Goal: Information Seeking & Learning: Find specific fact

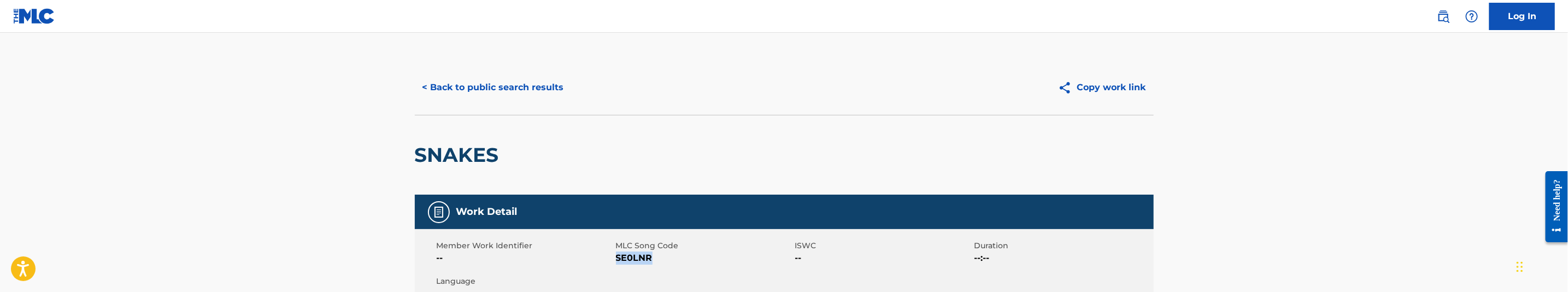
click at [498, 81] on button "< Back to public search results" at bounding box center [493, 88] width 157 height 27
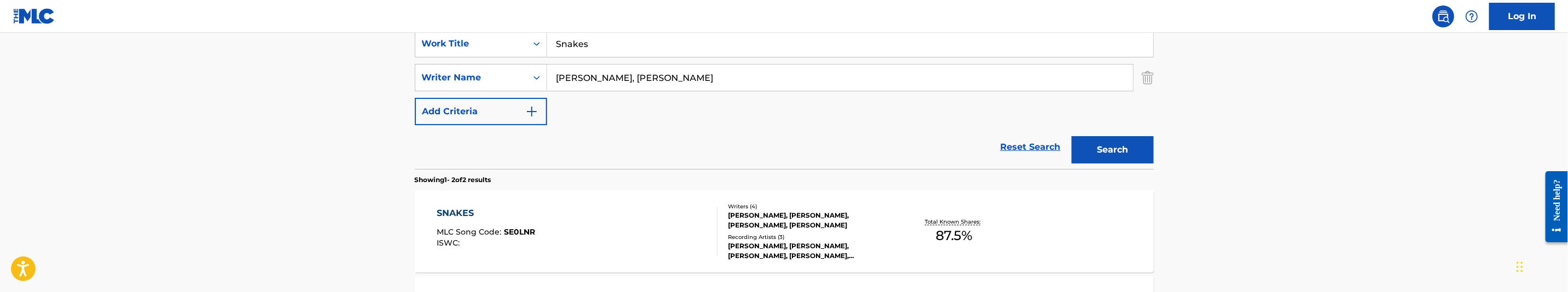
scroll to position [205, 0]
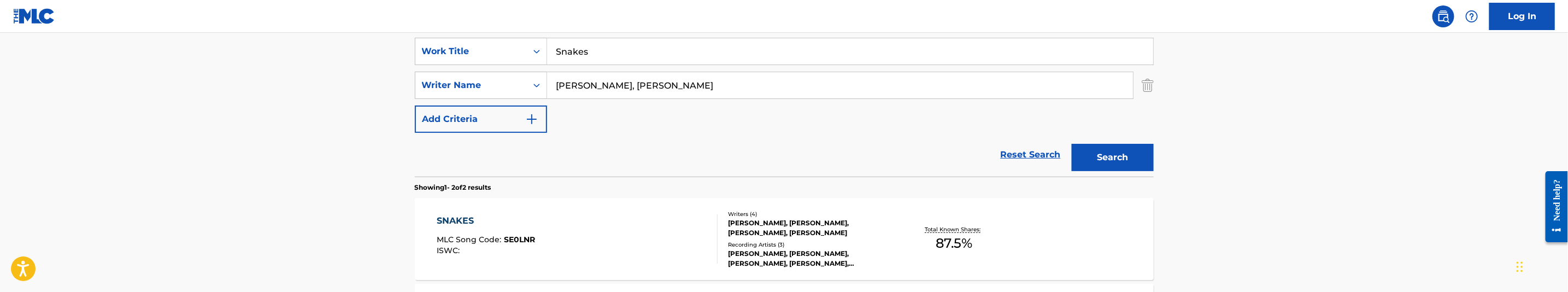
click at [617, 56] on input "Snakes" at bounding box center [850, 50] width 606 height 26
paste input "old It All"
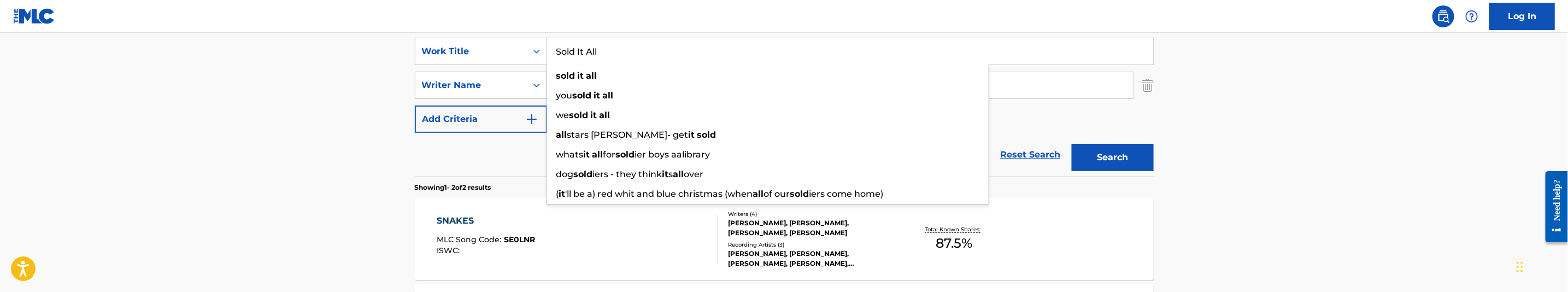
type input "Sold It All"
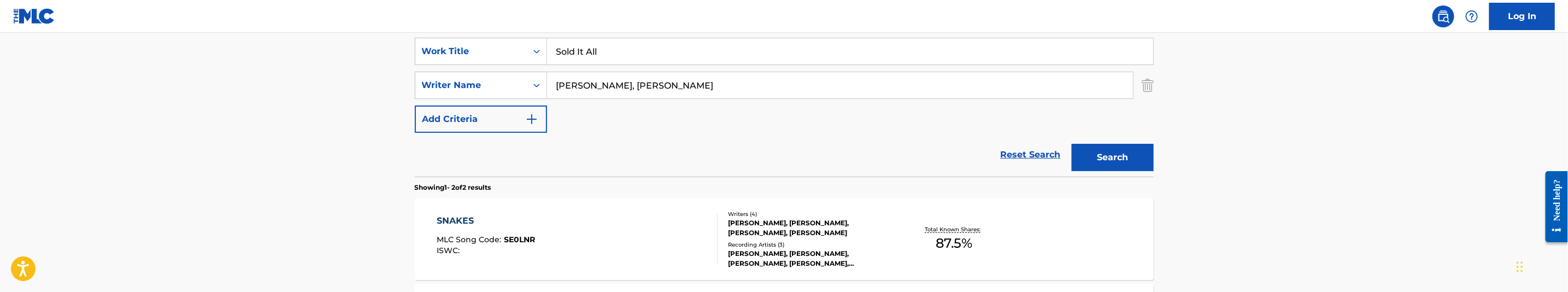
click at [645, 87] on input "Reid, Jomori" at bounding box center [840, 85] width 586 height 26
paste input "Bell, Sean"
click at [1081, 149] on button "Search" at bounding box center [1112, 157] width 82 height 27
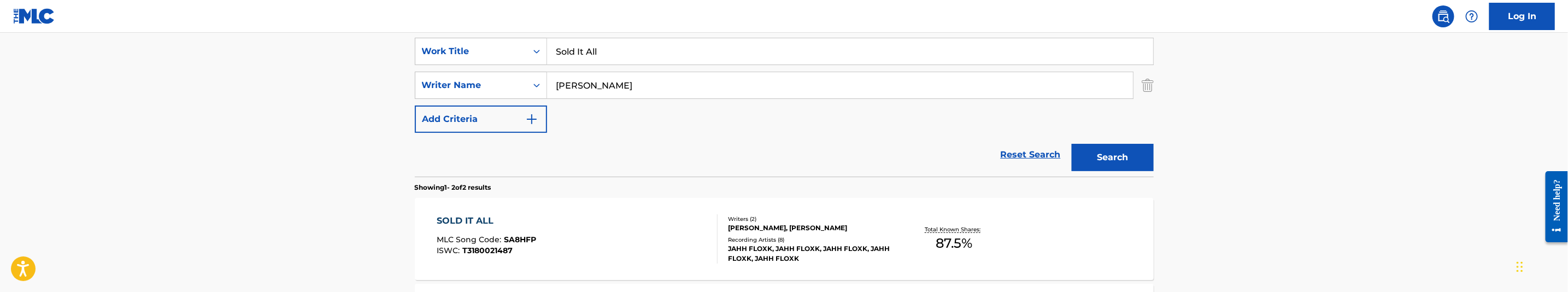
click at [615, 76] on input "Bell, Sean" at bounding box center [840, 85] width 586 height 26
paste input "akopoulos, George"
type input "Bakopoulos, George"
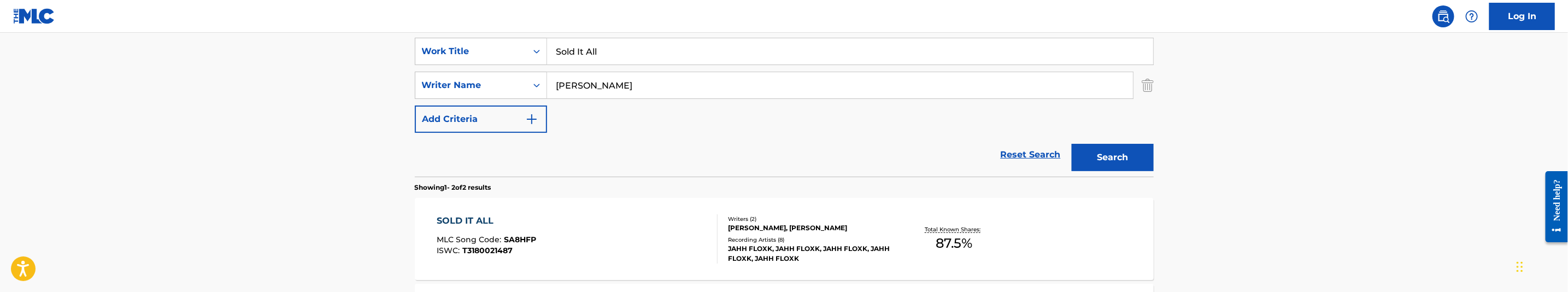
click at [1082, 150] on button "Search" at bounding box center [1112, 157] width 82 height 27
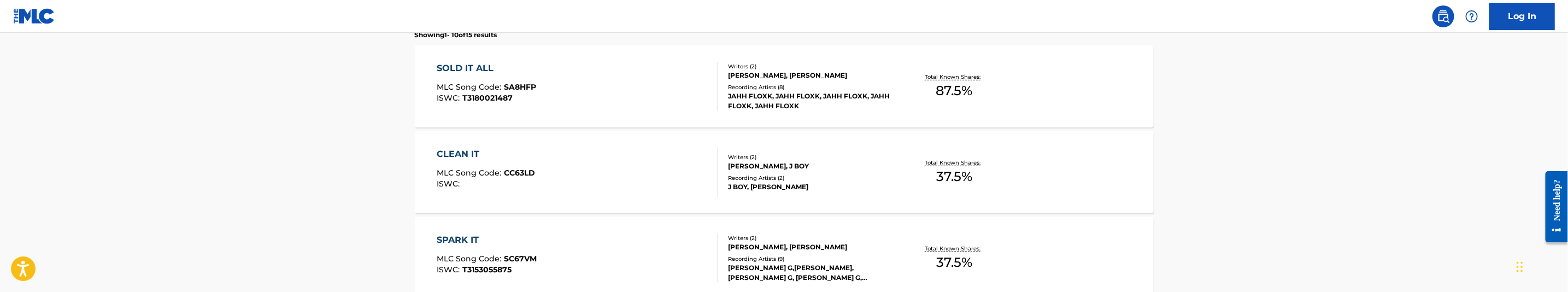
scroll to position [369, 0]
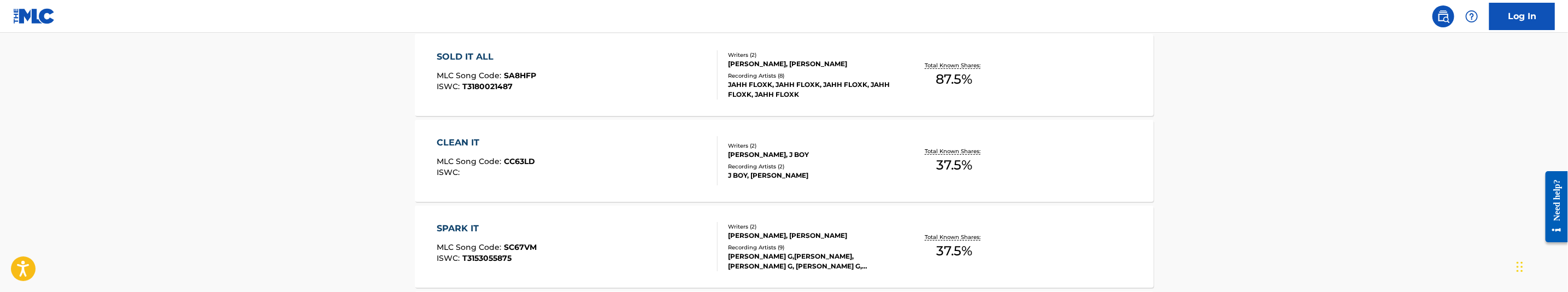
click at [593, 88] on div "SOLD IT ALL MLC Song Code : SA8HFP ISWC : T3180021487" at bounding box center [577, 75] width 281 height 49
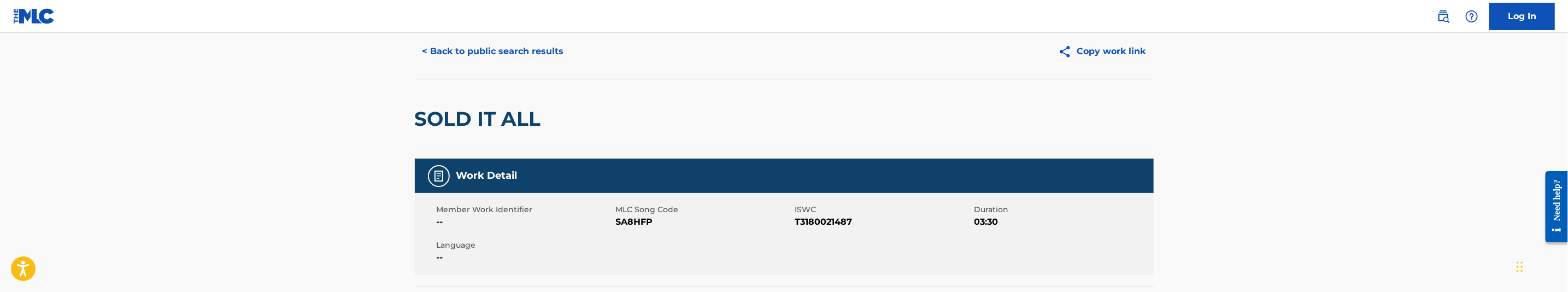
scroll to position [82, 0]
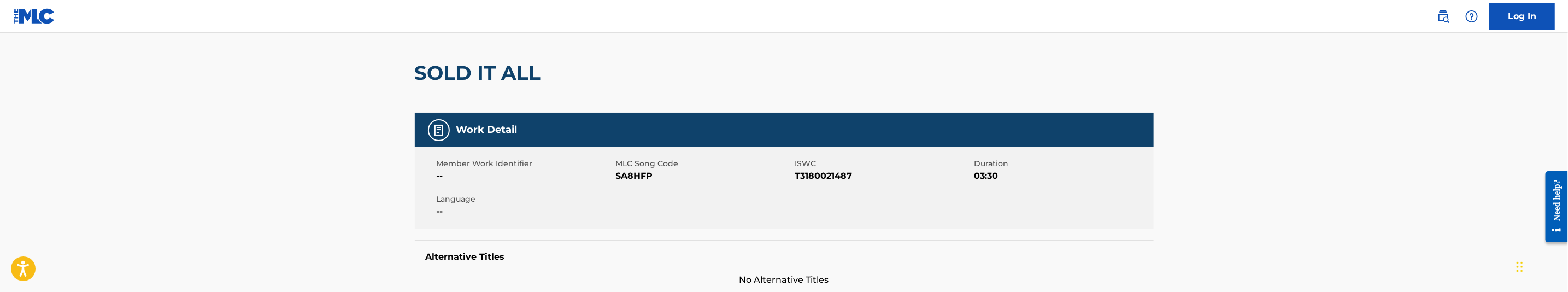
click at [627, 173] on span "SA8HFP" at bounding box center [704, 176] width 177 height 13
copy span "SA8HFP"
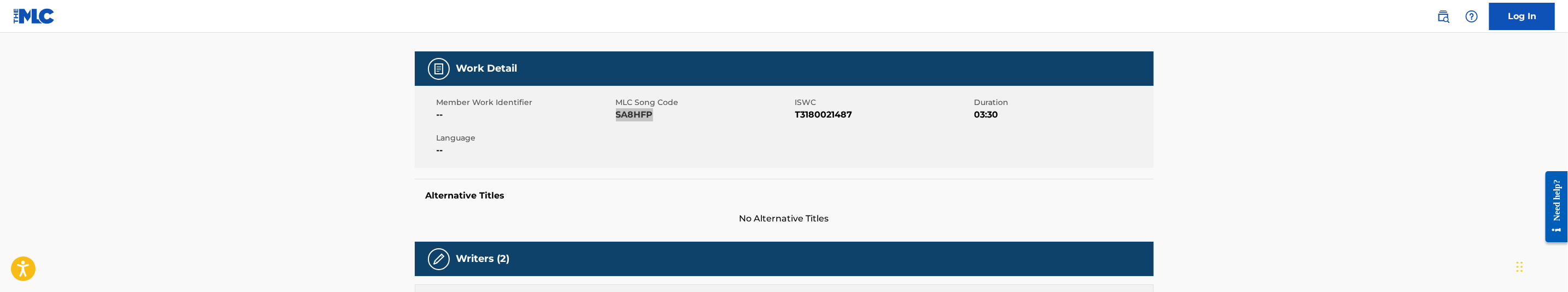
scroll to position [0, 0]
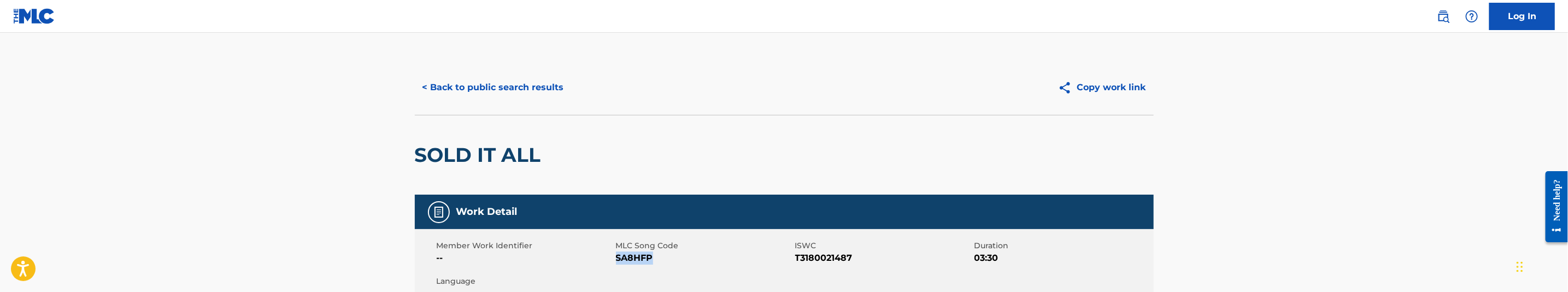
click at [545, 81] on button "< Back to public search results" at bounding box center [493, 88] width 157 height 27
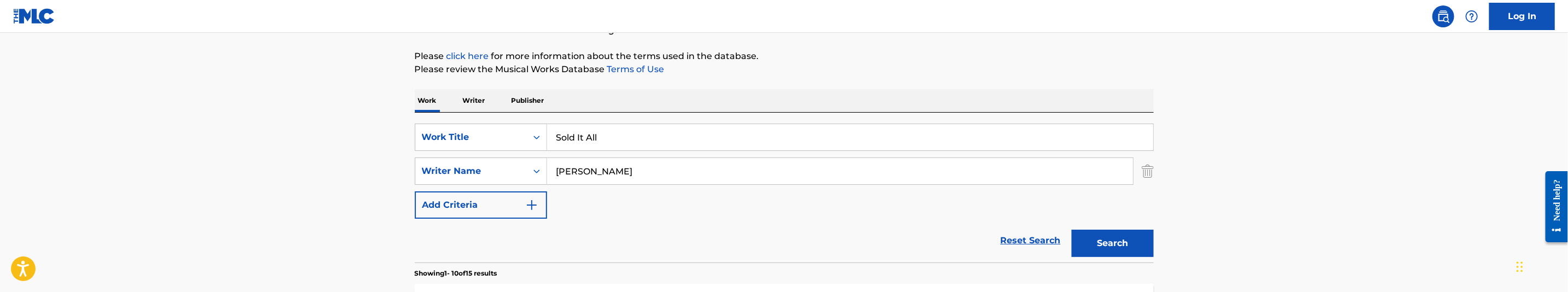
scroll to position [104, 0]
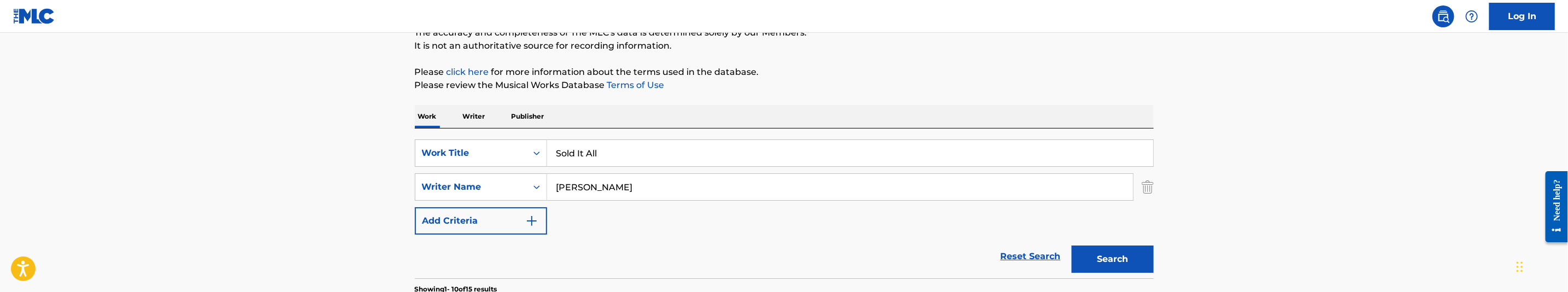
click at [605, 182] on input "Bakopoulos, George" at bounding box center [840, 186] width 586 height 26
paste input "Stay Dangerous"
type input "Stay Dangerous"
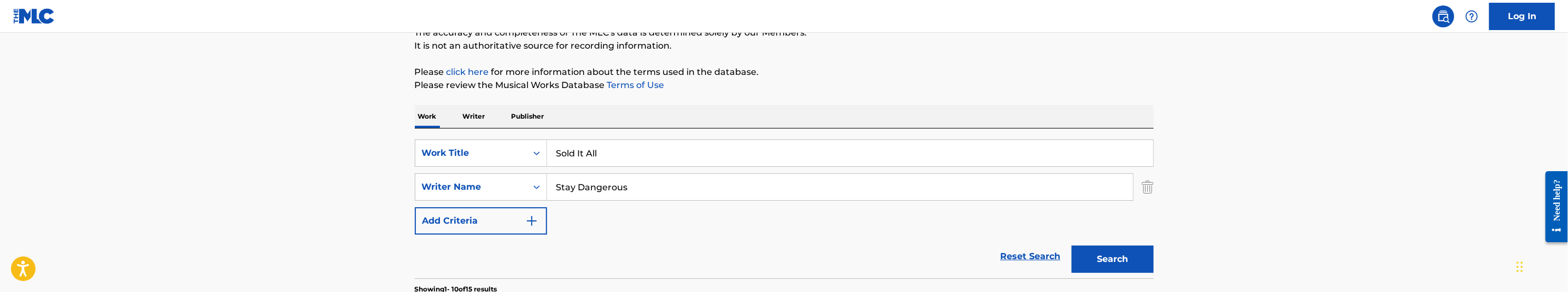
scroll to position [186, 0]
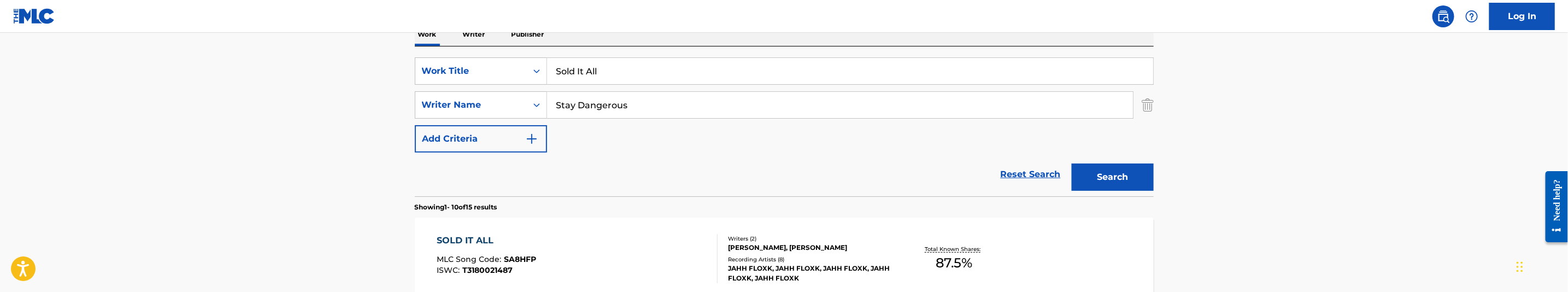
click at [597, 72] on input "Sold It All" at bounding box center [850, 71] width 606 height 26
paste input "tay Dangerous"
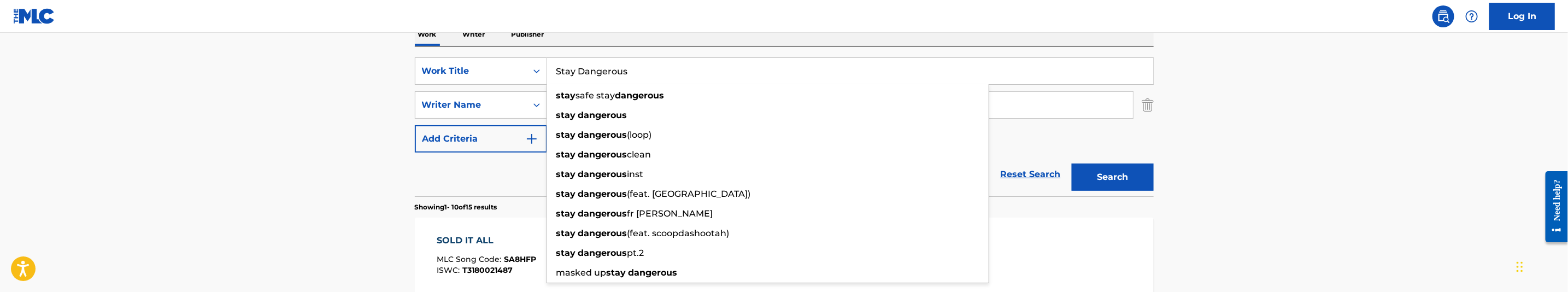
type input "Stay Dangerous"
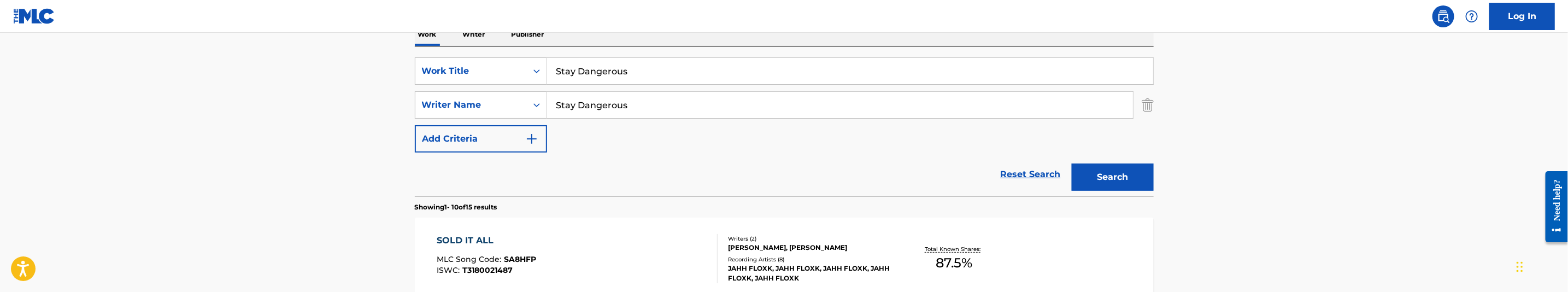
click at [635, 100] on input "Stay Dangerous" at bounding box center [840, 104] width 586 height 26
paste input "Dawkins, Kasseem"
click at [1110, 181] on button "Search" at bounding box center [1112, 177] width 82 height 27
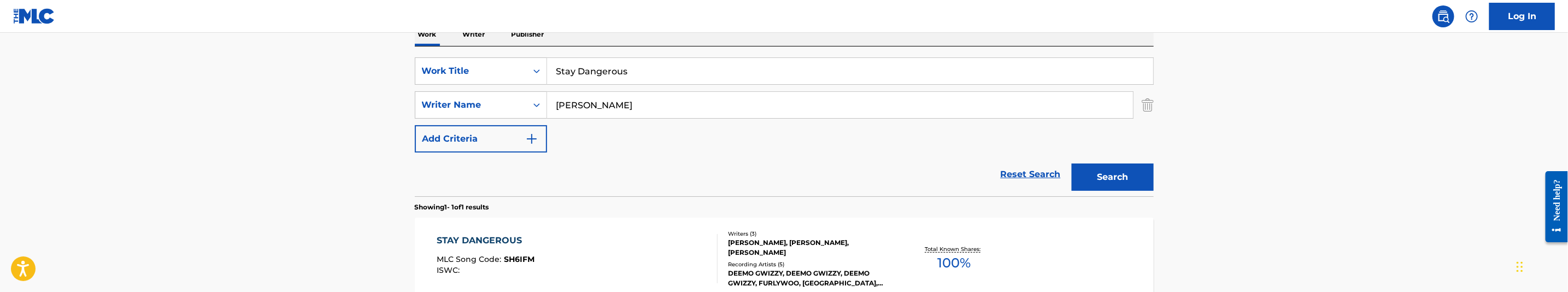
click at [641, 107] on input "Dawkins, Kasseem" at bounding box center [840, 104] width 586 height 26
paste input "obnry, Jovanie"
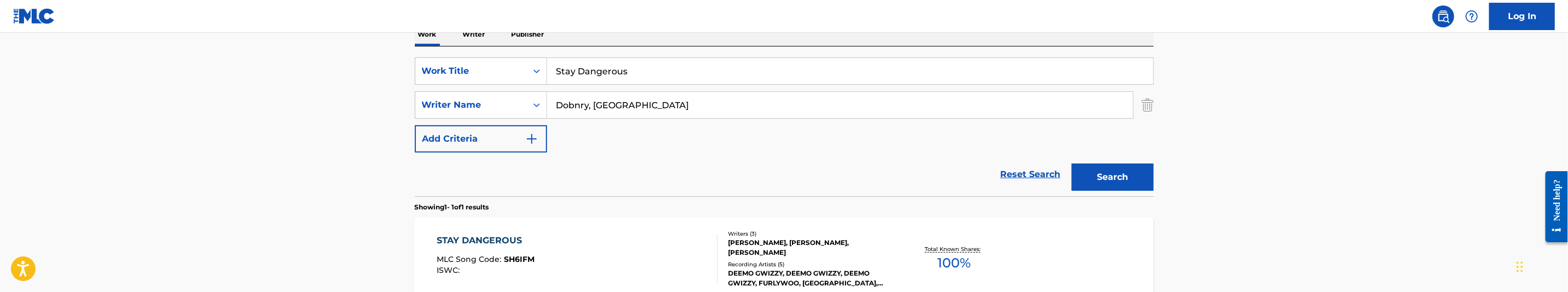
click at [1124, 178] on button "Search" at bounding box center [1112, 177] width 82 height 27
click at [646, 104] on input "Dobnry, Jovanie" at bounding box center [840, 104] width 586 height 26
paste input "Bakopoulos, Georg"
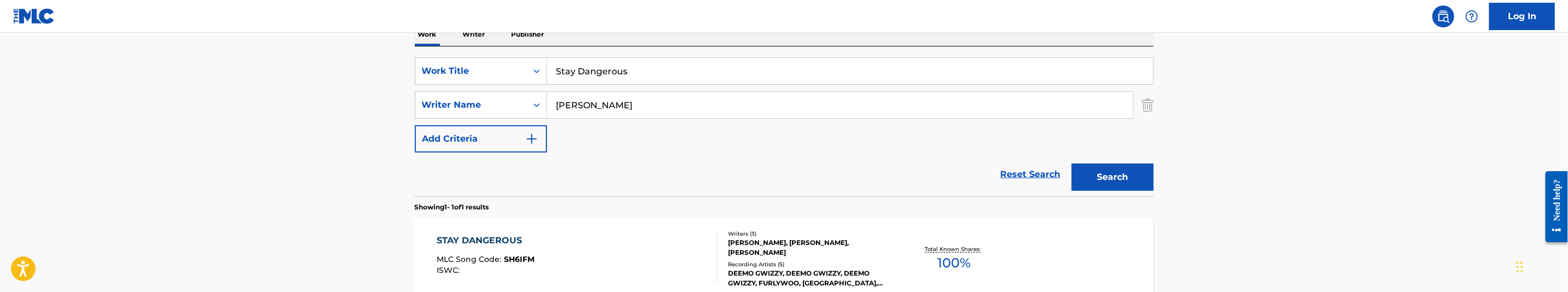
type input "Bakopoulos, George"
click at [1114, 181] on button "Search" at bounding box center [1112, 177] width 82 height 27
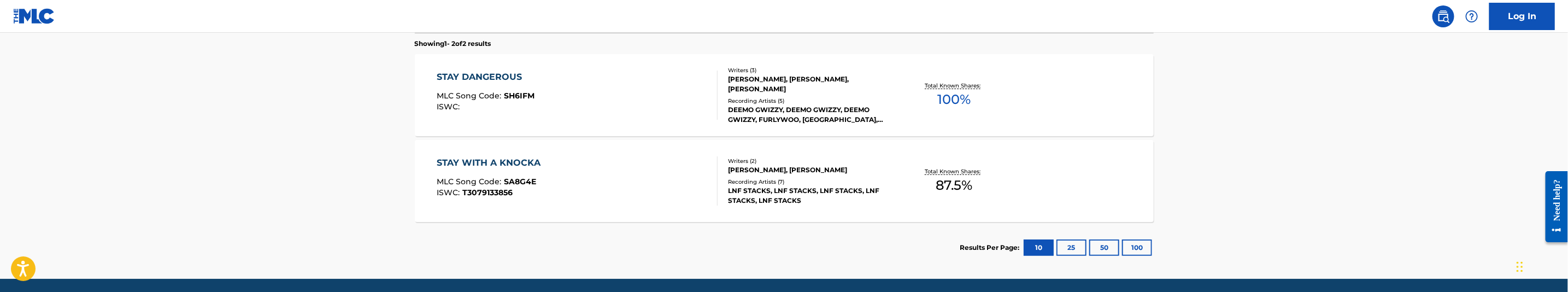
scroll to position [350, 0]
click at [597, 102] on div "STAY DANGEROUS MLC Song Code : SH6IFM ISWC :" at bounding box center [577, 94] width 281 height 49
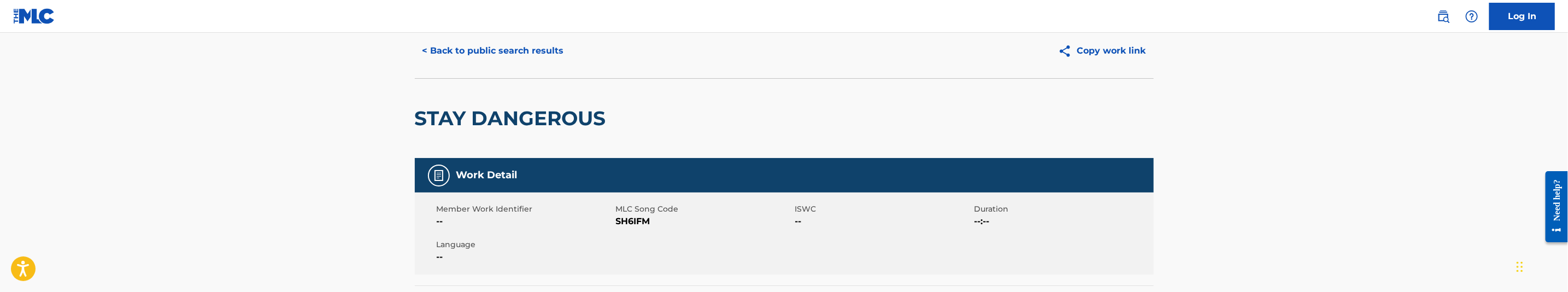
scroll to position [82, 0]
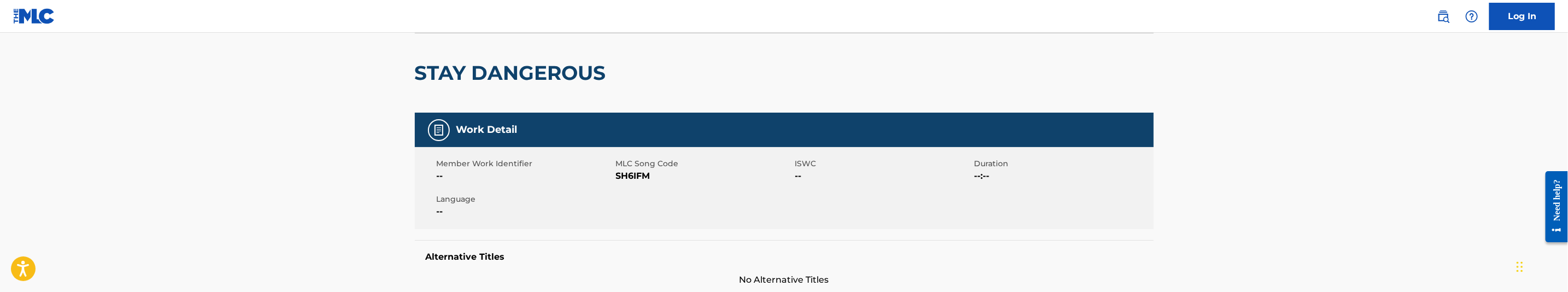
click at [636, 173] on span "SH6IFM" at bounding box center [704, 176] width 177 height 13
copy span "SH6IFM"
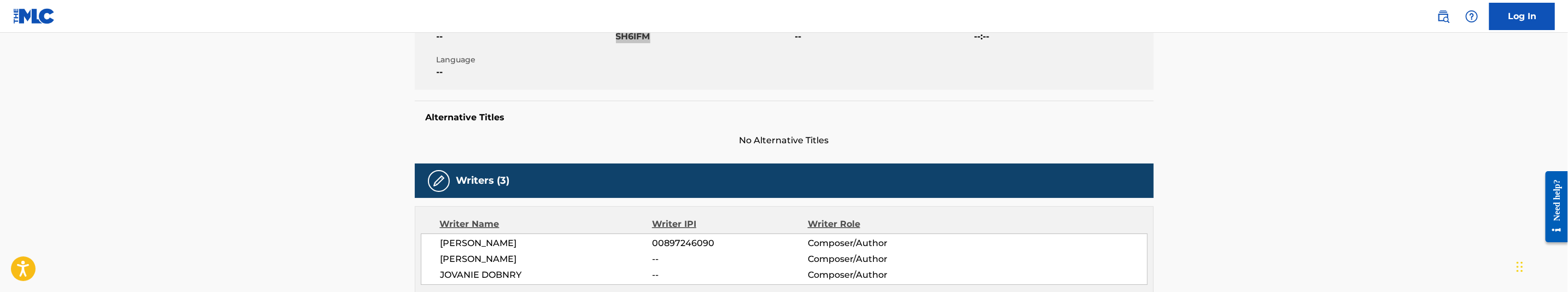
scroll to position [0, 0]
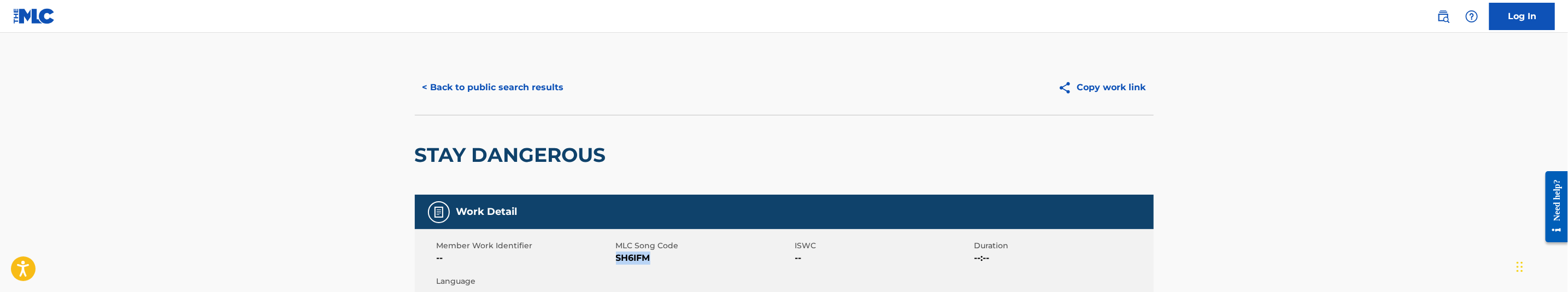
click at [518, 91] on button "< Back to public search results" at bounding box center [493, 88] width 157 height 27
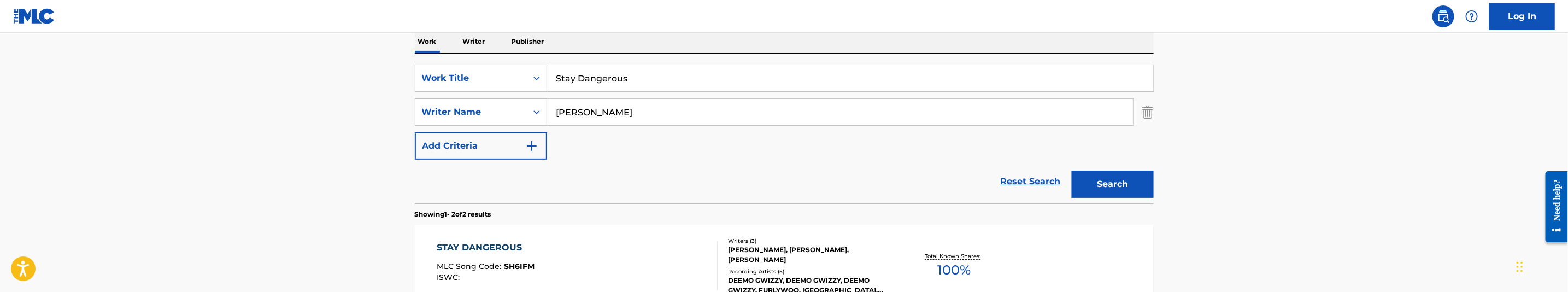
scroll to position [143, 0]
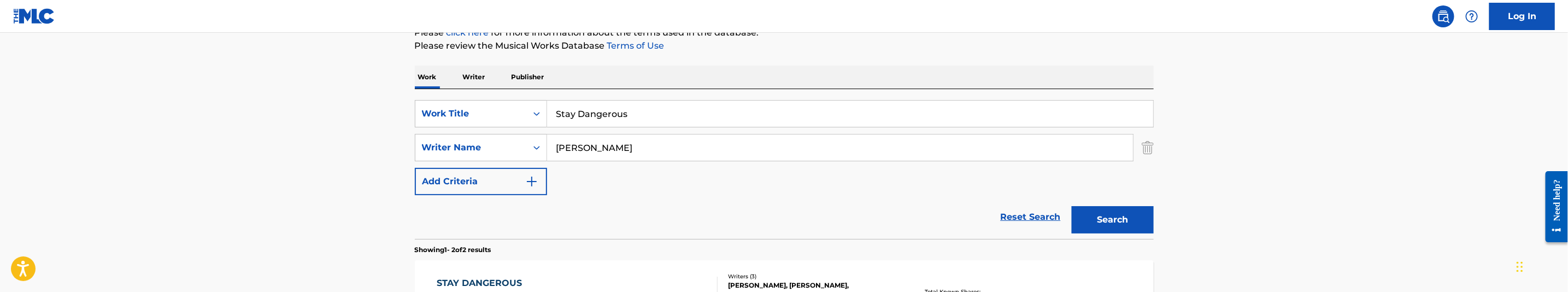
click at [613, 146] on input "Bakopoulos, George" at bounding box center [840, 147] width 586 height 26
paste input "Stay With A Knocka"
type input "Stay With A Knocka"
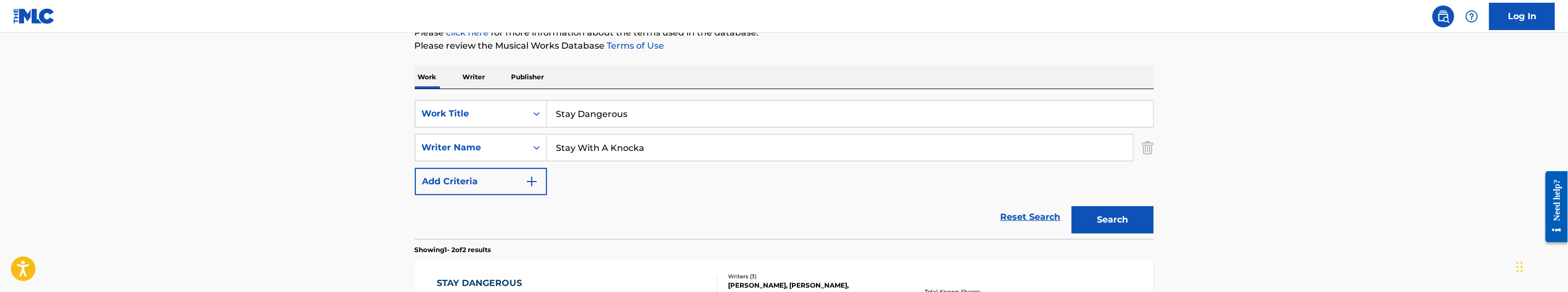
click at [600, 111] on input "Stay Dangerous" at bounding box center [850, 113] width 606 height 26
paste input "With A Knocka"
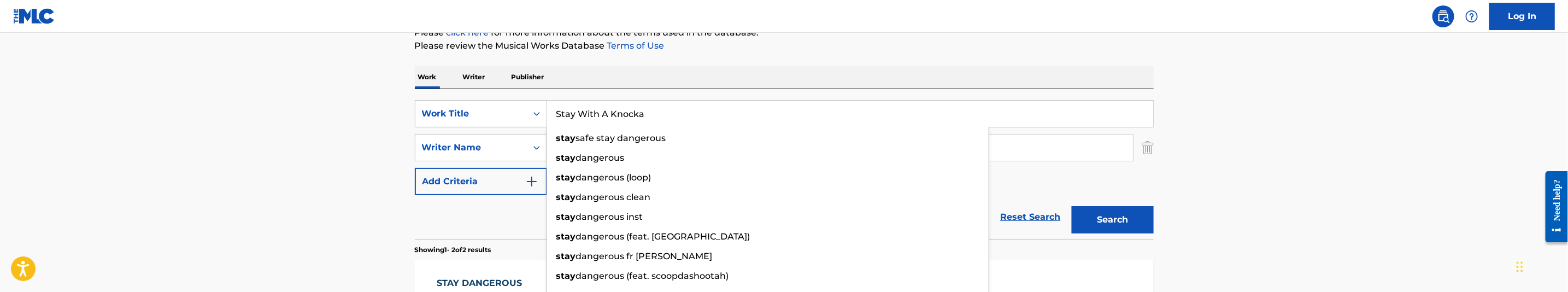
type input "Stay With A Knocka"
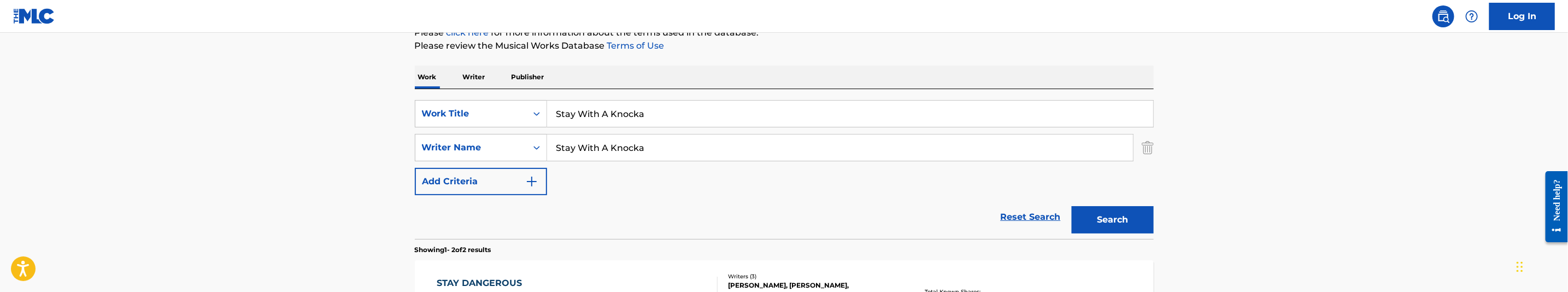
click at [655, 136] on input "Stay With A Knocka" at bounding box center [840, 147] width 586 height 26
paste input "Browne, Fontain"
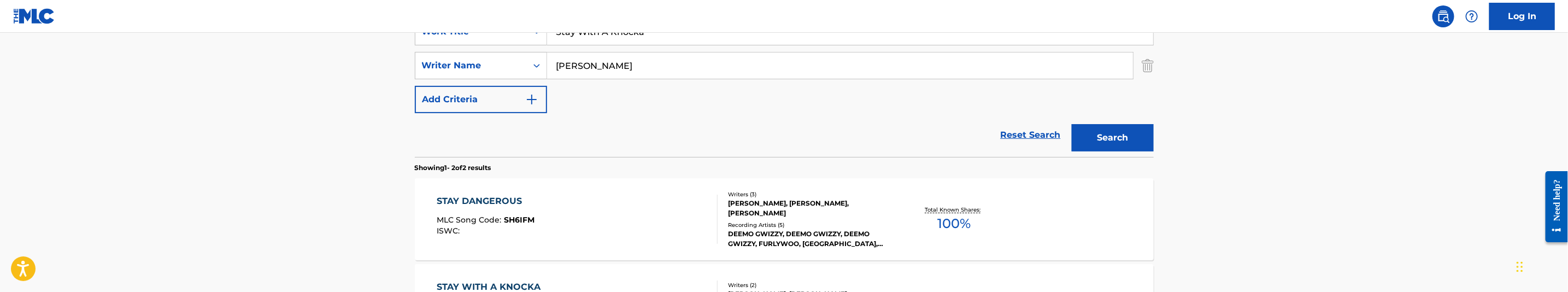
click at [1084, 140] on button "Search" at bounding box center [1112, 137] width 82 height 27
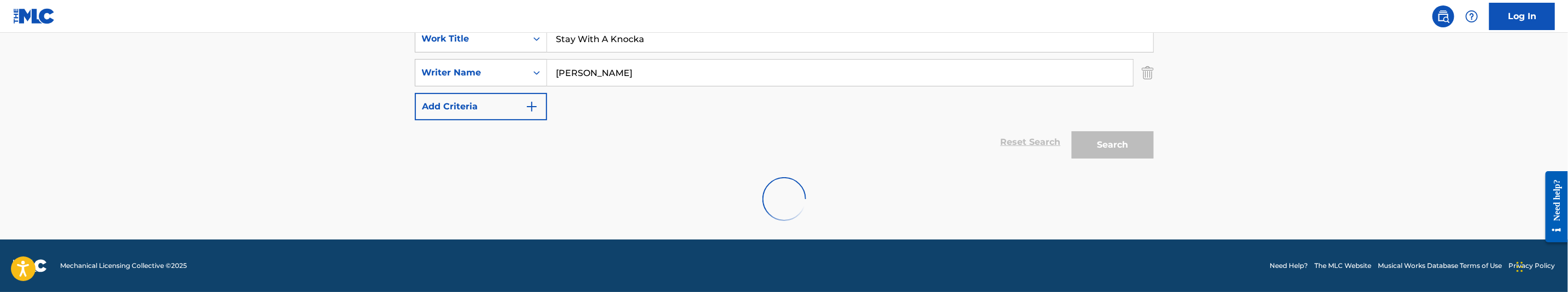
scroll to position [183, 0]
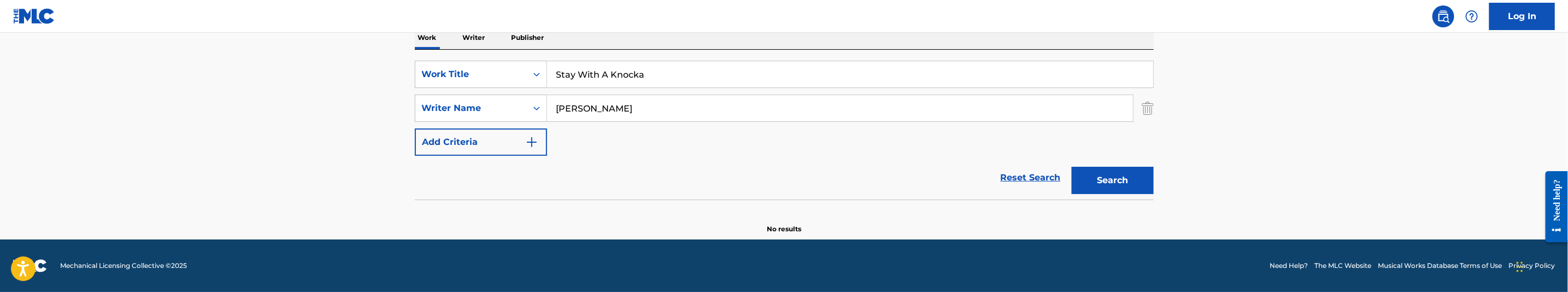
click at [646, 105] on input "Browne, Fontain" at bounding box center [840, 108] width 586 height 26
paste input "akopoulos, George"
type input "Bakopoulos, George"
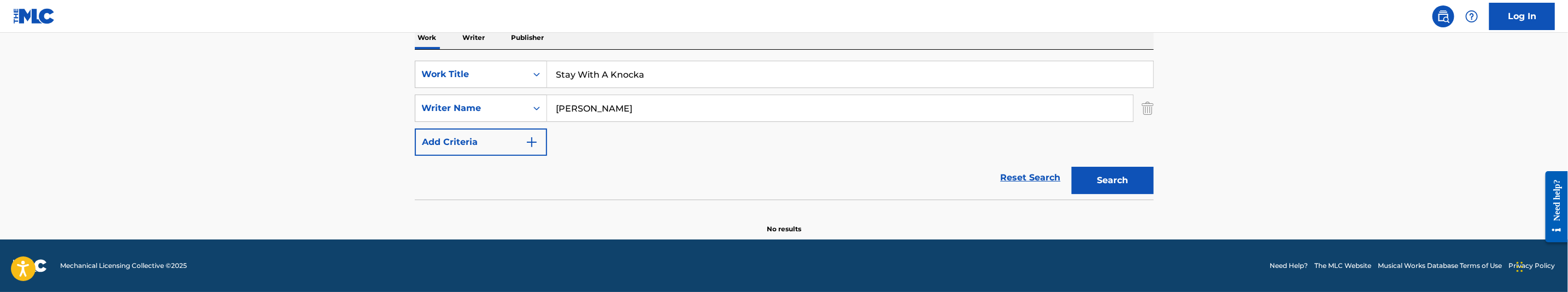
click at [1132, 176] on button "Search" at bounding box center [1112, 180] width 82 height 27
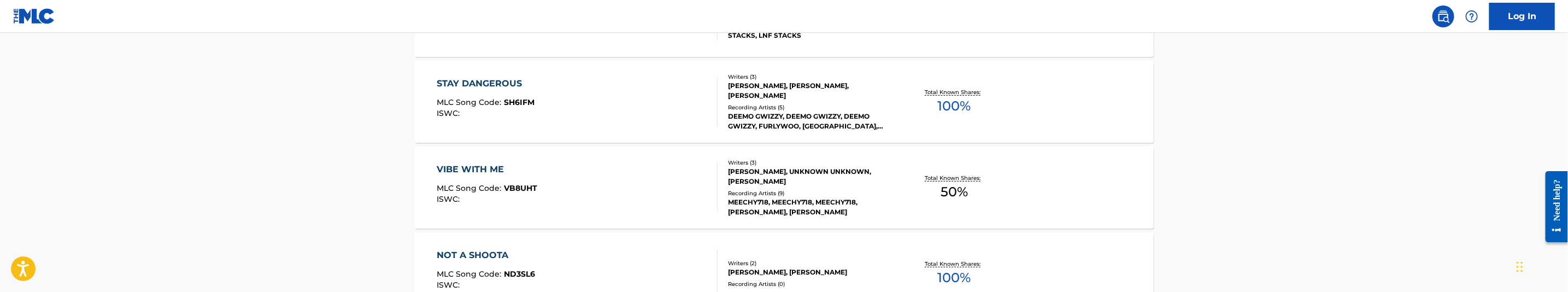
scroll to position [347, 0]
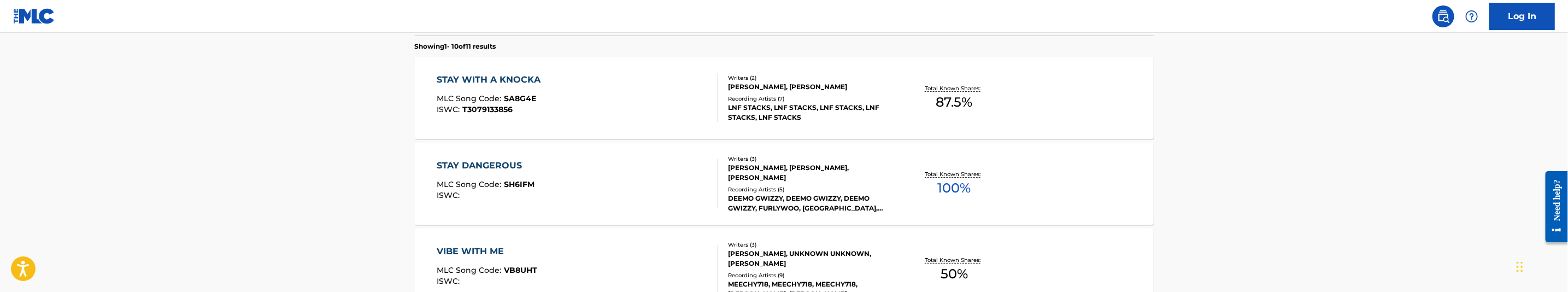
click at [610, 109] on div "STAY WITH A KNOCKA MLC Song Code : SA8G4E ISWC : T3079133856" at bounding box center [577, 98] width 281 height 49
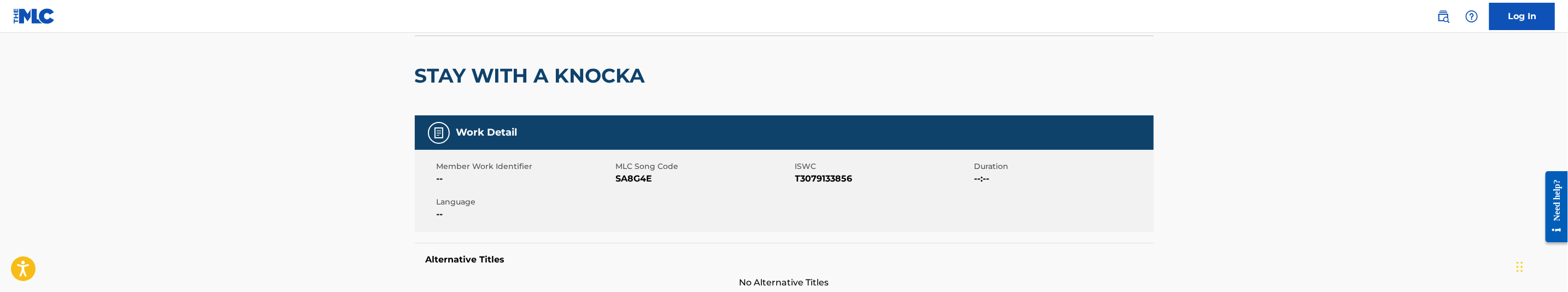
scroll to position [82, 0]
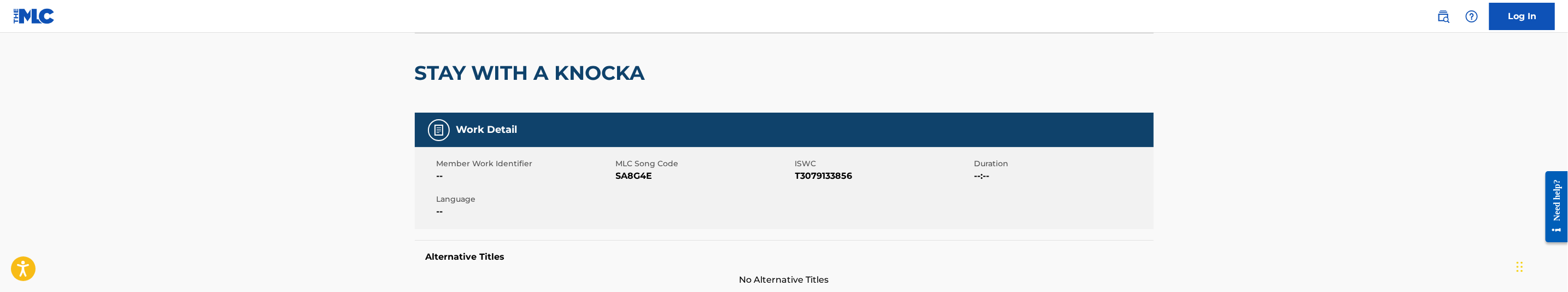
click at [635, 173] on span "SA8G4E" at bounding box center [704, 176] width 177 height 13
copy span "SA8G4E"
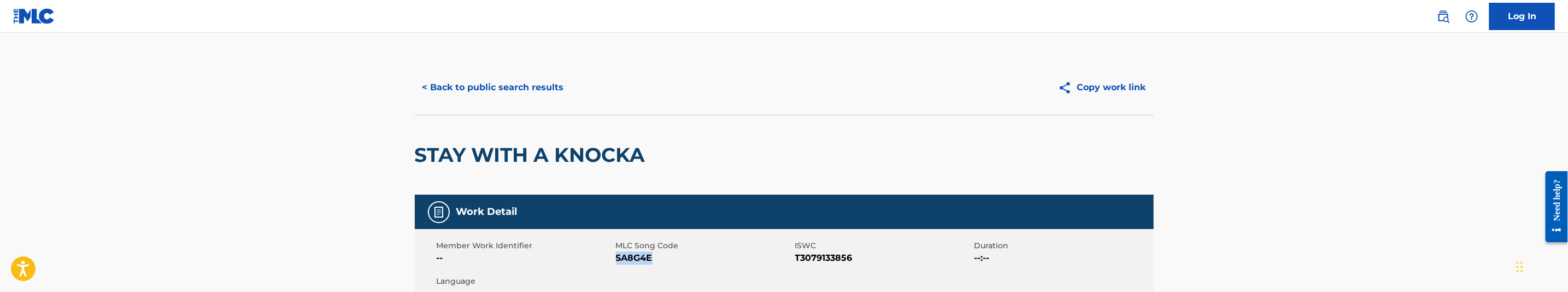
click at [534, 81] on button "< Back to public search results" at bounding box center [493, 88] width 157 height 27
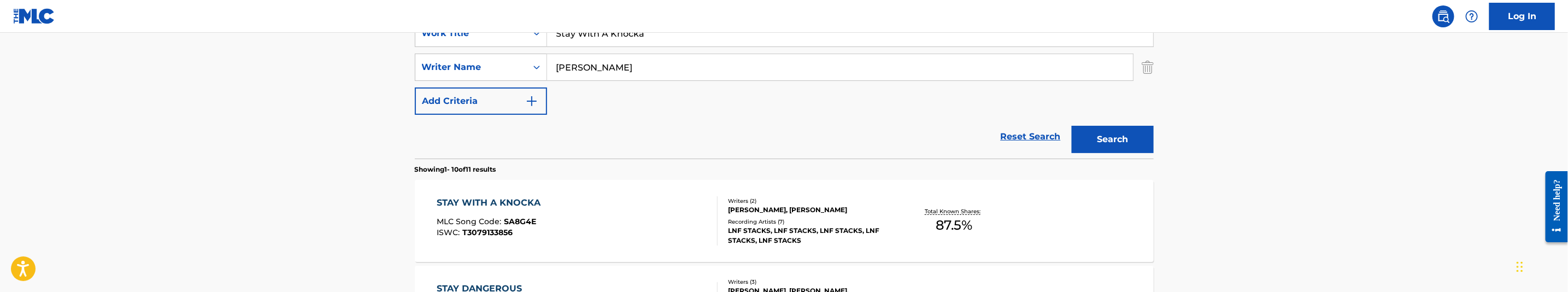
scroll to position [162, 0]
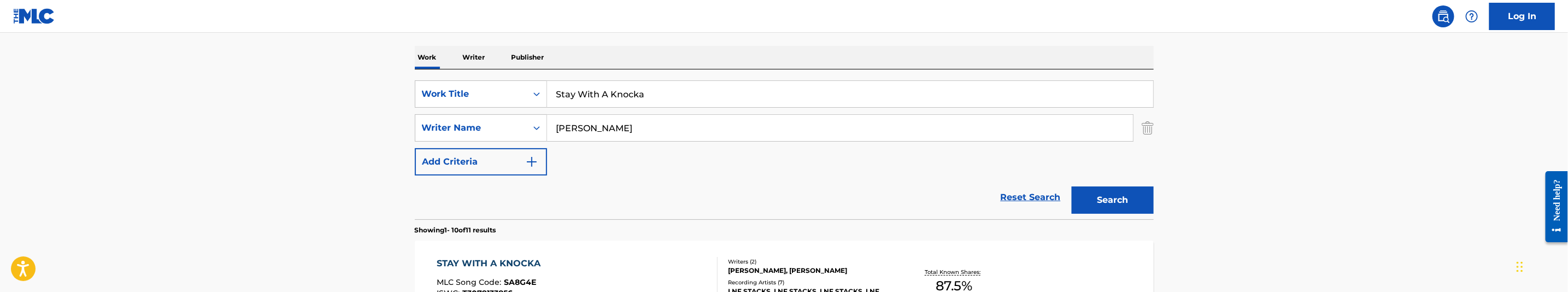
click at [635, 97] on input "Stay With A Knocka" at bounding box center [850, 93] width 606 height 26
paste input "ick and Move"
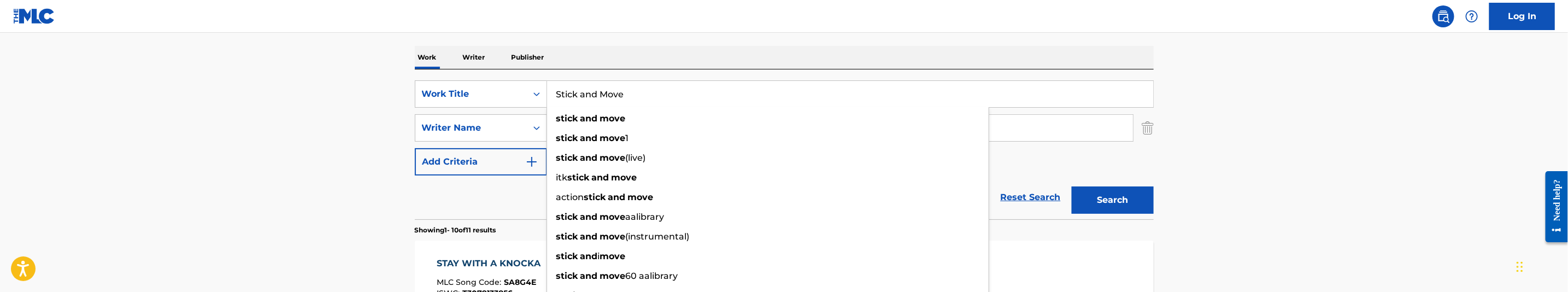
type input "Stick and Move"
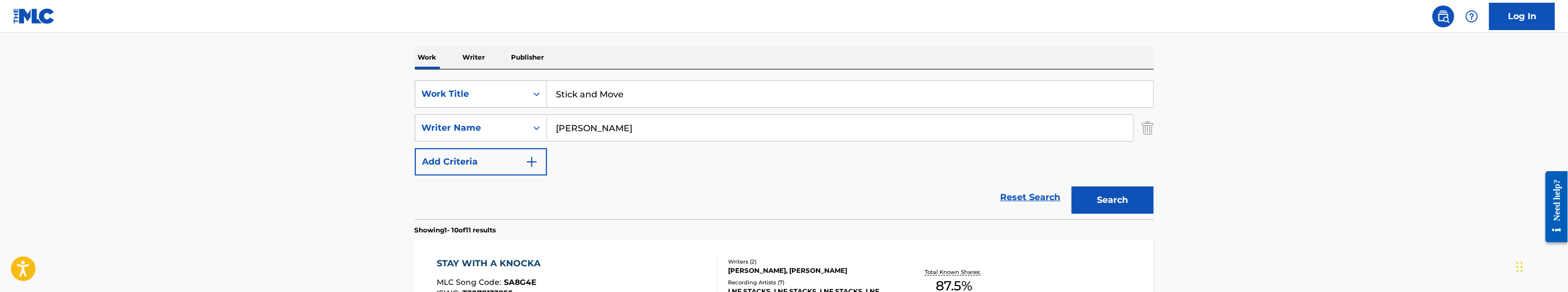
click at [676, 118] on input "Bakopoulos, George" at bounding box center [840, 127] width 586 height 26
paste input "Reid, Jomori"
click at [1130, 199] on button "Search" at bounding box center [1112, 199] width 82 height 27
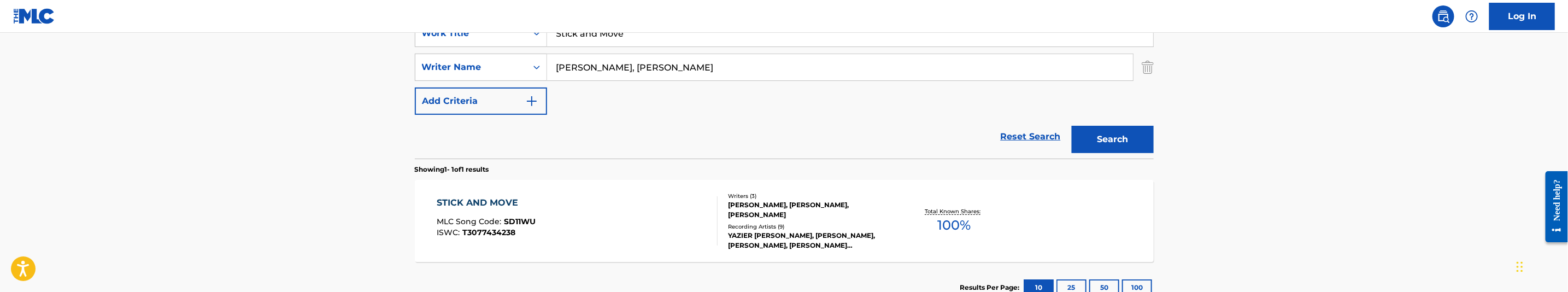
scroll to position [221, 0]
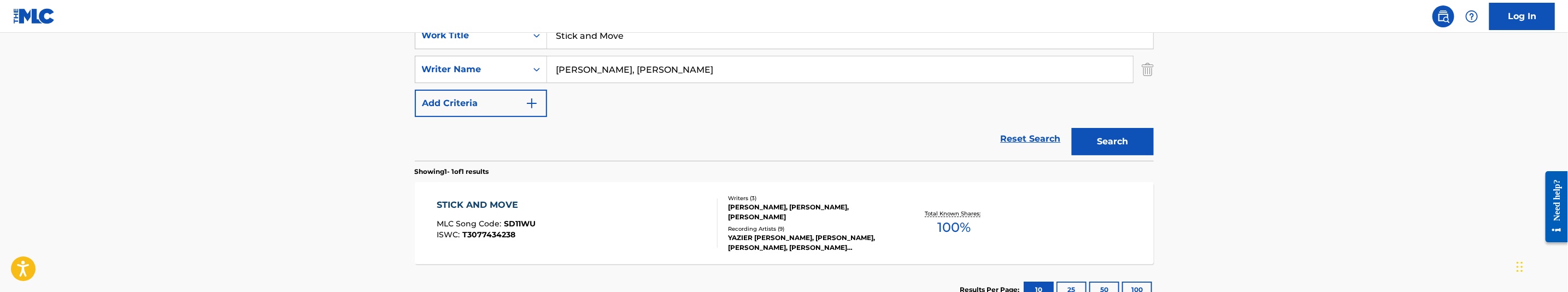
click at [633, 76] on input "Reid, Jomori" at bounding box center [840, 69] width 586 height 26
paste input "Amin, Nieem"
click at [1100, 143] on button "Search" at bounding box center [1112, 141] width 82 height 27
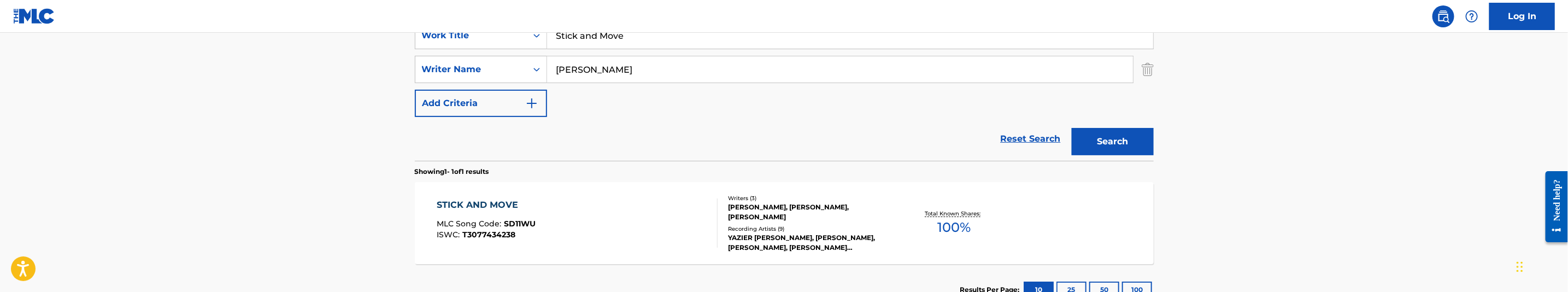
click at [646, 76] on input "Amin, Nieem" at bounding box center [840, 69] width 586 height 26
paste input "Bakopoulos, George"
type input "Bakopoulos, George"
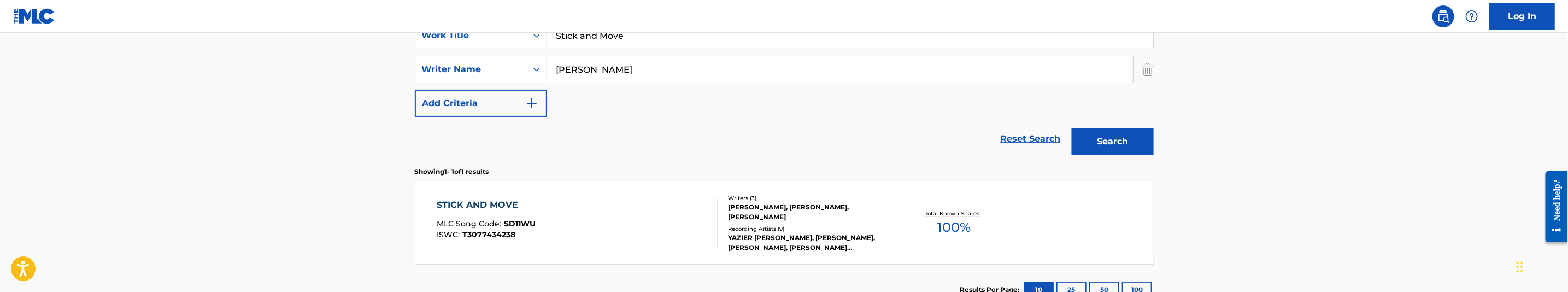
click at [1110, 148] on button "Search" at bounding box center [1112, 141] width 82 height 27
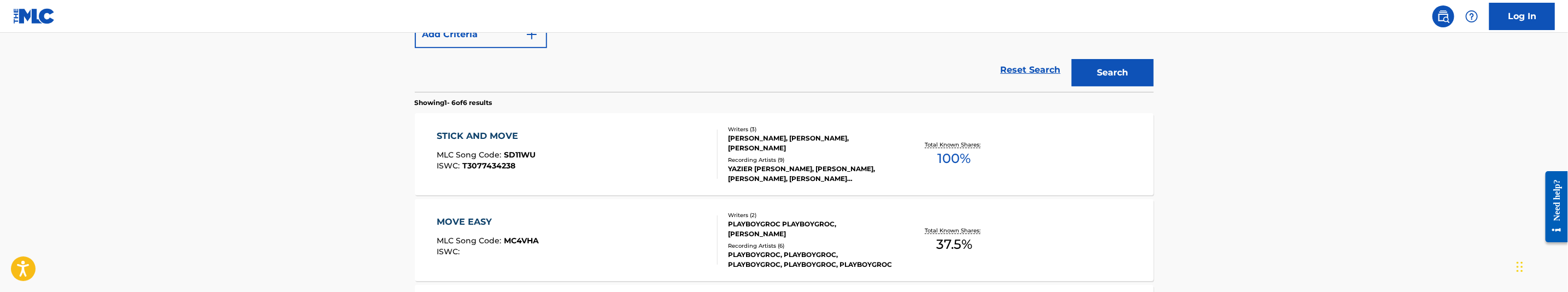
scroll to position [303, 0]
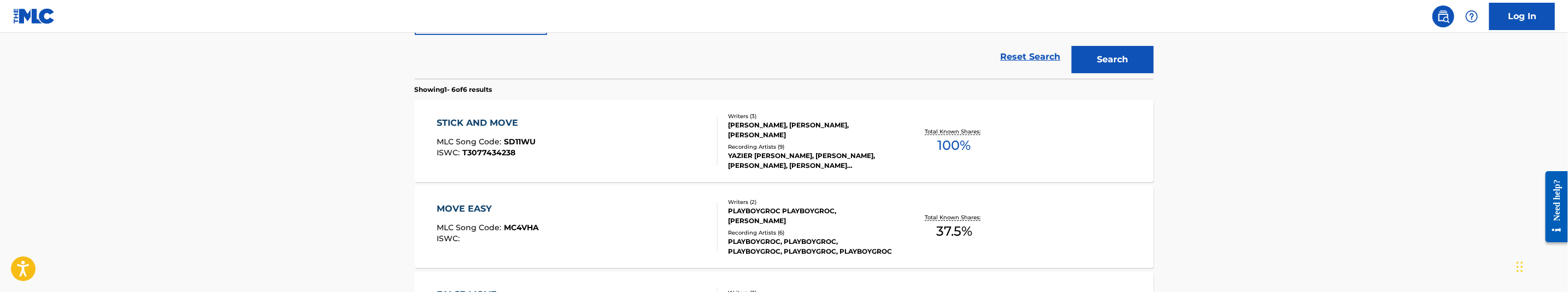
click at [1105, 74] on div "Search" at bounding box center [1110, 57] width 88 height 44
click at [1110, 66] on button "Search" at bounding box center [1112, 60] width 82 height 27
click at [640, 142] on div "STICK AND MOVE MLC Song Code : SD11WU ISWC : T3077434238" at bounding box center [577, 141] width 281 height 49
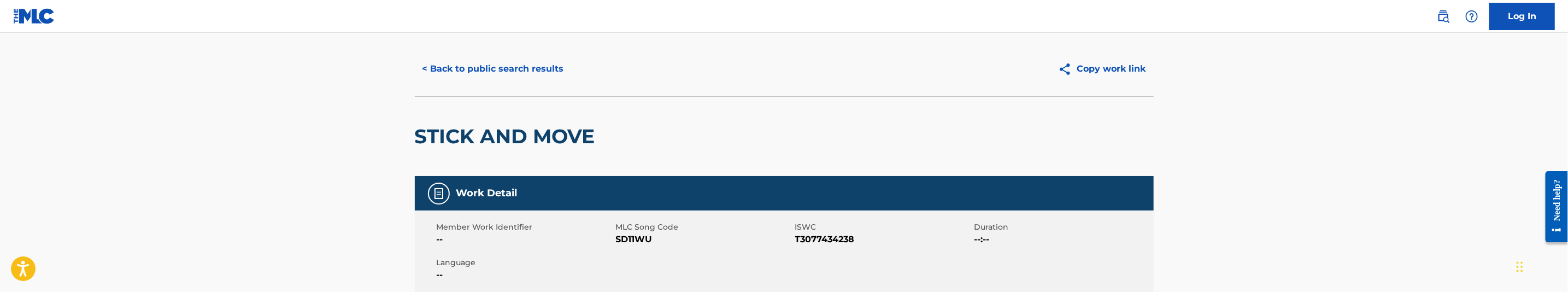
scroll to position [82, 0]
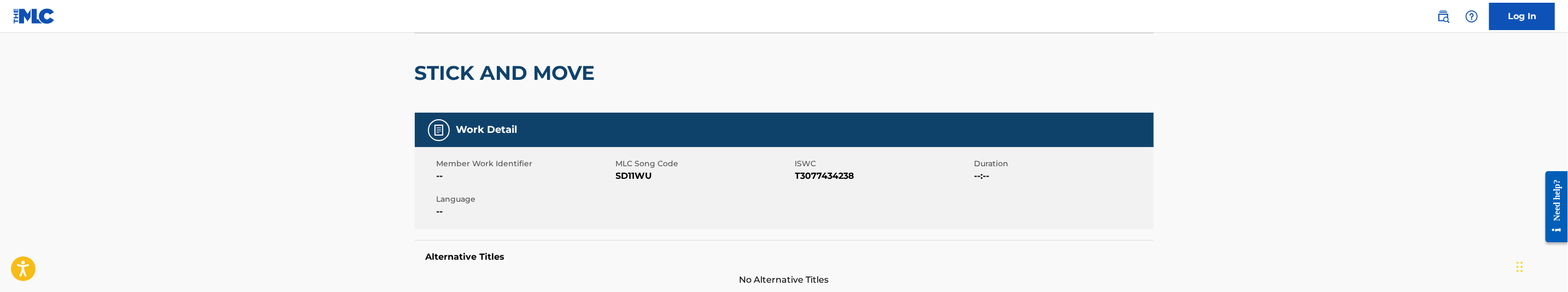
click at [648, 178] on span "SD11WU" at bounding box center [704, 176] width 177 height 13
copy span "SD11WU"
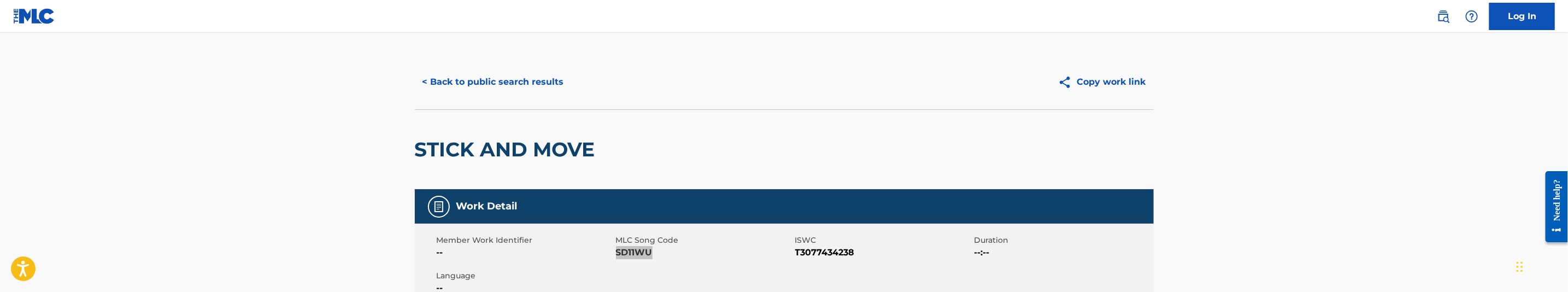
scroll to position [0, 0]
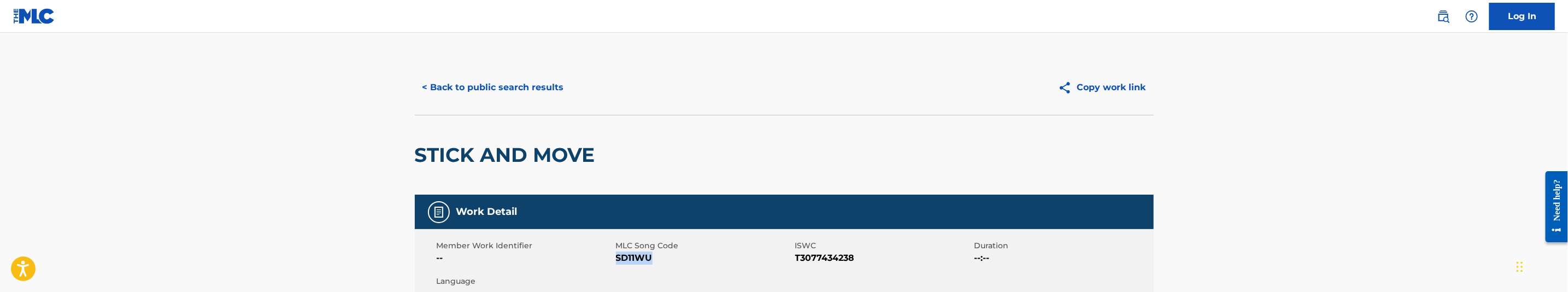
click at [504, 92] on button "< Back to public search results" at bounding box center [493, 88] width 157 height 27
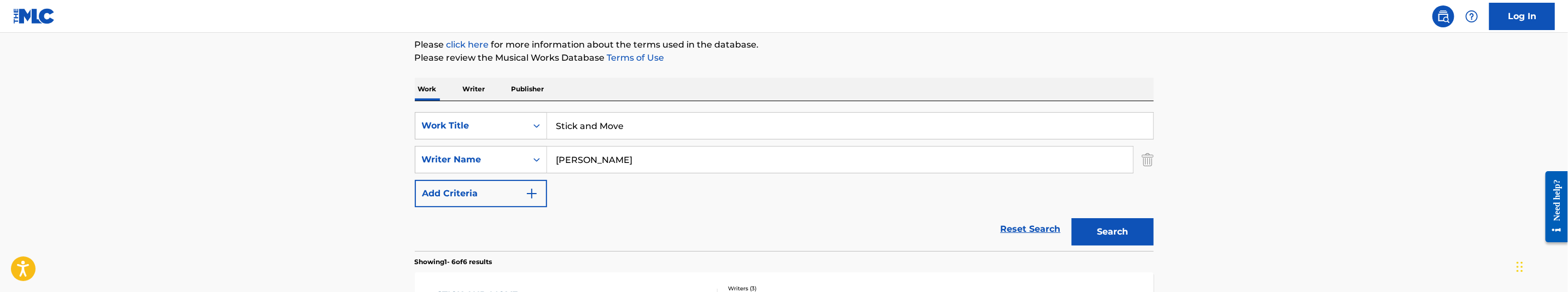
scroll to position [119, 0]
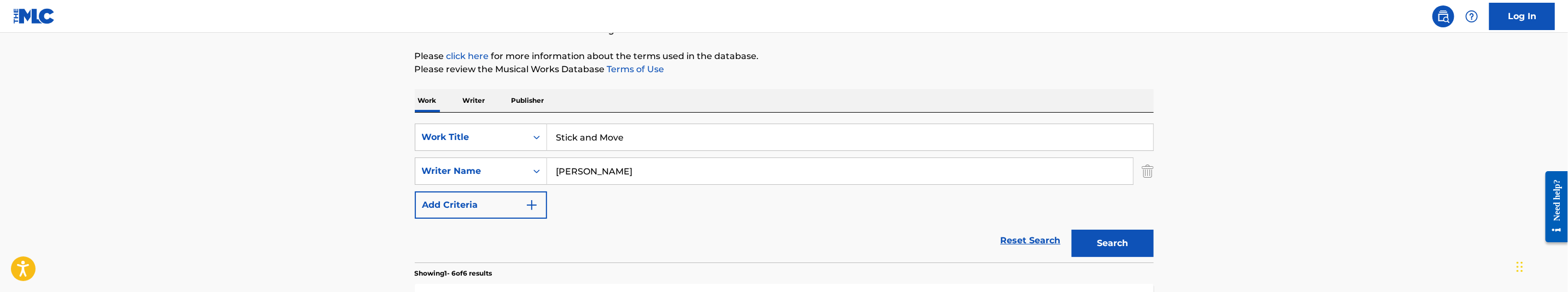
click at [641, 173] on input "Bakopoulos, George" at bounding box center [840, 171] width 586 height 26
paste input "ermudez, Cultur"
click at [1125, 252] on button "Search" at bounding box center [1112, 243] width 82 height 27
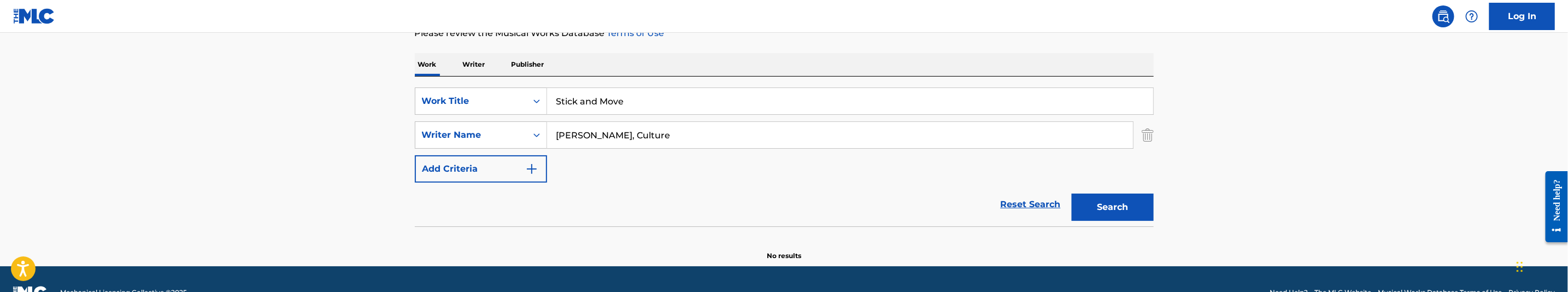
scroll to position [183, 0]
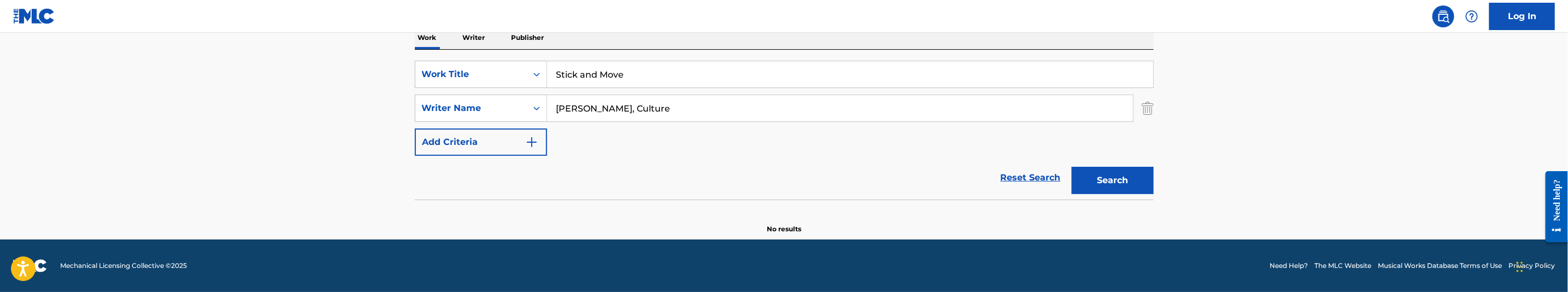
click at [688, 111] on input "Bermudez, Culture" at bounding box center [840, 108] width 586 height 26
paste input "Schloss, Courtney"
click at [1136, 174] on button "Search" at bounding box center [1112, 180] width 82 height 27
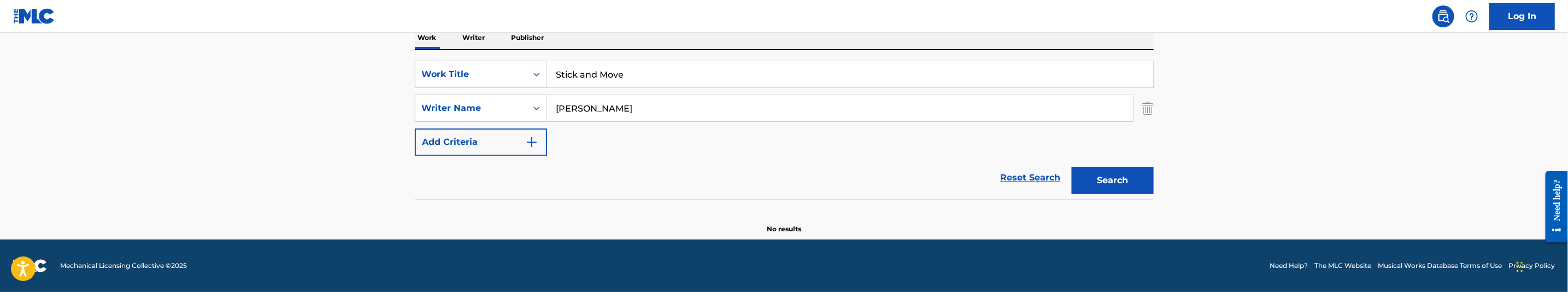
click at [666, 111] on input "Schloss, Courtney" at bounding box center [840, 108] width 586 height 26
paste input "Bermudez, Culture"
type input "Bermudez, Culture"
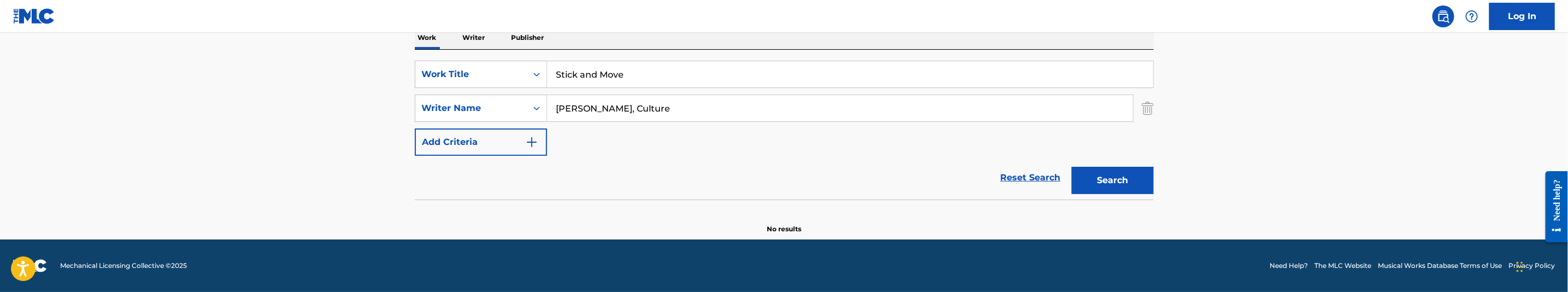
click at [1101, 173] on button "Search" at bounding box center [1112, 180] width 82 height 27
click at [636, 77] on input "Stick and Move" at bounding box center [850, 74] width 606 height 26
paste input "uicide Squad"
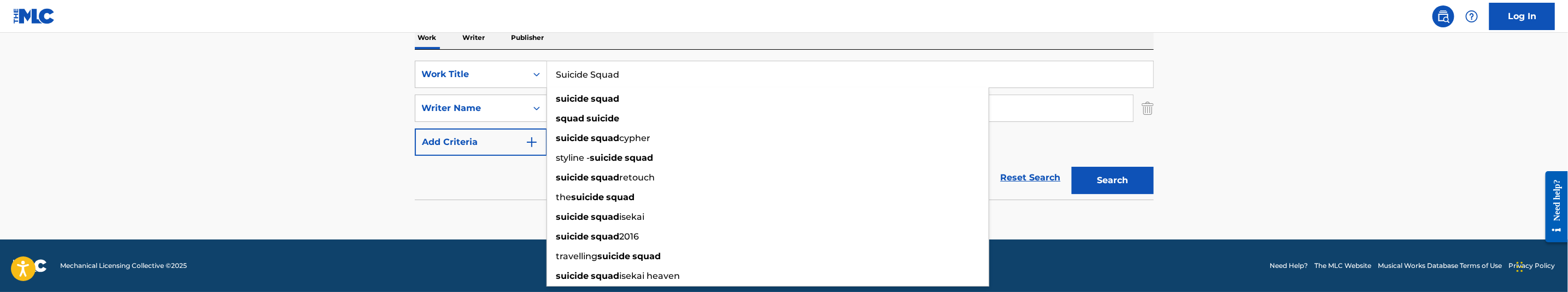
type input "Suicide Squad"
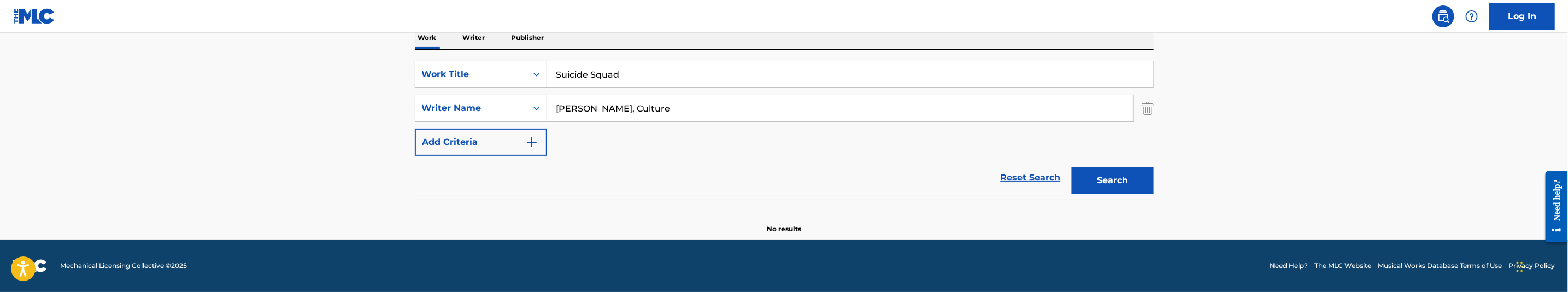
click at [636, 112] on input "Bermudez, Culture" at bounding box center [840, 108] width 586 height 26
click at [1124, 177] on button "Search" at bounding box center [1112, 180] width 82 height 27
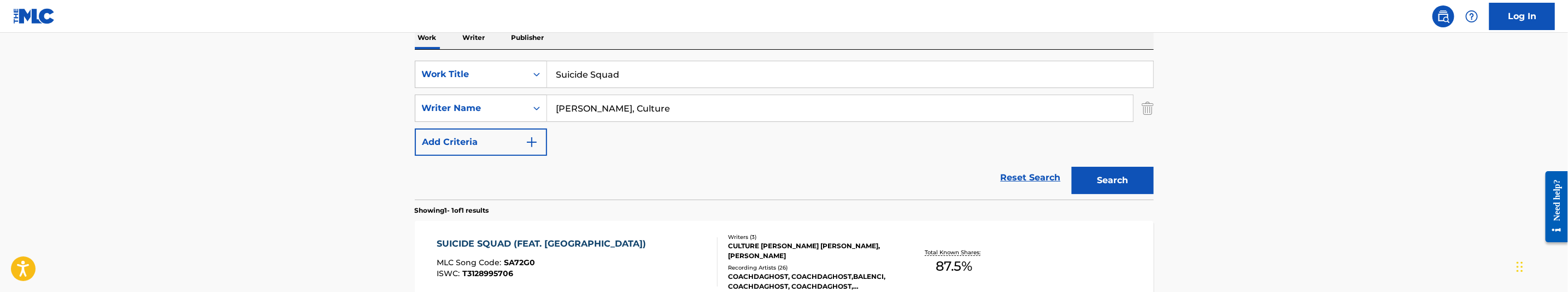
click at [1135, 179] on button "Search" at bounding box center [1112, 180] width 82 height 27
click at [663, 109] on input "Bermudez, Culture" at bounding box center [840, 108] width 586 height 26
paste input "Schloss, Courtney"
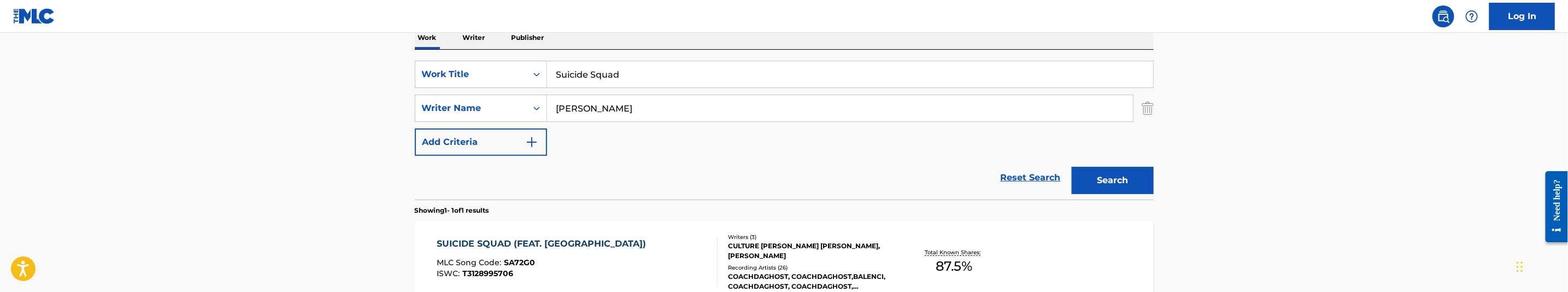
click at [1098, 184] on button "Search" at bounding box center [1112, 180] width 82 height 27
click at [638, 107] on input "Schloss, Courtney" at bounding box center [840, 108] width 586 height 26
paste input "Bermudez, Culture"
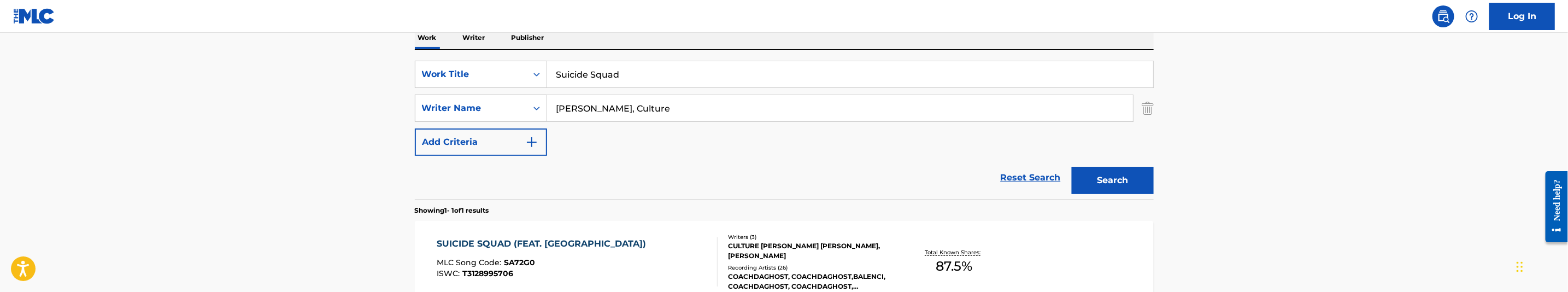
click at [1079, 177] on button "Search" at bounding box center [1112, 180] width 82 height 27
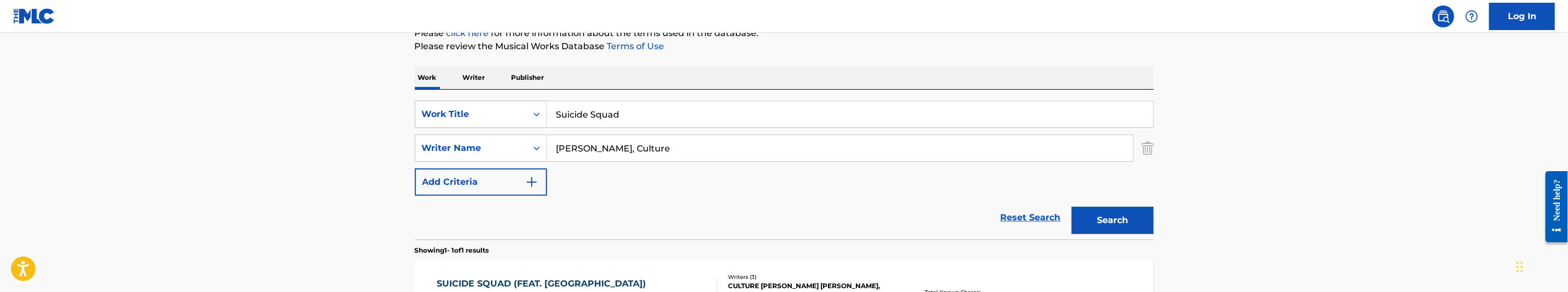
scroll to position [140, 0]
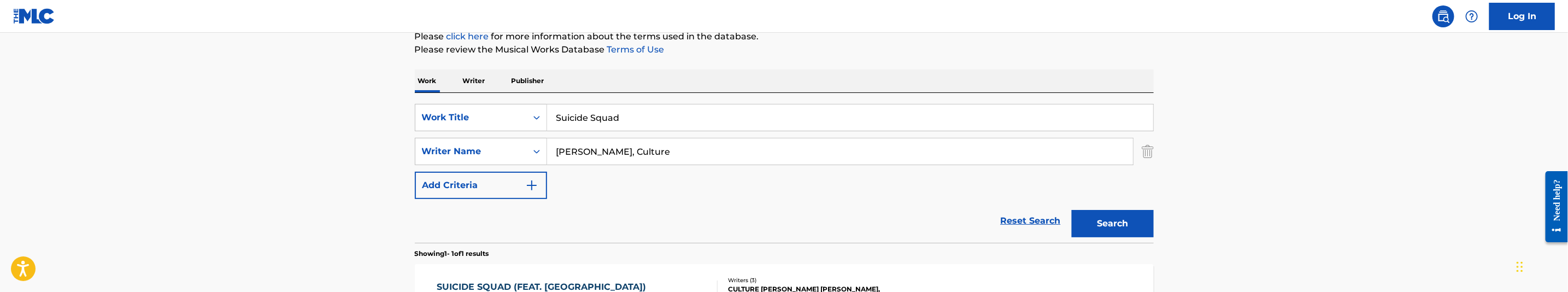
click at [657, 151] on input "Bermudez, Culture" at bounding box center [840, 151] width 586 height 26
paste input "akopoulos, Georg"
type input "Bakopoulos, George"
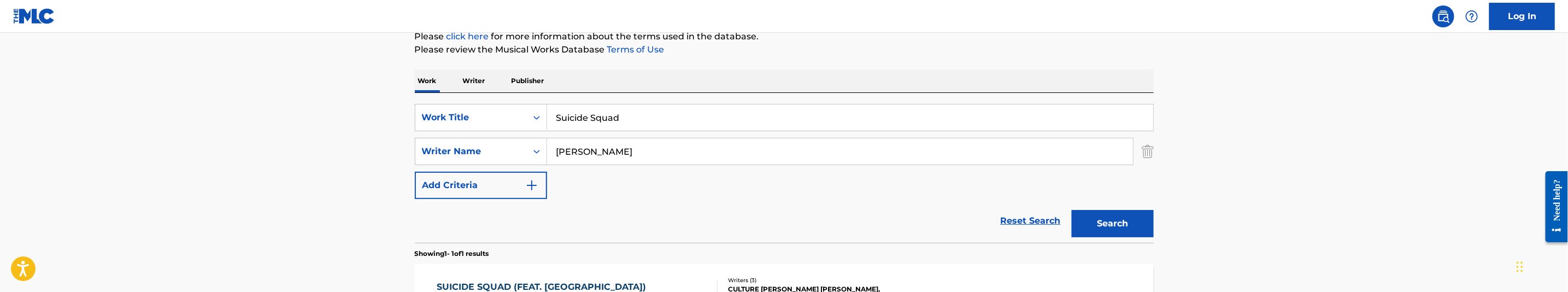
click at [1100, 223] on button "Search" at bounding box center [1112, 223] width 82 height 27
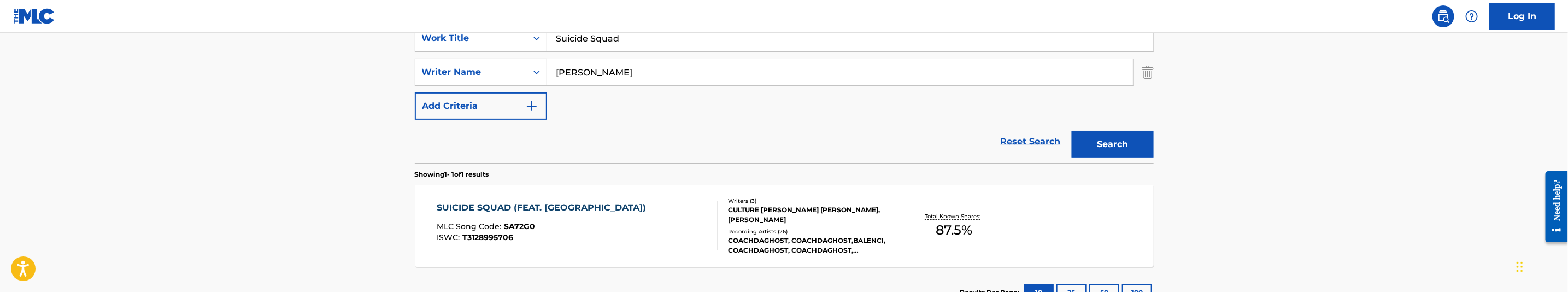
scroll to position [221, 0]
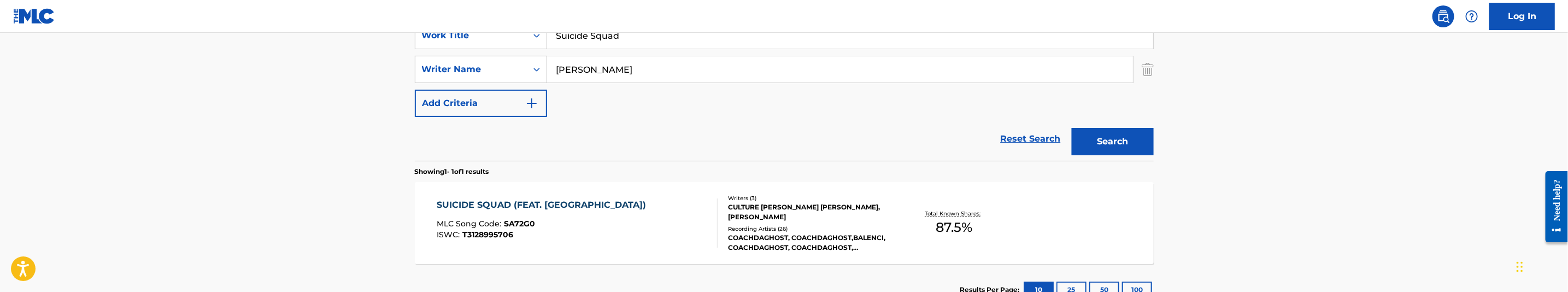
click at [605, 219] on div "SUICIDE SQUAD (FEAT. BALENCI) MLC Song Code : SA72G0 ISWC : T3128995706" at bounding box center [577, 223] width 281 height 49
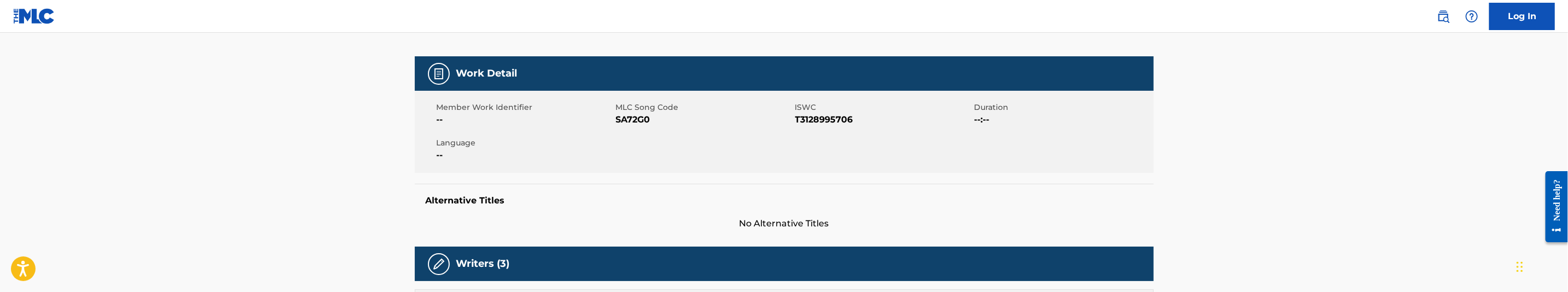
scroll to position [164, 0]
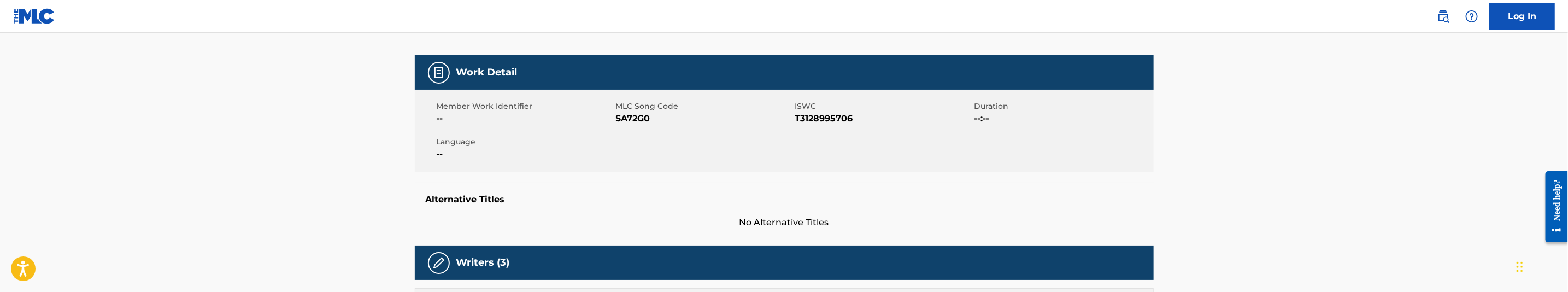
click at [638, 112] on span "SA72G0" at bounding box center [704, 119] width 177 height 13
copy span "SA72G0"
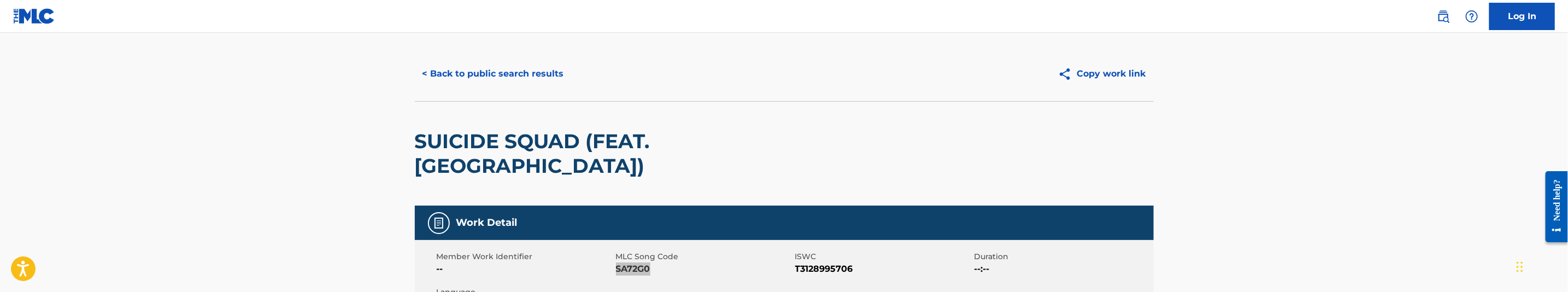
scroll to position [0, 0]
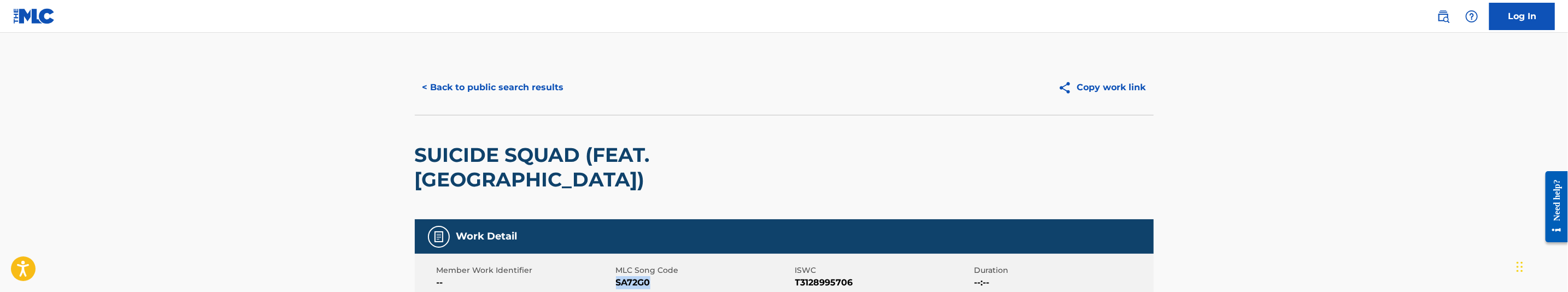
click at [510, 89] on button "< Back to public search results" at bounding box center [493, 88] width 157 height 27
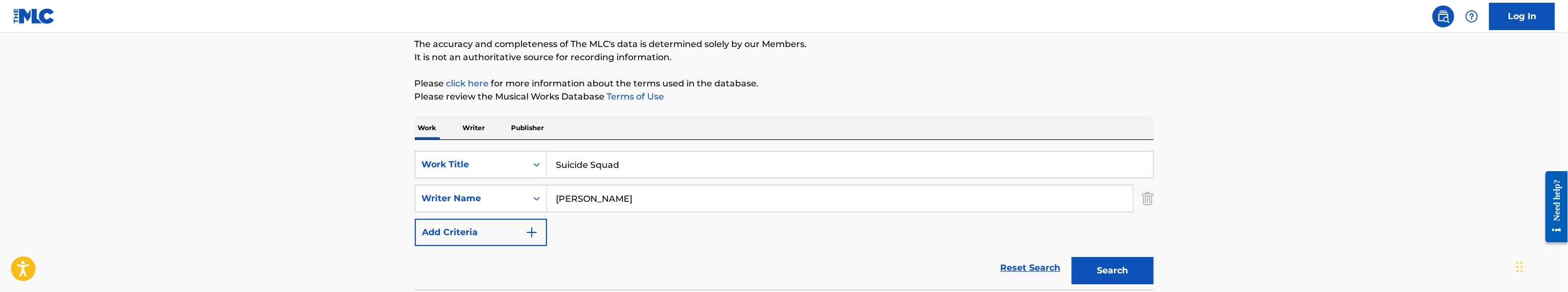
scroll to position [57, 0]
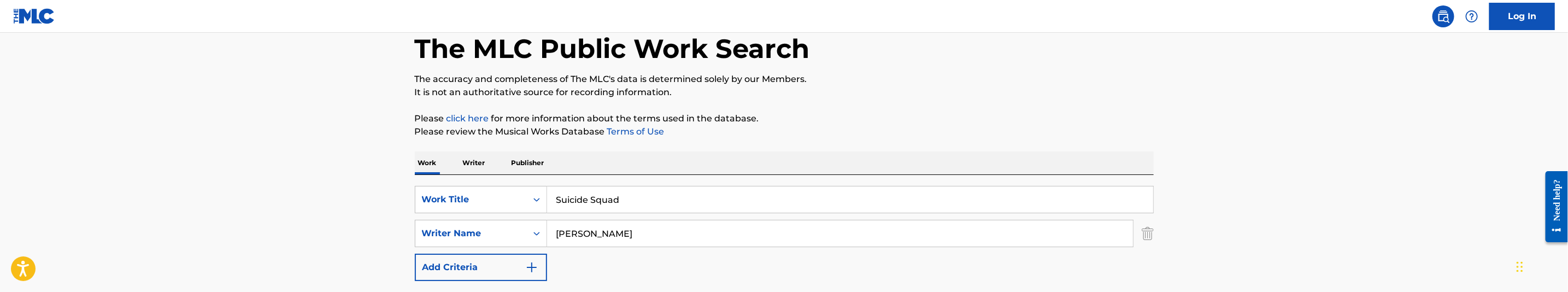
click at [651, 199] on input "Suicide Squad" at bounding box center [850, 199] width 606 height 26
paste input "Tactics 2"
type input "Tactics 2"
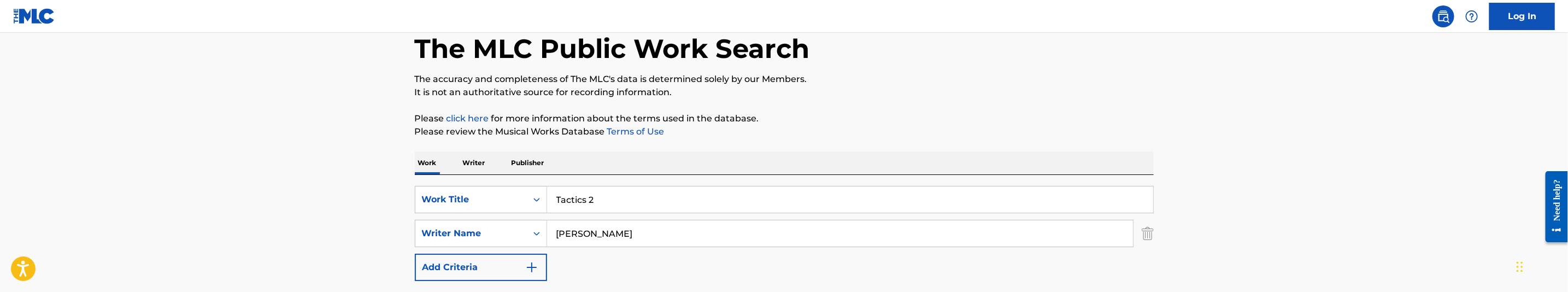
click at [634, 238] on input "Bakopoulos, George" at bounding box center [840, 233] width 586 height 26
click at [634, 237] on input "Bakopoulos, George" at bounding box center [840, 233] width 586 height 26
paste input "Pardo, Lesliy"
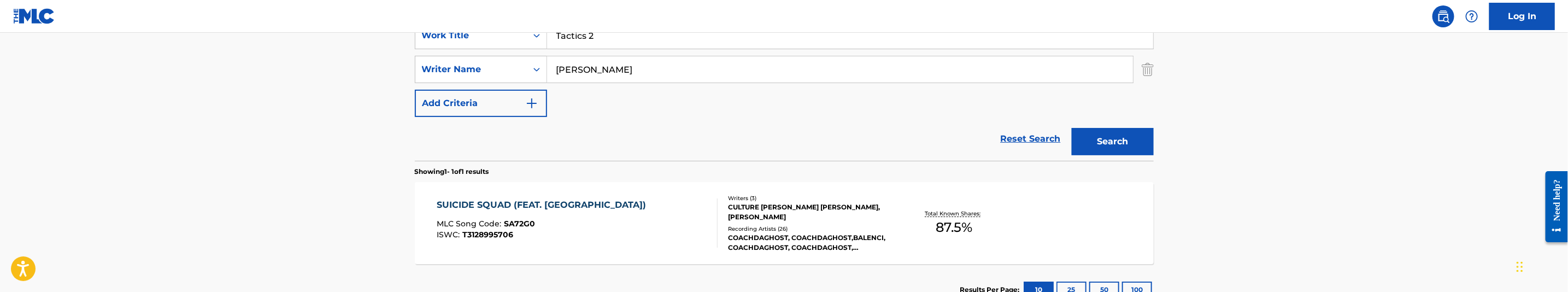
click at [1124, 147] on button "Search" at bounding box center [1112, 141] width 82 height 27
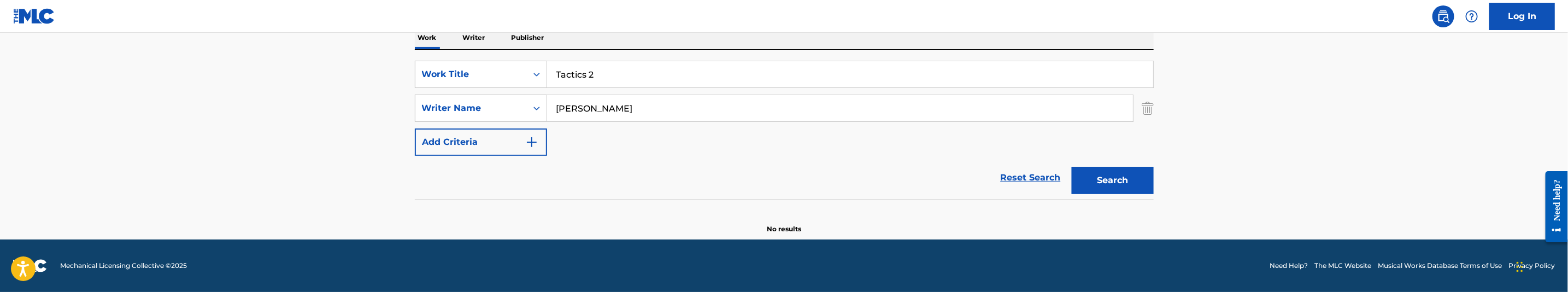
scroll to position [183, 0]
click at [652, 109] on input "Pardo, Lesliy" at bounding box center [840, 108] width 586 height 26
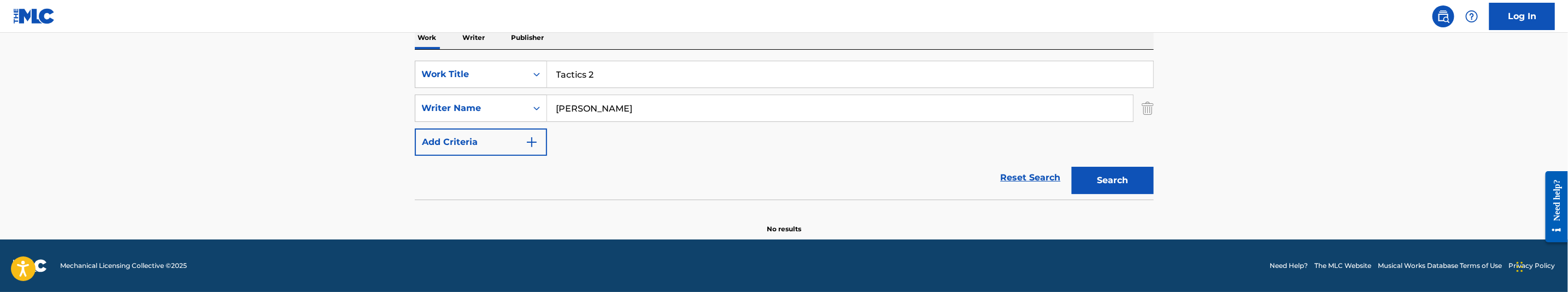
paste input "Bakopoulos, George"
type input "Bakopoulos, George"
click at [1138, 188] on button "Search" at bounding box center [1112, 180] width 82 height 27
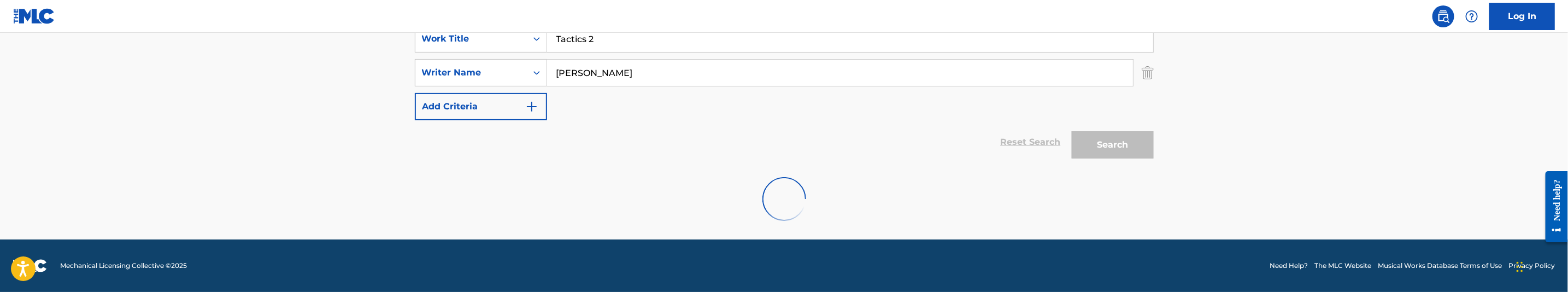
scroll to position [136, 0]
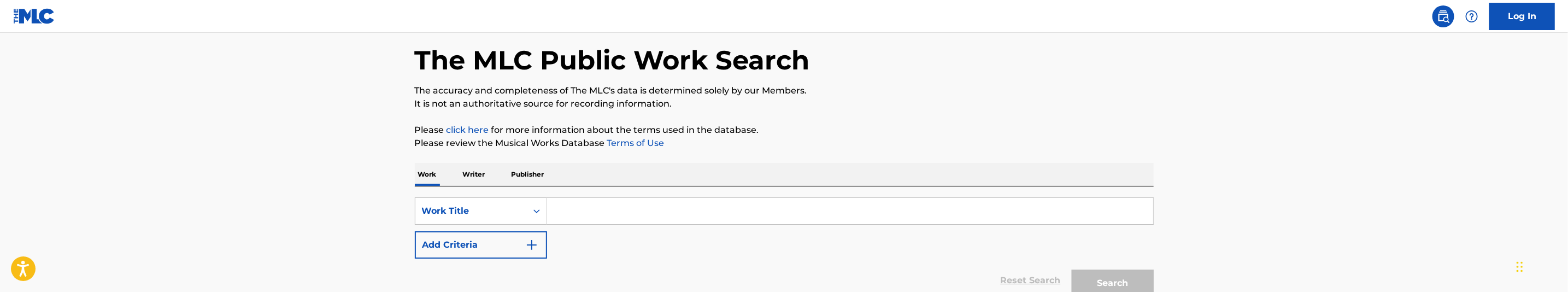
scroll to position [82, 0]
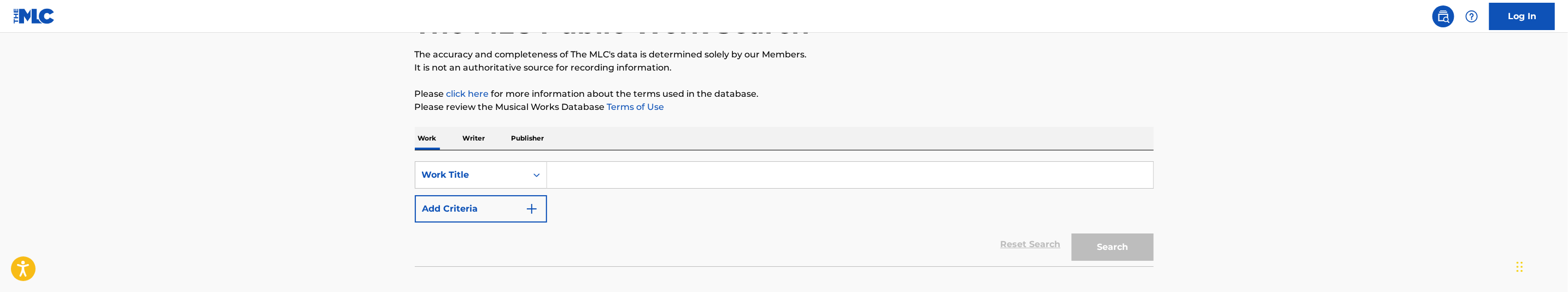
click at [593, 175] on input "Search Form" at bounding box center [850, 174] width 606 height 26
paste input "Tactics 2"
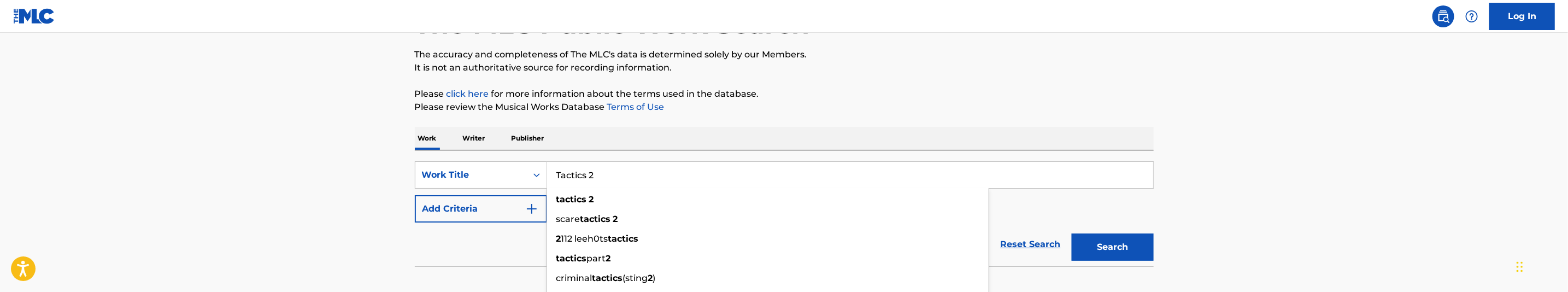
type input "Tactics 2"
click at [529, 211] on img "Search Form" at bounding box center [532, 209] width 13 height 13
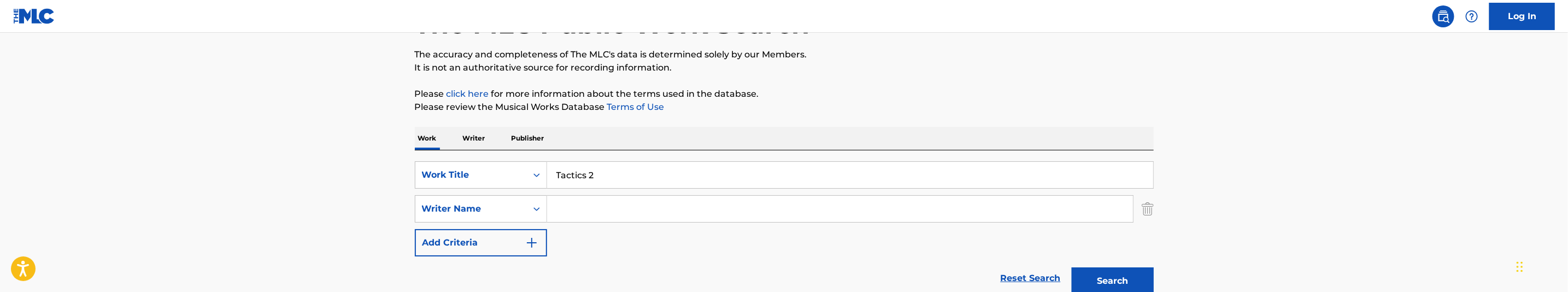
click at [654, 208] on input "Search Form" at bounding box center [840, 208] width 586 height 26
paste input "Pardo, Lesliy"
click at [1134, 277] on button "Search" at bounding box center [1112, 280] width 82 height 27
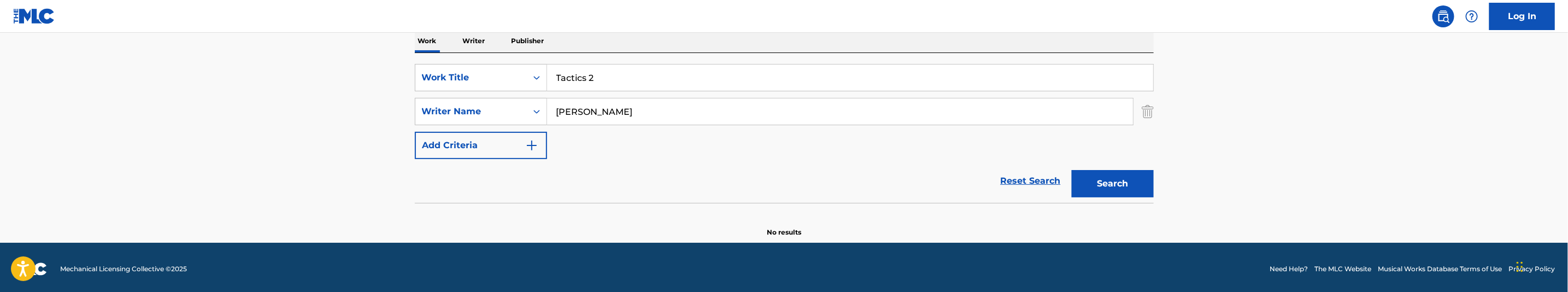
scroll to position [183, 0]
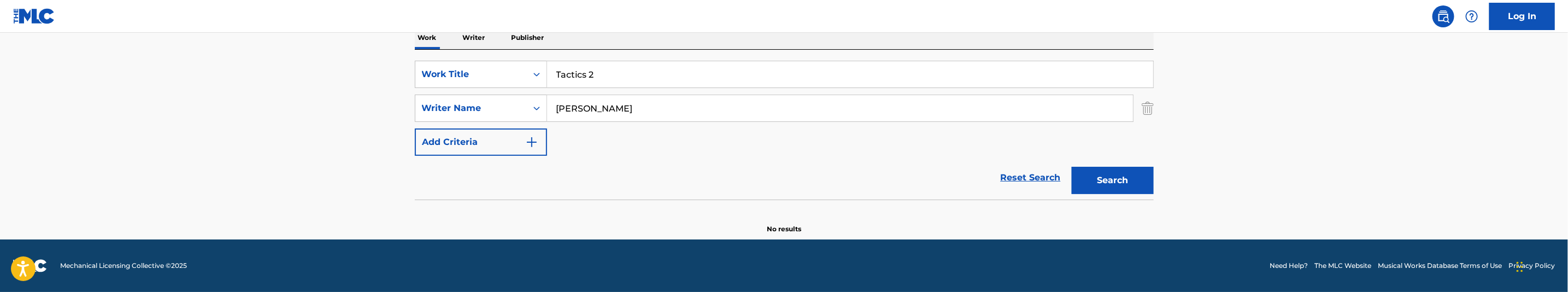
click at [641, 110] on input "Pardo, Lesliy" at bounding box center [840, 108] width 586 height 26
paste input "Bakopoulos, George"
type input "Bakopoulos, George"
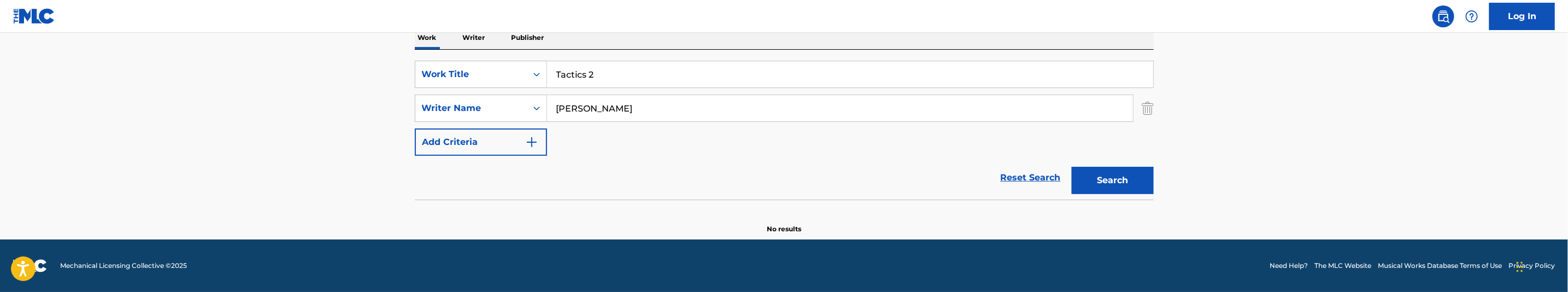
click at [1123, 185] on button "Search" at bounding box center [1112, 180] width 82 height 27
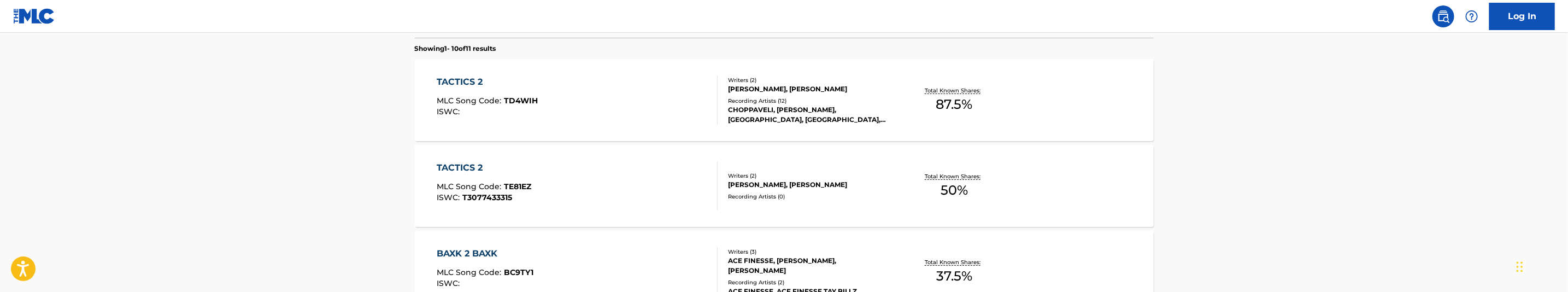
scroll to position [347, 0]
click at [585, 89] on div "TACTICS 2 MLC Song Code : TD4WIH ISWC :" at bounding box center [577, 98] width 281 height 49
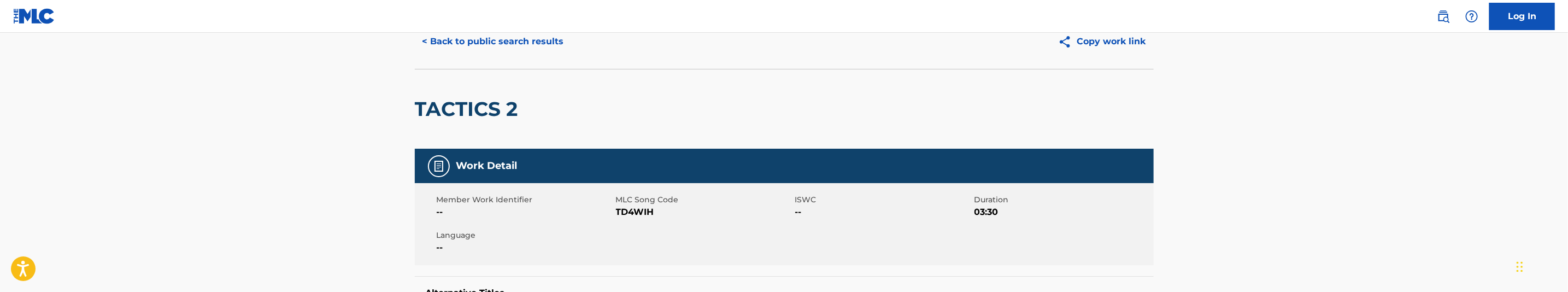
scroll to position [82, 0]
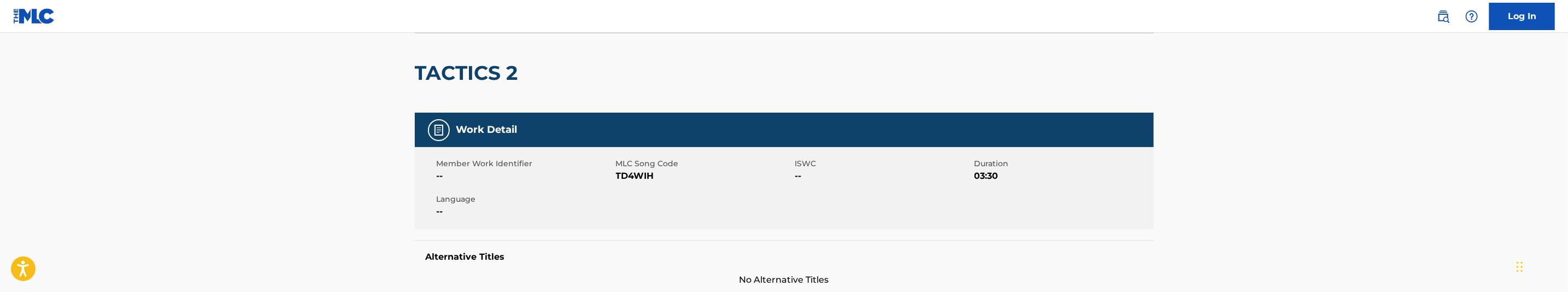
click at [635, 177] on span "TD4WIH" at bounding box center [704, 176] width 177 height 13
copy span "TD4WIH"
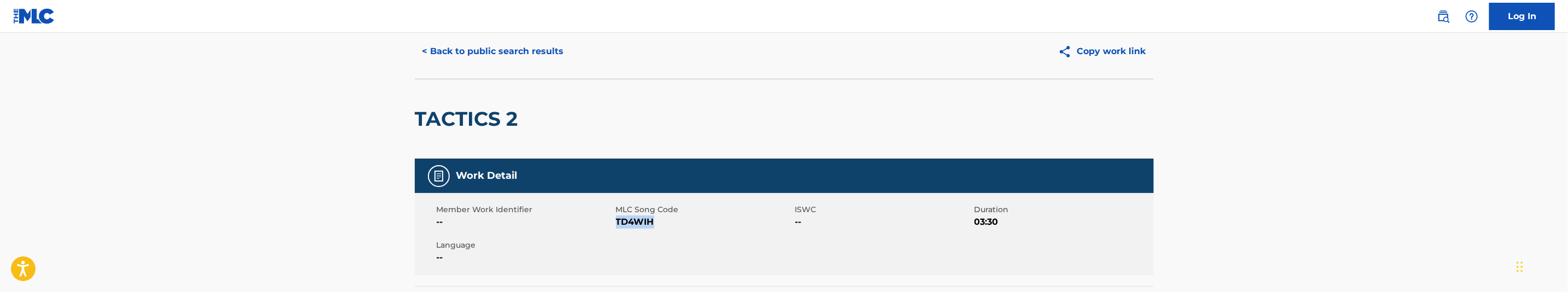
scroll to position [0, 0]
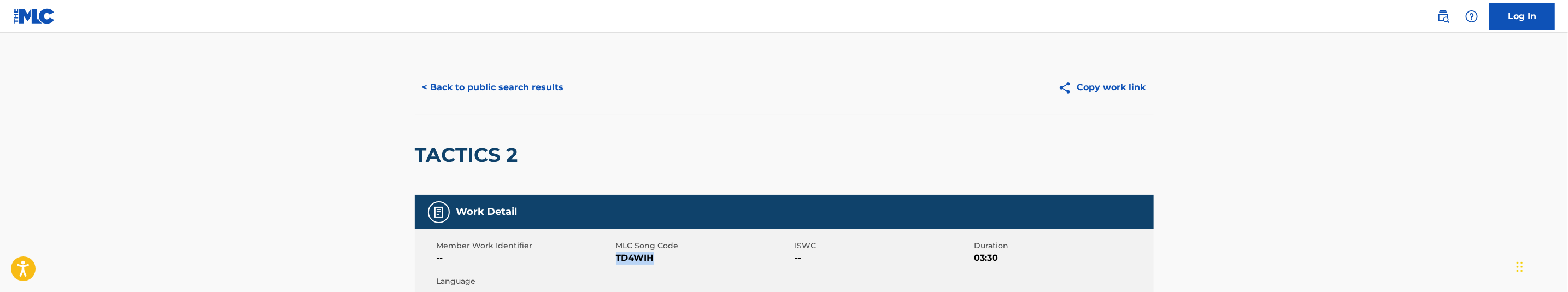
click at [479, 77] on button "< Back to public search results" at bounding box center [493, 88] width 157 height 27
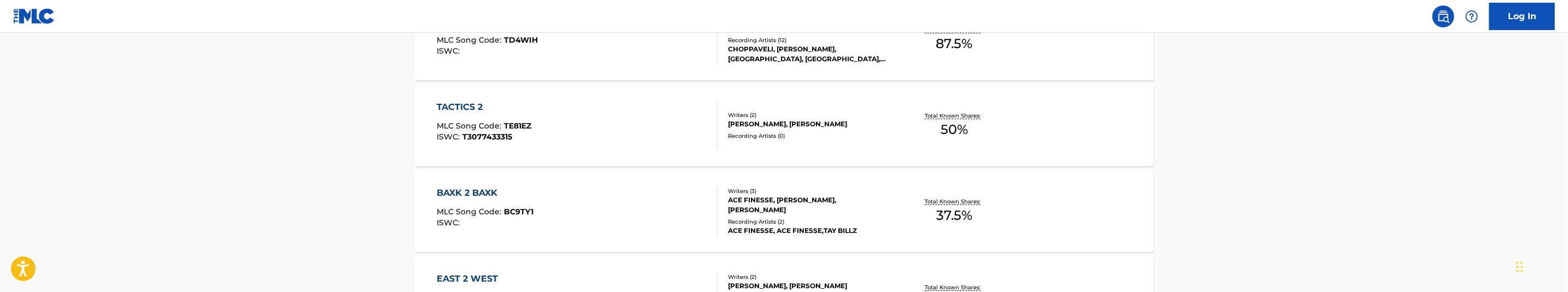
scroll to position [409, 0]
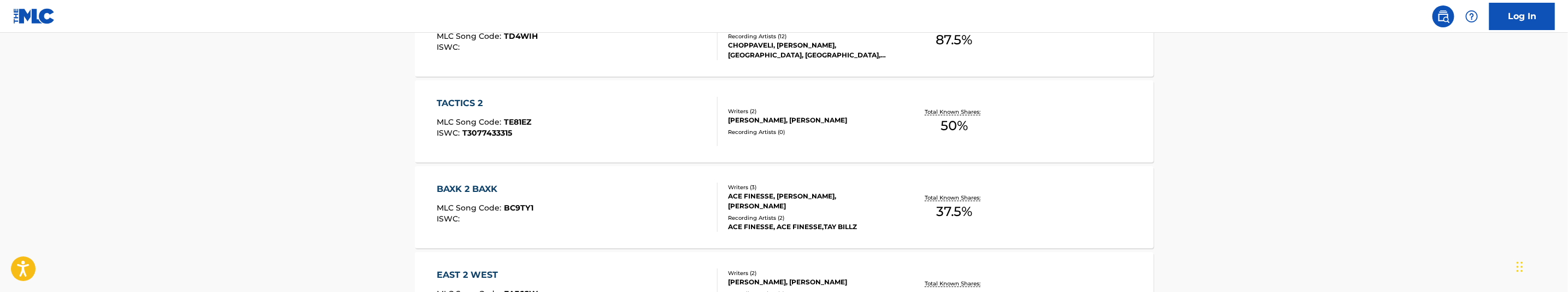
click at [623, 130] on div "TACTICS 2 MLC Song Code : TE81EZ ISWC : T3077433315" at bounding box center [577, 121] width 281 height 49
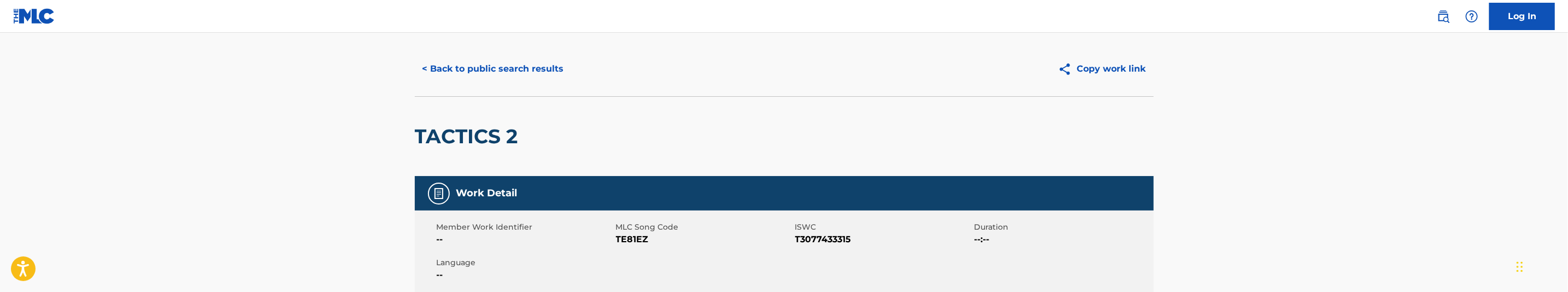
scroll to position [82, 0]
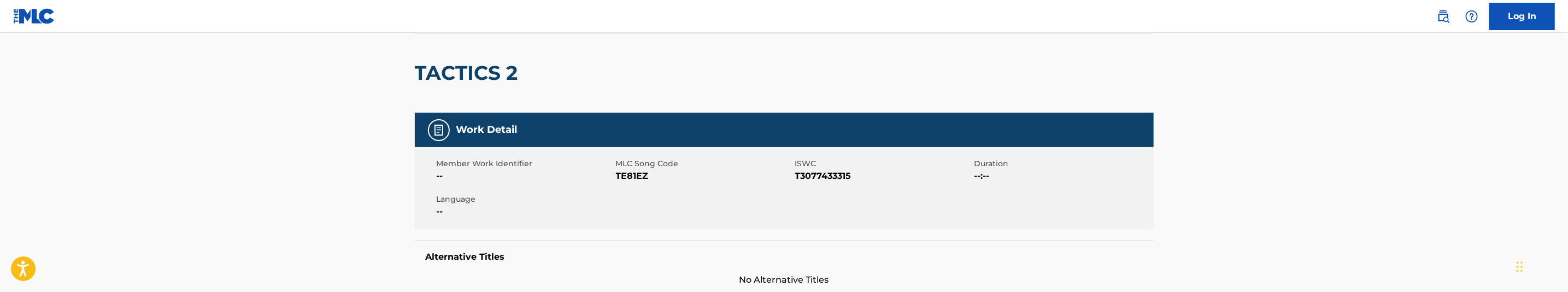
click at [636, 177] on span "TE81EZ" at bounding box center [704, 176] width 177 height 13
copy span "TE81EZ"
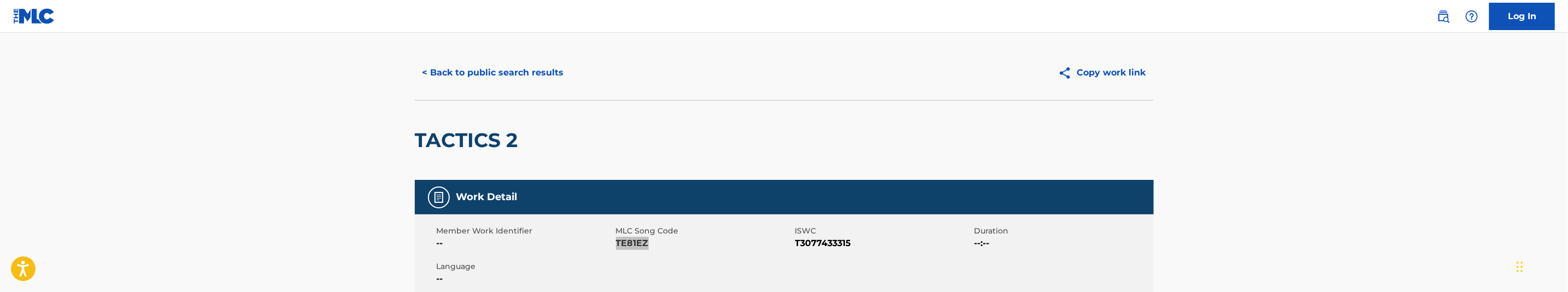
scroll to position [0, 0]
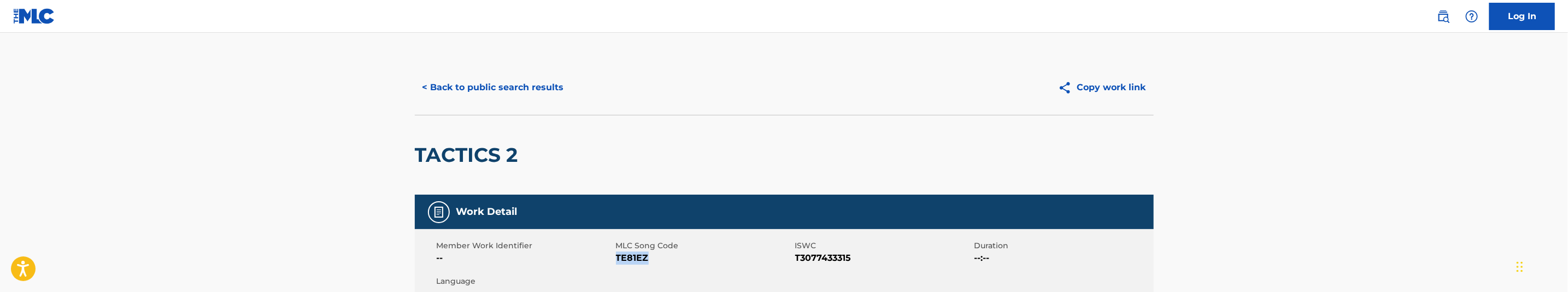
click at [486, 88] on button "< Back to public search results" at bounding box center [493, 88] width 157 height 27
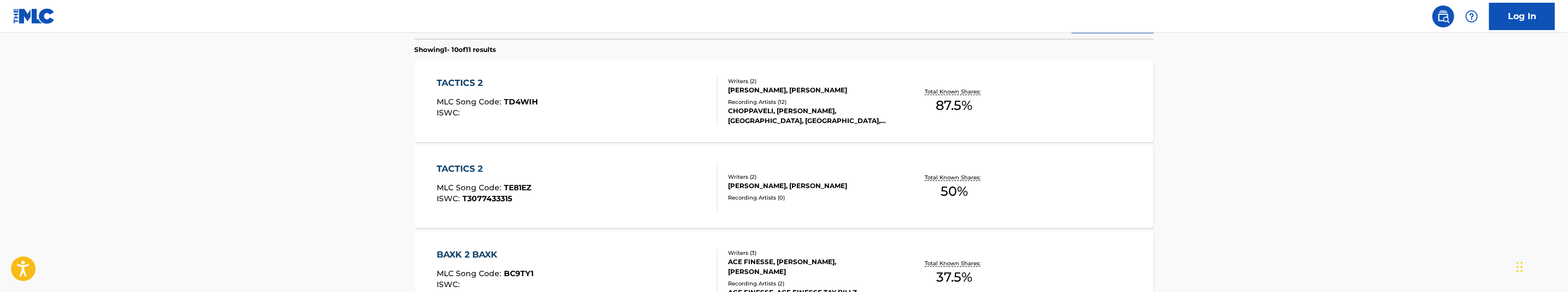
scroll to position [307, 0]
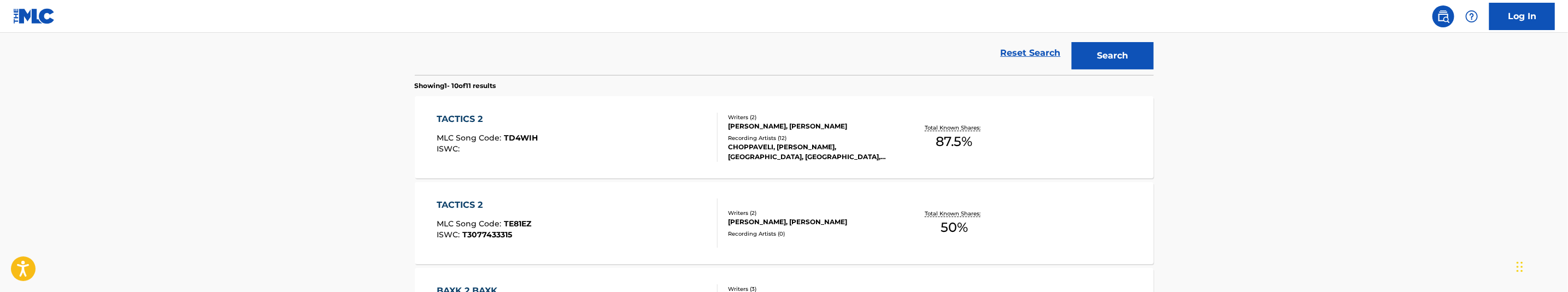
click at [582, 140] on div "TACTICS 2 MLC Song Code : TD4WIH ISWC :" at bounding box center [577, 137] width 281 height 49
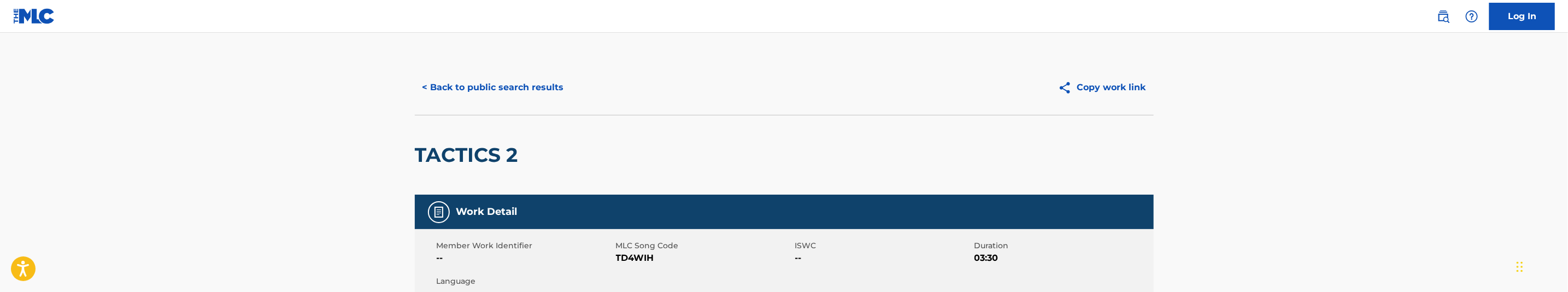
click at [539, 95] on button "< Back to public search results" at bounding box center [493, 88] width 157 height 27
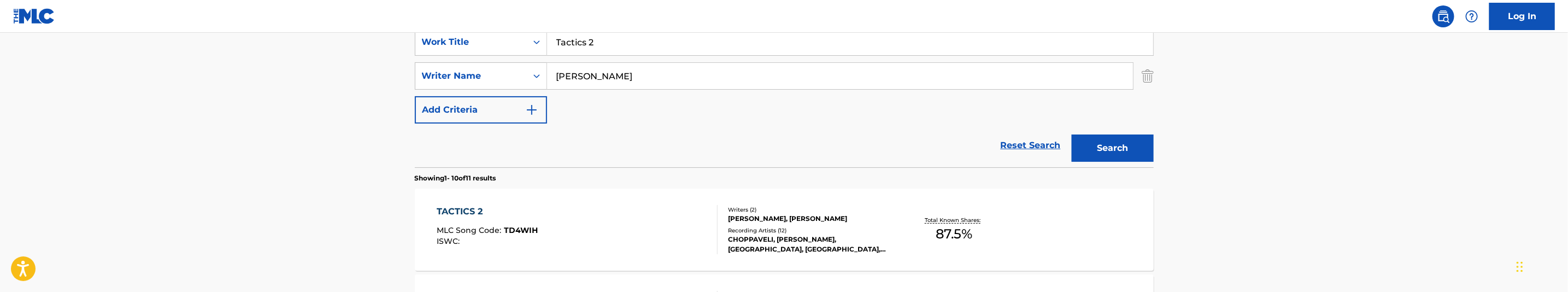
scroll to position [205, 0]
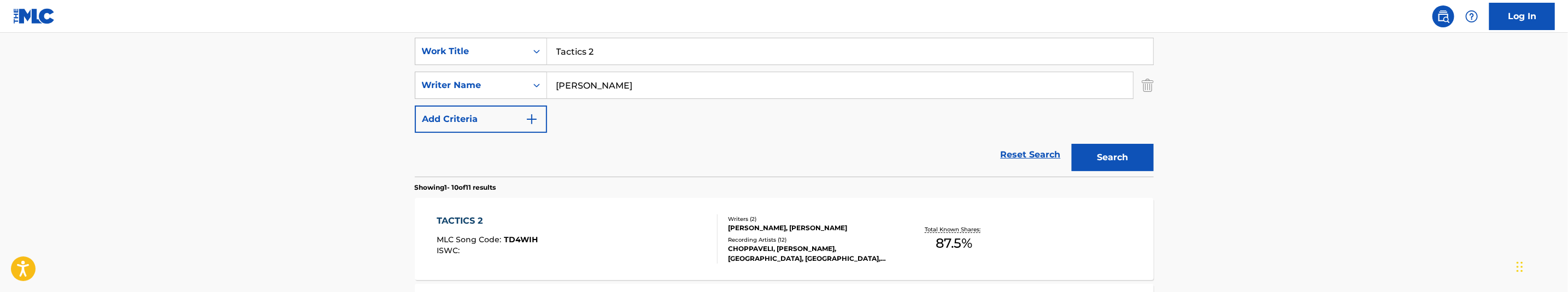
click at [594, 50] on input "Tactics 2" at bounding box center [850, 50] width 606 height 26
paste input "lk of the Town"
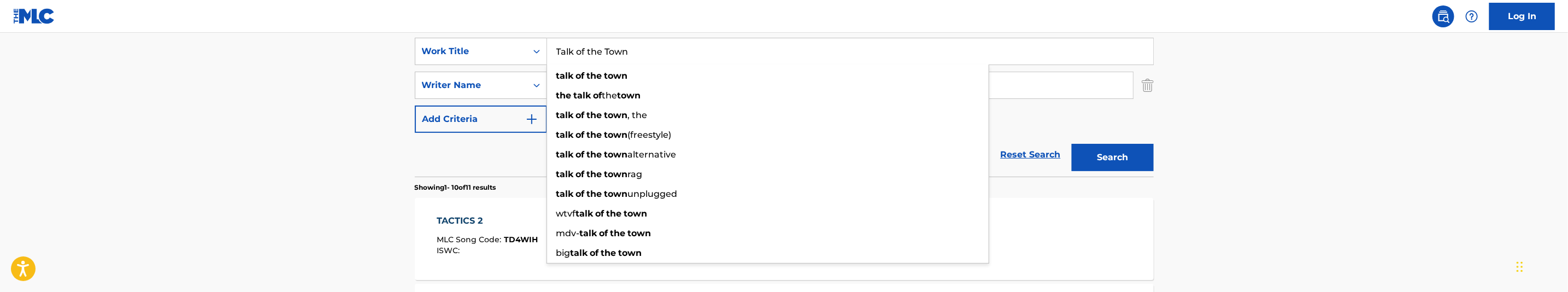
type input "Talk of the Town"
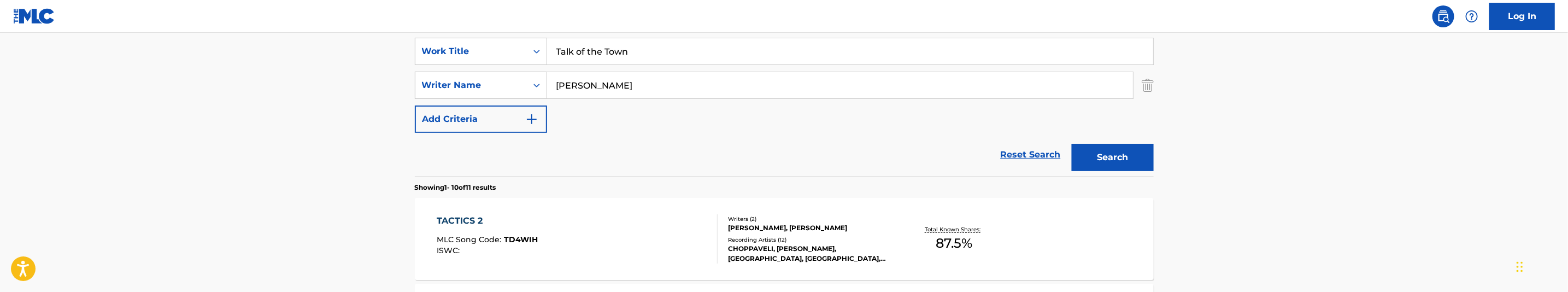
click at [667, 88] on input "Bakopoulos, George" at bounding box center [840, 85] width 586 height 26
paste input "Reid, Jomori Siafa"
click at [1101, 151] on button "Search" at bounding box center [1112, 157] width 82 height 27
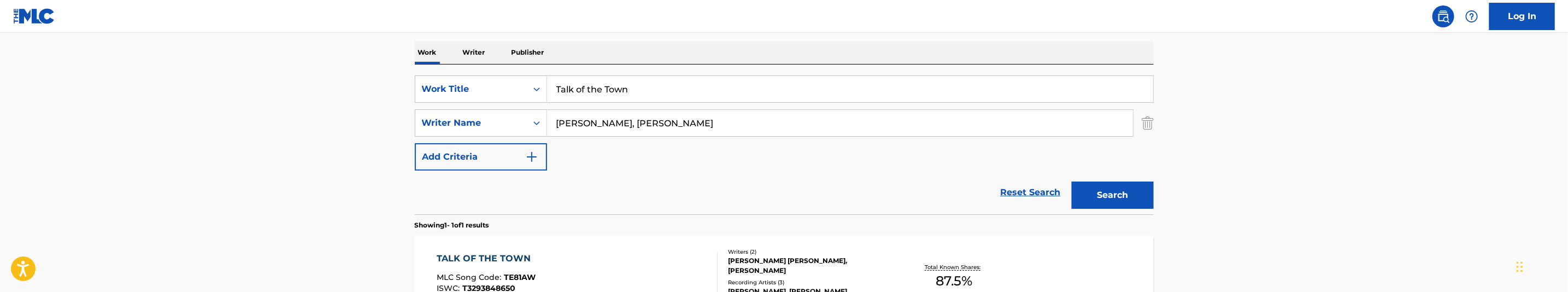
scroll to position [140, 0]
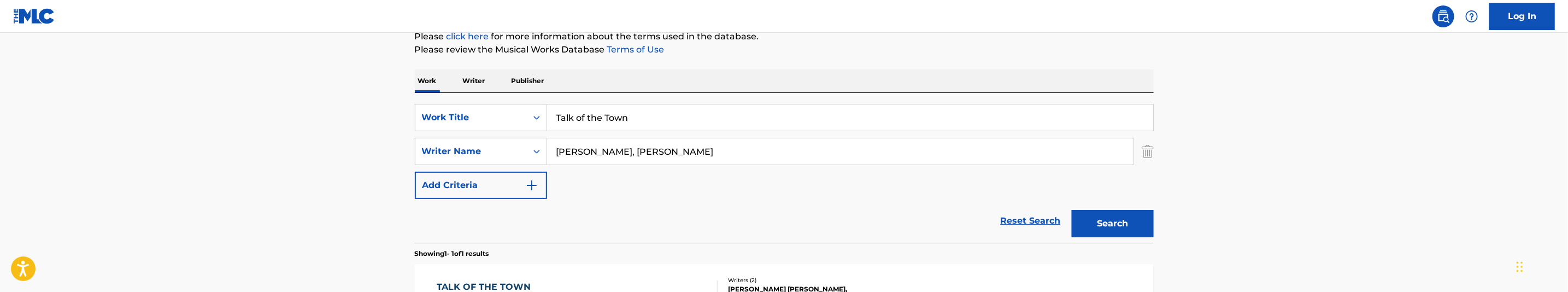
click at [650, 164] on input "Reid, Jomori Siafa" at bounding box center [840, 151] width 586 height 26
paste input "Bakopoulos, George"
type input "Bakopoulos, George"
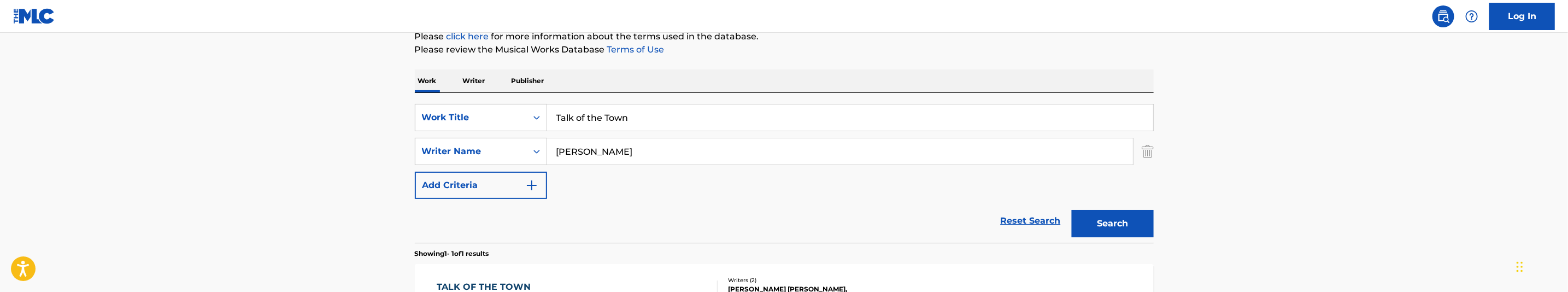
click at [1092, 223] on button "Search" at bounding box center [1112, 223] width 82 height 27
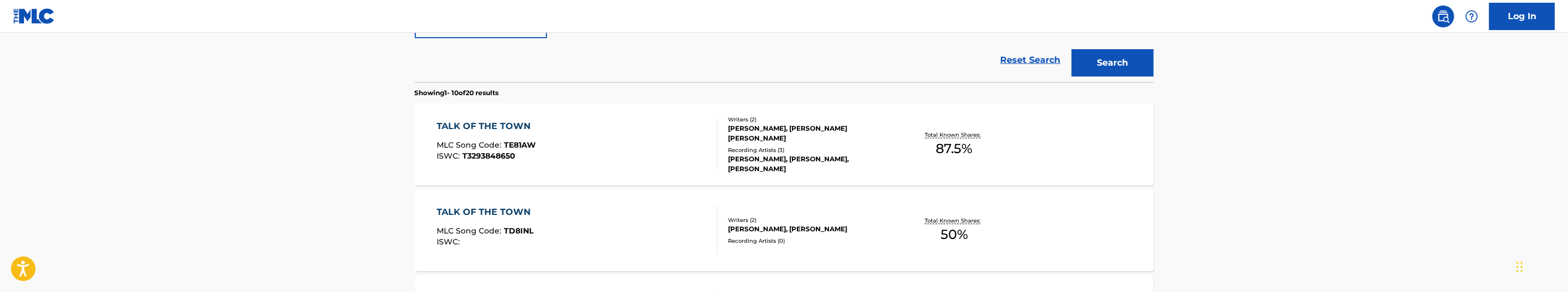
scroll to position [382, 0]
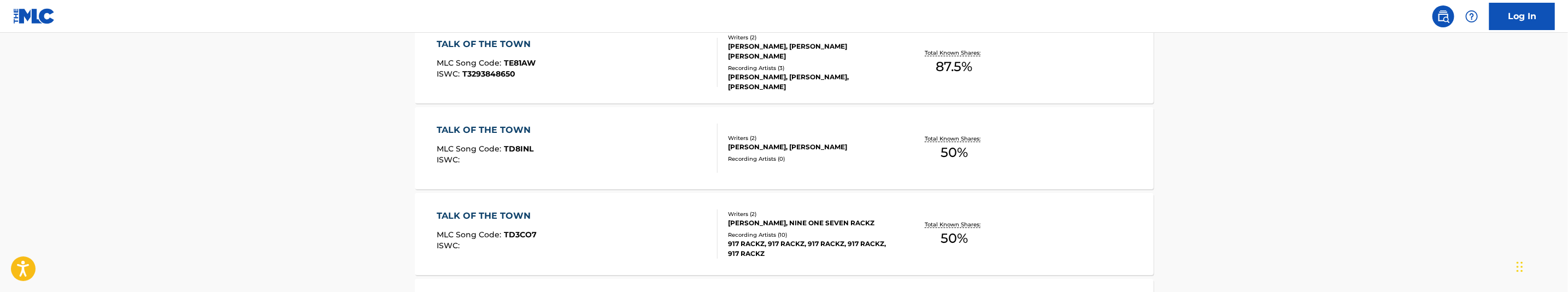
click at [600, 153] on div "TALK OF THE TOWN MLC Song Code : TD8INL ISWC :" at bounding box center [577, 148] width 281 height 49
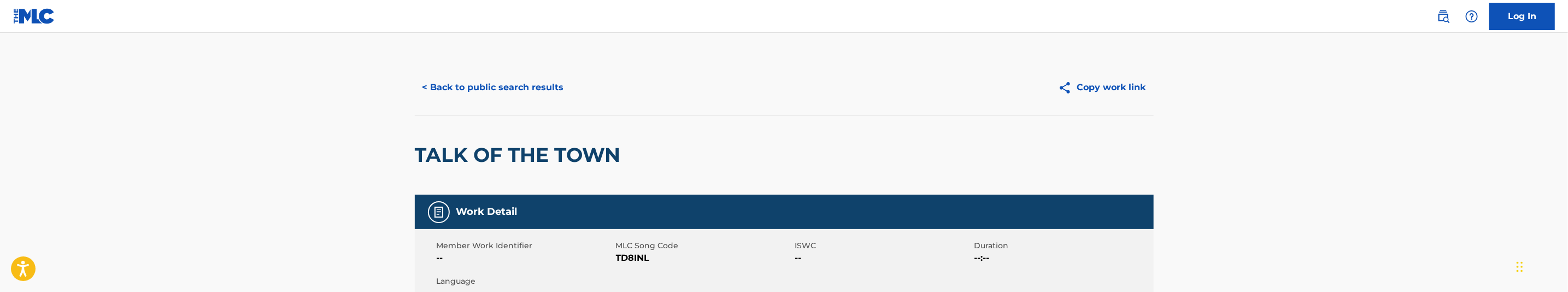
click at [635, 259] on span "TD8INL" at bounding box center [704, 258] width 177 height 13
copy span "TD8INL"
click at [526, 90] on button "< Back to public search results" at bounding box center [493, 88] width 157 height 27
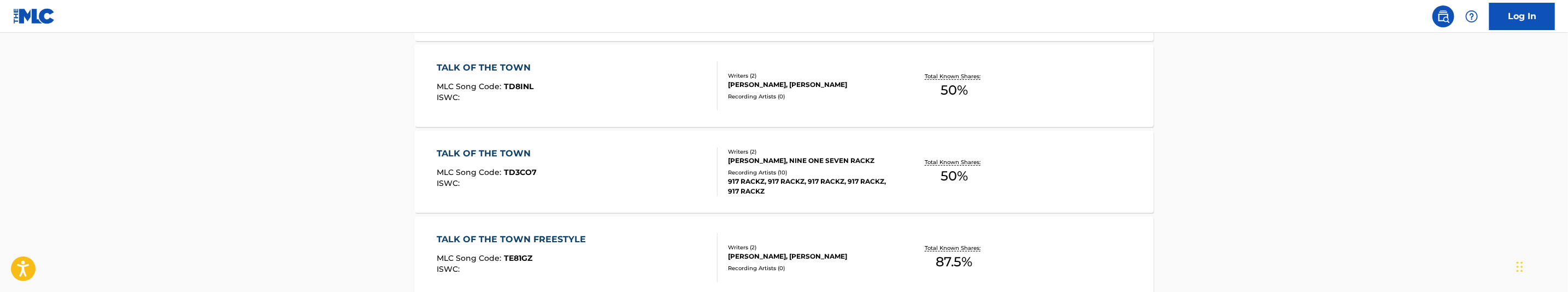
scroll to position [362, 0]
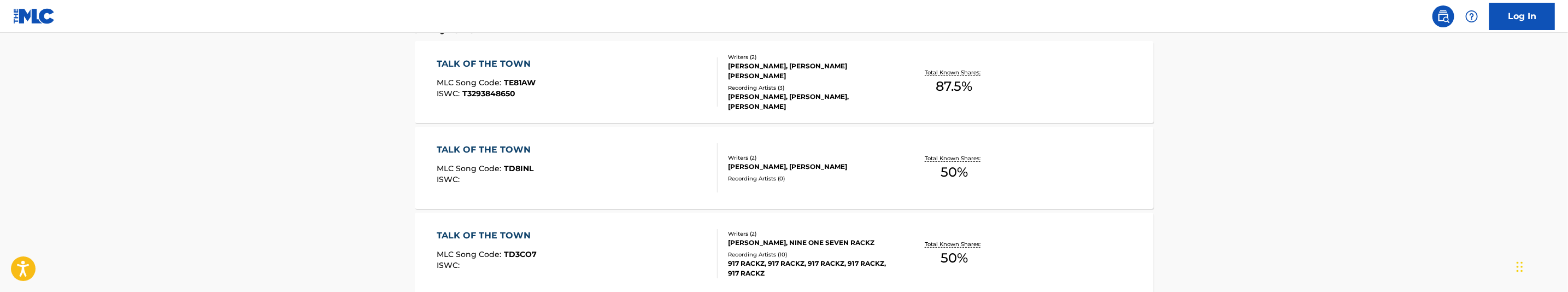
click at [581, 71] on div "TALK OF THE TOWN MLC Song Code : TE81AW ISWC : T3293848650" at bounding box center [577, 82] width 281 height 49
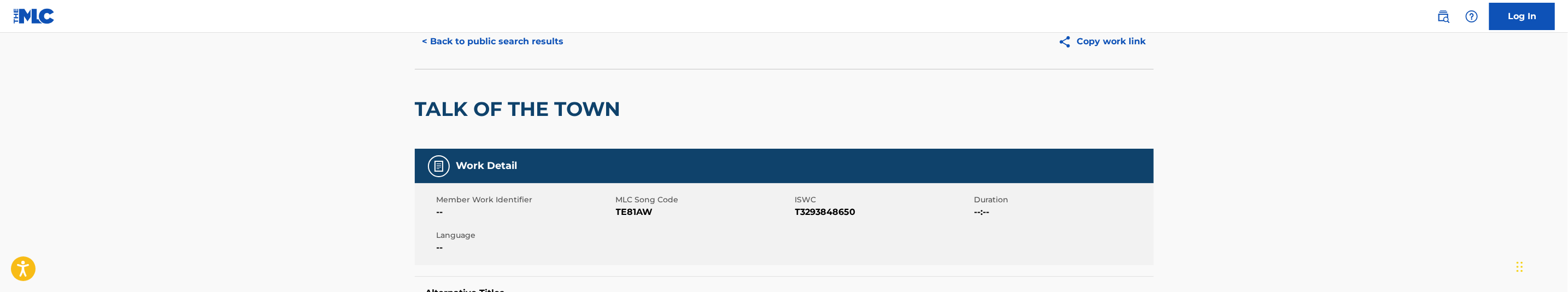
scroll to position [82, 0]
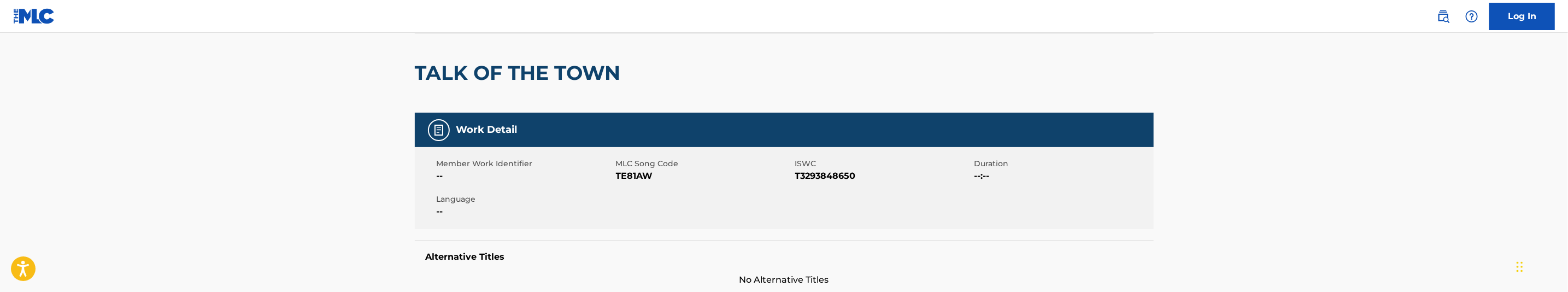
click at [634, 182] on span "TE81AW" at bounding box center [704, 176] width 177 height 13
click at [635, 178] on span "TE81AW" at bounding box center [704, 176] width 177 height 13
copy span "TE81AW"
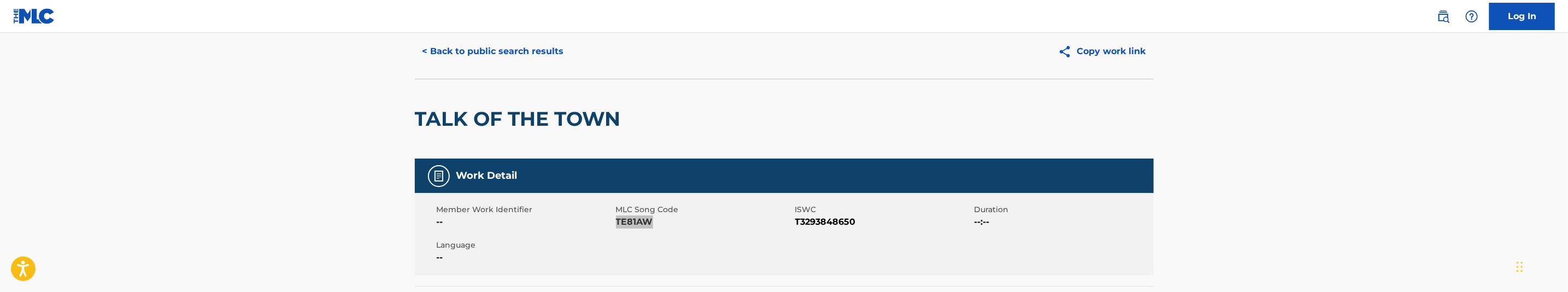
scroll to position [0, 0]
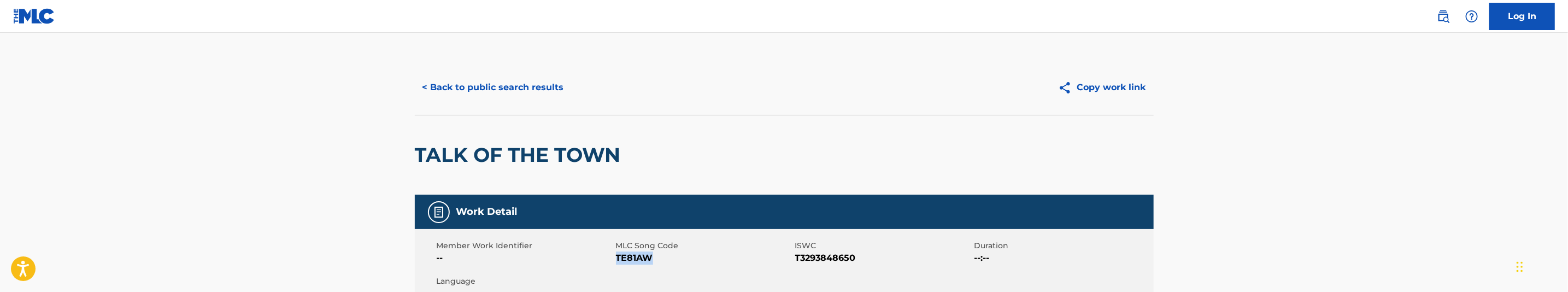
click at [508, 81] on button "< Back to public search results" at bounding box center [493, 88] width 157 height 27
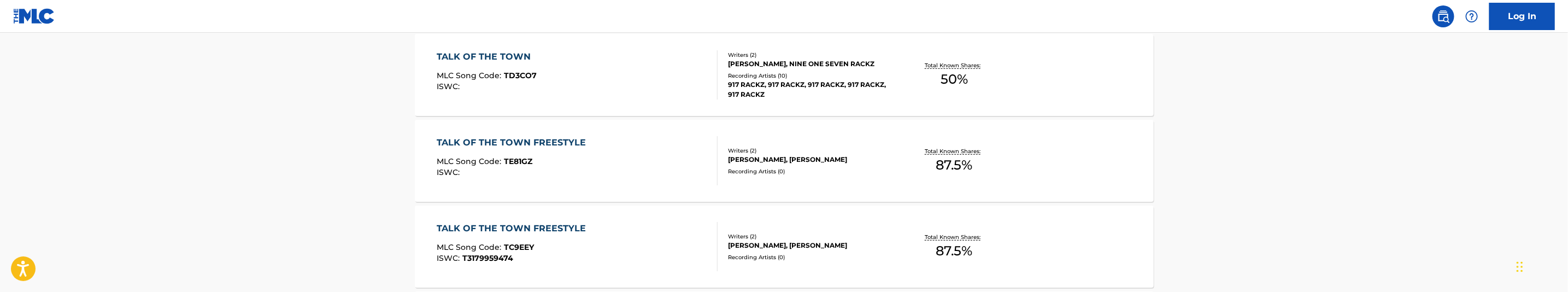
scroll to position [507, 0]
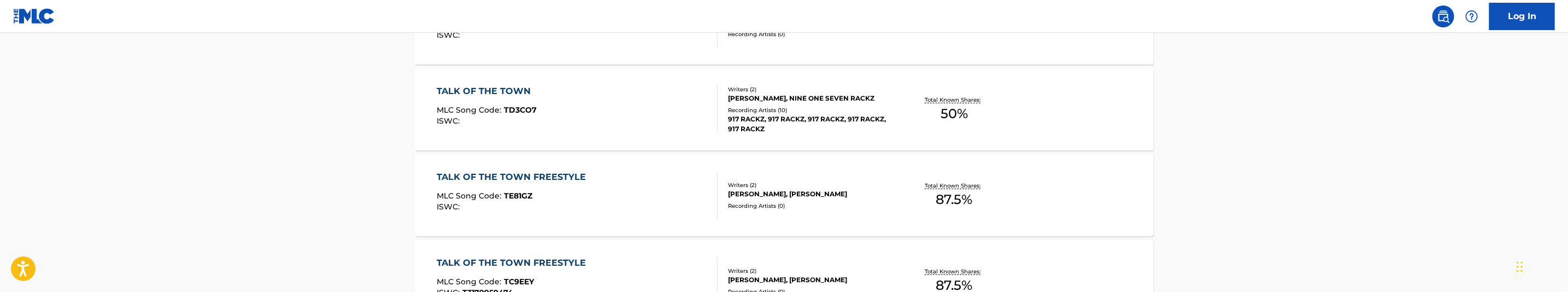
click at [600, 120] on div "TALK OF THE TOWN MLC Song Code : TD3CO7 ISWC :" at bounding box center [577, 109] width 281 height 49
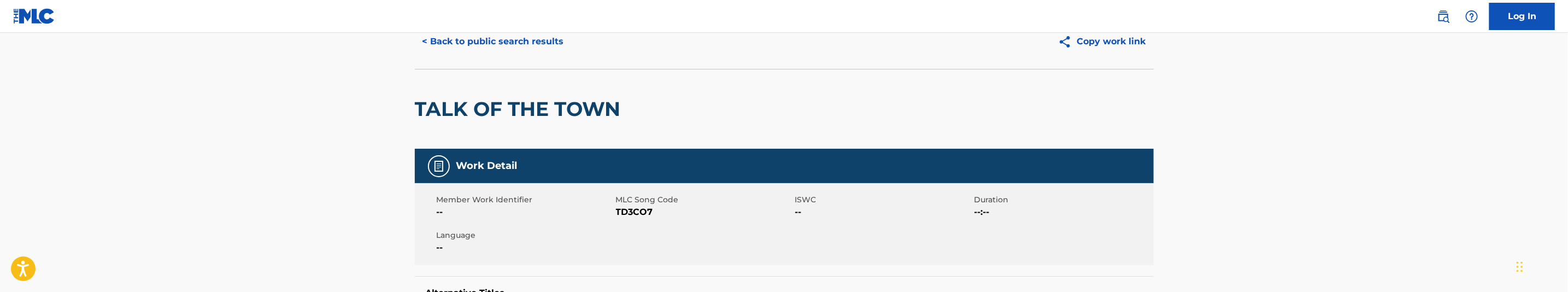
scroll to position [82, 0]
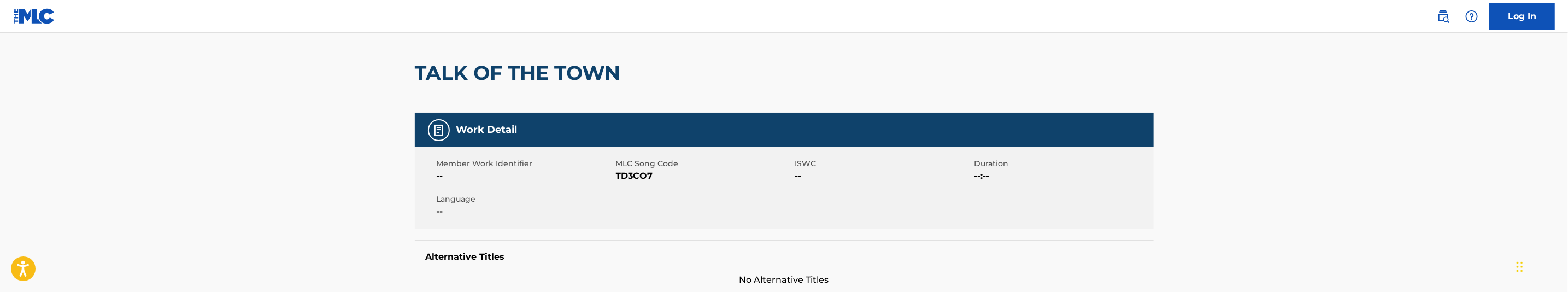
click at [630, 177] on span "TD3CO7" at bounding box center [704, 176] width 177 height 13
copy span "TD3CO7"
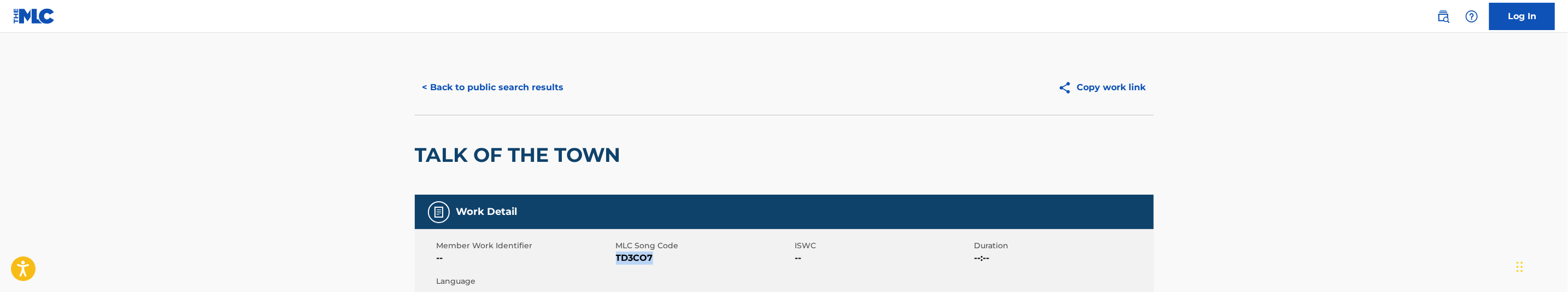
click at [545, 99] on button "< Back to public search results" at bounding box center [493, 88] width 157 height 27
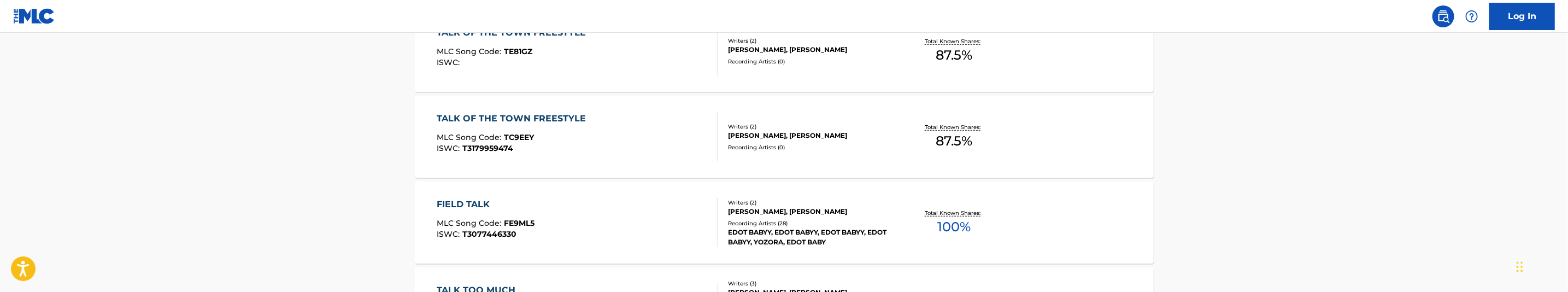
scroll to position [733, 0]
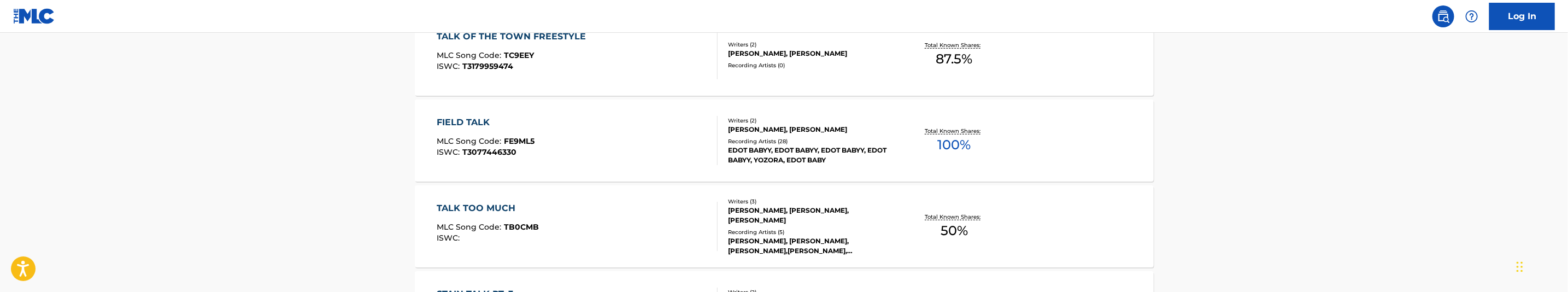
click at [603, 66] on div "TALK OF THE TOWN FREESTYLE MLC Song Code : TC9EEY ISWC : T3179959474" at bounding box center [577, 55] width 281 height 49
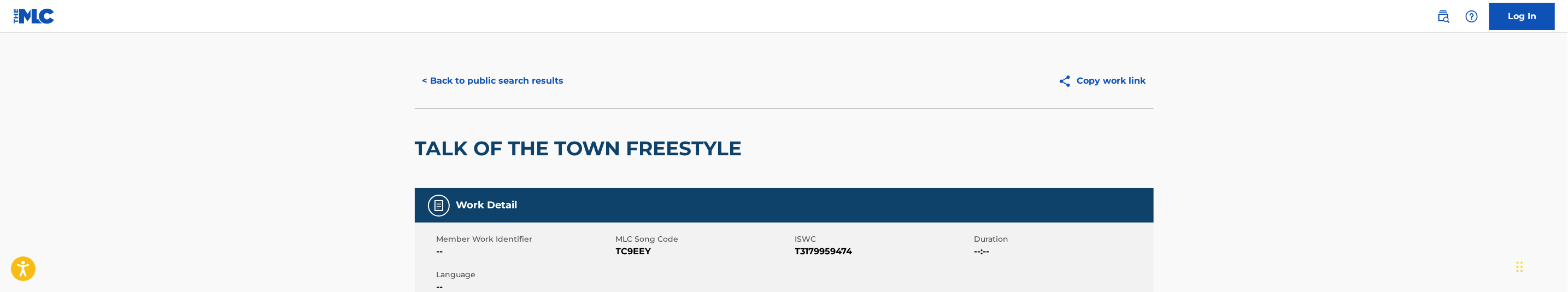
scroll to position [82, 0]
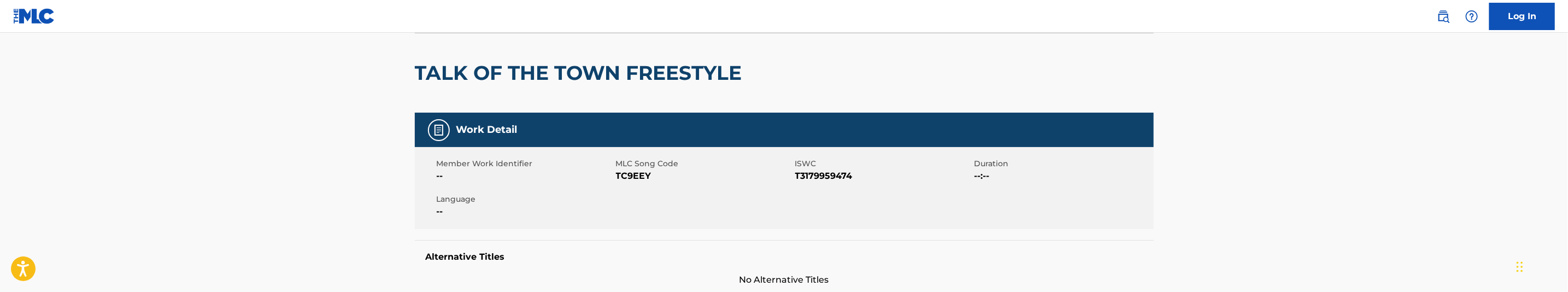
click at [630, 177] on span "TC9EEY" at bounding box center [704, 176] width 177 height 13
copy span "TC9EEY"
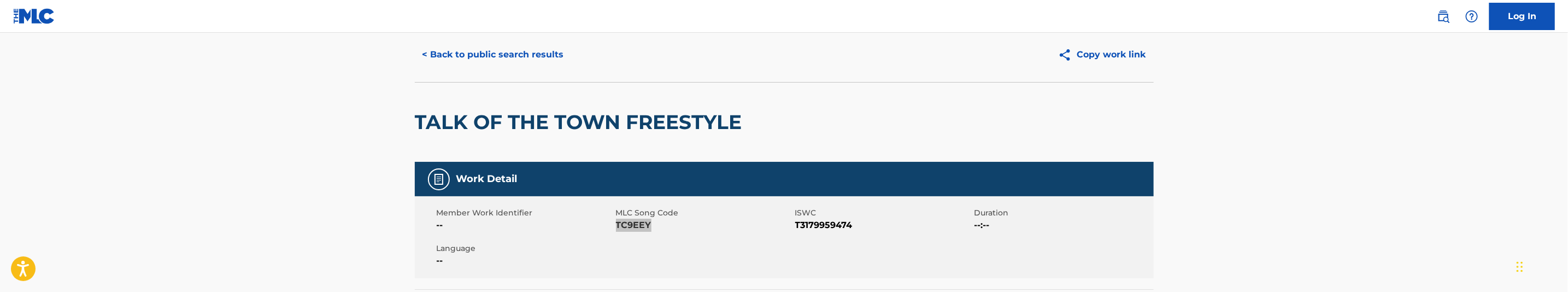
scroll to position [0, 0]
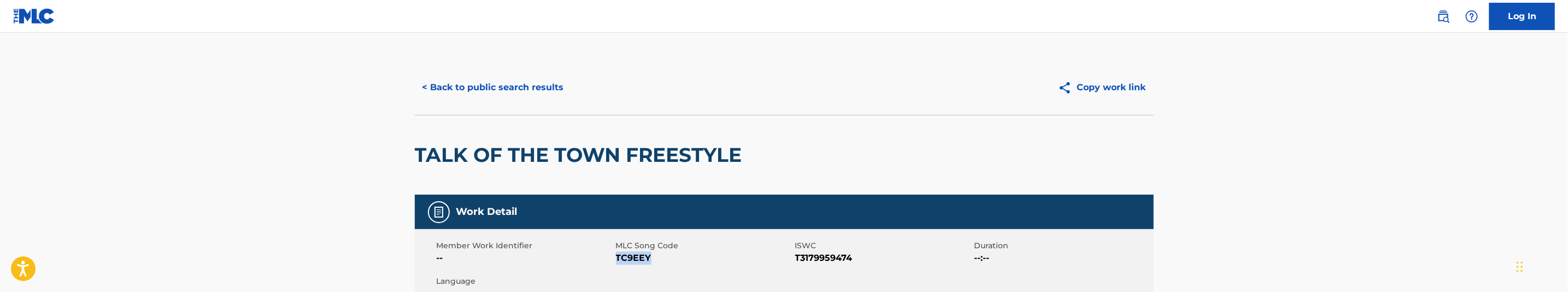
click at [532, 77] on button "< Back to public search results" at bounding box center [493, 88] width 157 height 27
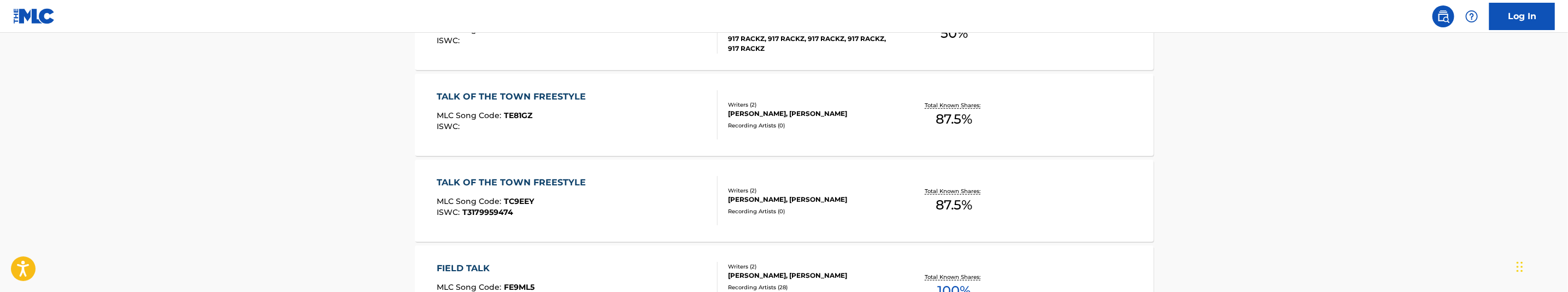
scroll to position [631, 0]
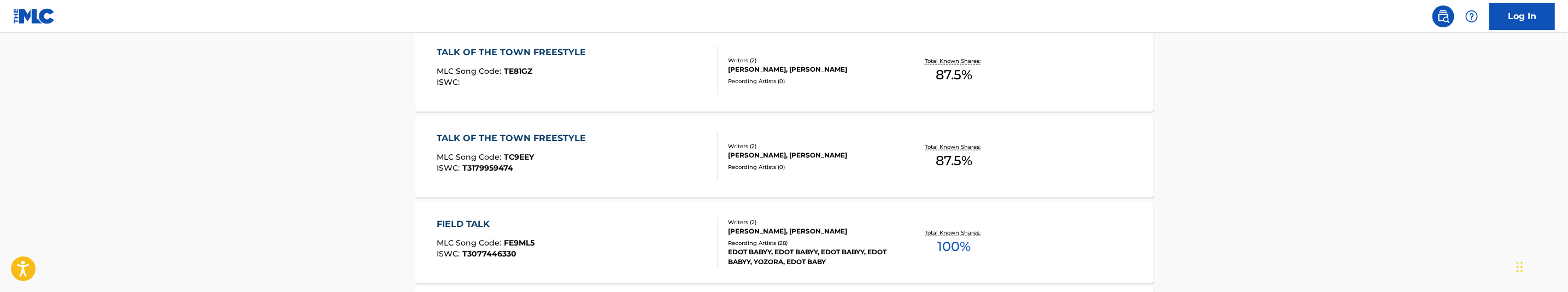
click at [655, 171] on div "TALK OF THE TOWN FREESTYLE MLC Song Code : TC9EEY ISWC : T3179959474" at bounding box center [577, 156] width 281 height 49
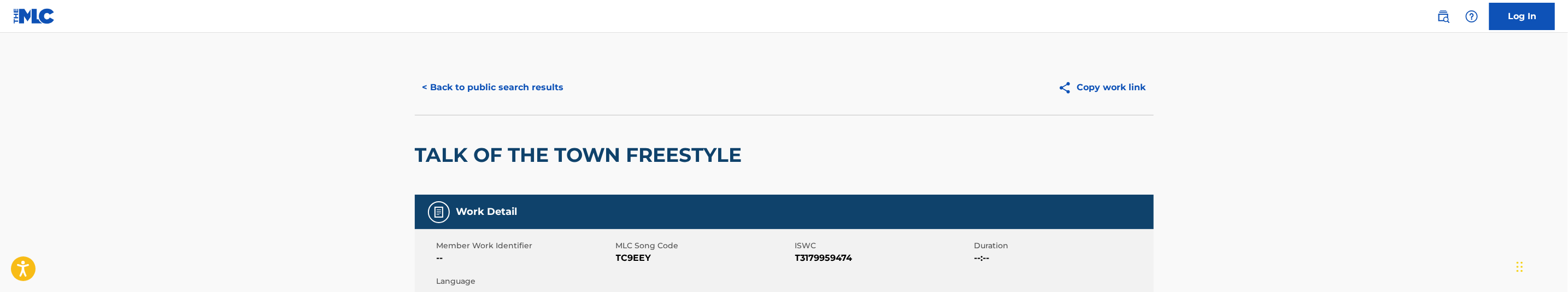
click at [561, 96] on button "< Back to public search results" at bounding box center [493, 88] width 157 height 27
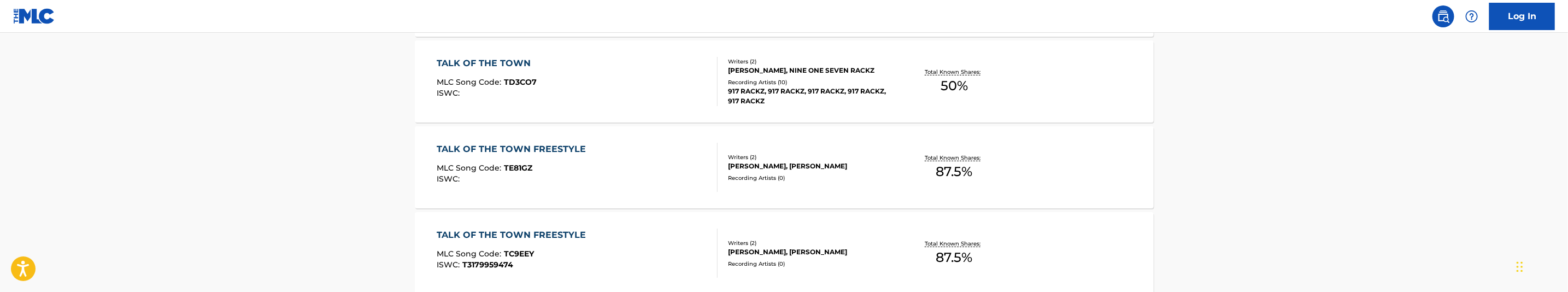
scroll to position [529, 0]
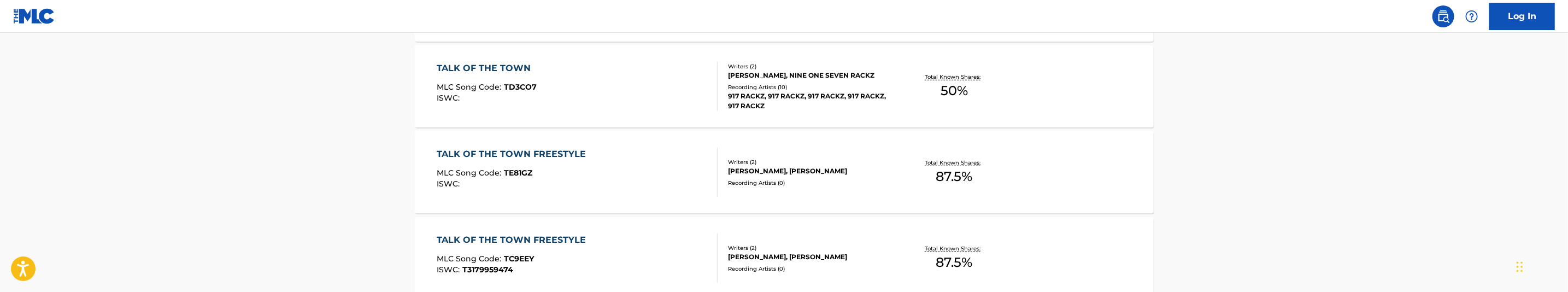
click at [607, 178] on div "TALK OF THE TOWN FREESTYLE MLC Song Code : TE81GZ ISWC :" at bounding box center [577, 172] width 281 height 49
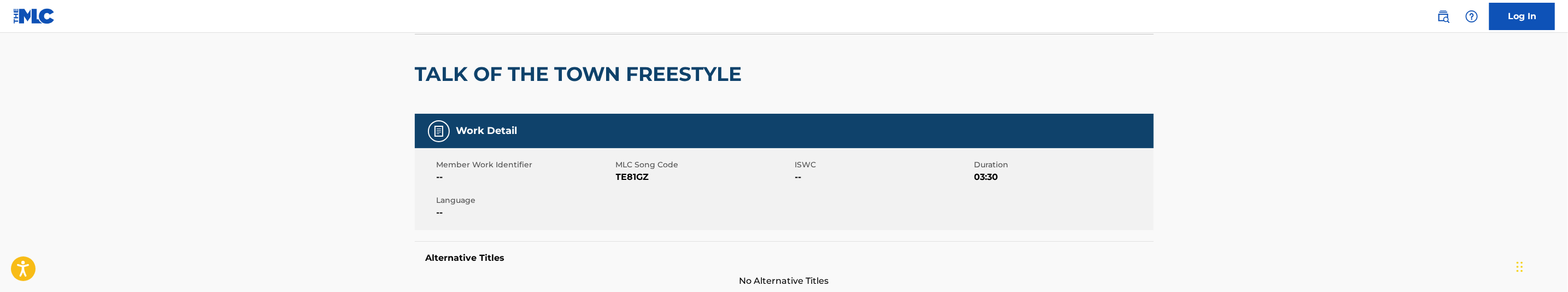
scroll to position [82, 0]
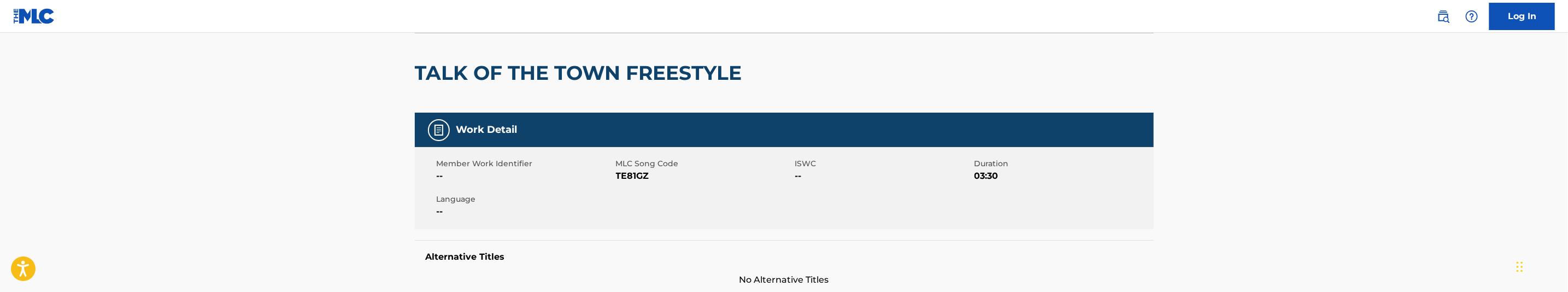
click at [634, 175] on span "TE81GZ" at bounding box center [704, 176] width 177 height 13
copy span "TE81GZ"
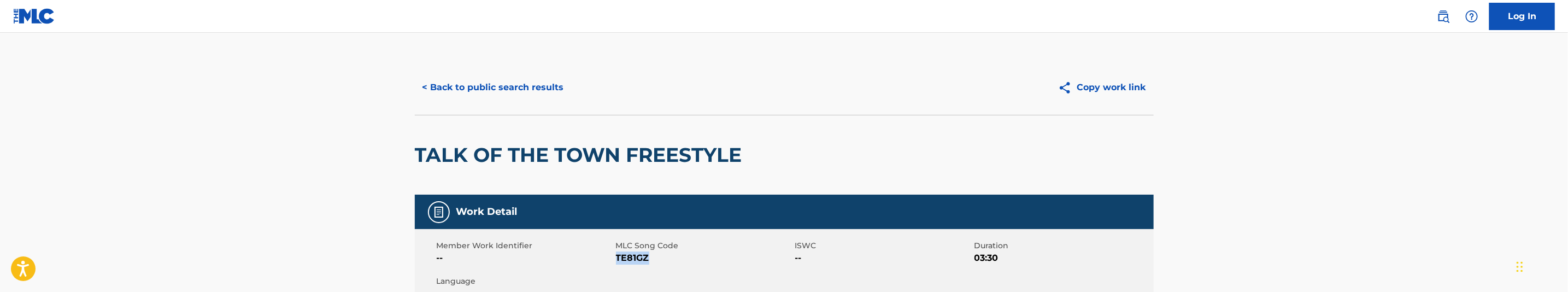
click at [522, 83] on button "< Back to public search results" at bounding box center [493, 88] width 157 height 27
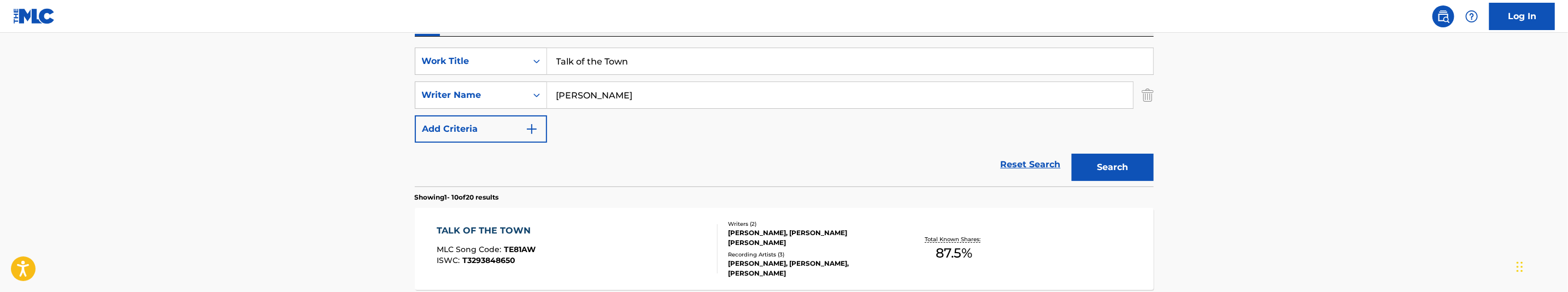
scroll to position [182, 0]
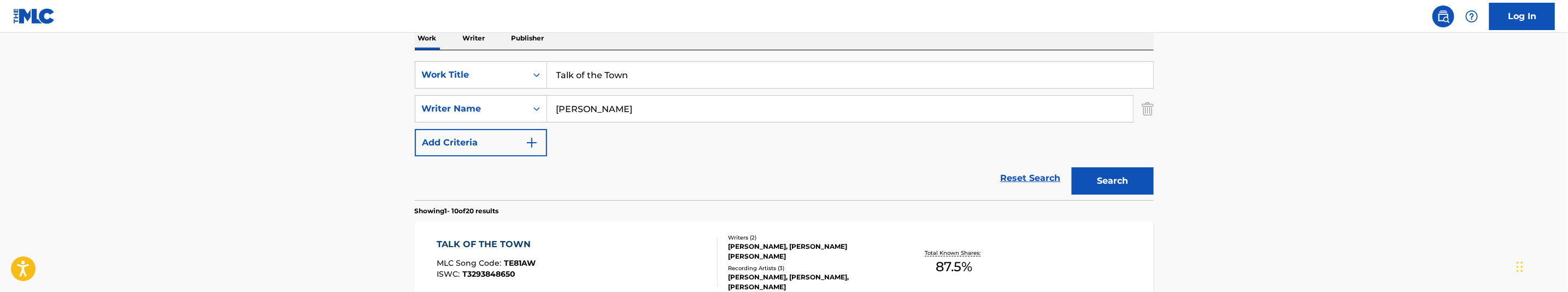
click at [647, 100] on input "Bakopoulos, George" at bounding box center [840, 109] width 586 height 26
paste input "lanchard, Nikenxon"
click at [1114, 183] on button "Search" at bounding box center [1112, 181] width 82 height 27
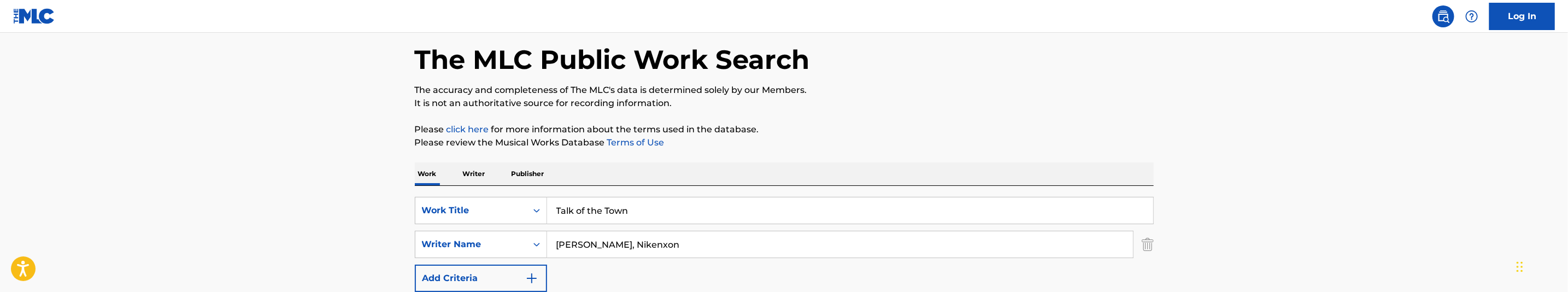
scroll to position [82, 0]
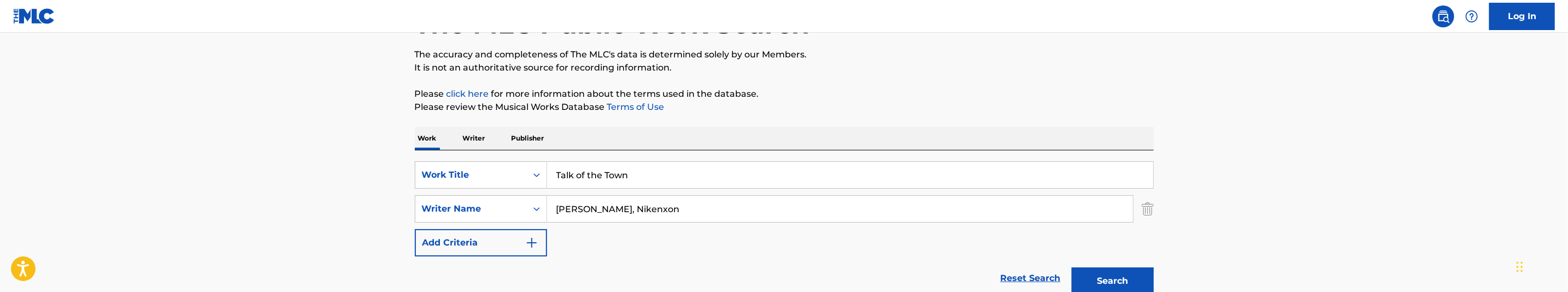
click at [654, 218] on input "Blanchard, Nikenxon" at bounding box center [840, 208] width 586 height 26
paste input "akopoulos, George"
type input "Bakopoulos, George"
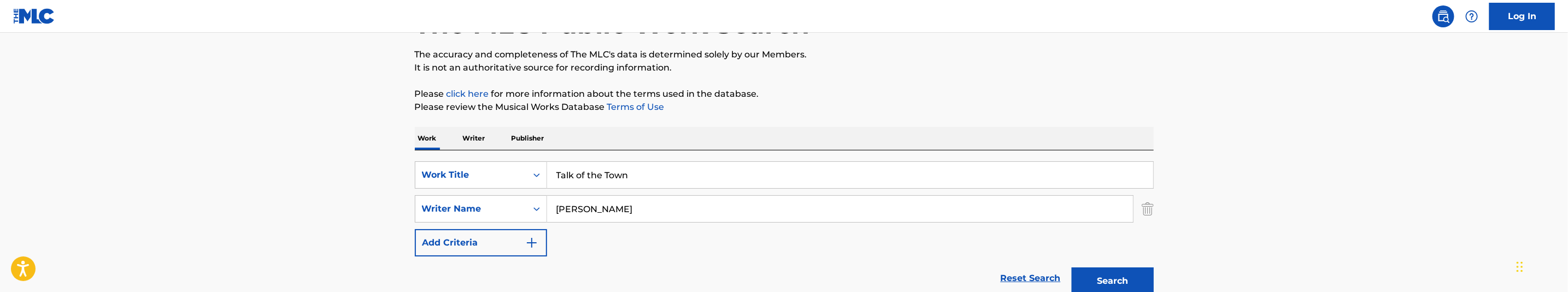
click at [1107, 281] on button "Search" at bounding box center [1112, 280] width 82 height 27
click at [632, 162] on div "Talk of the Town" at bounding box center [850, 175] width 607 height 27
click at [640, 173] on input "Talk of the Town" at bounding box center [850, 174] width 606 height 26
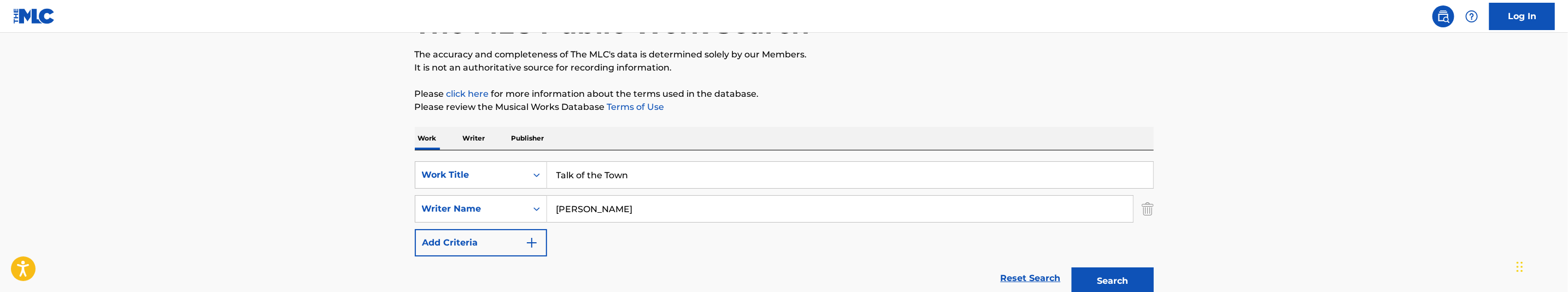
click at [640, 173] on input "Talk of the Town" at bounding box center [850, 174] width 606 height 26
paste input "Of The Town Freestyle"
click at [1123, 275] on button "Search" at bounding box center [1112, 280] width 82 height 27
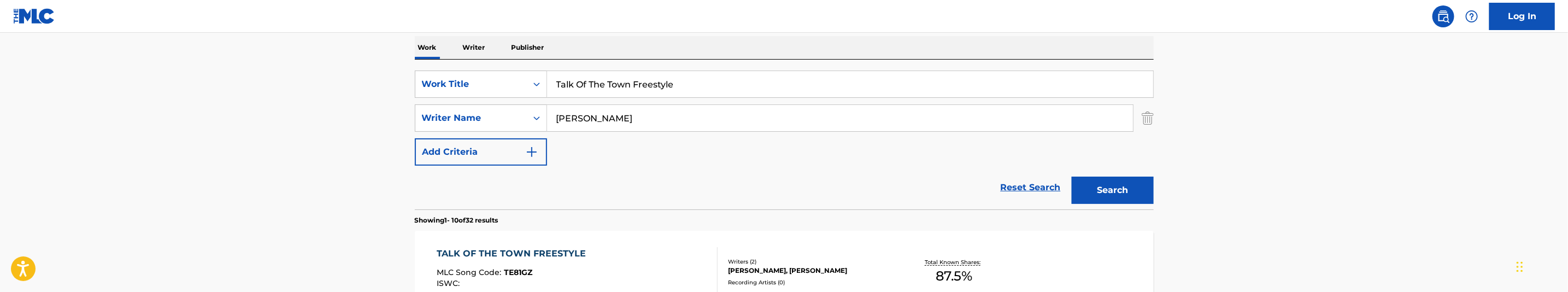
scroll to position [164, 0]
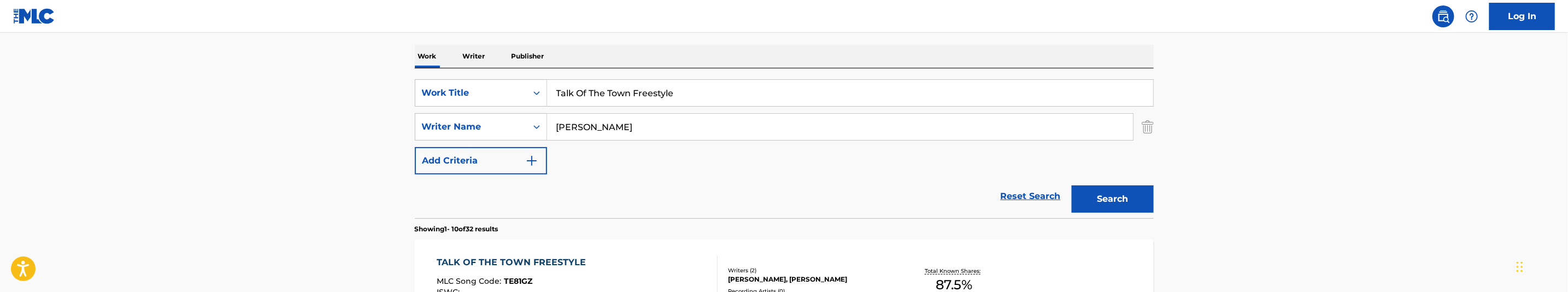
click at [607, 105] on input "Talk Of The Town Freestyle" at bounding box center [850, 93] width 606 height 26
click at [610, 98] on input "Talk Of The Town Freestyle" at bounding box center [850, 93] width 606 height 26
paste input "in Bout Me"
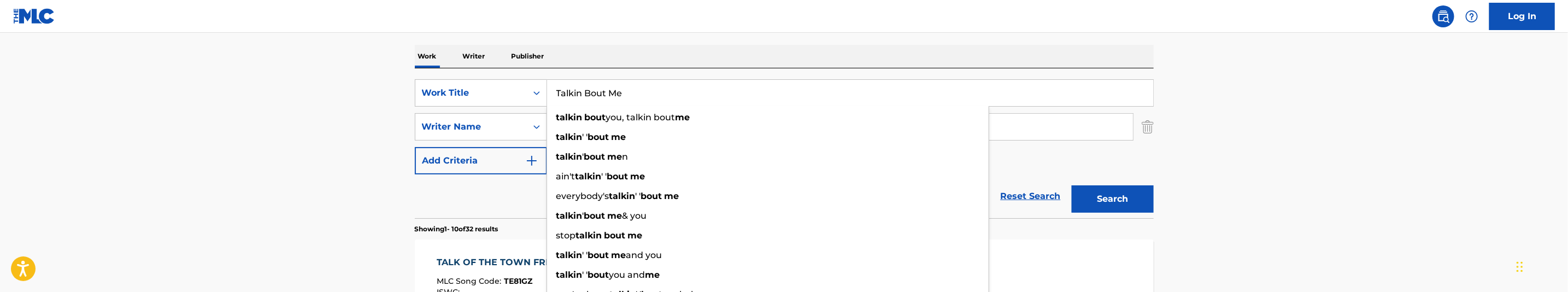
type input "Talkin Bout Me"
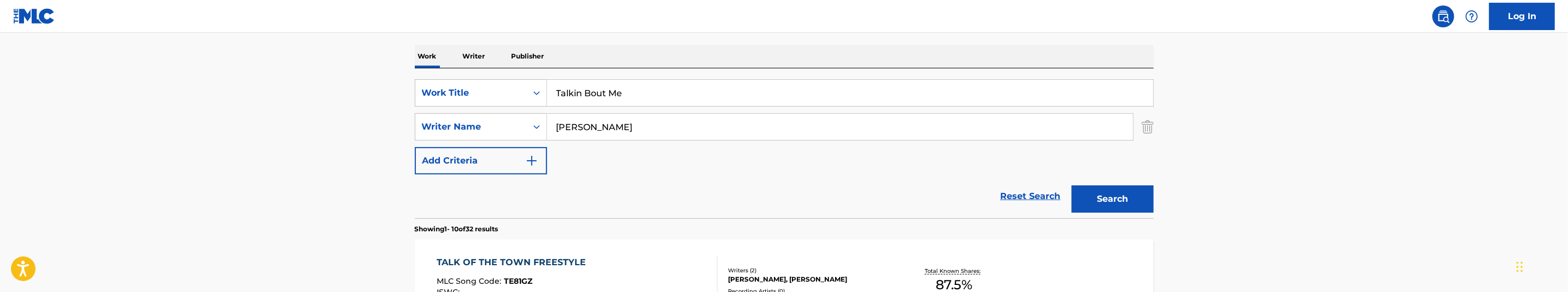
click at [643, 102] on input "Talkin Bout Me" at bounding box center [850, 93] width 606 height 26
click at [689, 138] on input "Bakopoulos, George" at bounding box center [840, 126] width 586 height 26
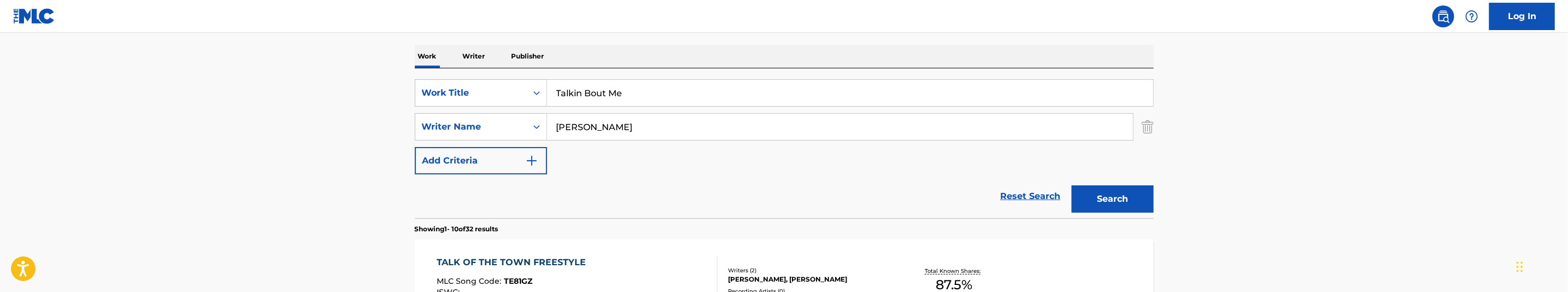
click at [689, 138] on input "Bakopoulos, George" at bounding box center [840, 126] width 586 height 26
paste input "Cummings, Qudir"
type input "Cummings, Qudir"
click at [1124, 199] on button "Search" at bounding box center [1112, 199] width 82 height 27
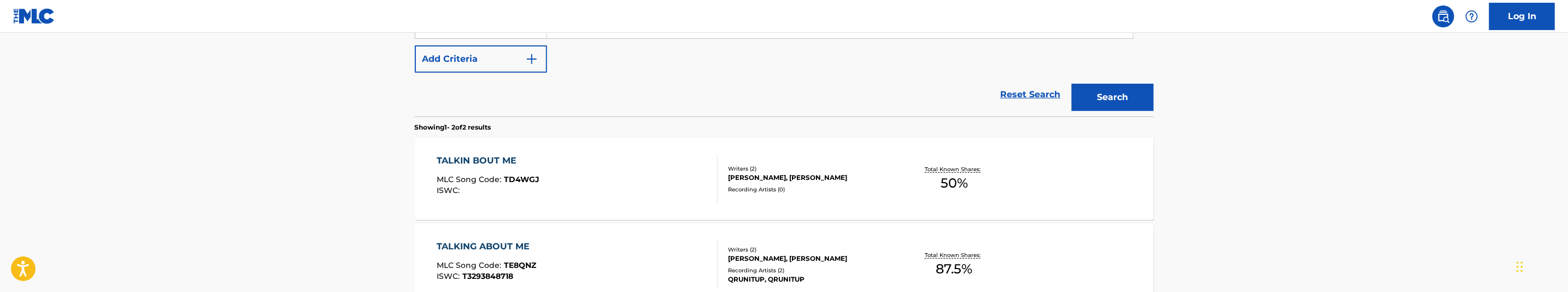
scroll to position [328, 0]
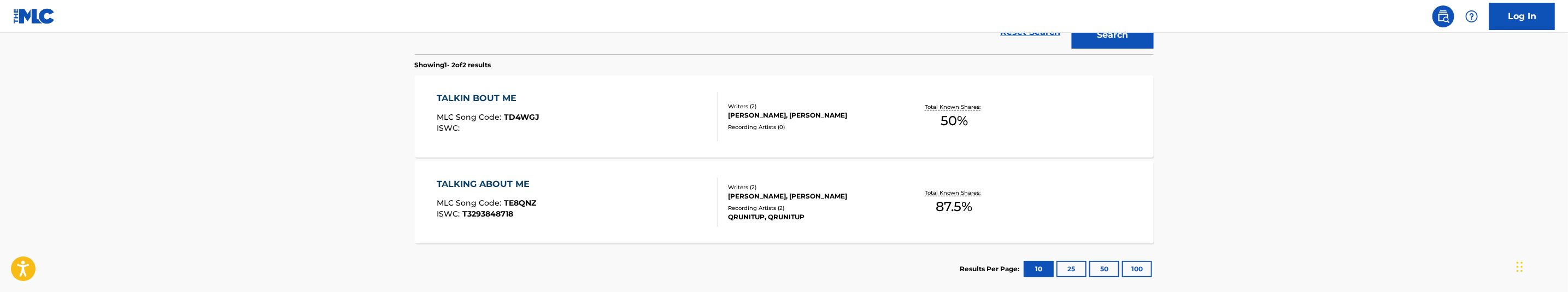
click at [654, 194] on div "TALKING ABOUT ME MLC Song Code : TE8QNZ ISWC : T3293848718" at bounding box center [577, 202] width 281 height 49
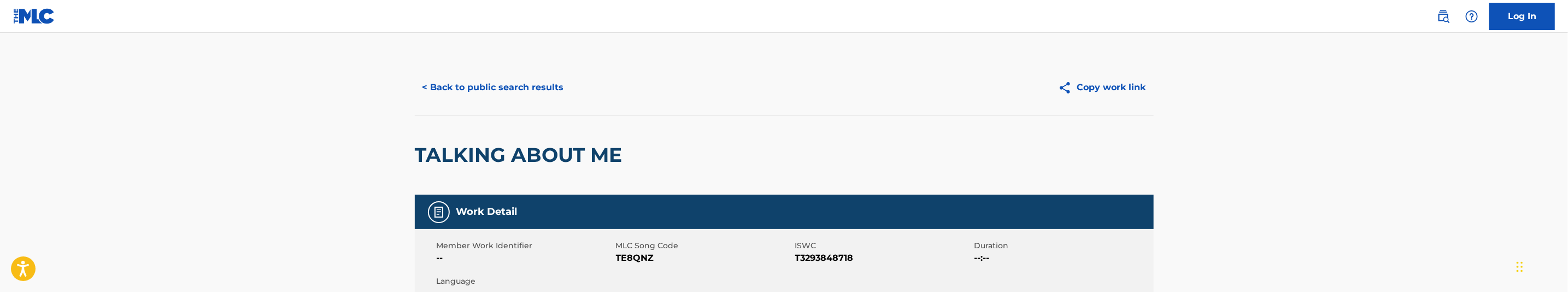
click at [532, 95] on button "< Back to public search results" at bounding box center [493, 88] width 157 height 27
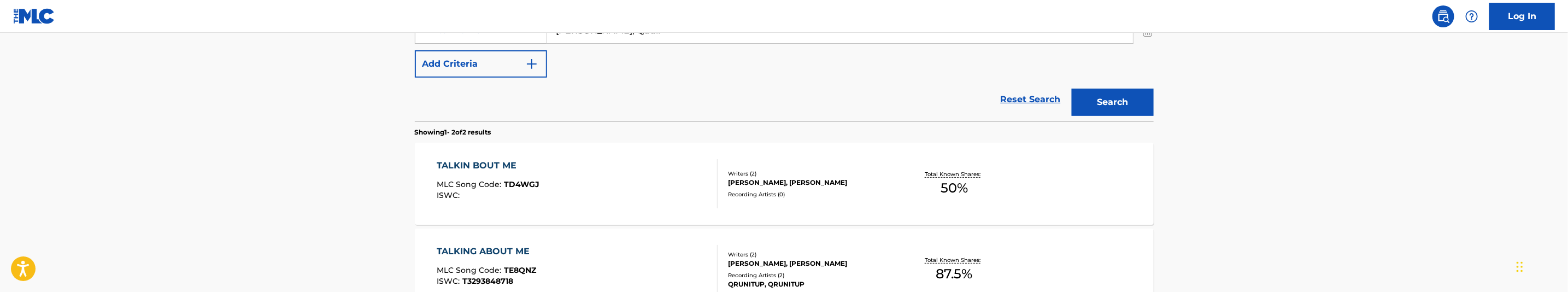
scroll to position [226, 0]
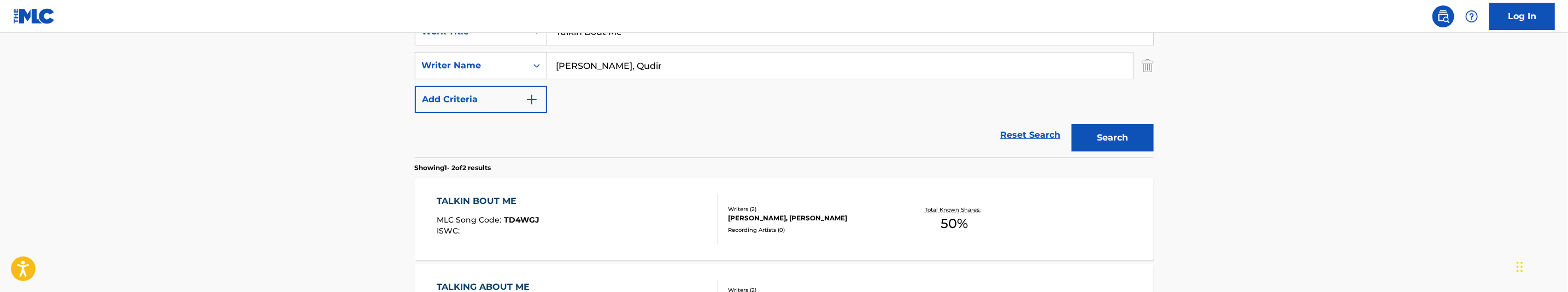
click at [666, 72] on input "Cummings, Qudir" at bounding box center [840, 65] width 586 height 26
paste input "Bakopoulos, George"
type input "Bakopoulos, George"
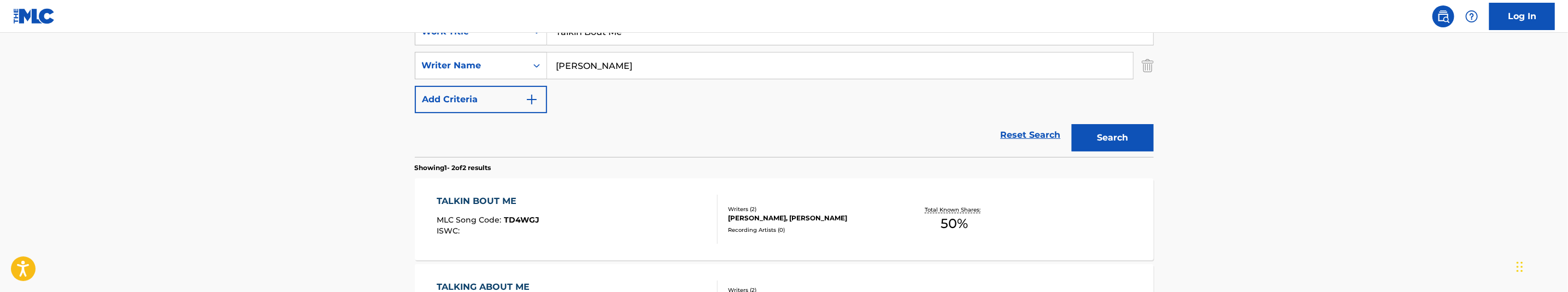
click at [1094, 141] on button "Search" at bounding box center [1112, 137] width 82 height 27
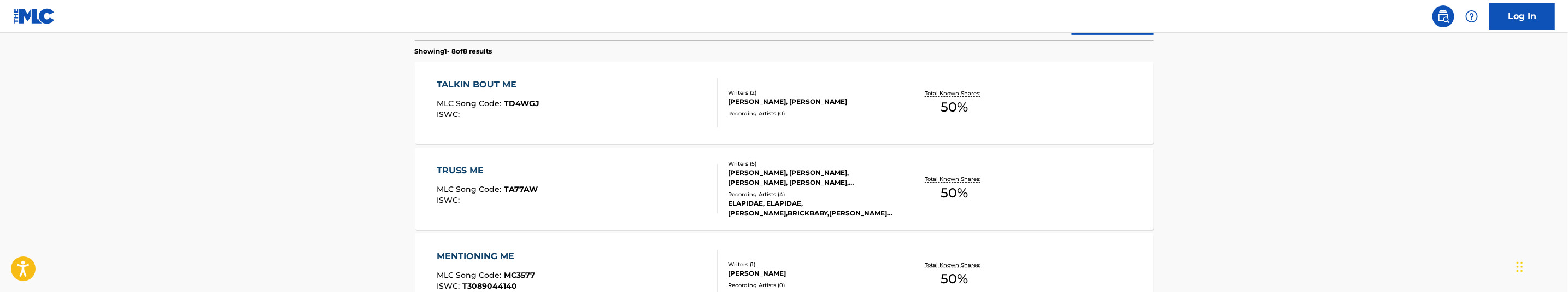
scroll to position [307, 0]
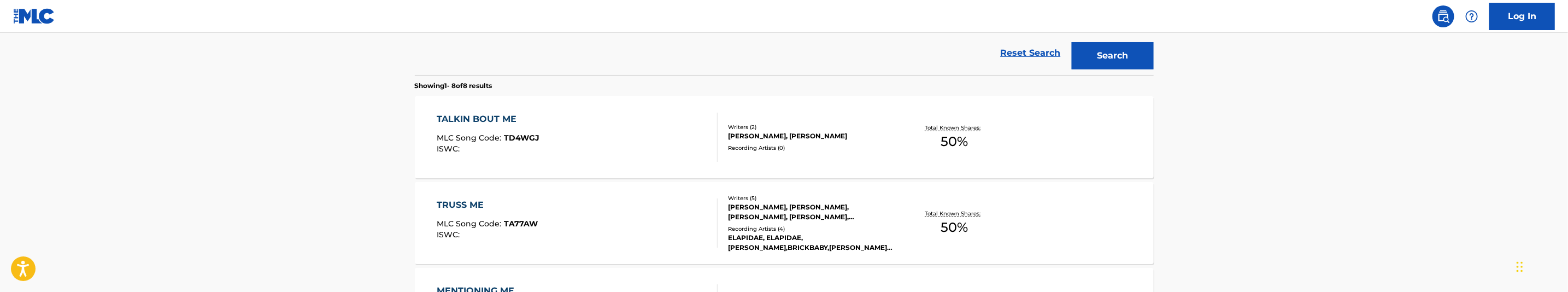
click at [622, 150] on div "TALKIN BOUT ME MLC Song Code : TD4WGJ ISWC :" at bounding box center [577, 137] width 281 height 49
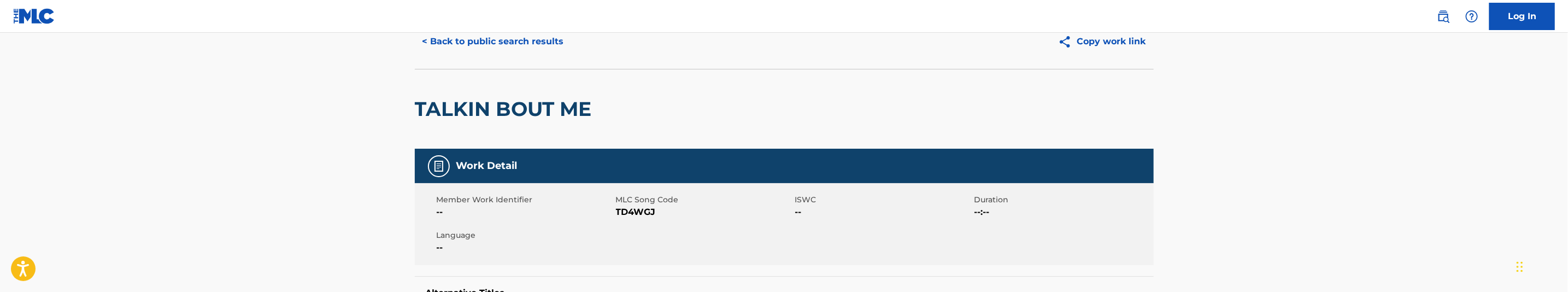
scroll to position [82, 0]
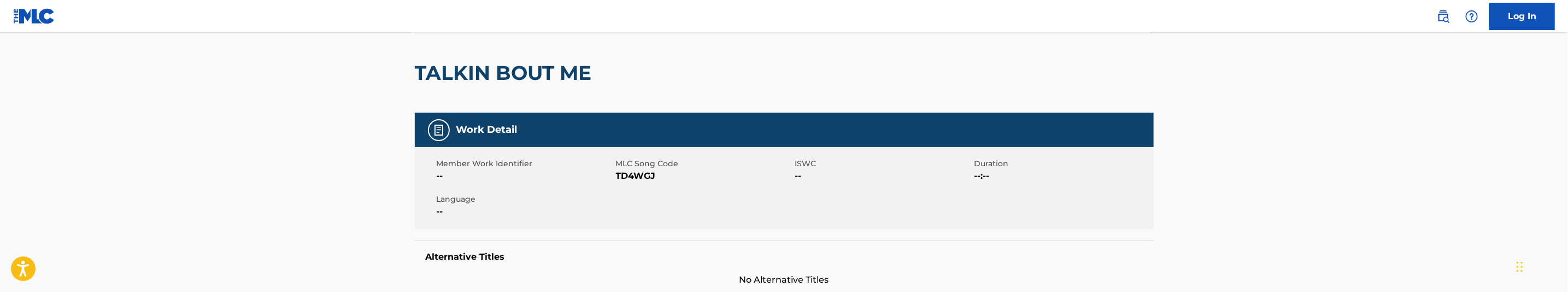
click at [638, 173] on span "TD4WGJ" at bounding box center [704, 176] width 177 height 13
copy span "TD4WGJ"
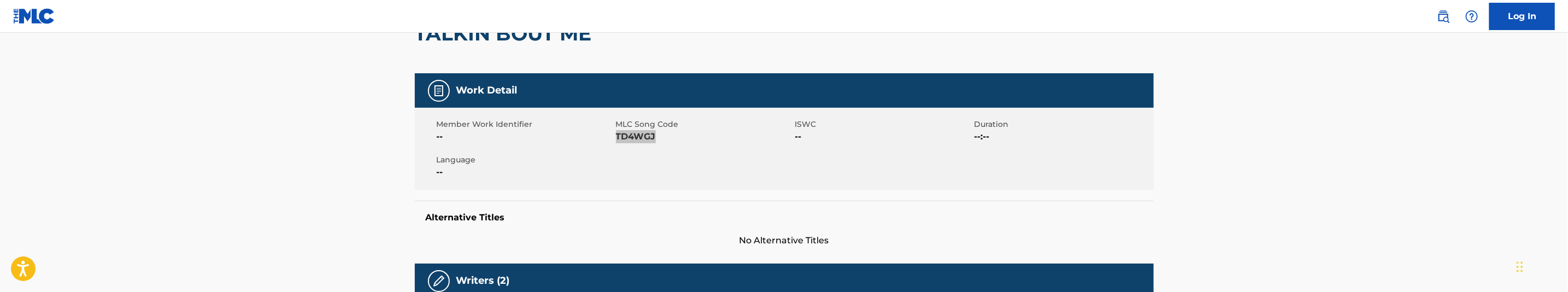
scroll to position [0, 0]
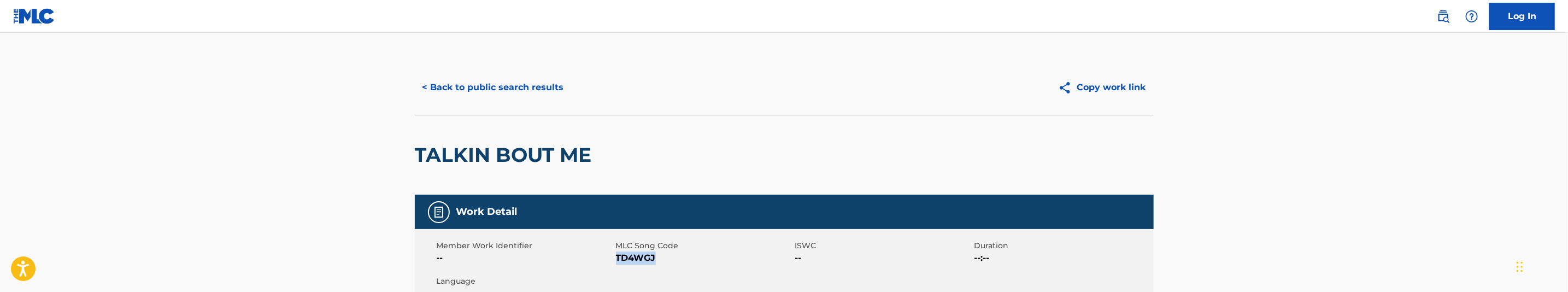
click at [548, 100] on button "< Back to public search results" at bounding box center [493, 88] width 157 height 27
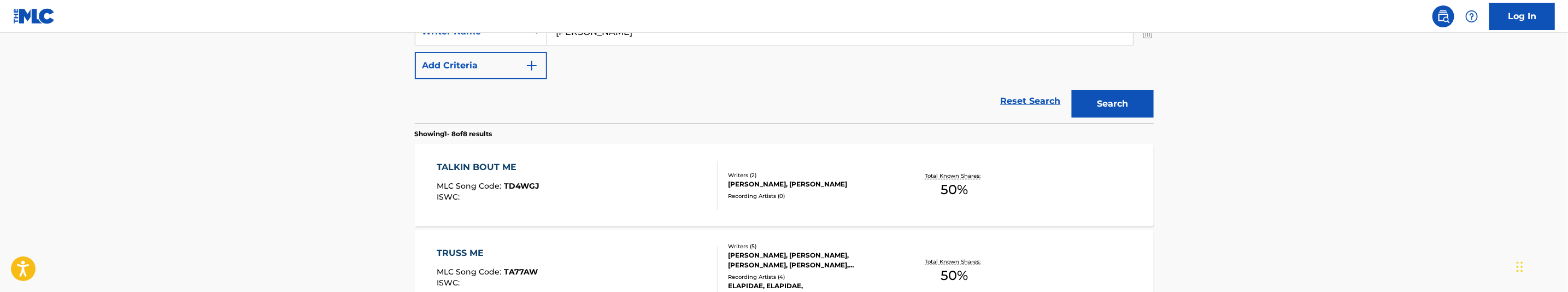
scroll to position [205, 0]
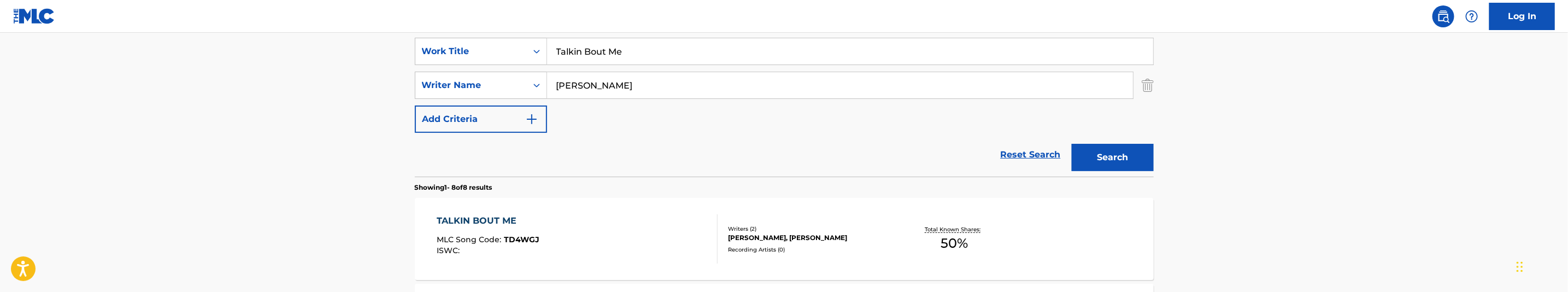
click at [661, 88] on input "Bakopoulos, George" at bounding box center [840, 85] width 586 height 26
paste input "Cummings, Qudir"
type input "Cummings, Qudir"
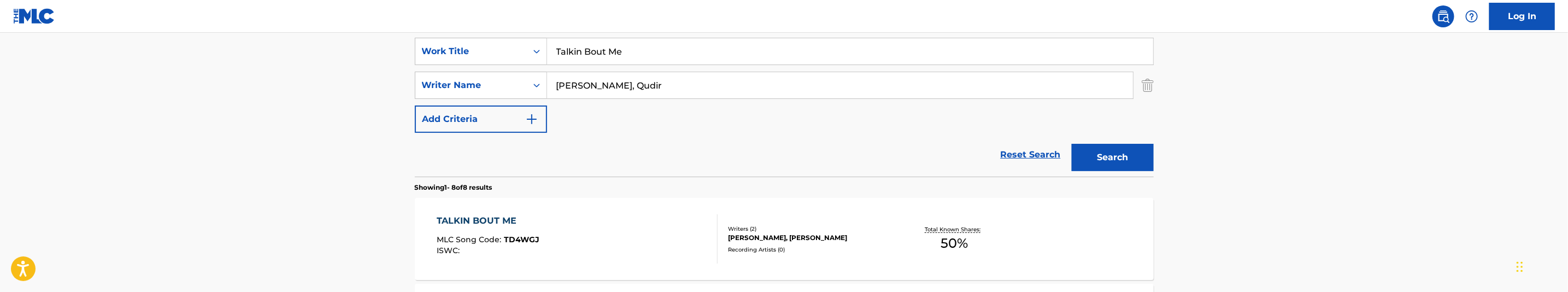
click at [1082, 148] on button "Search" at bounding box center [1112, 157] width 82 height 27
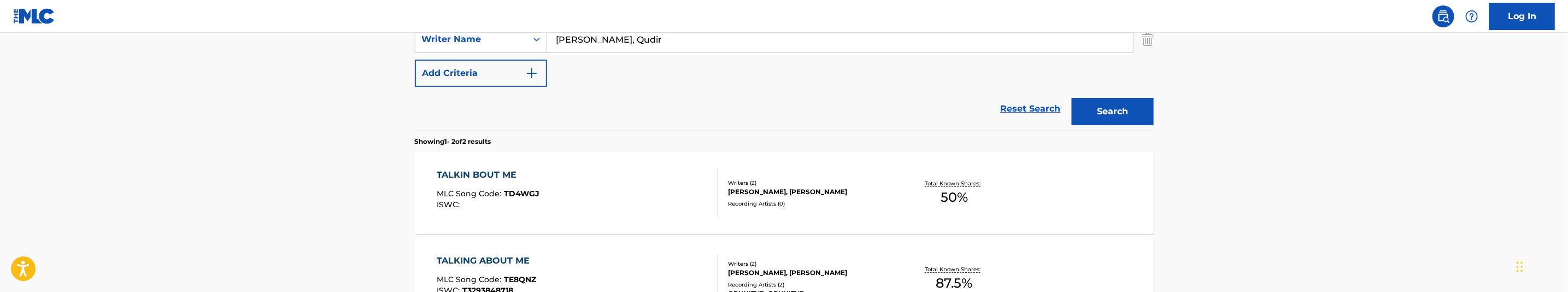
scroll to position [288, 0]
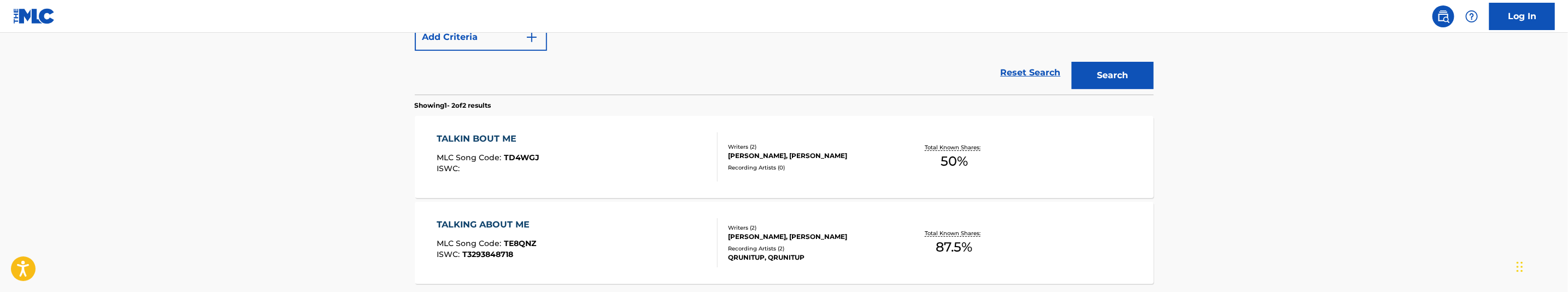
click at [622, 239] on div "TALKING ABOUT ME MLC Song Code : TE8QNZ ISWC : T3293848718" at bounding box center [577, 242] width 281 height 49
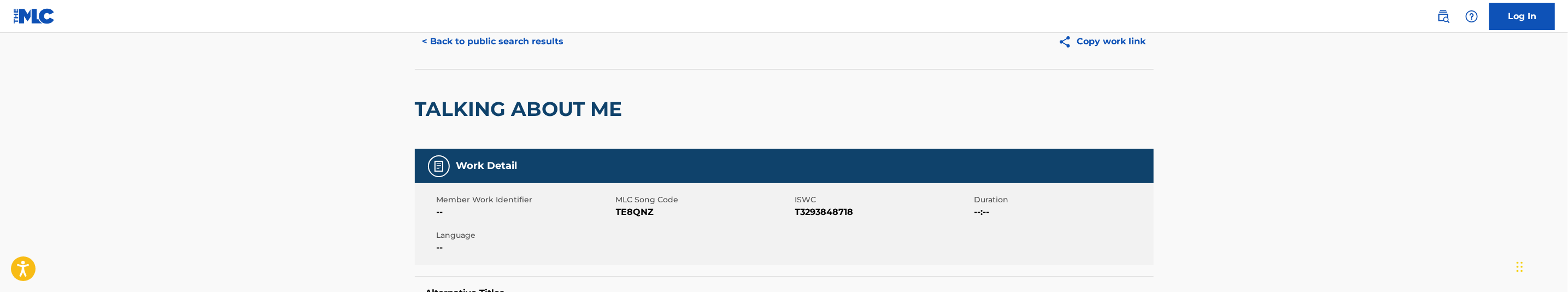
scroll to position [82, 0]
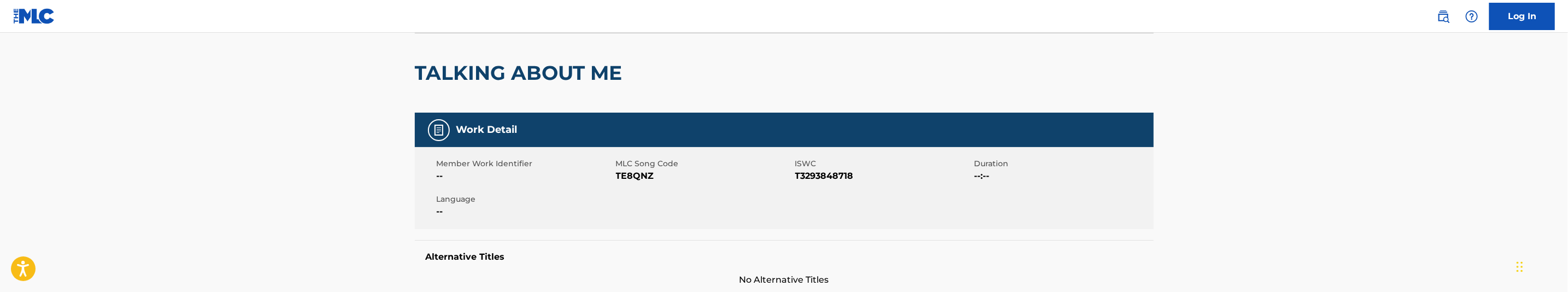
click at [626, 175] on span "TE8QNZ" at bounding box center [704, 176] width 177 height 13
copy span "TE8QNZ"
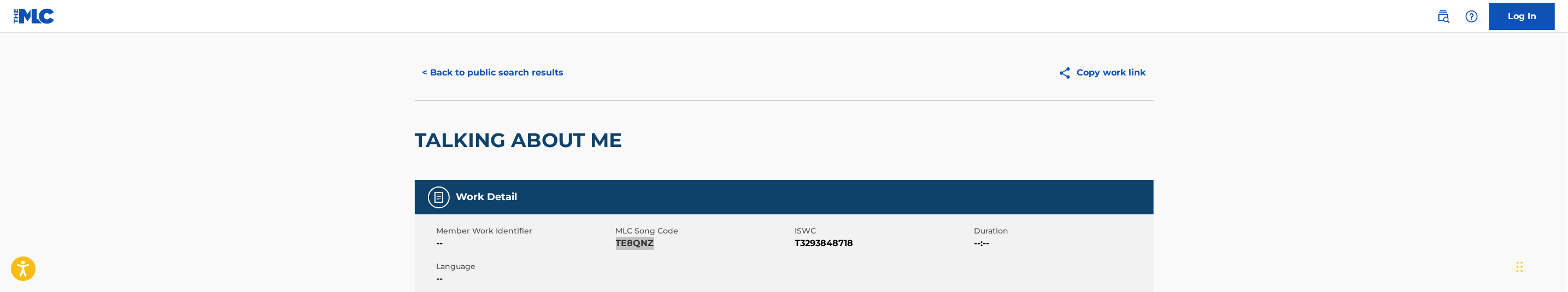
scroll to position [0, 0]
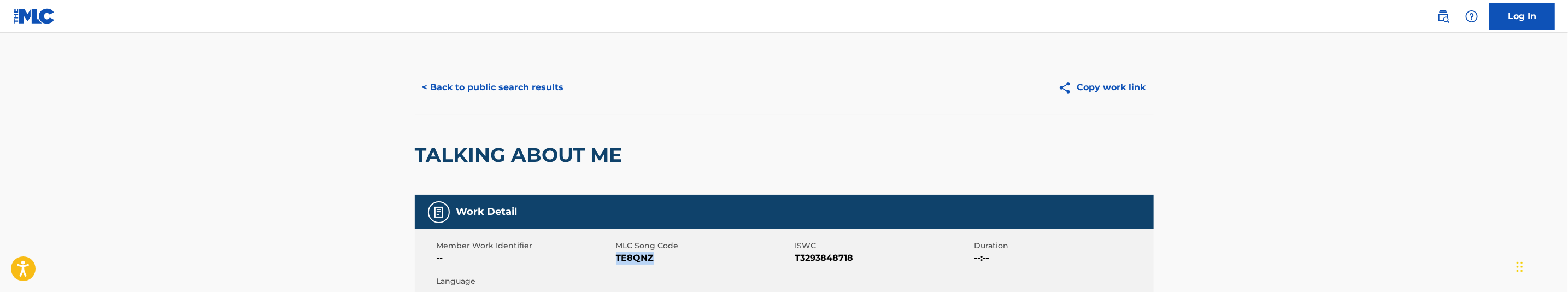
click at [521, 87] on button "< Back to public search results" at bounding box center [493, 88] width 157 height 27
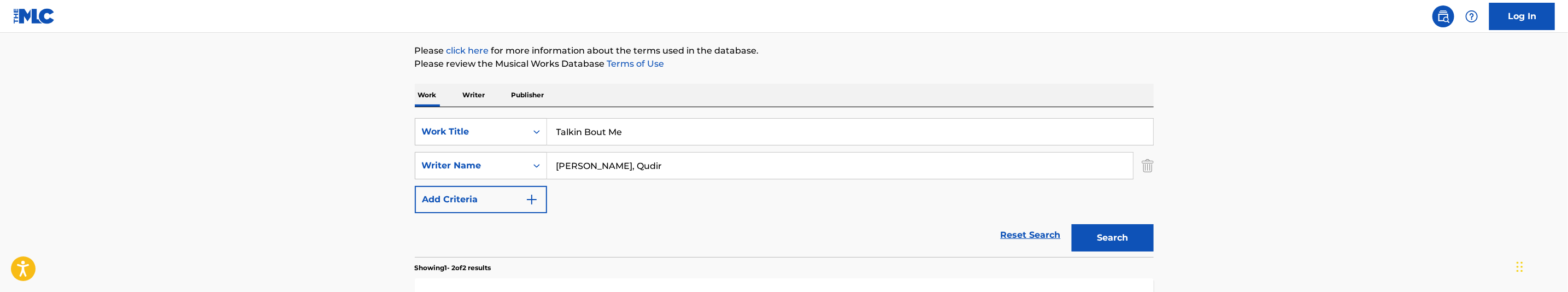
scroll to position [104, 0]
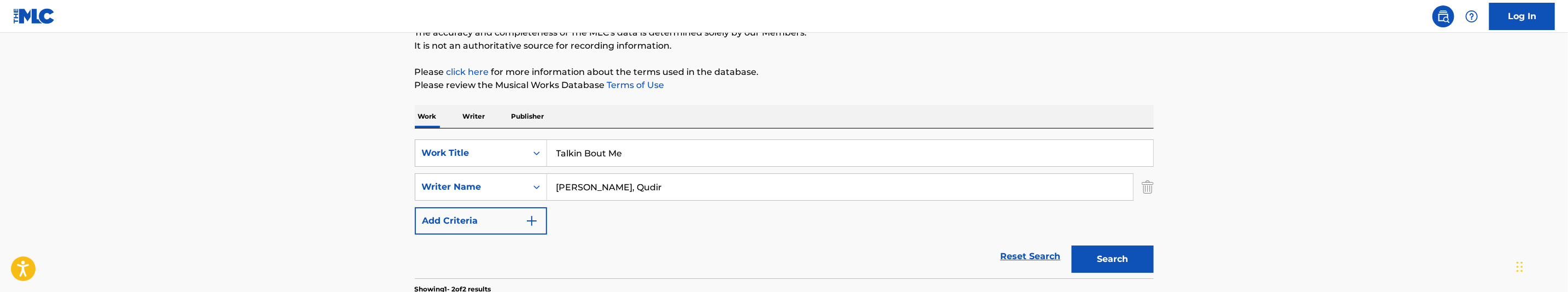
click at [615, 148] on input "Talkin Bout Me" at bounding box center [850, 152] width 606 height 26
paste input "p Out"
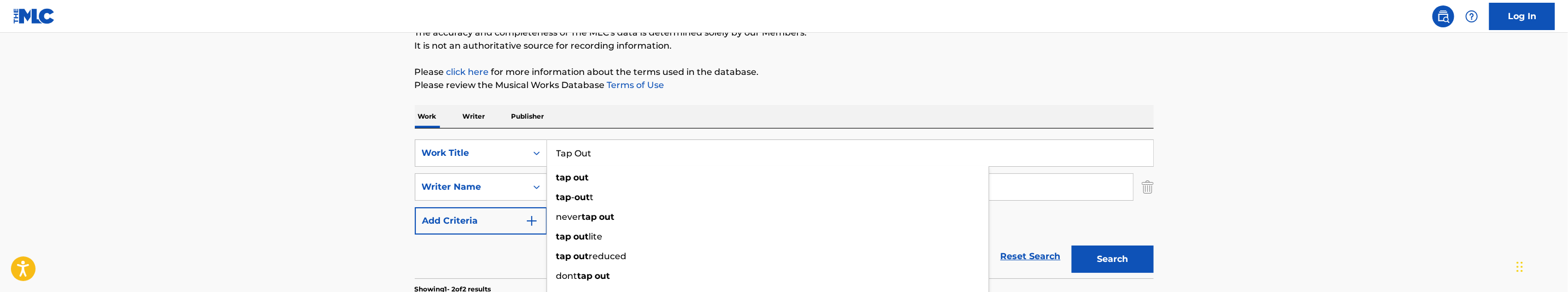
type input "Tap Out"
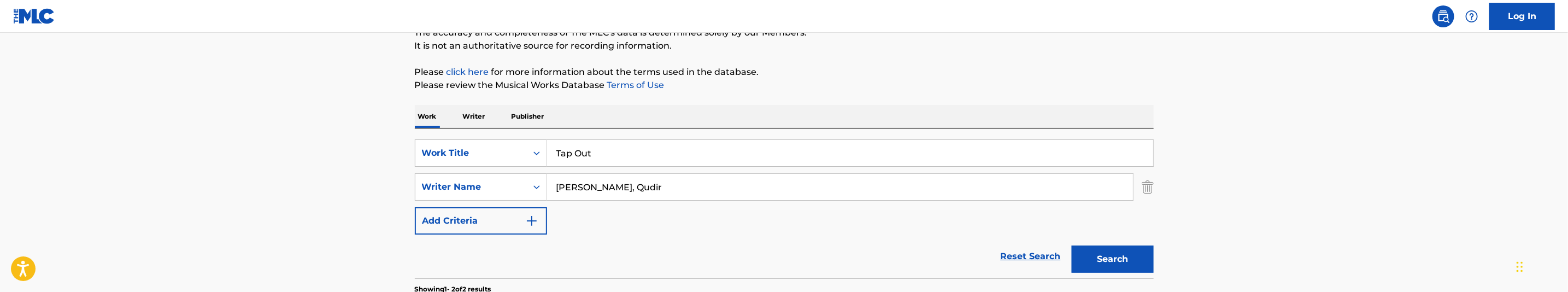
click at [613, 185] on input "Cummings, Qudir" at bounding box center [840, 186] width 586 height 26
paste input "Reyes, Norman Demitri"
click at [1138, 252] on button "Search" at bounding box center [1112, 259] width 82 height 27
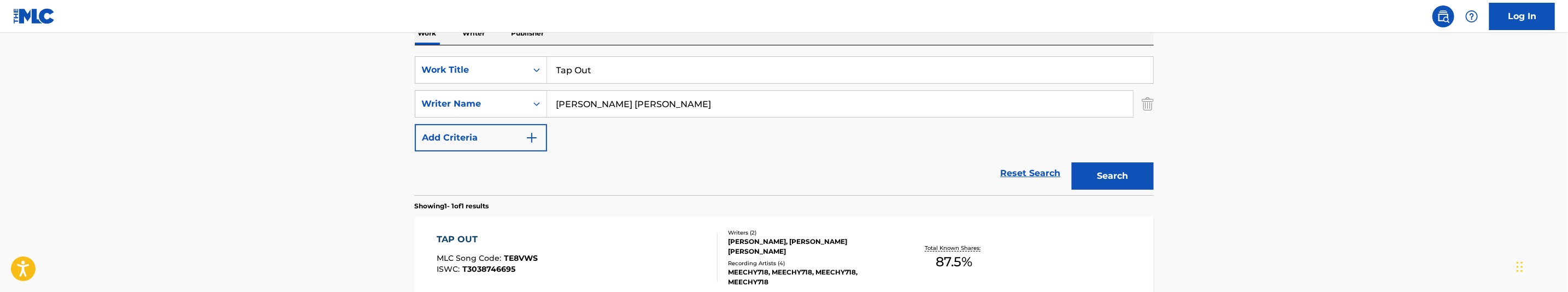
scroll to position [186, 0]
click at [625, 102] on input "Reyes, Norman Demitri" at bounding box center [840, 104] width 586 height 26
paste input "Bakopoulos, George"
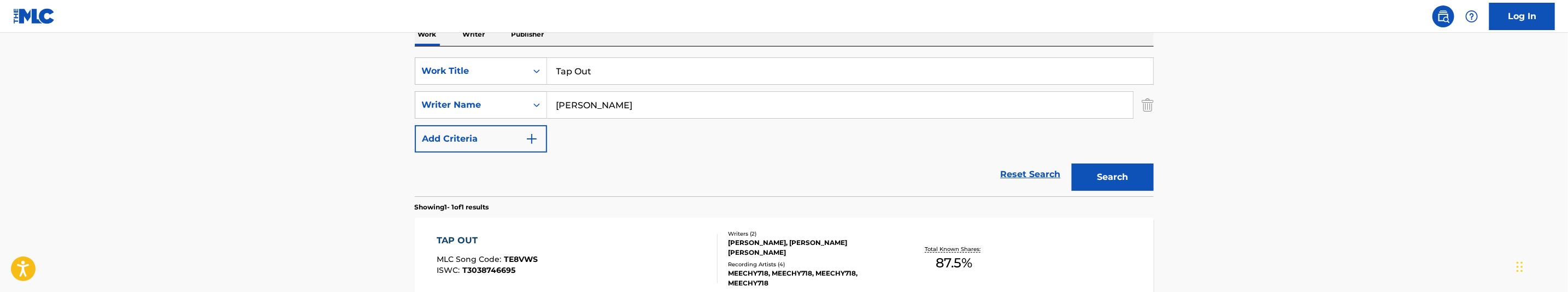
type input "Bakopoulos, George"
click at [1087, 173] on button "Search" at bounding box center [1112, 177] width 82 height 27
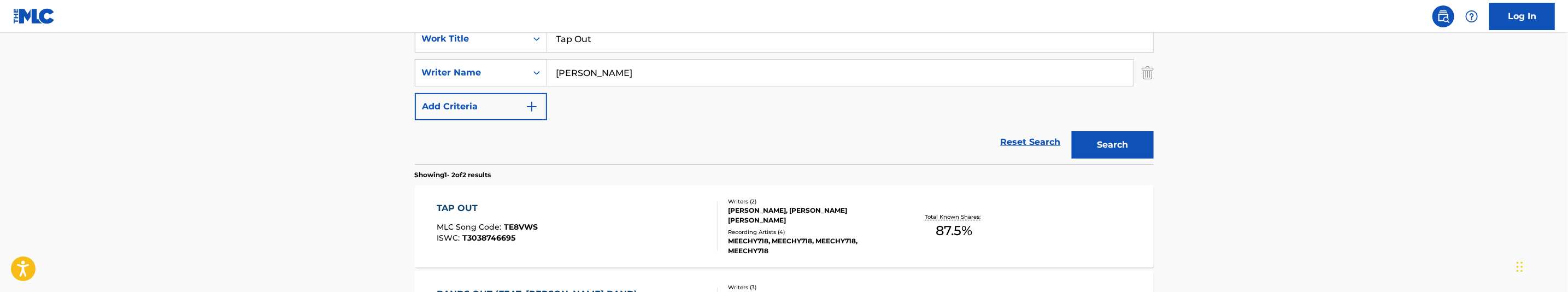
scroll to position [300, 0]
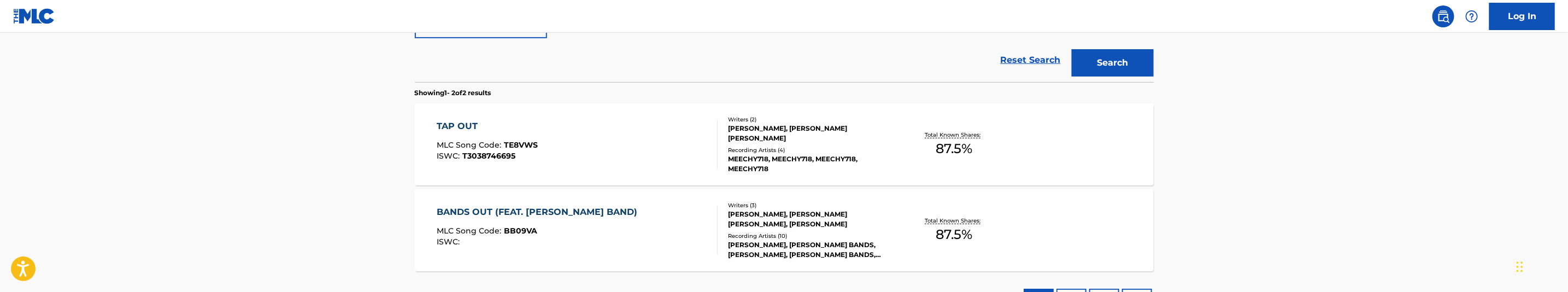
click at [628, 177] on div "TAP OUT MLC Song Code : TE8VWS ISWC : T3038746695 Writers ( 2 ) GEORGE BAKOPOUL…" at bounding box center [784, 144] width 739 height 82
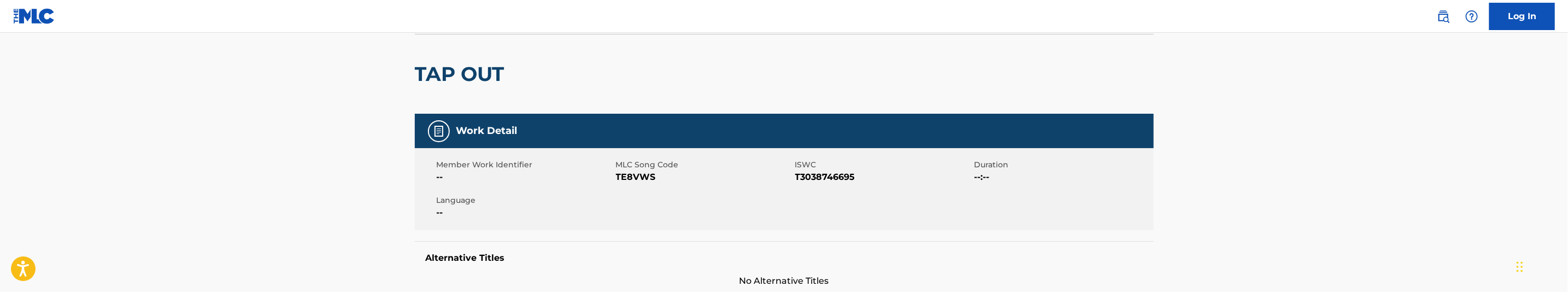
scroll to position [82, 0]
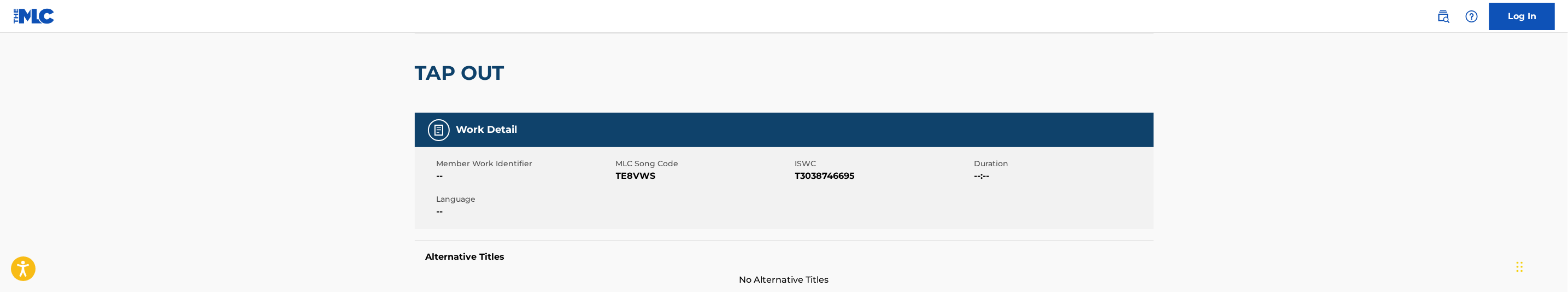
click at [638, 176] on span "TE8VWS" at bounding box center [704, 176] width 177 height 13
copy span "TE8VWS"
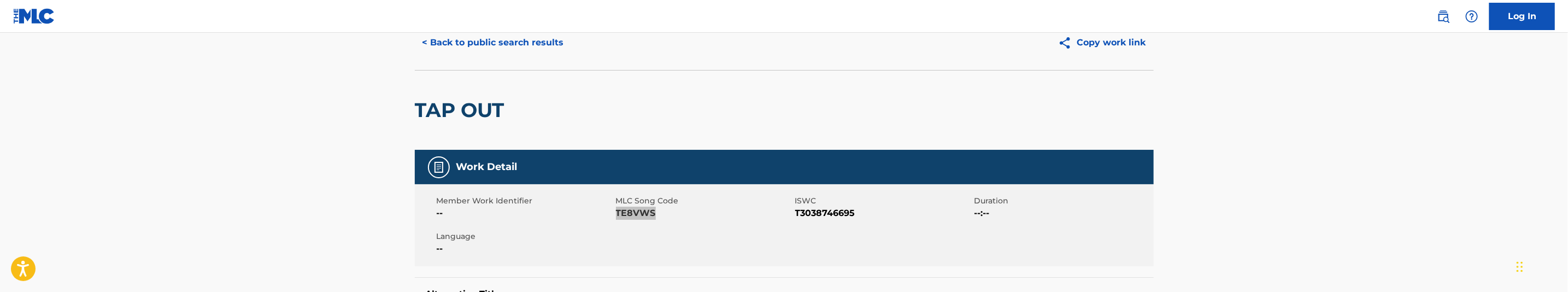
scroll to position [0, 0]
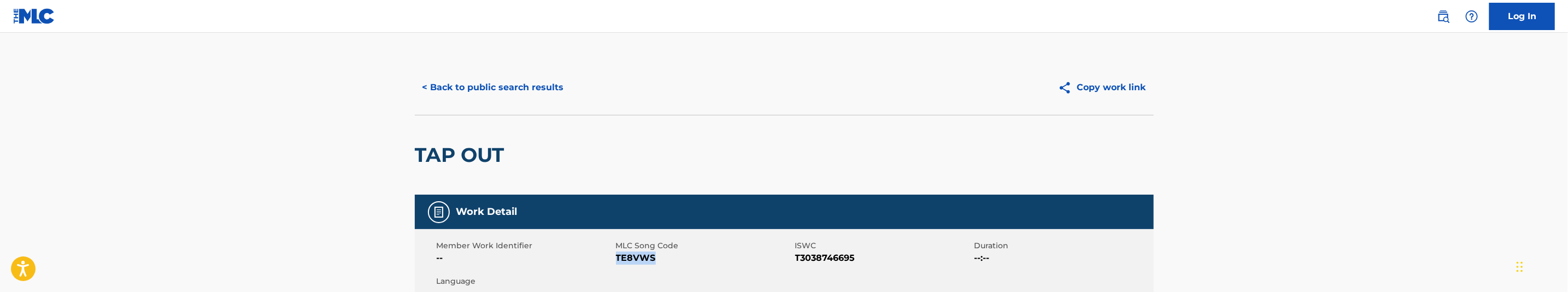
click at [533, 98] on button "< Back to public search results" at bounding box center [493, 88] width 157 height 27
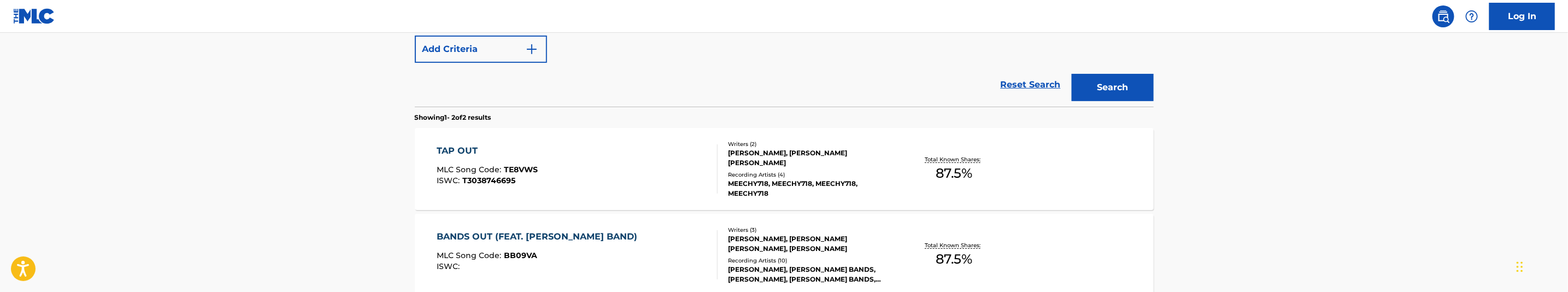
scroll to position [199, 0]
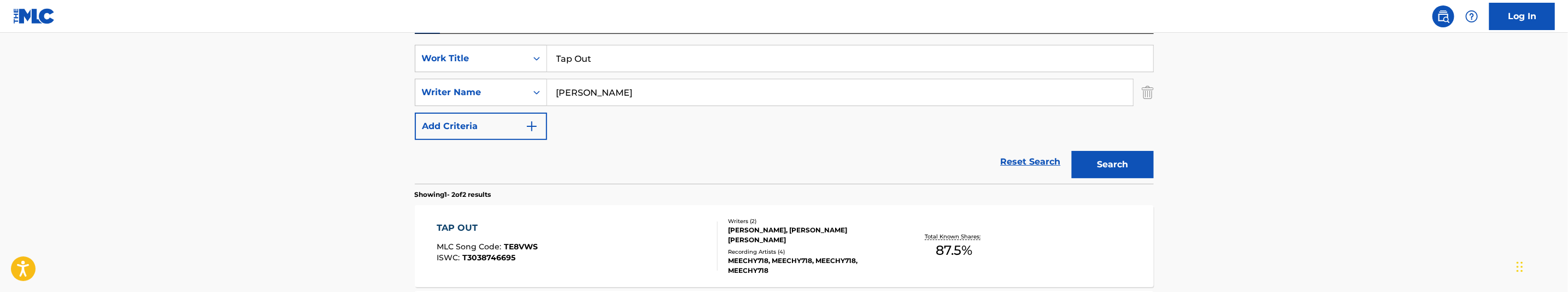
click at [614, 64] on input "Tap Out" at bounding box center [850, 58] width 606 height 26
paste input "hey Know"
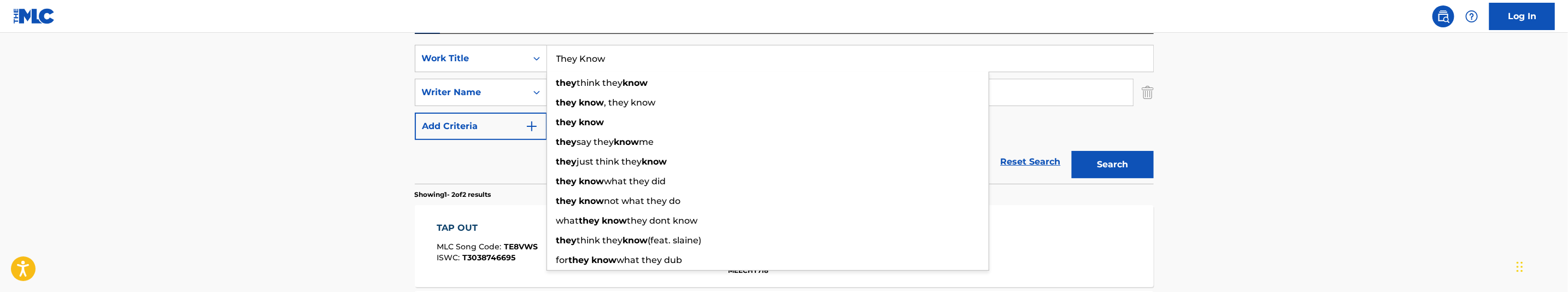
type input "They Know"
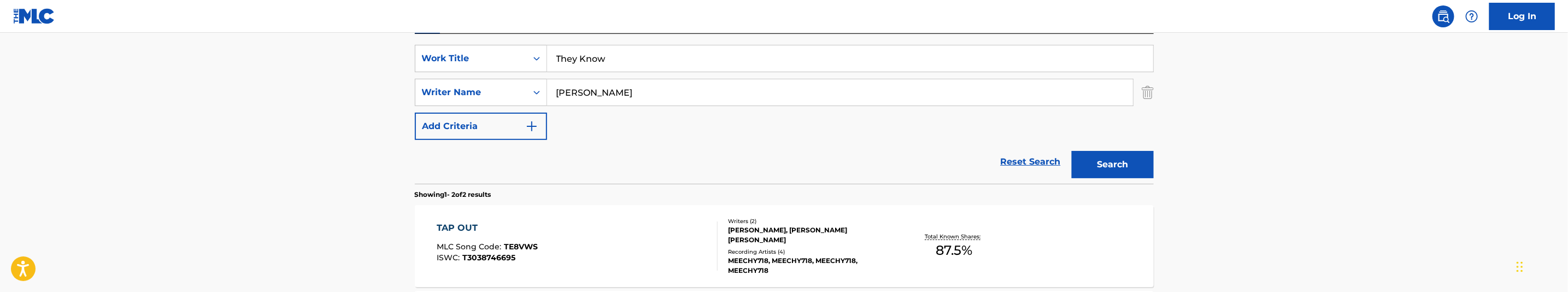
click at [1103, 157] on button "Search" at bounding box center [1112, 164] width 82 height 27
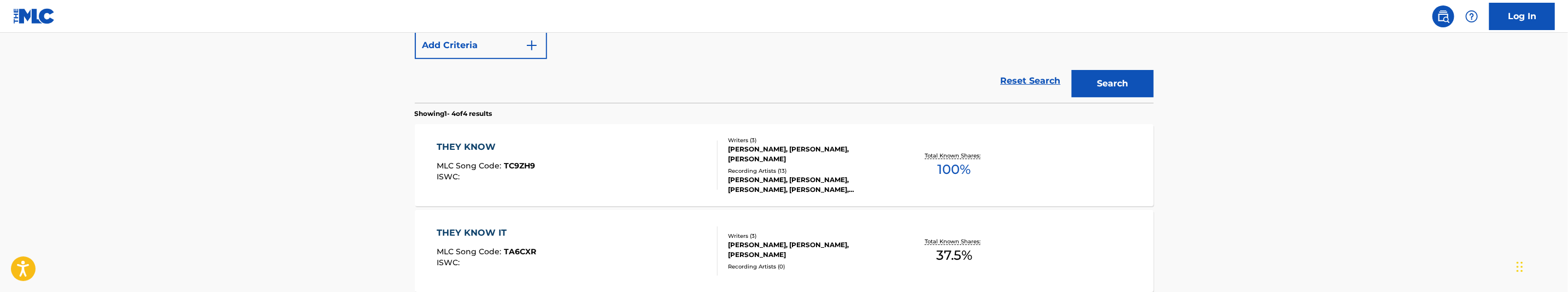
scroll to position [280, 0]
click at [635, 235] on div "THEY KNOW IT MLC Song Code : TA6CXR ISWC :" at bounding box center [577, 250] width 281 height 49
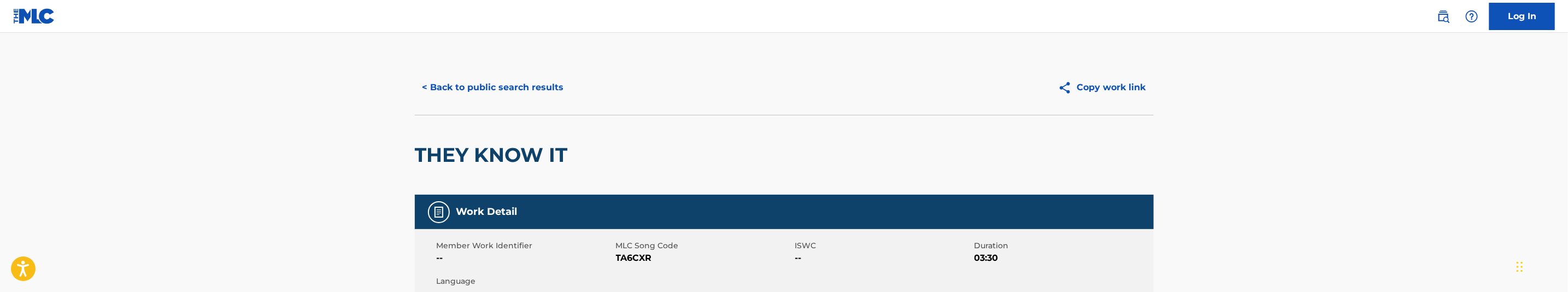
click at [543, 87] on button "< Back to public search results" at bounding box center [493, 88] width 157 height 27
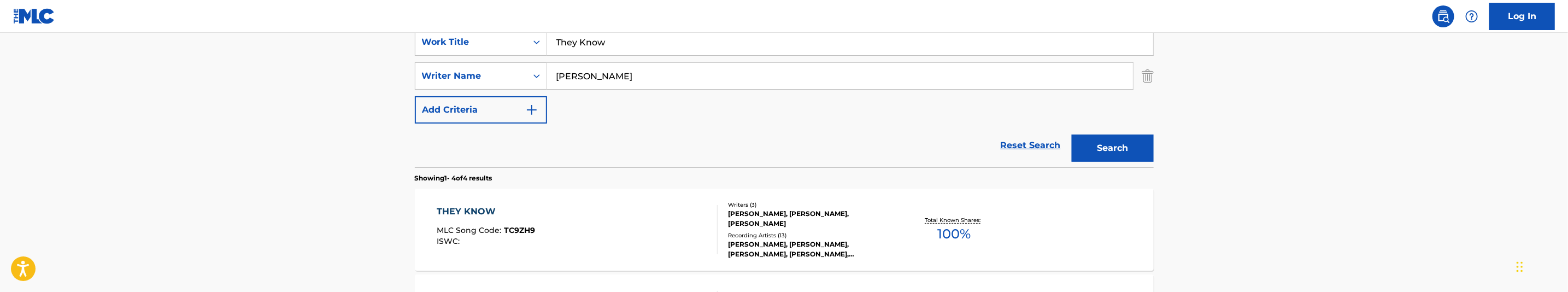
scroll to position [178, 0]
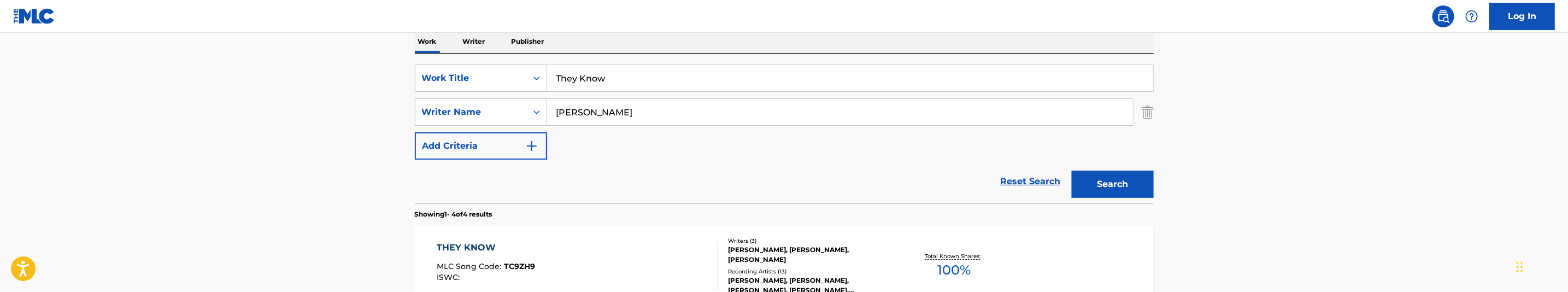
click at [626, 112] on input "Bakopoulos, George" at bounding box center [840, 112] width 586 height 26
paste input "Reid, Jomori Siafa"
click at [1103, 174] on button "Search" at bounding box center [1112, 184] width 82 height 27
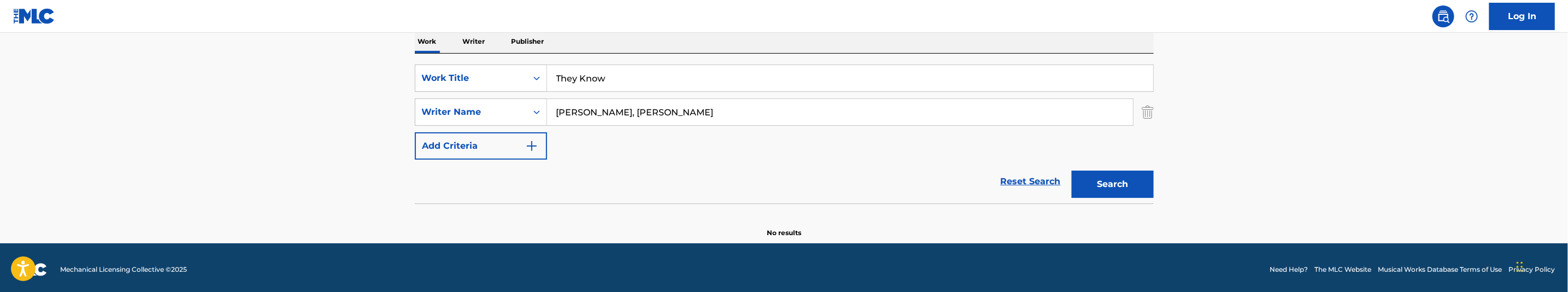
click at [672, 123] on input "Reid, Jomori Siafa" at bounding box center [840, 112] width 586 height 26
paste input "Bakopoulos, George"
type input "Bakopoulos, George"
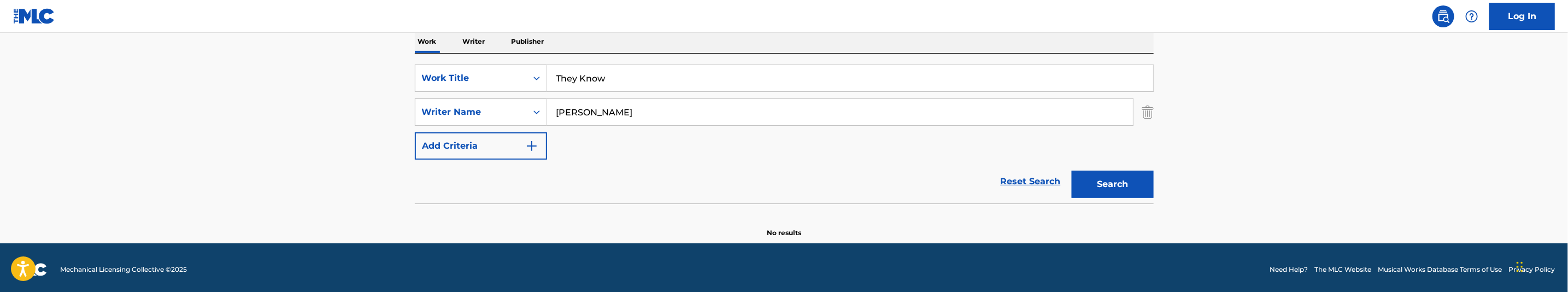
click at [1098, 176] on button "Search" at bounding box center [1112, 184] width 82 height 27
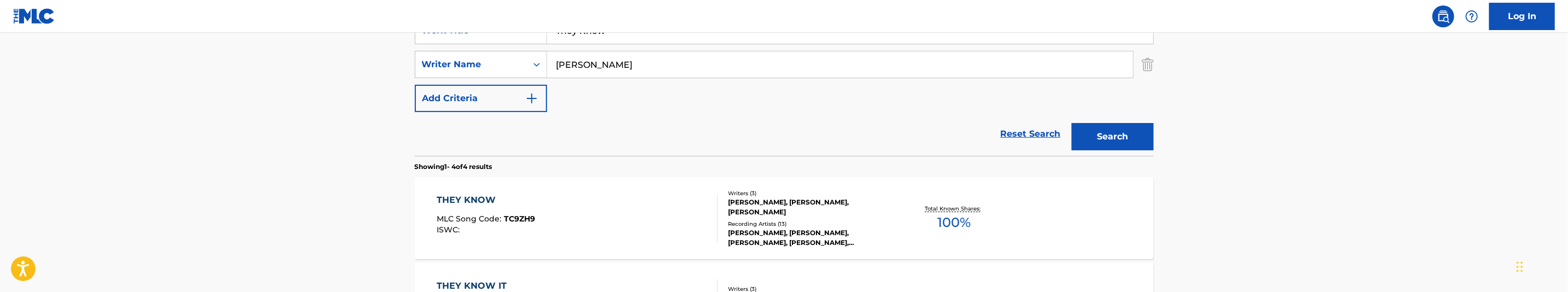
scroll to position [261, 0]
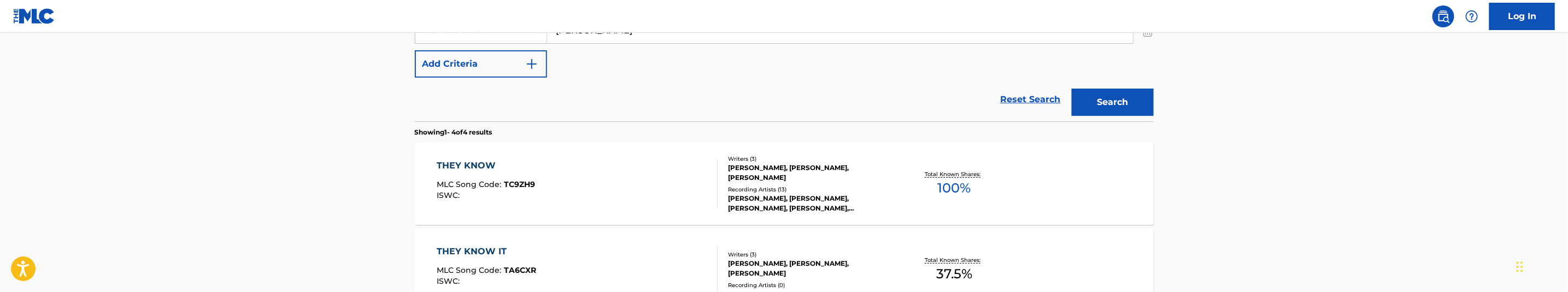
click at [607, 195] on div "THEY KNOW MLC Song Code : TC9ZH9 ISWC :" at bounding box center [577, 183] width 281 height 49
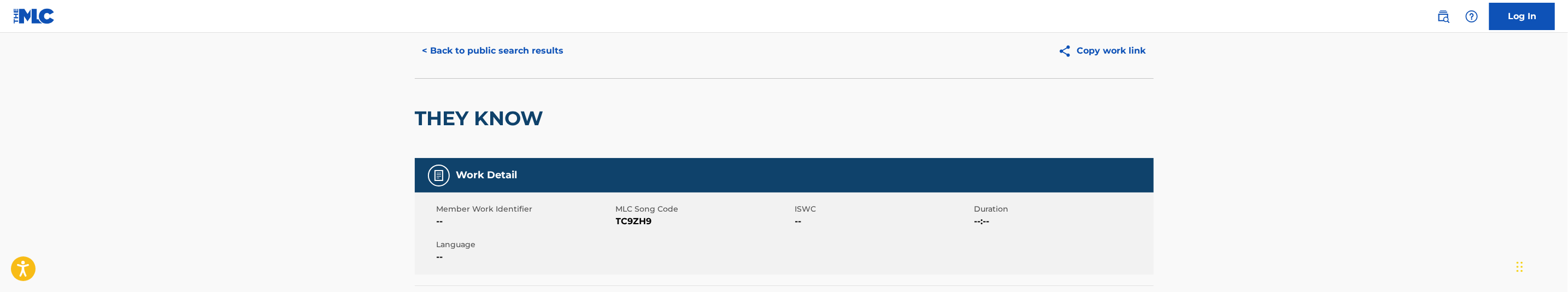
scroll to position [82, 0]
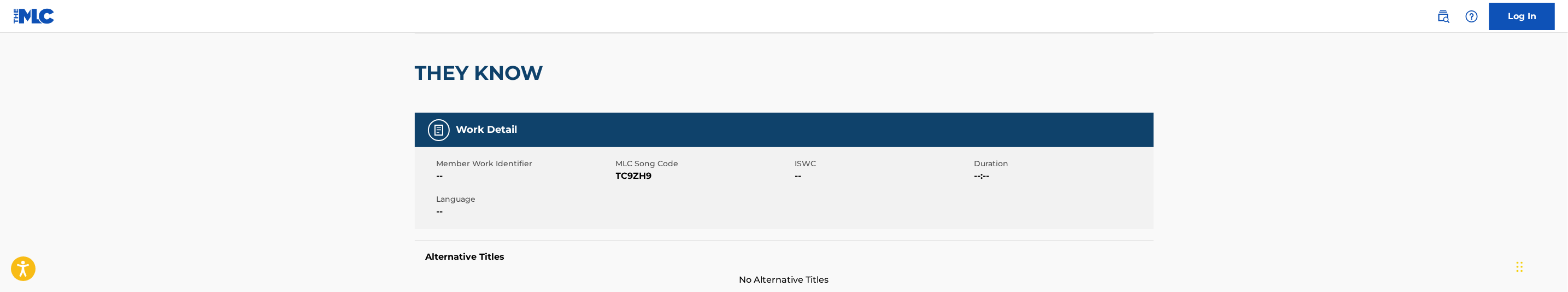
click at [634, 179] on span "TC9ZH9" at bounding box center [704, 176] width 177 height 13
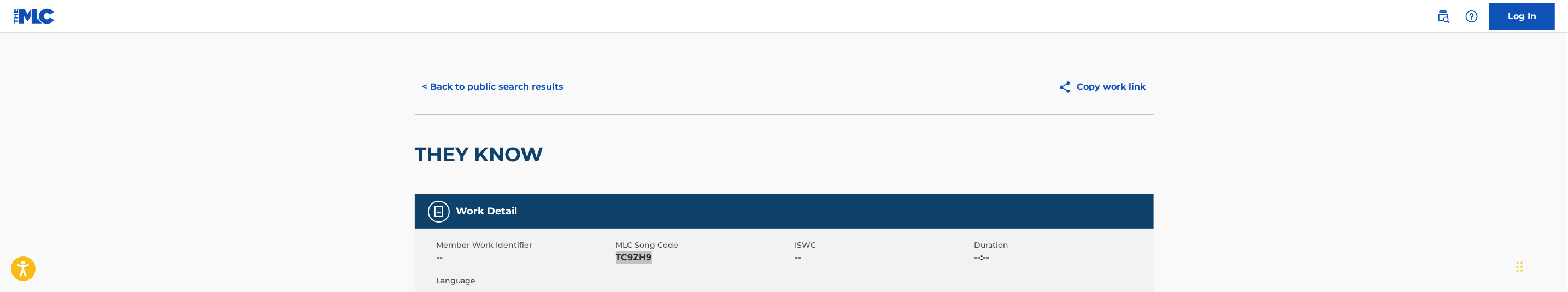
scroll to position [0, 0]
click at [548, 102] on div "< Back to public search results Copy work link" at bounding box center [784, 87] width 739 height 55
click at [551, 93] on button "< Back to public search results" at bounding box center [493, 88] width 157 height 27
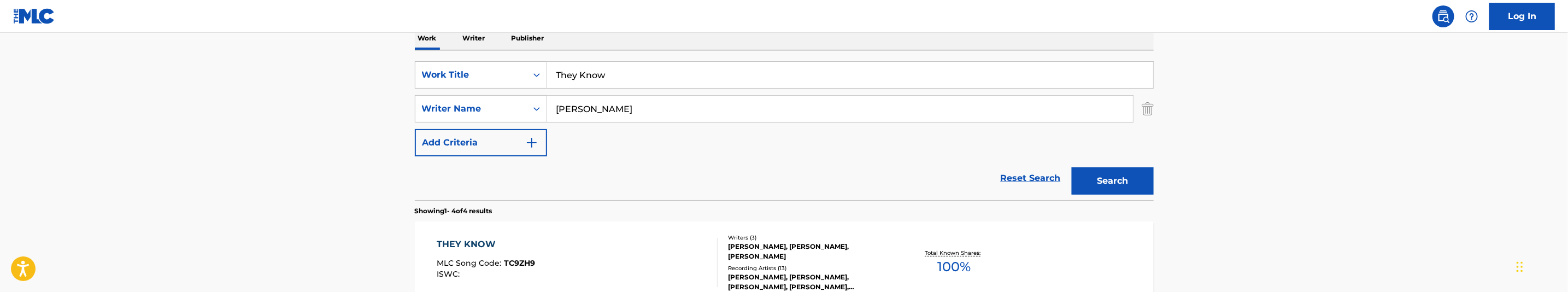
scroll to position [159, 0]
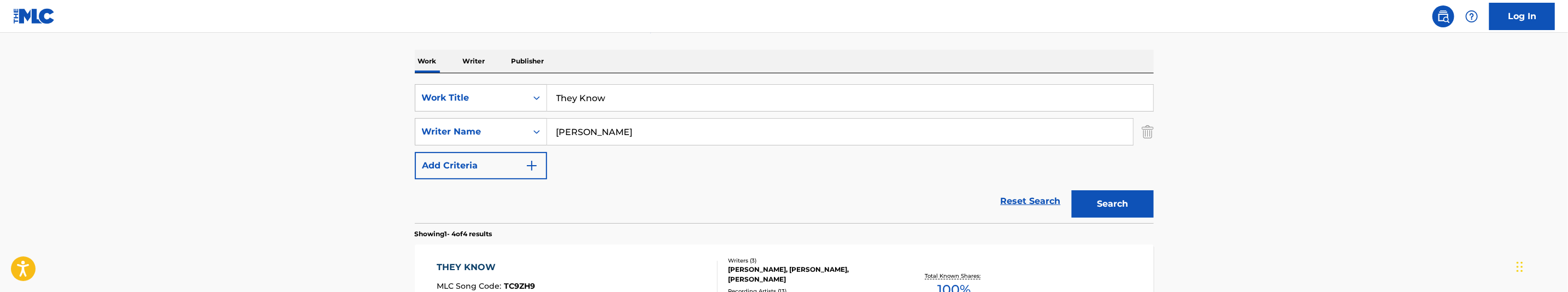
click at [649, 100] on input "They Know" at bounding box center [850, 98] width 606 height 26
paste input "Want Me Gone Intro"
type input "They Want Me Gone Intro"
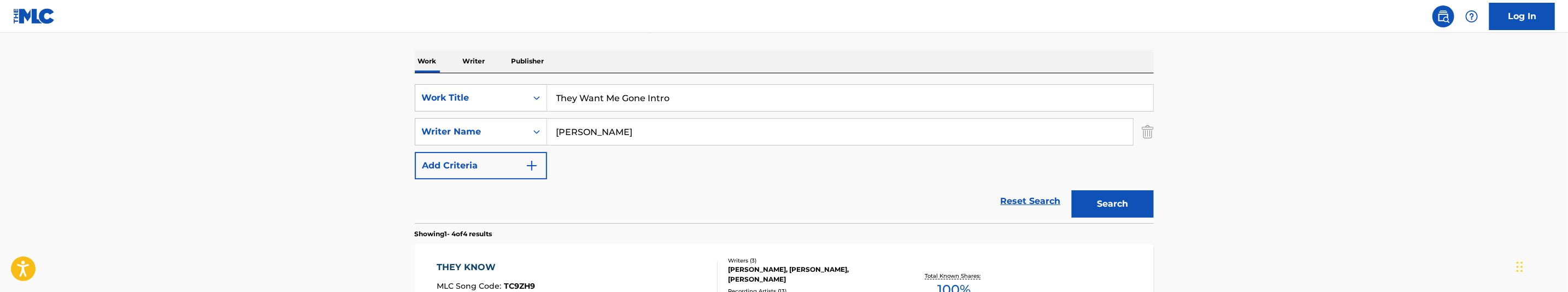
click at [678, 136] on input "Bakopoulos, George" at bounding box center [840, 131] width 586 height 26
paste input "Reid, Jomori Siafa"
click at [1088, 207] on button "Search" at bounding box center [1112, 204] width 82 height 27
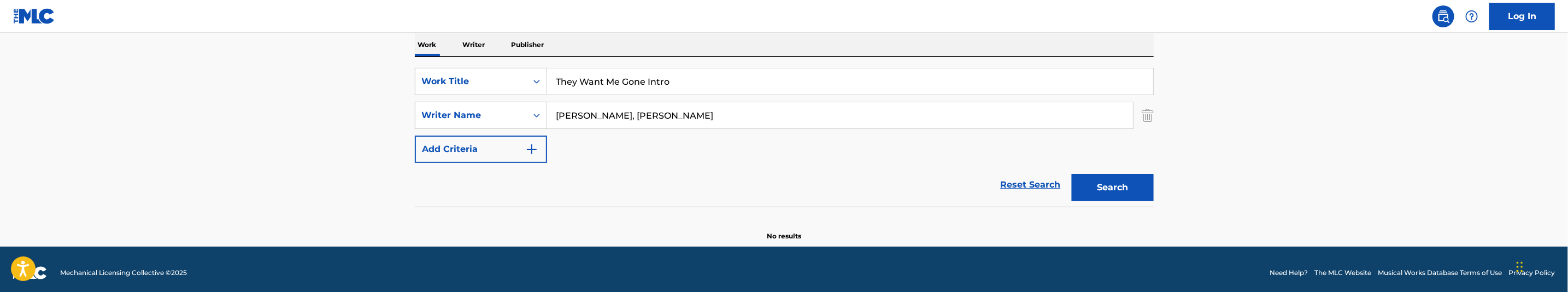
scroll to position [183, 0]
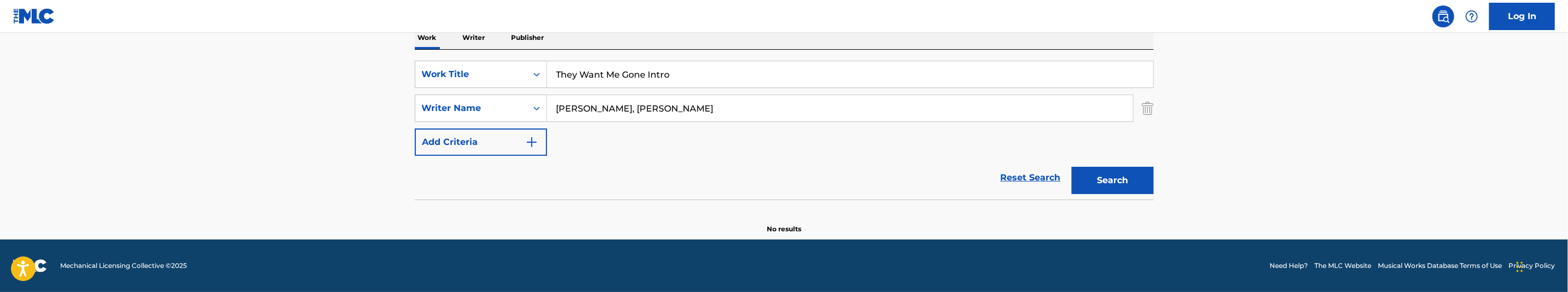
click at [651, 109] on input "Reid, Jomori Siafa" at bounding box center [840, 108] width 586 height 26
paste input "Bakopoulos, George"
type input "Bakopoulos, George"
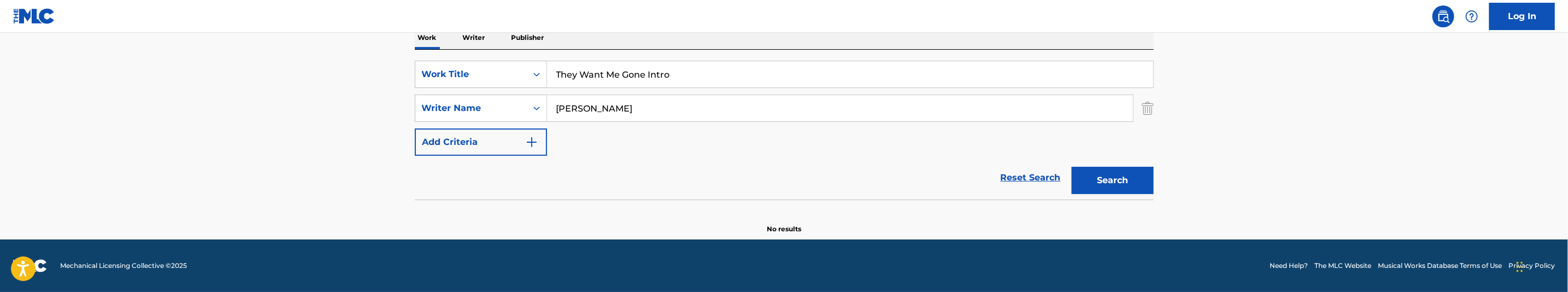
click at [1115, 191] on button "Search" at bounding box center [1112, 180] width 82 height 27
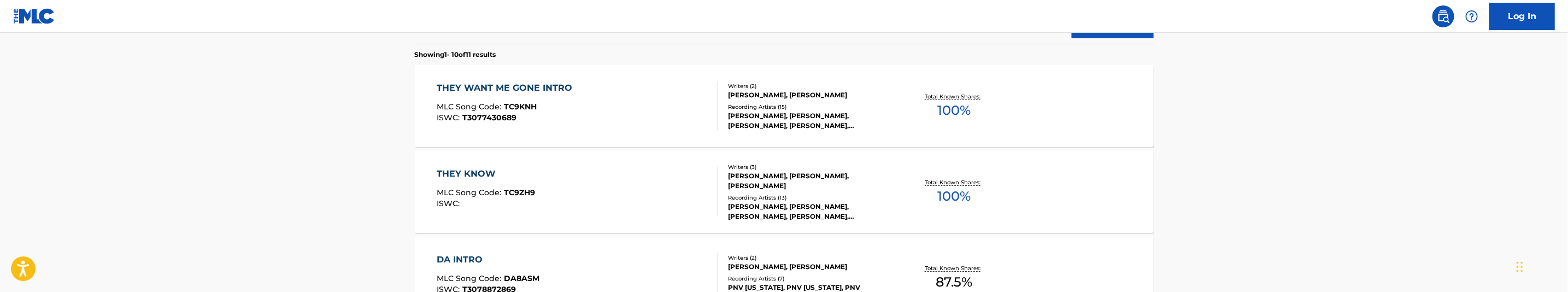
scroll to position [347, 0]
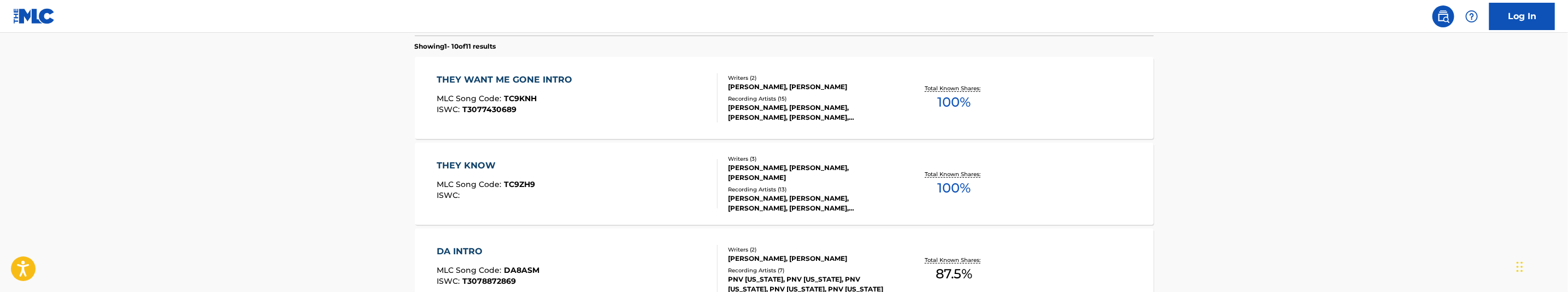
click at [631, 119] on div "THEY WANT ME GONE INTRO MLC Song Code : TC9KNH ISWC : T3077430689" at bounding box center [577, 98] width 281 height 49
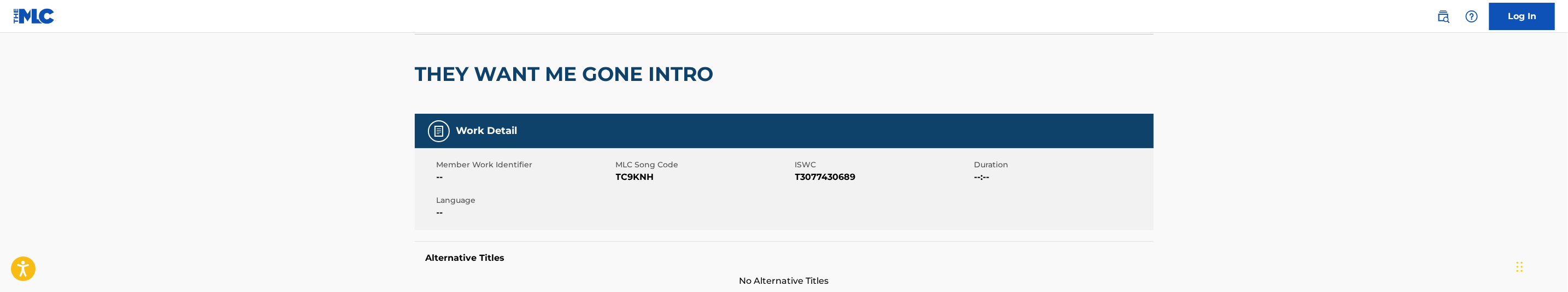
scroll to position [82, 0]
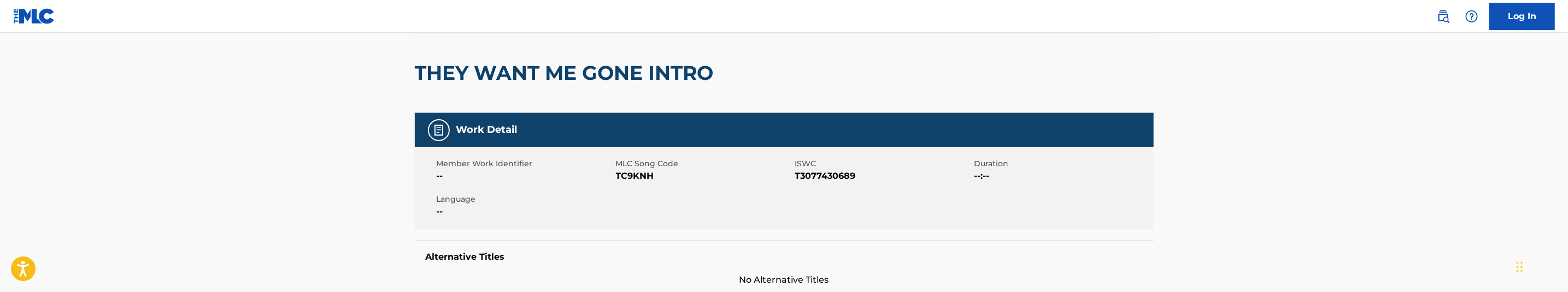
click at [629, 179] on span "TC9KNH" at bounding box center [704, 176] width 177 height 13
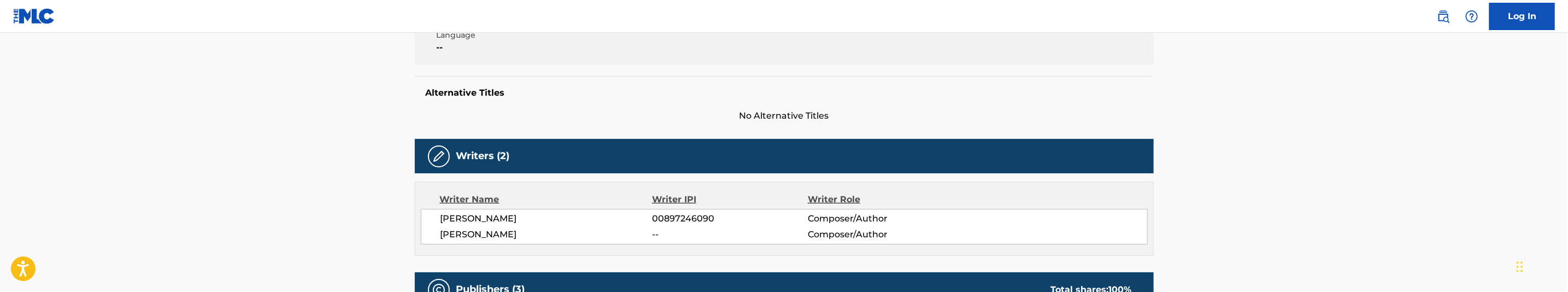
scroll to position [0, 0]
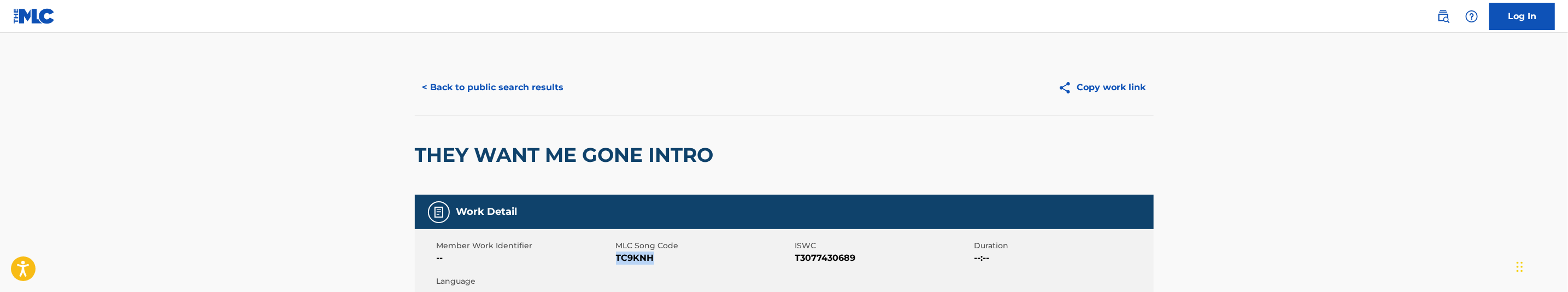
click at [548, 82] on button "< Back to public search results" at bounding box center [493, 88] width 157 height 27
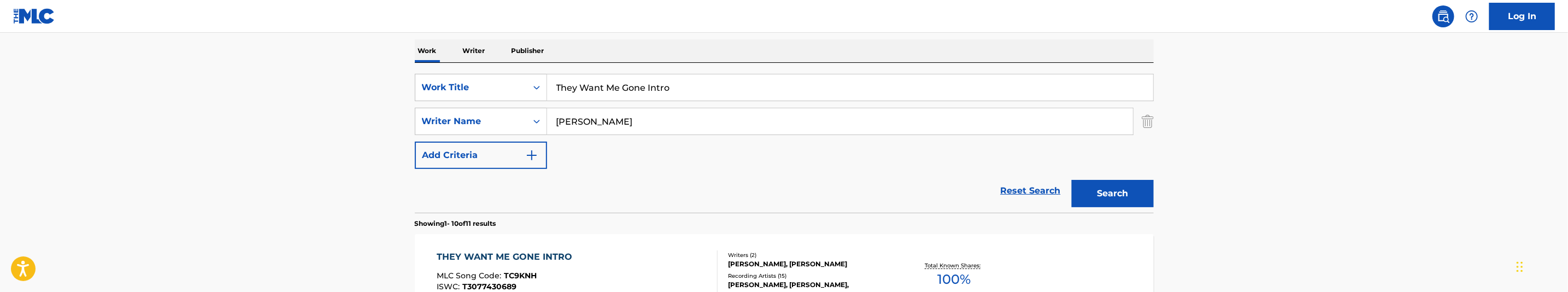
scroll to position [162, 0]
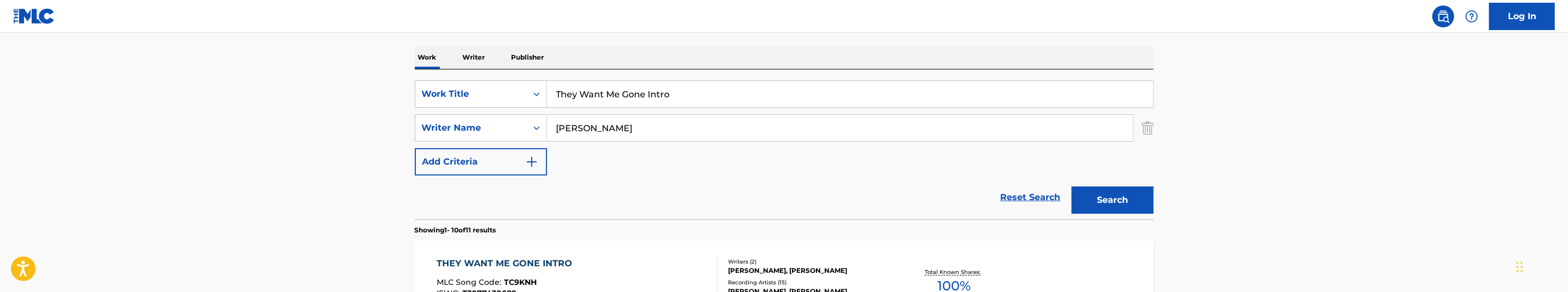
click at [622, 100] on input "They Want Me Gone Intro" at bounding box center [850, 93] width 606 height 26
paste input "roat Goat"
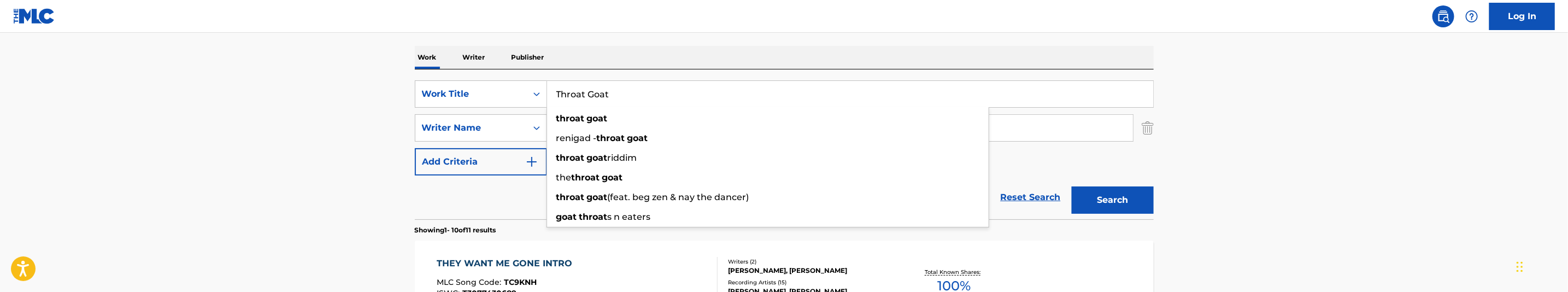
type input "Throat Goat"
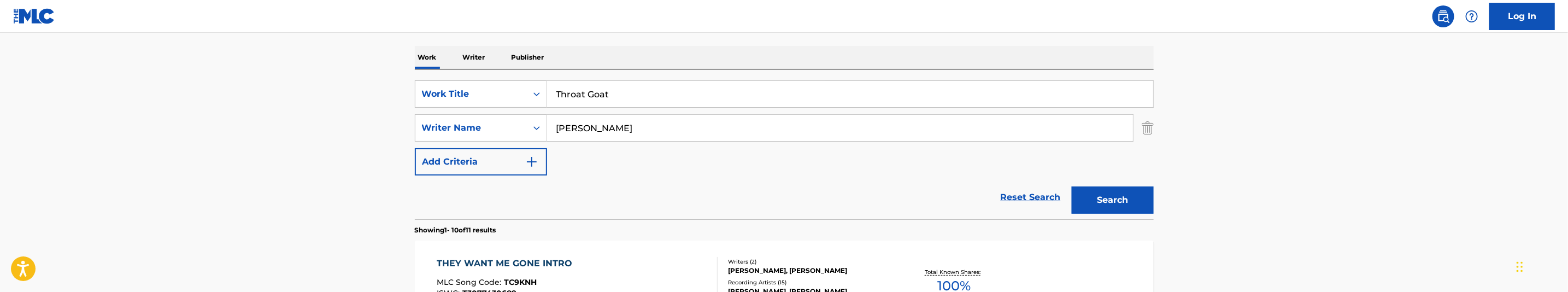
click at [640, 128] on input "Bakopoulos, George" at bounding box center [840, 127] width 586 height 26
paste input "Moore, Anntrana"
click at [1138, 211] on button "Search" at bounding box center [1112, 199] width 82 height 27
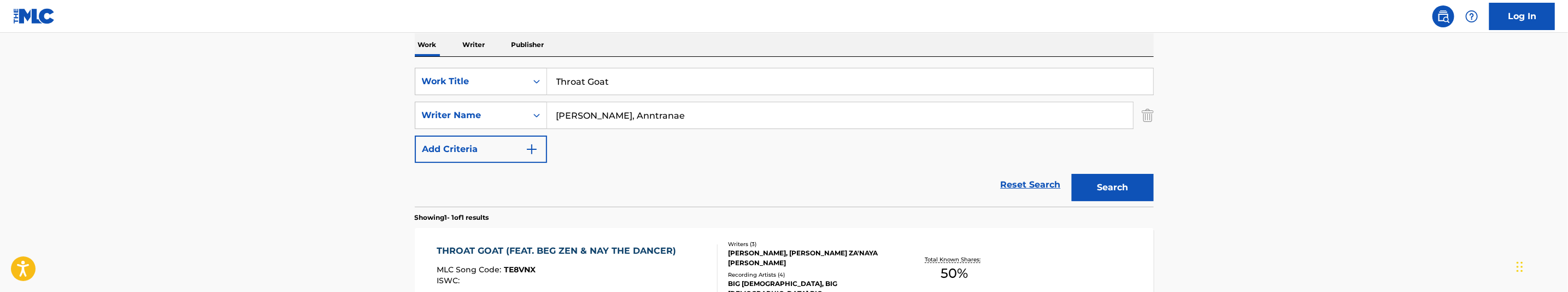
scroll to position [140, 0]
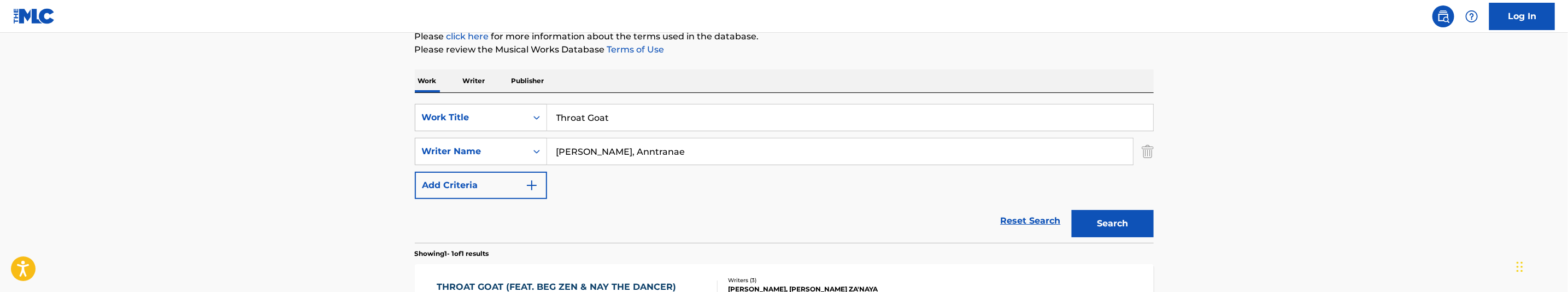
click at [635, 146] on input "Moore, Anntranae" at bounding box center [840, 151] width 586 height 26
paste input "Neuville, Imani Za'naya"
click at [1104, 220] on button "Search" at bounding box center [1112, 223] width 82 height 27
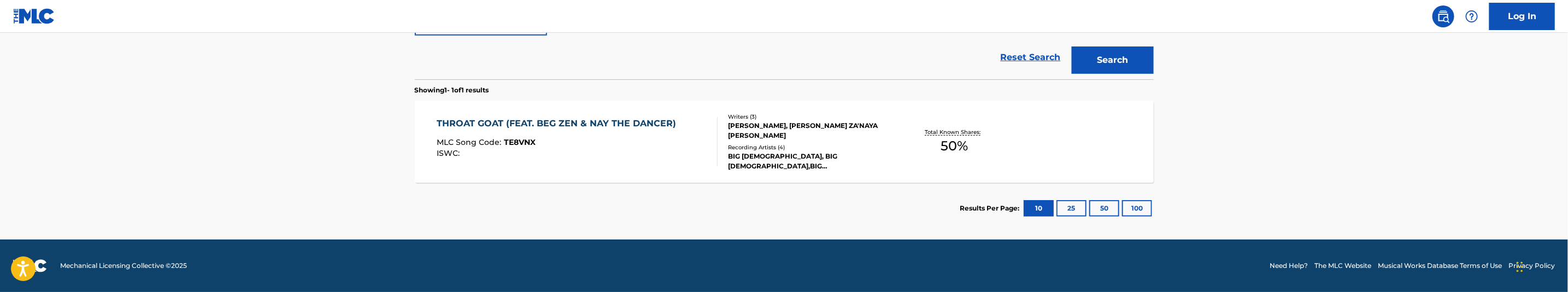
scroll to position [221, 0]
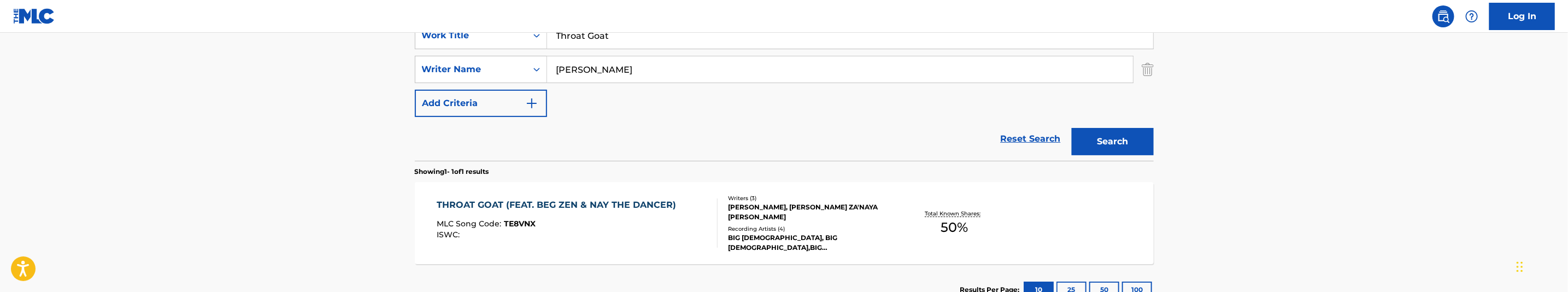
click at [681, 72] on input "Neuville, Imani Za'naya" at bounding box center [840, 69] width 586 height 26
paste input "Bakopoulos, George"
type input "Bakopoulos, George"
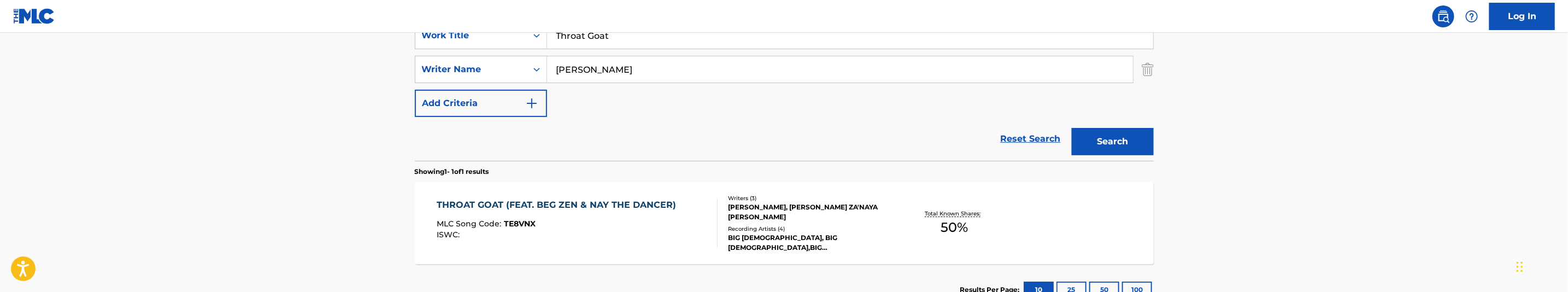
click at [1136, 147] on button "Search" at bounding box center [1112, 141] width 82 height 27
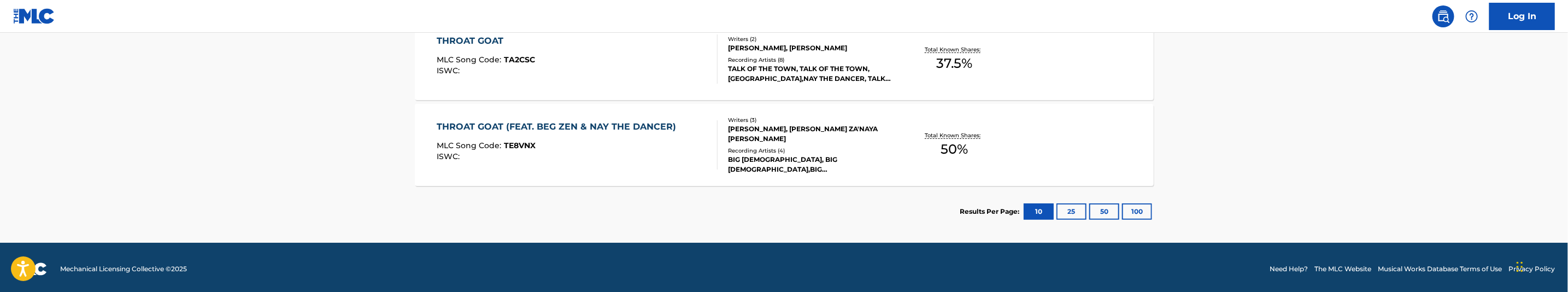
scroll to position [303, 0]
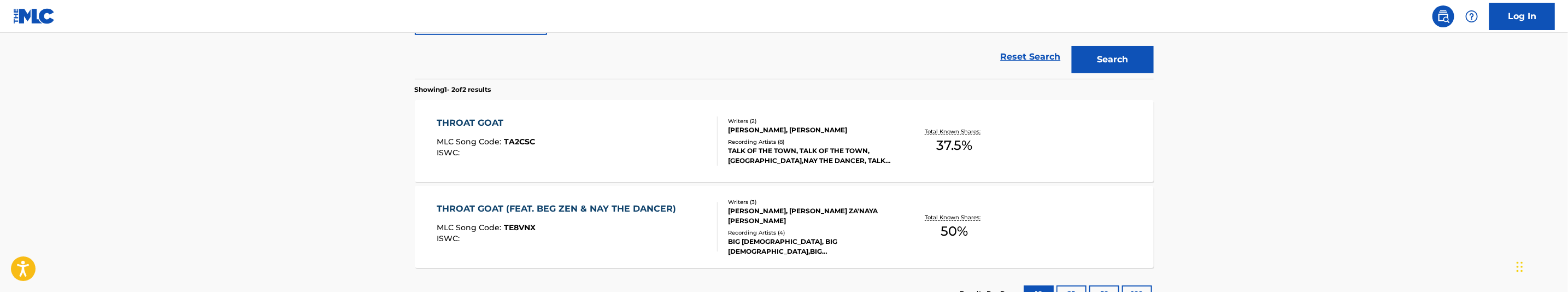
click at [630, 145] on div "THROAT GOAT MLC Song Code : TA2CSC ISWC :" at bounding box center [577, 141] width 281 height 49
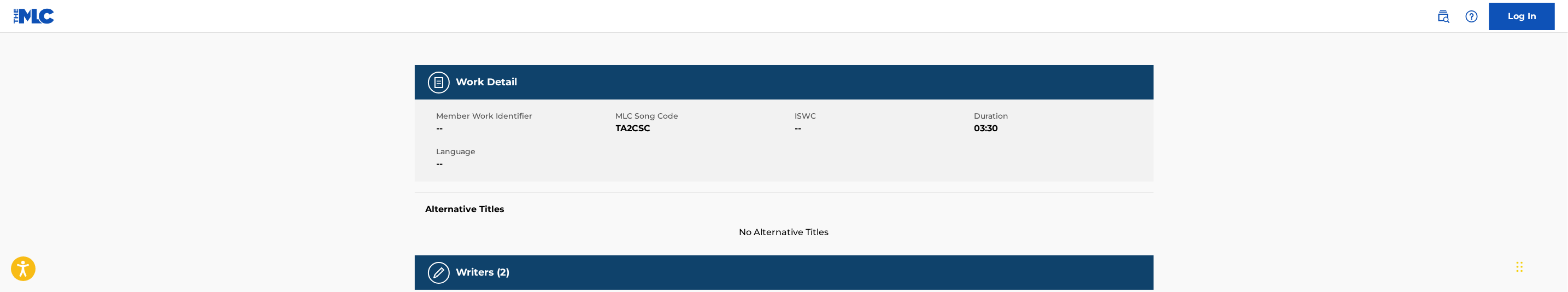
scroll to position [164, 0]
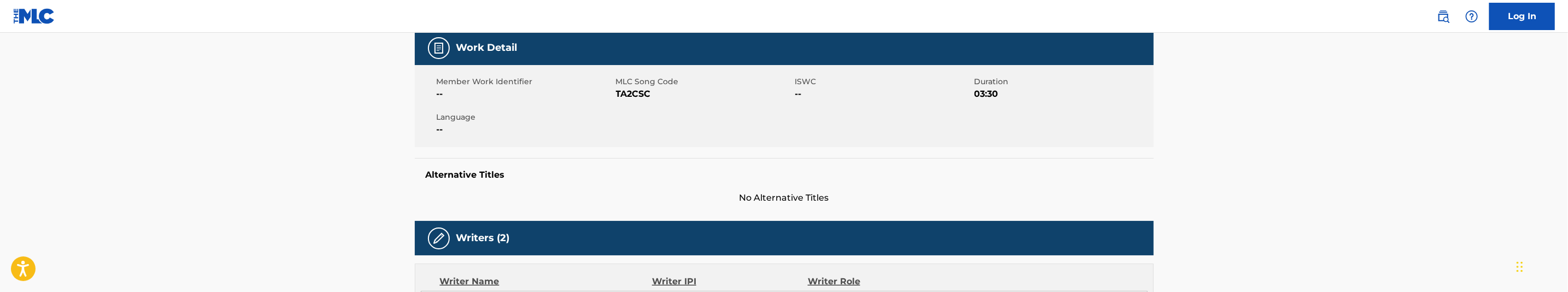
click at [638, 99] on span "TA2CSC" at bounding box center [704, 94] width 177 height 13
click at [638, 93] on span "TA2CSC" at bounding box center [704, 94] width 177 height 13
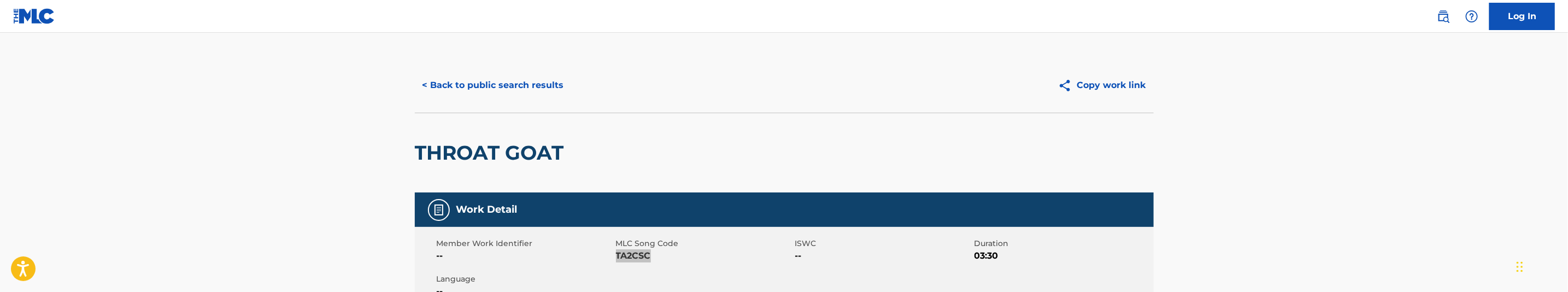
scroll to position [0, 0]
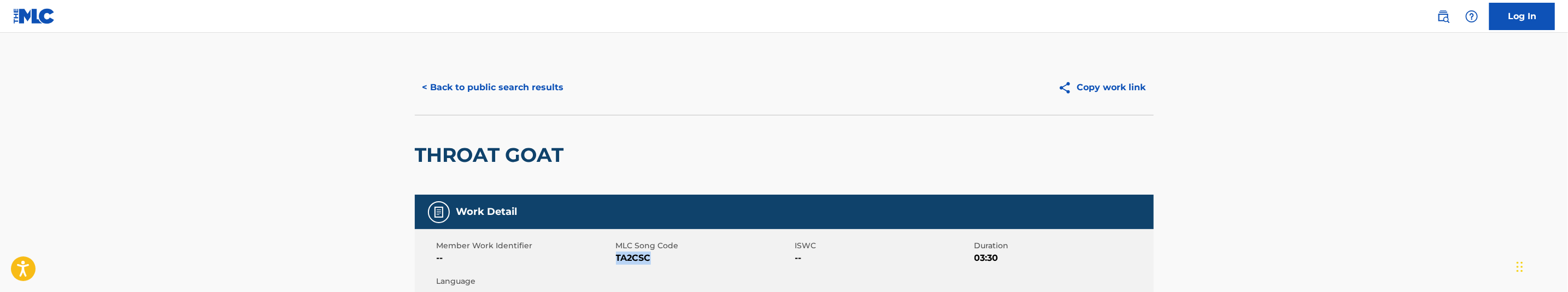
click at [517, 93] on button "< Back to public search results" at bounding box center [493, 88] width 157 height 27
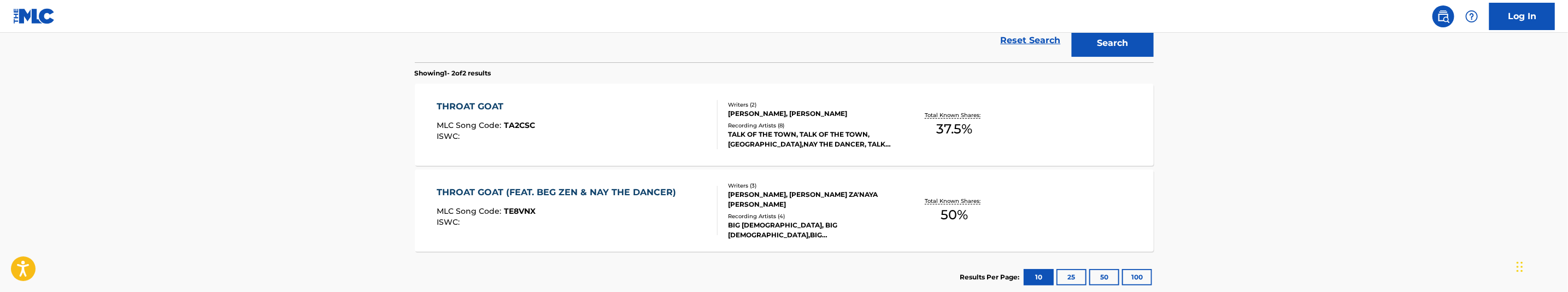
scroll to position [284, 0]
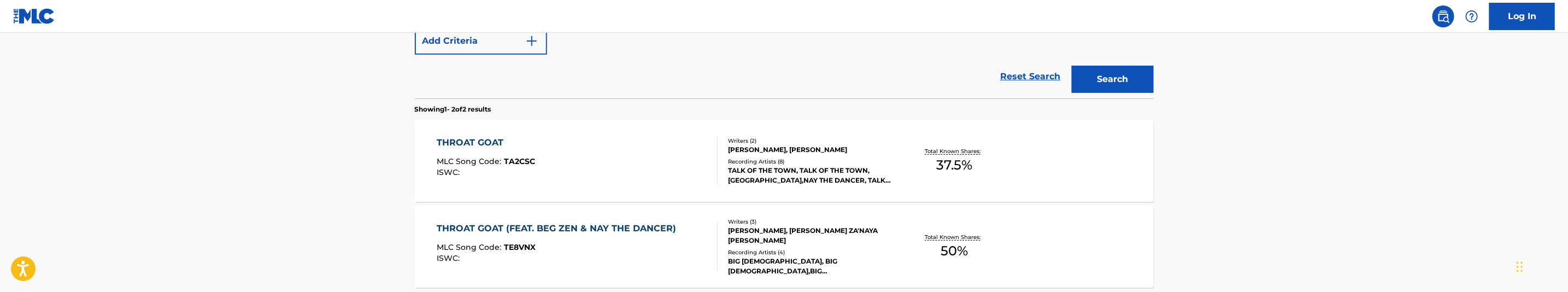
click at [612, 247] on div "MLC Song Code : TE8VNX" at bounding box center [559, 248] width 245 height 11
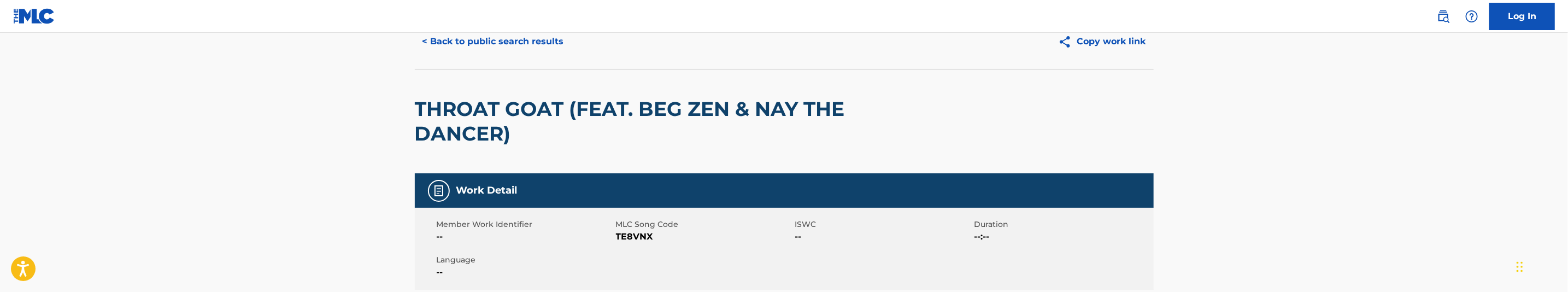
scroll to position [82, 0]
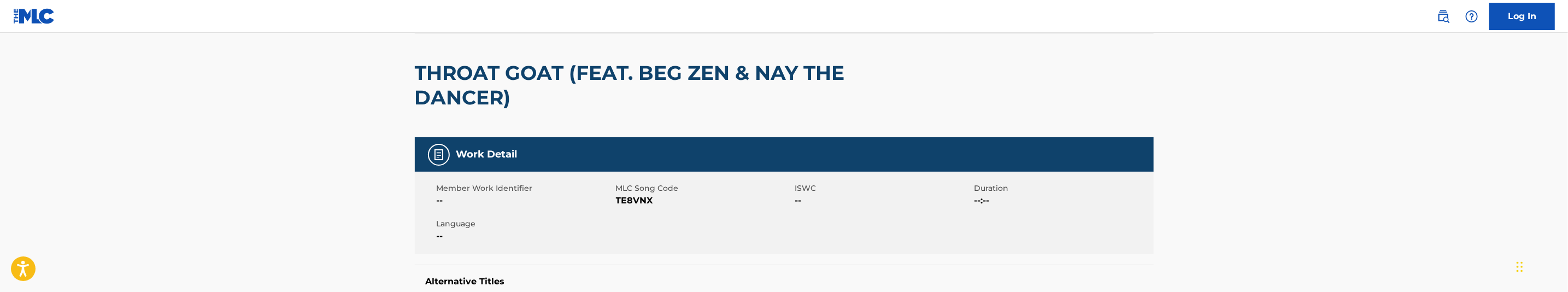
click at [634, 204] on span "TE8VNX" at bounding box center [704, 200] width 177 height 13
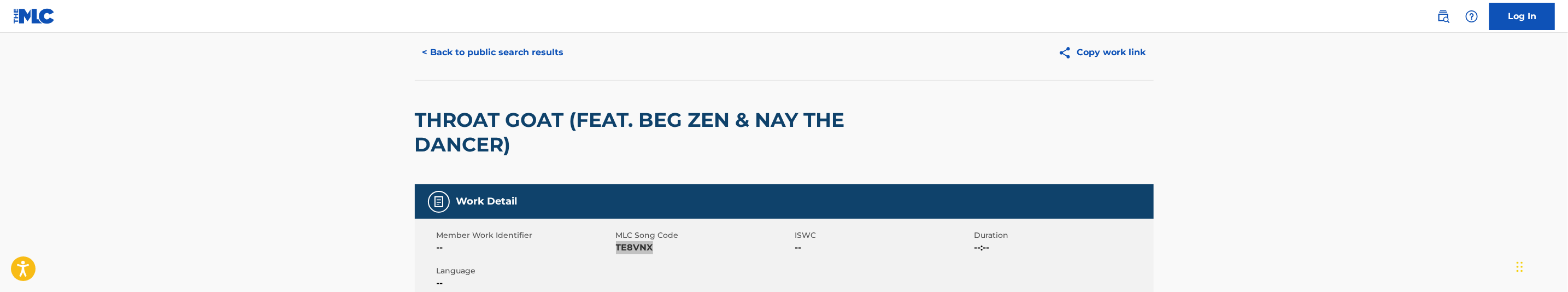
scroll to position [0, 0]
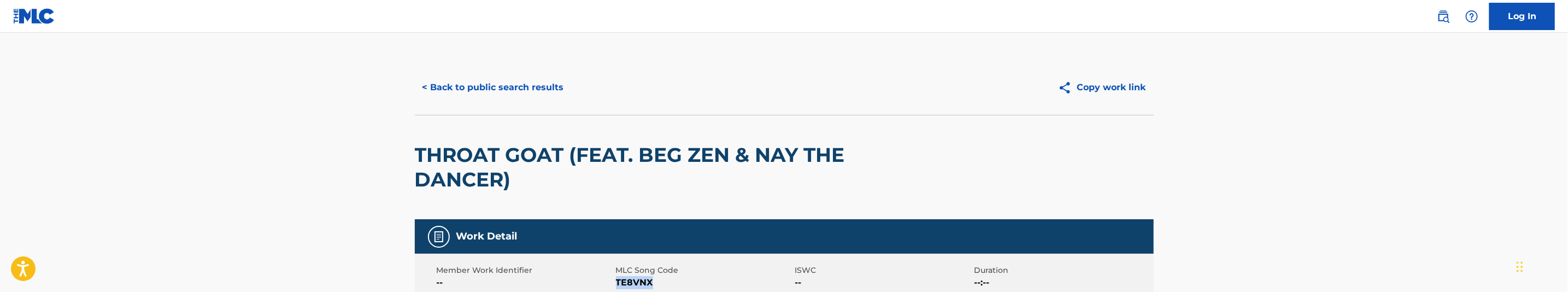
click at [545, 77] on button "< Back to public search results" at bounding box center [493, 88] width 157 height 27
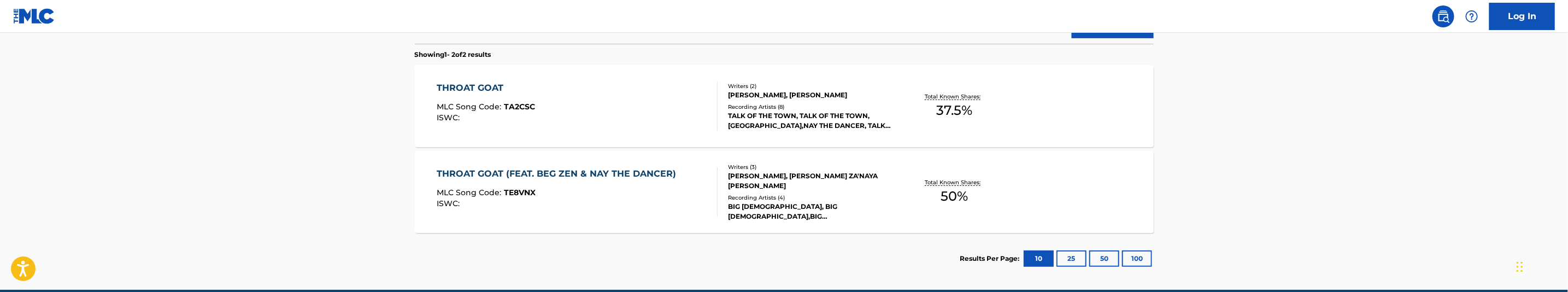
scroll to position [264, 0]
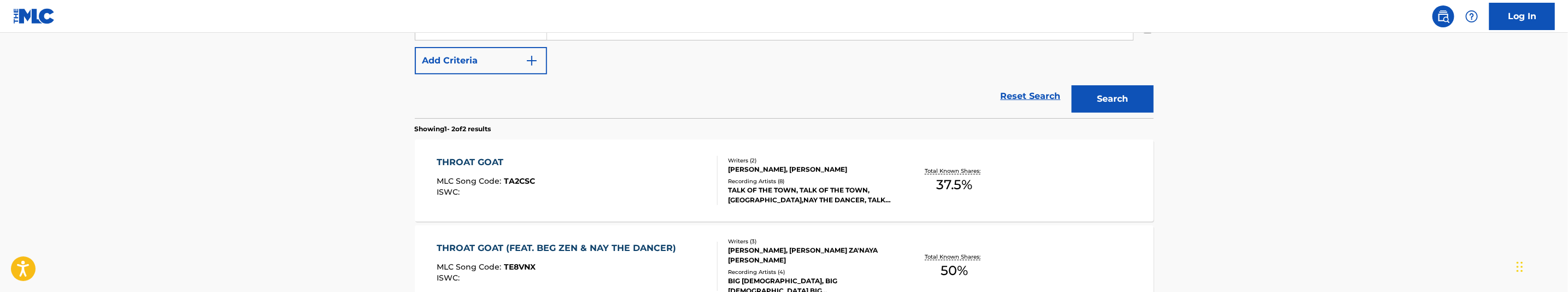
click at [663, 177] on div "THROAT GOAT MLC Song Code : TA2CSC ISWC :" at bounding box center [577, 180] width 281 height 49
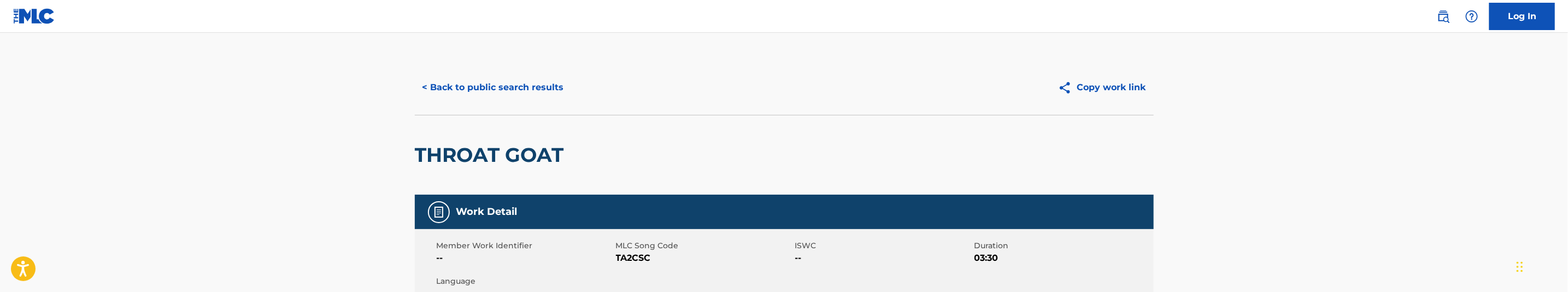
click at [517, 95] on button "< Back to public search results" at bounding box center [493, 88] width 157 height 27
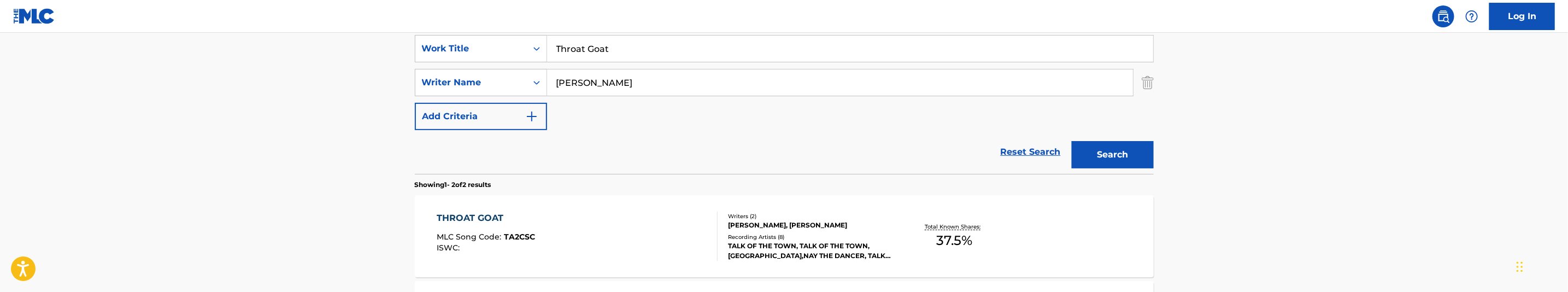
scroll to position [162, 0]
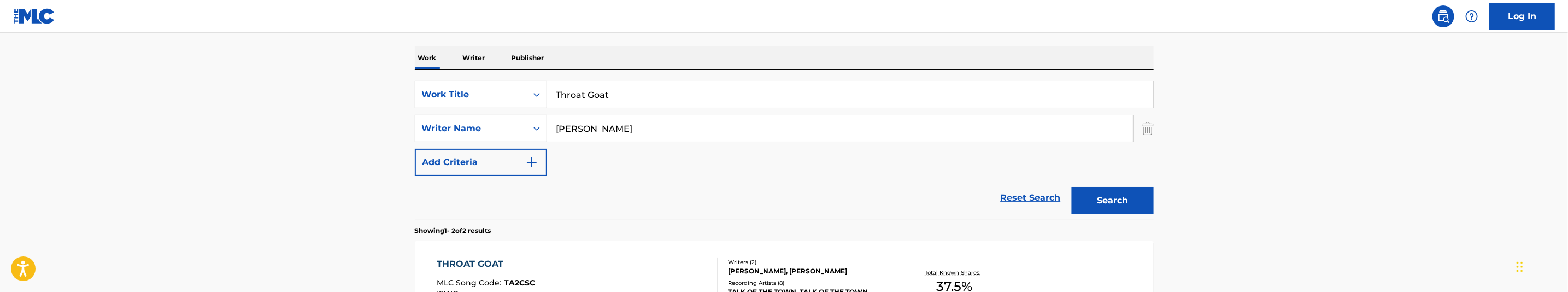
click at [614, 98] on input "Throat Goat" at bounding box center [850, 94] width 606 height 26
paste input "raumatized"
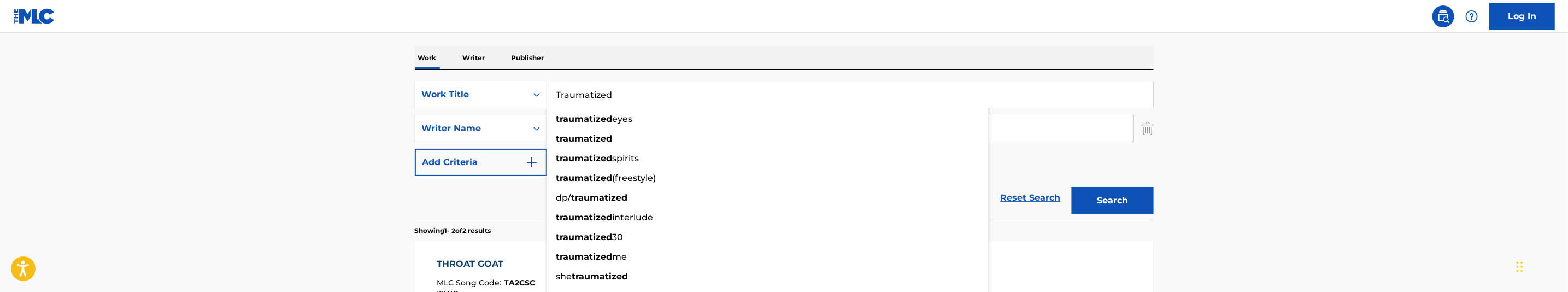
type input "Traumatized"
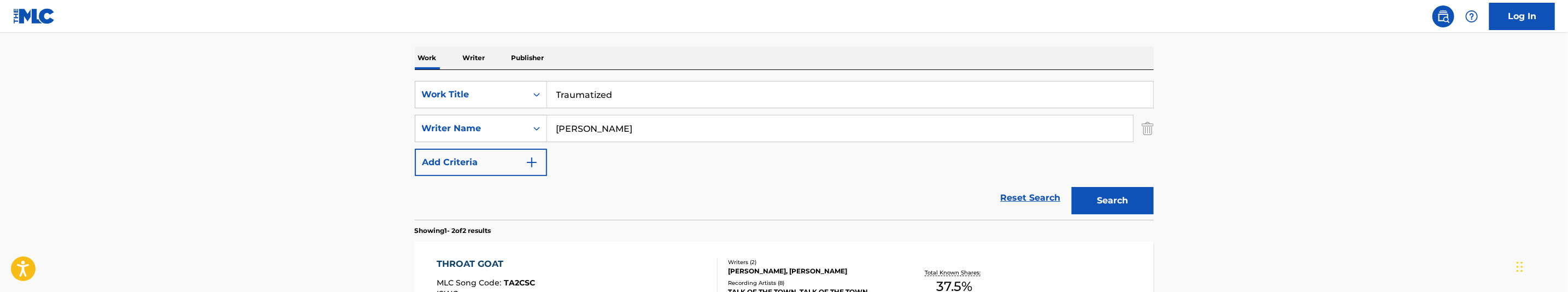
click at [666, 136] on input "Bakopoulos, George" at bounding box center [840, 128] width 586 height 26
paste input "lanchard, Nikenxon"
click at [1098, 202] on button "Search" at bounding box center [1112, 200] width 82 height 27
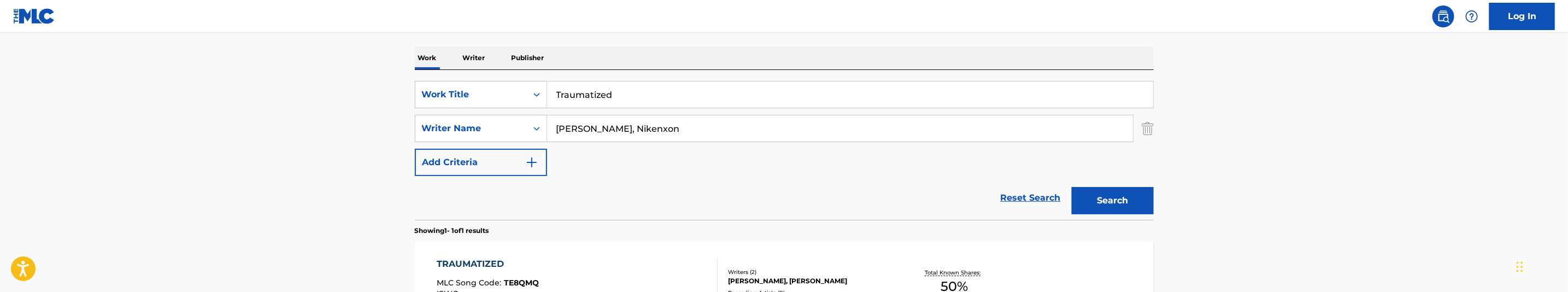
click at [659, 140] on input "Blanchard, Nikenxon" at bounding box center [840, 128] width 586 height 26
paste input "akopoulos, George"
type input "Bakopoulos, George"
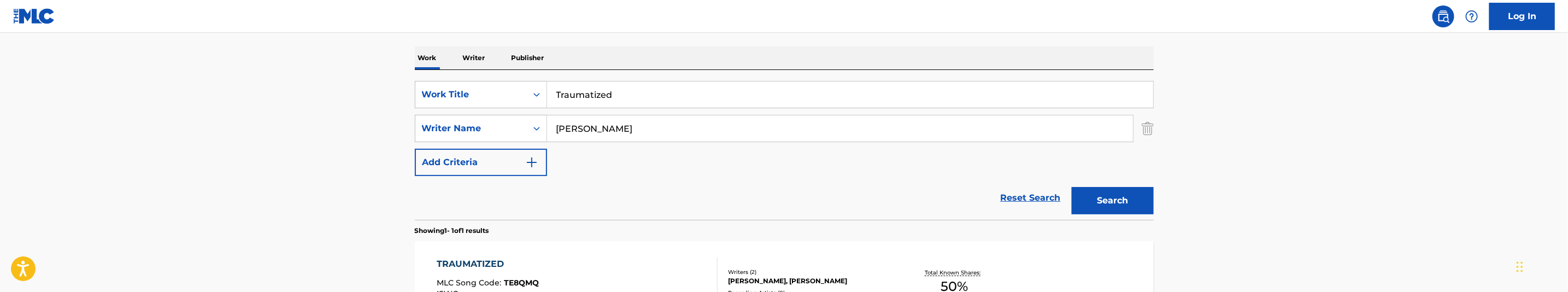
click at [1103, 188] on button "Search" at bounding box center [1112, 200] width 82 height 27
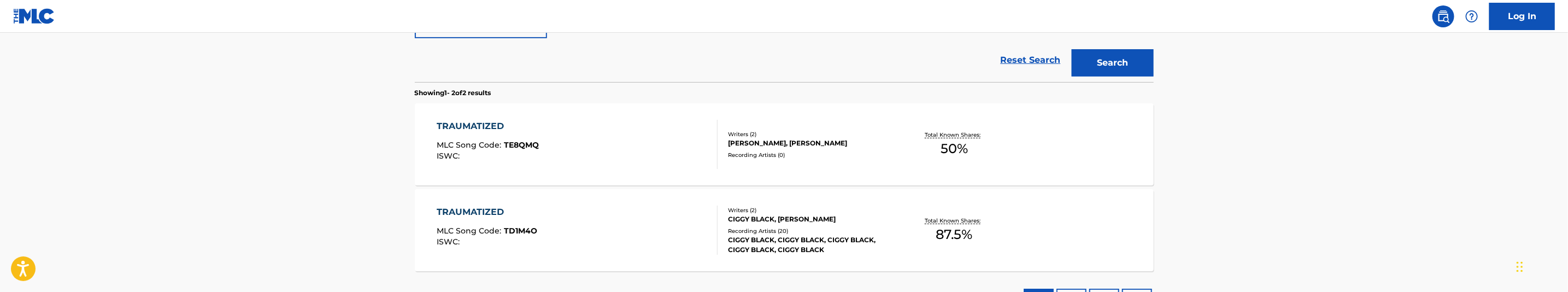
scroll to position [389, 0]
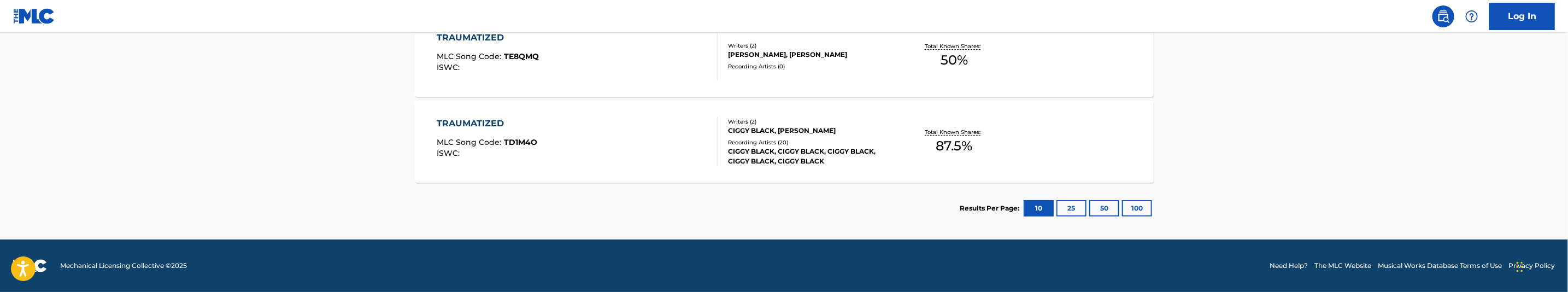
click at [638, 64] on div "TRAUMATIZED MLC Song Code : TE8QMQ ISWC :" at bounding box center [577, 56] width 281 height 49
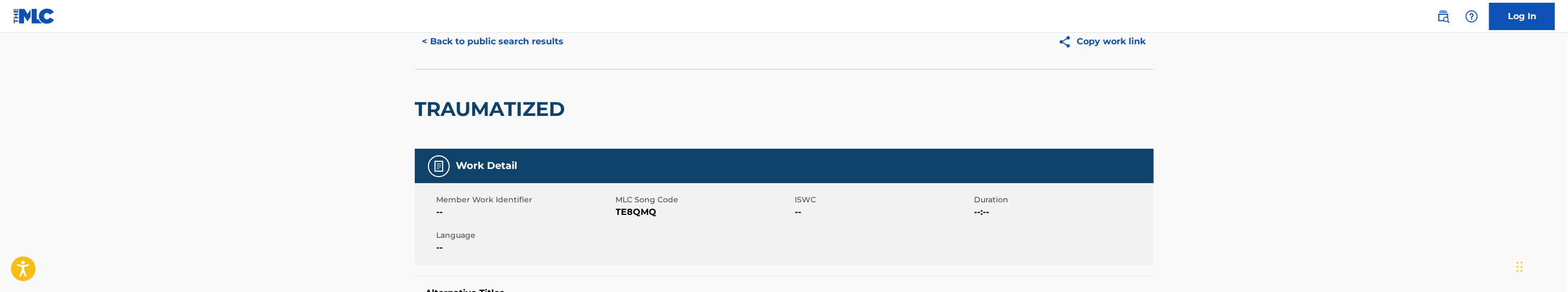
scroll to position [82, 0]
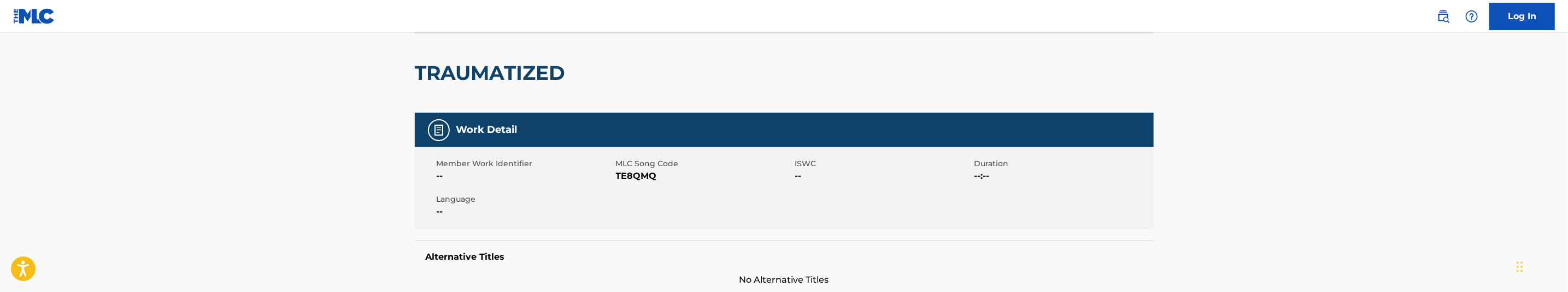
click at [636, 174] on span "TE8QMQ" at bounding box center [704, 176] width 177 height 13
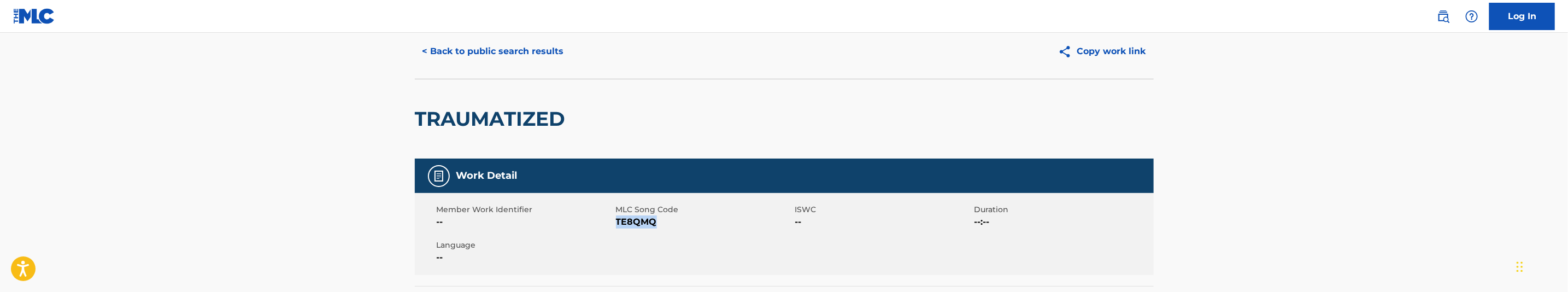
scroll to position [0, 0]
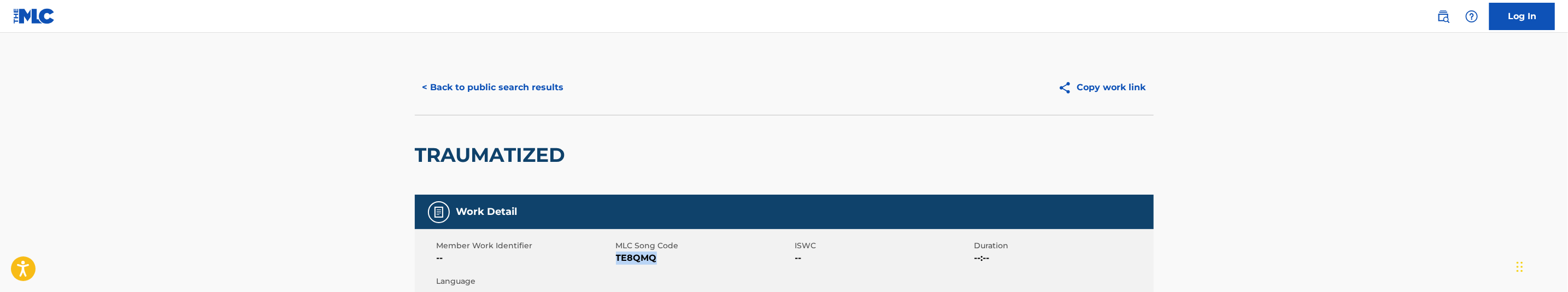
click at [539, 88] on button "< Back to public search results" at bounding box center [493, 88] width 157 height 27
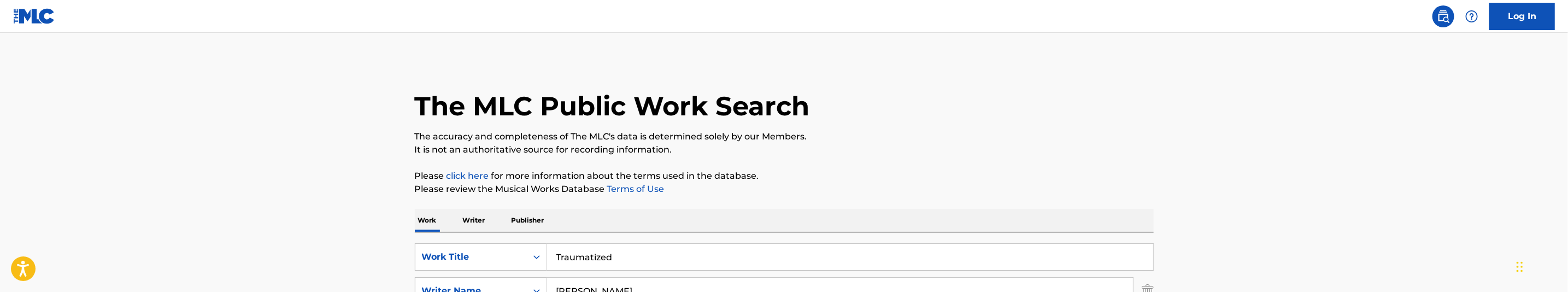
scroll to position [389, 0]
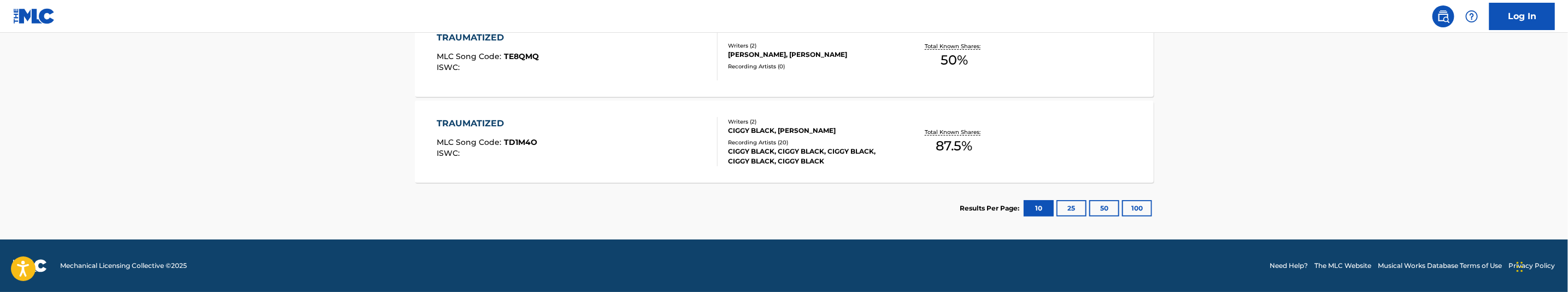
click at [603, 154] on div "TRAUMATIZED MLC Song Code : TD1M4O ISWC :" at bounding box center [577, 141] width 281 height 49
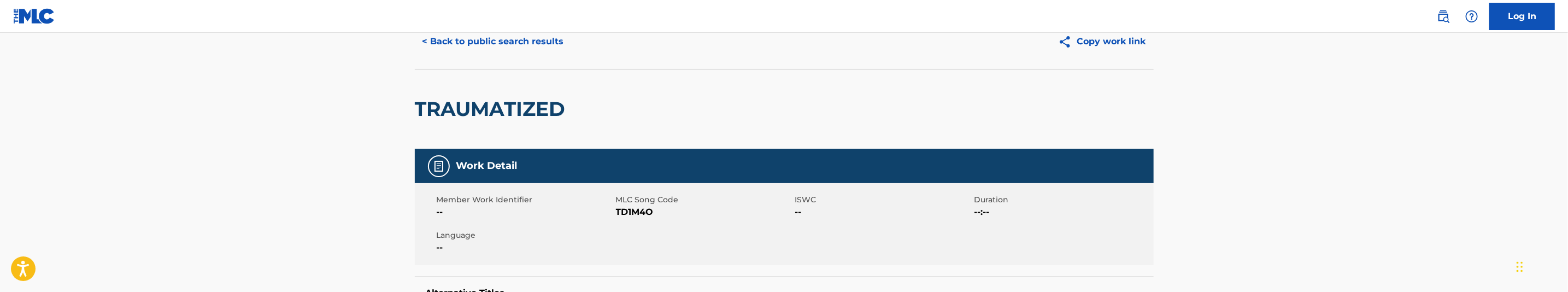
scroll to position [82, 0]
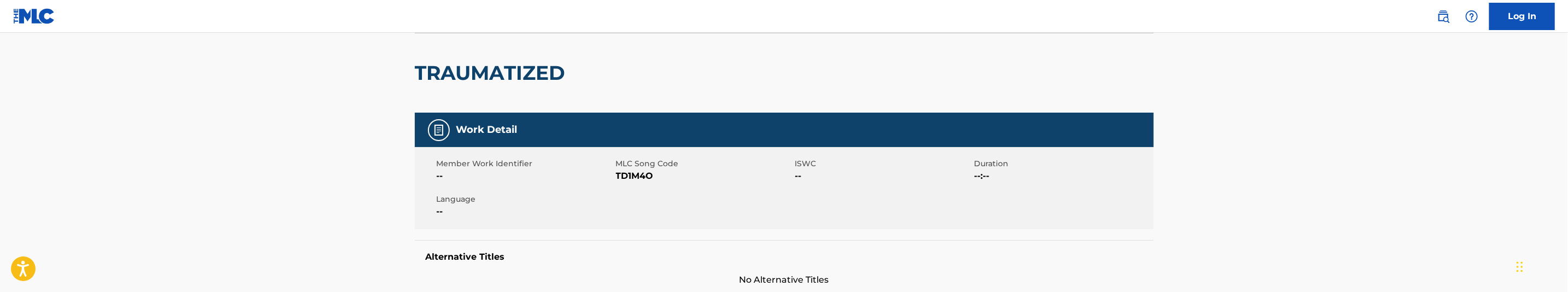
click at [634, 173] on span "TD1M4O" at bounding box center [704, 176] width 177 height 13
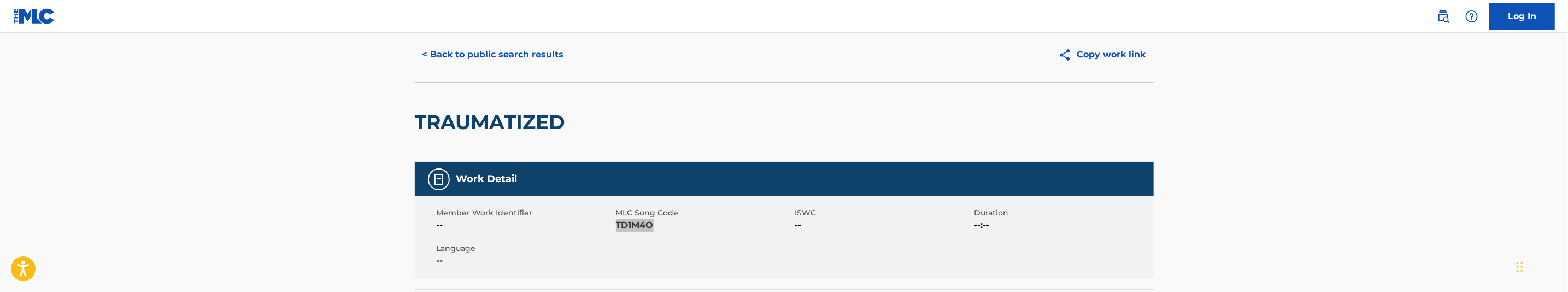
scroll to position [0, 0]
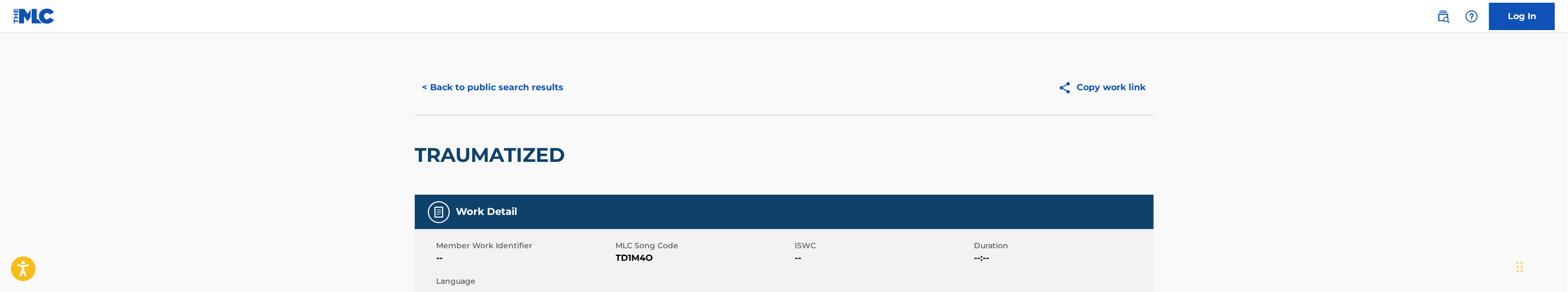
click at [538, 102] on div "< Back to public search results Copy work link" at bounding box center [784, 87] width 739 height 55
click at [523, 81] on button "< Back to public search results" at bounding box center [493, 88] width 157 height 27
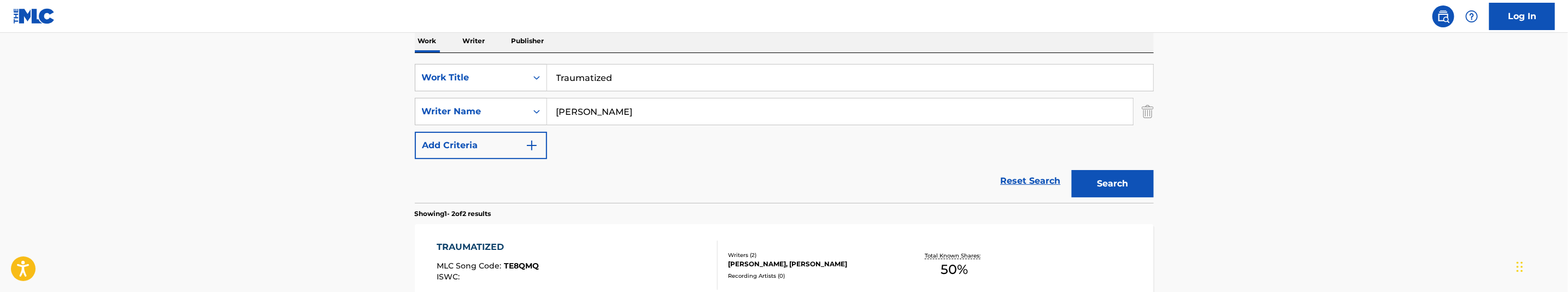
scroll to position [143, 0]
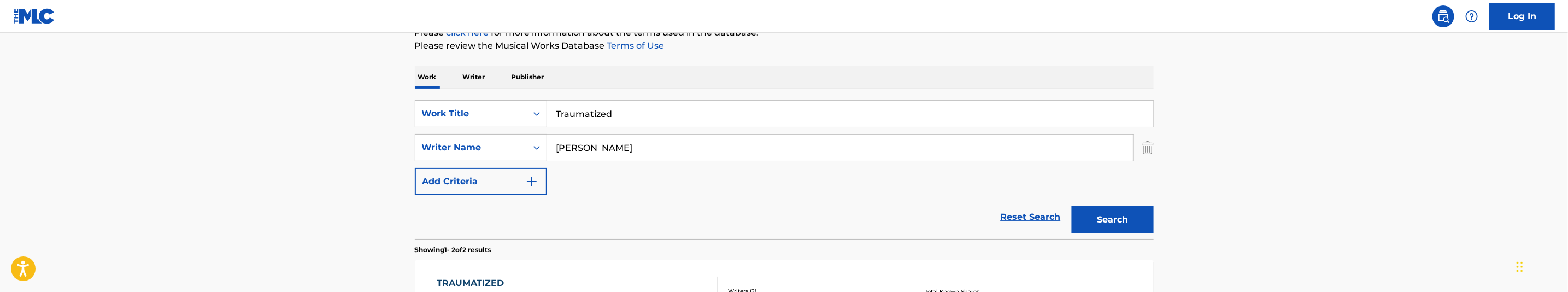
click at [609, 107] on input "Traumatized" at bounding box center [850, 113] width 606 height 26
paste input "ending"
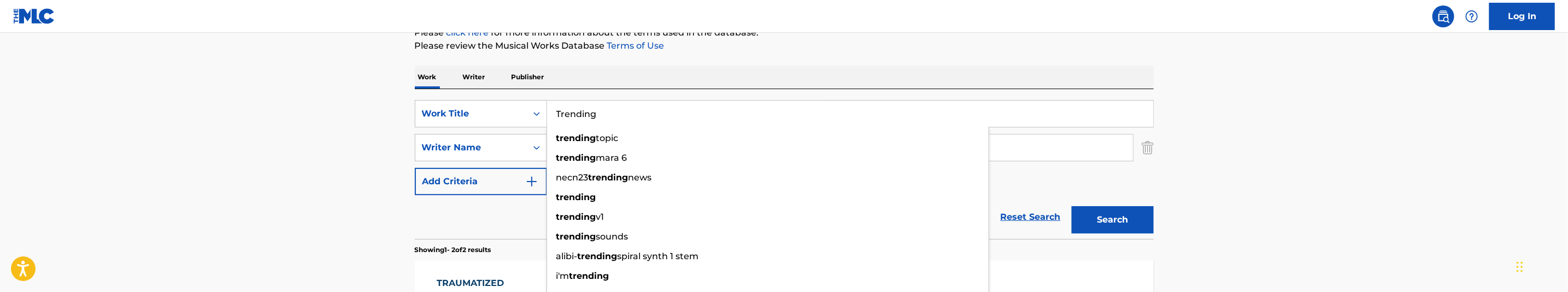
type input "Trending"
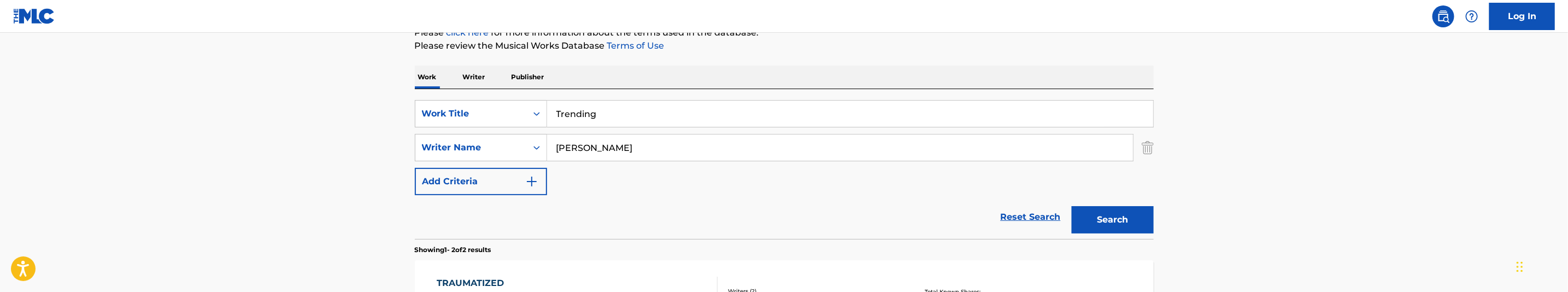
click at [680, 146] on input "Bakopoulos, George" at bounding box center [840, 147] width 586 height 26
paste input "Johnson, Samuel"
click at [1105, 231] on button "Search" at bounding box center [1112, 220] width 82 height 27
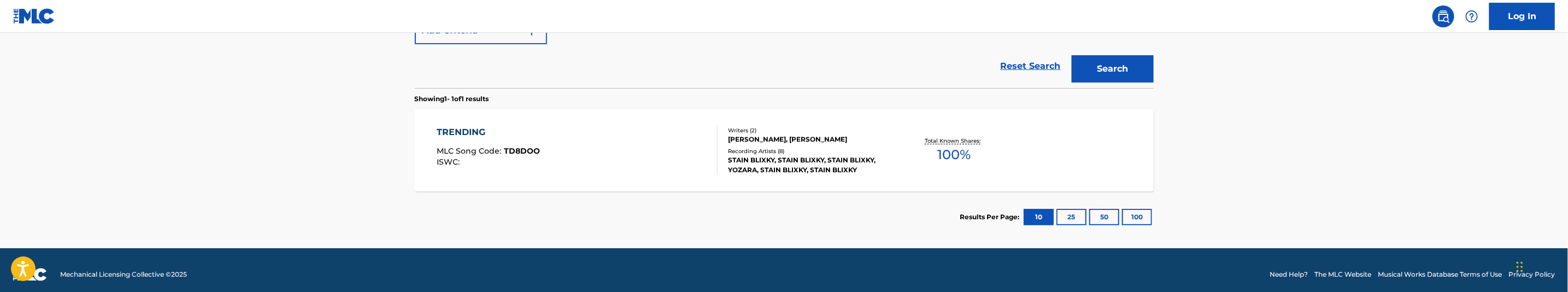
scroll to position [303, 0]
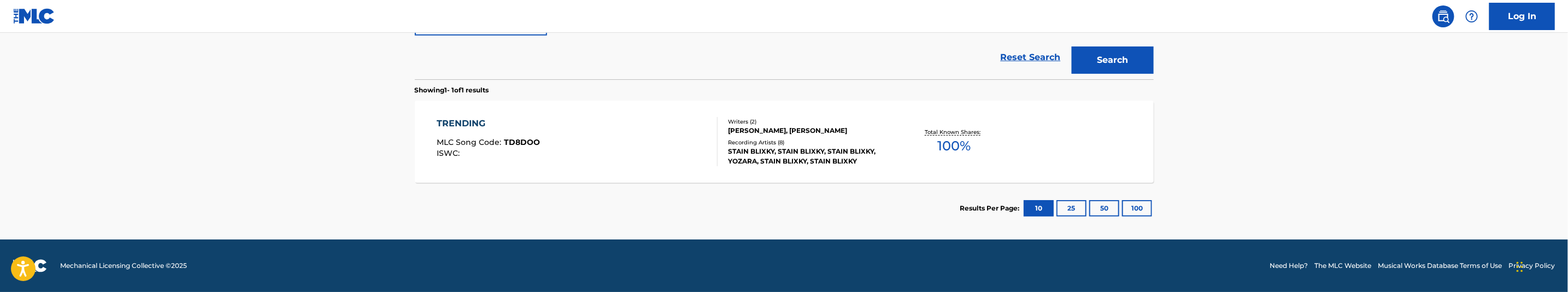
drag, startPoint x: 501, startPoint y: 74, endPoint x: 505, endPoint y: 80, distance: 7.2
click at [504, 72] on div "Reset Search Search" at bounding box center [784, 57] width 739 height 44
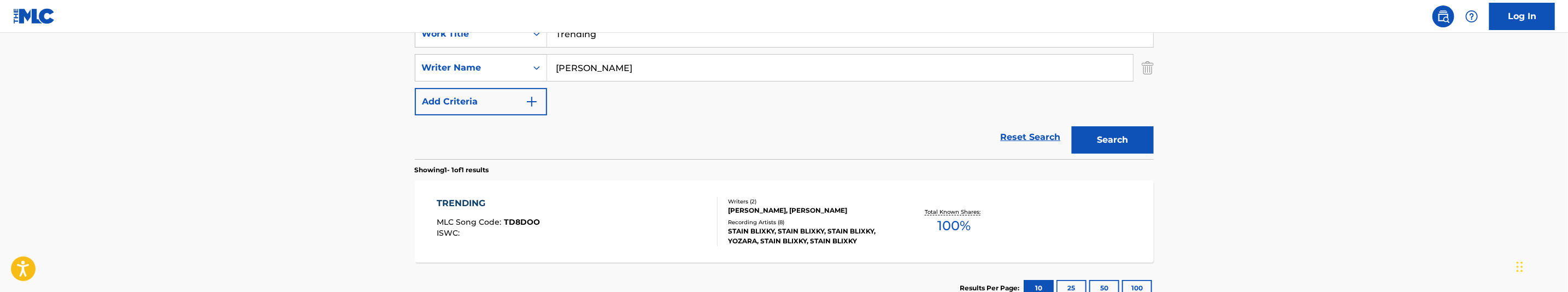
scroll to position [221, 0]
click at [669, 69] on input "Johnson, Samuel" at bounding box center [840, 69] width 586 height 26
paste input "Bakopoulos, George"
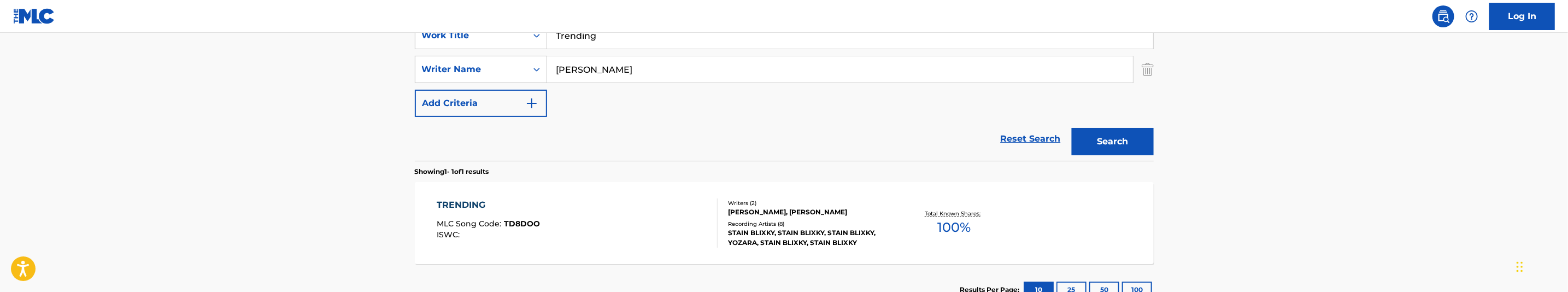
type input "Bakopoulos, George"
click at [1090, 141] on button "Search" at bounding box center [1112, 141] width 82 height 27
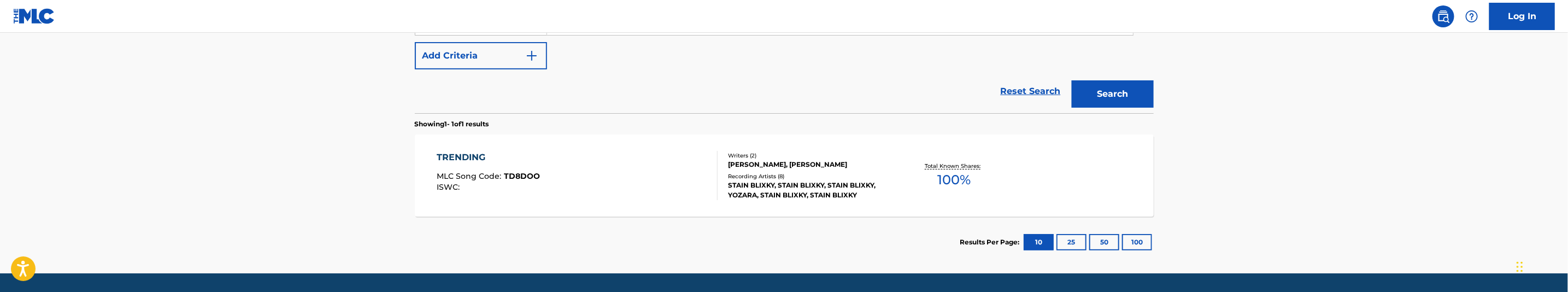
scroll to position [303, 0]
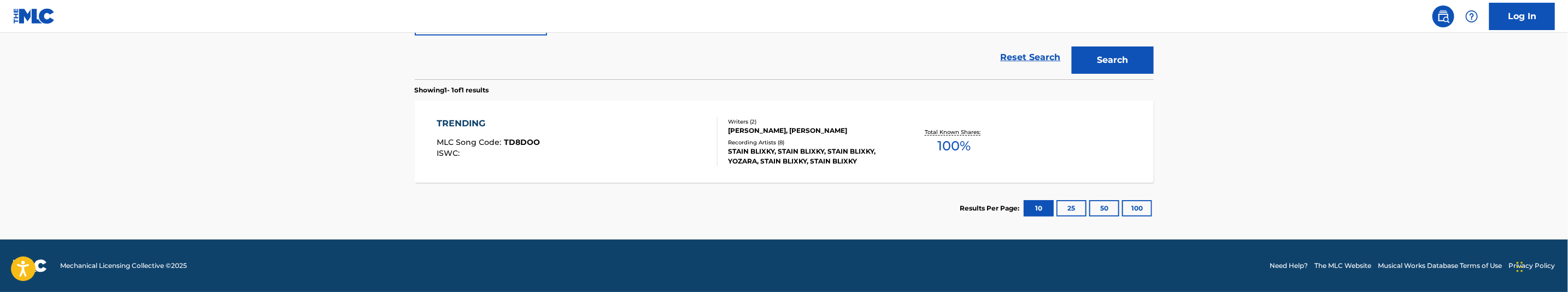
click at [636, 148] on div "TRENDING MLC Song Code : TD8DOO ISWC :" at bounding box center [577, 141] width 281 height 49
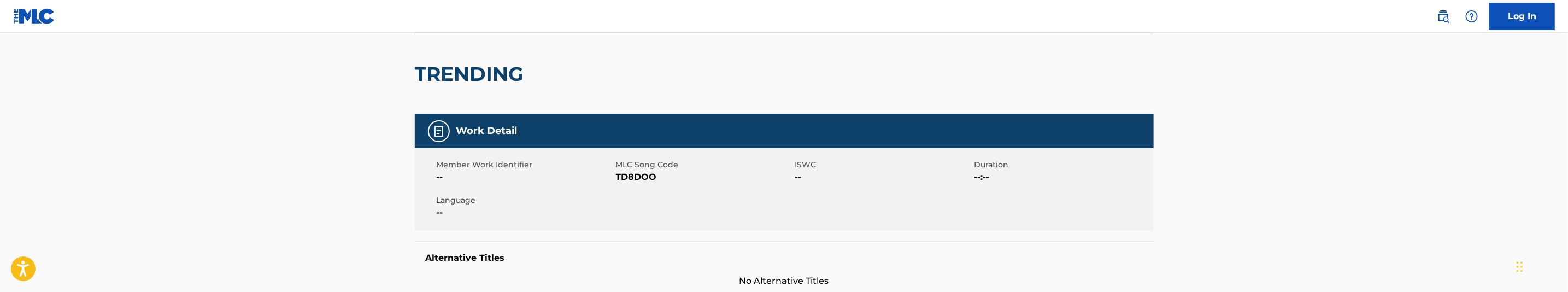
scroll to position [82, 0]
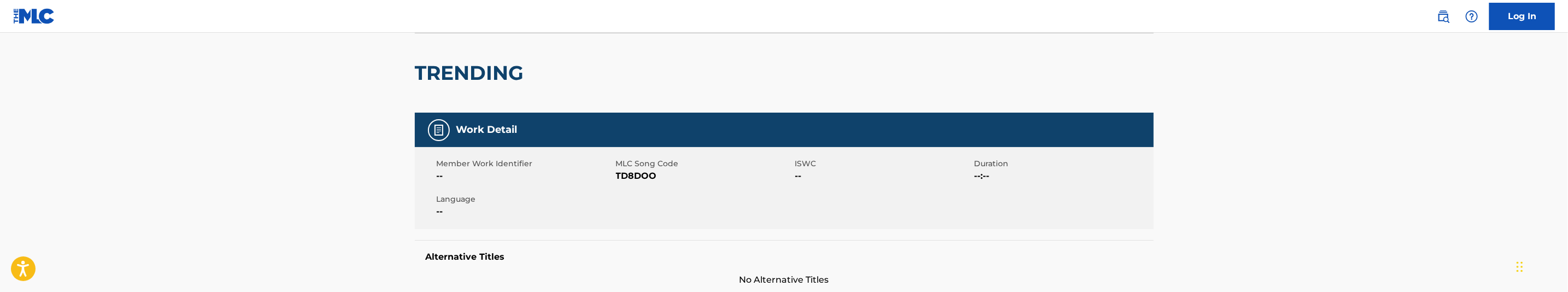
click at [638, 176] on span "TD8DOO" at bounding box center [704, 176] width 177 height 13
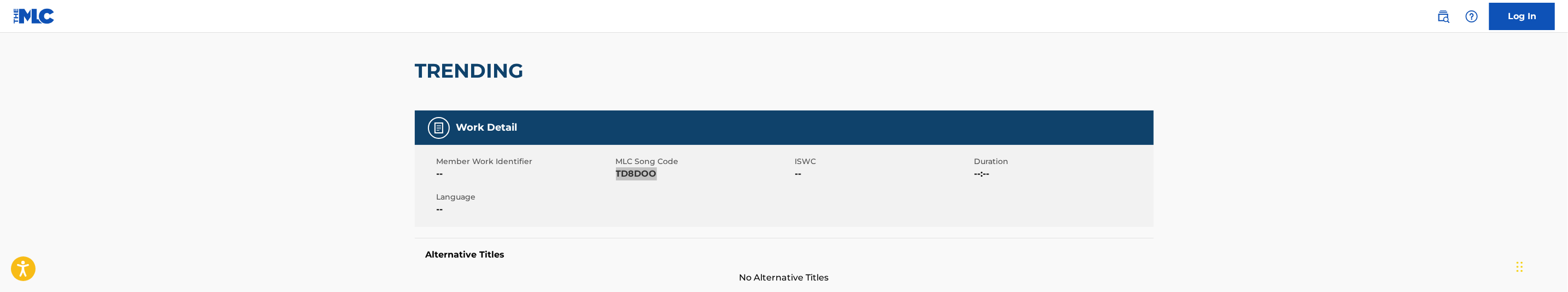
scroll to position [0, 0]
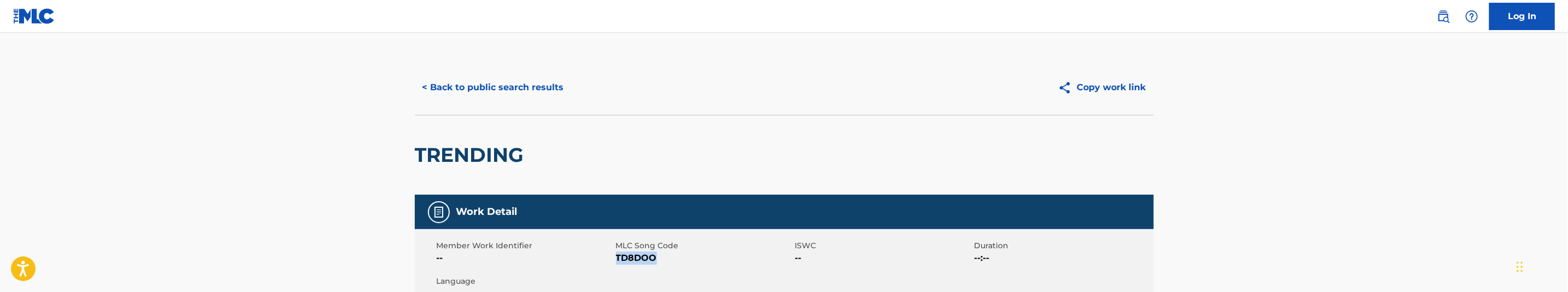
click at [555, 85] on button "< Back to public search results" at bounding box center [493, 88] width 157 height 27
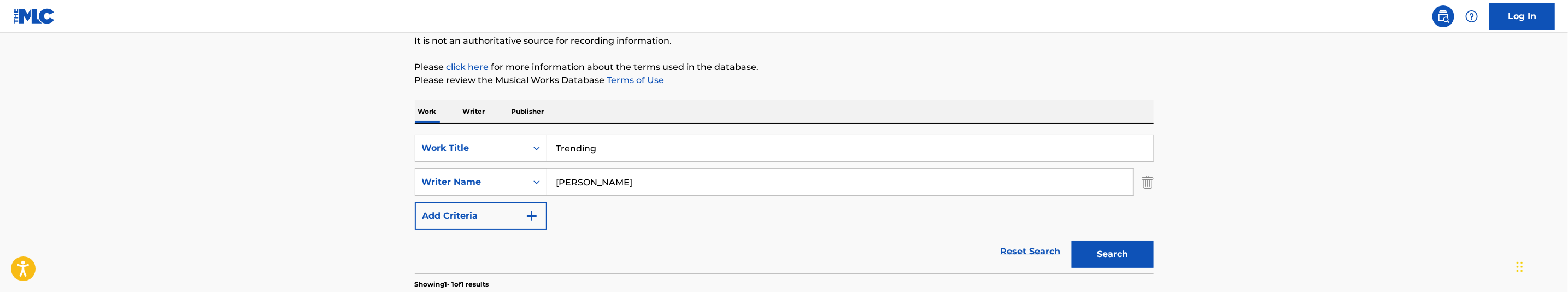
scroll to position [77, 0]
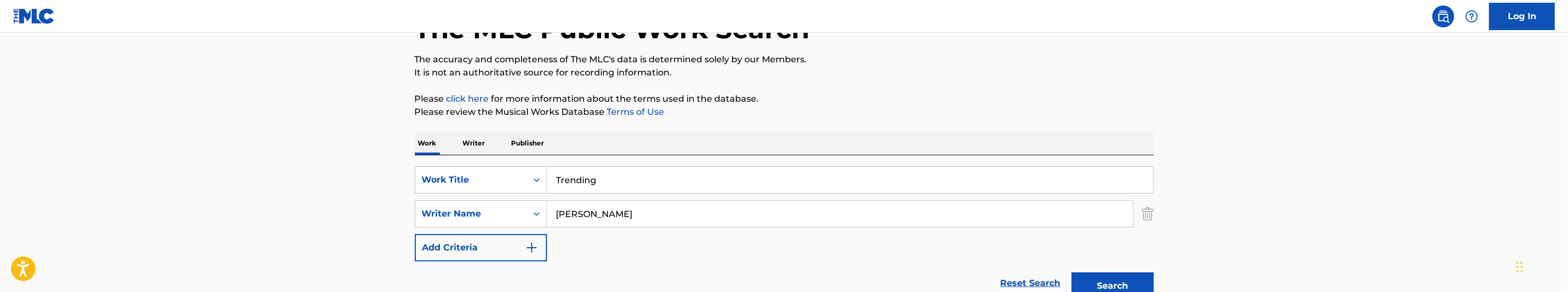
click at [629, 174] on input "Trending" at bounding box center [850, 179] width 606 height 26
paste input "y"
type input "Trendy"
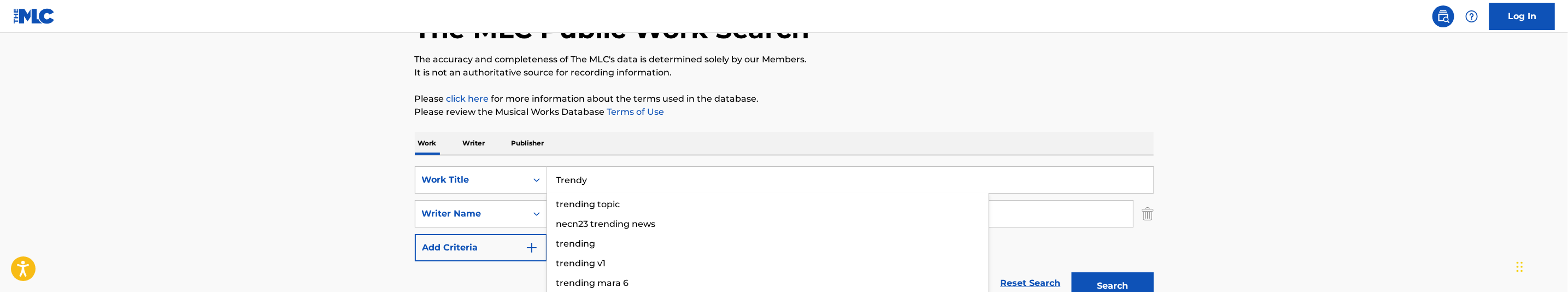
click at [884, 93] on p "Please click here for more information about the terms used in the database." at bounding box center [784, 99] width 739 height 13
click at [645, 202] on input "Bakopoulos, George" at bounding box center [840, 213] width 586 height 26
paste input "Mitchell, J Shanqua"
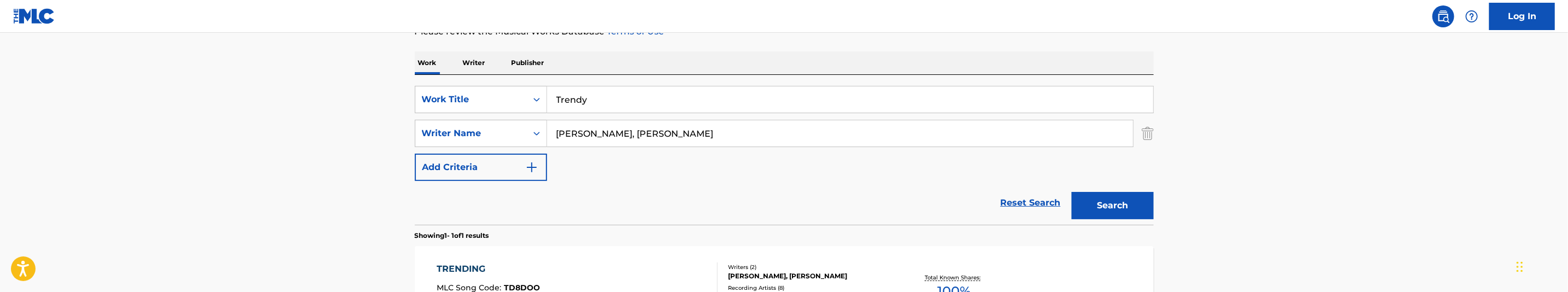
scroll to position [159, 0]
click at [1123, 211] on button "Search" at bounding box center [1112, 204] width 82 height 27
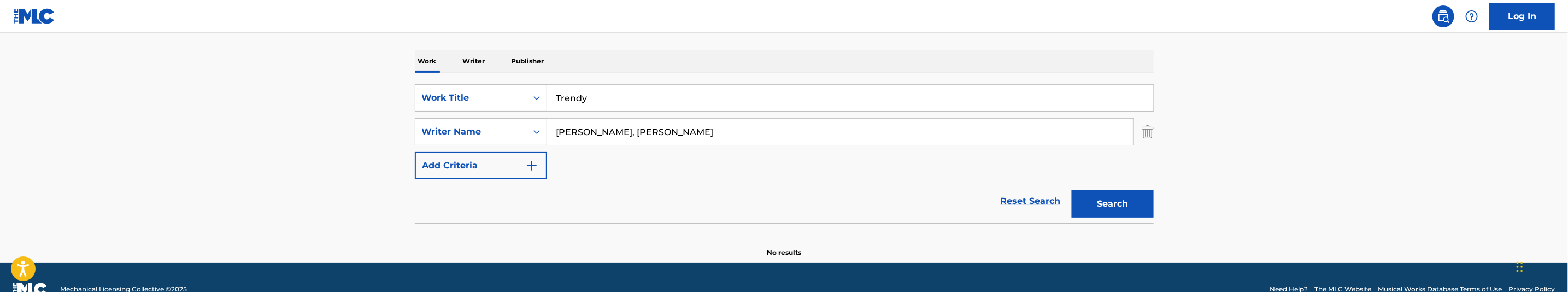
scroll to position [183, 0]
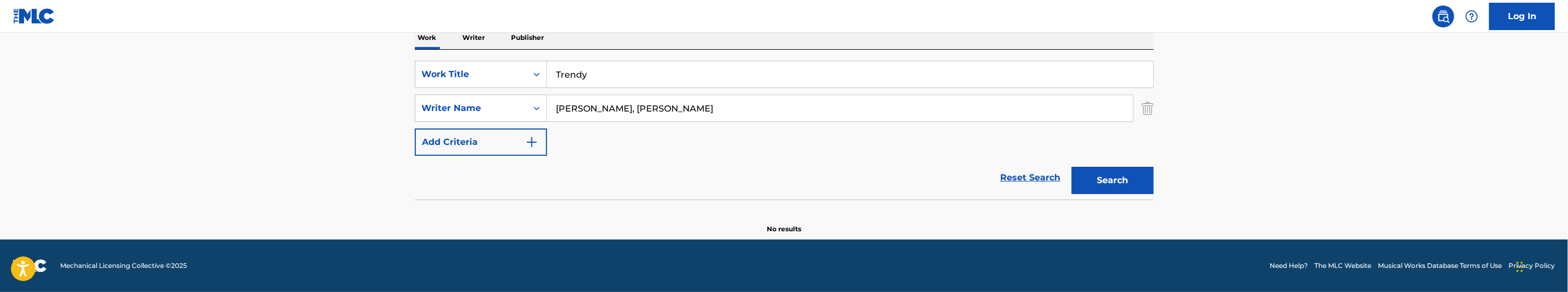
click at [1151, 178] on button "Search" at bounding box center [1112, 180] width 82 height 27
click at [663, 114] on input "Mitchell, J Shanqua" at bounding box center [840, 108] width 586 height 26
paste input "Bakopoulos, George"
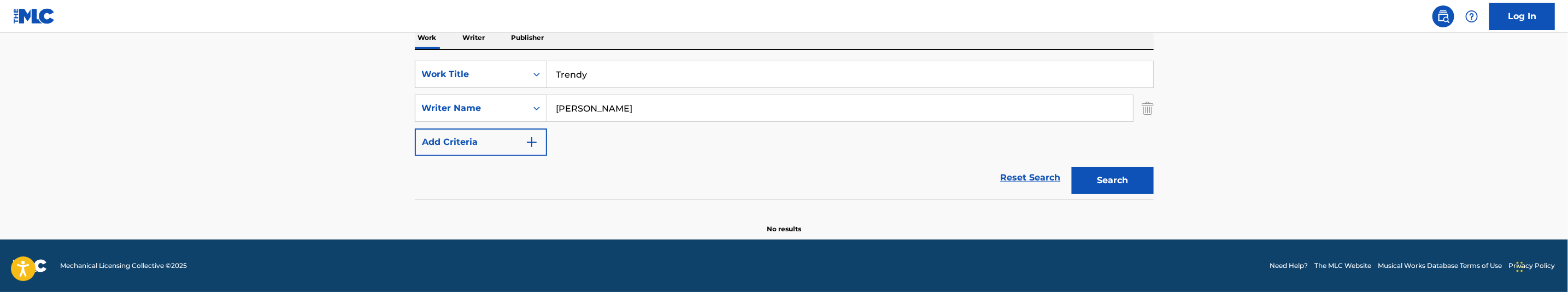
type input "Bakopoulos, George"
click at [1094, 174] on button "Search" at bounding box center [1112, 180] width 82 height 27
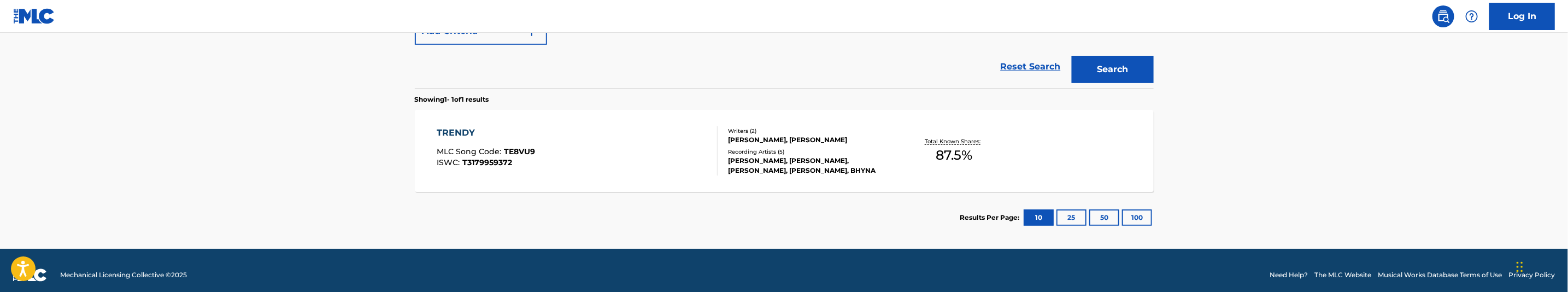
scroll to position [303, 0]
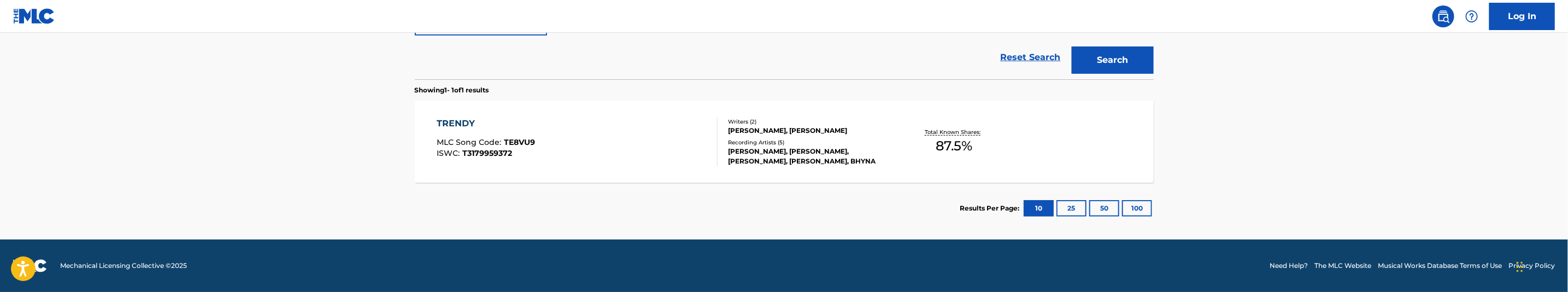
click at [641, 159] on div "TRENDY MLC Song Code : TE8VU9 ISWC : T3179959372" at bounding box center [577, 141] width 281 height 49
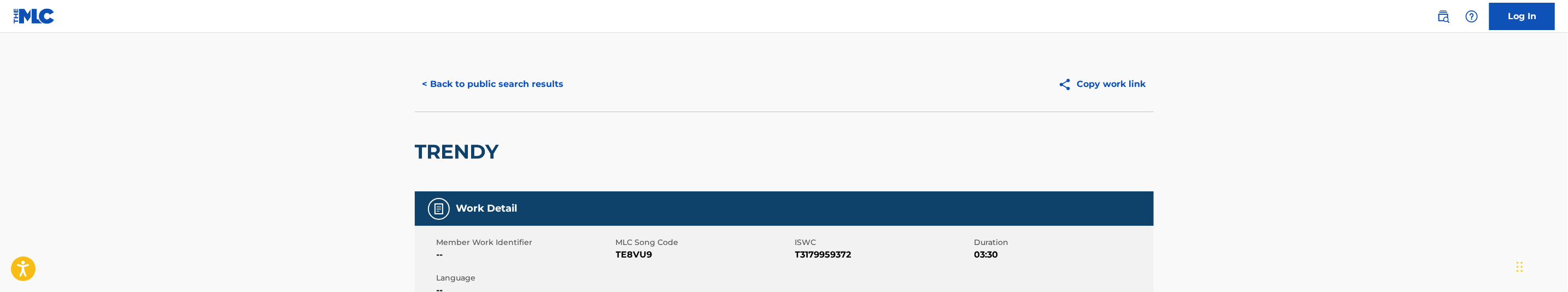
scroll to position [82, 0]
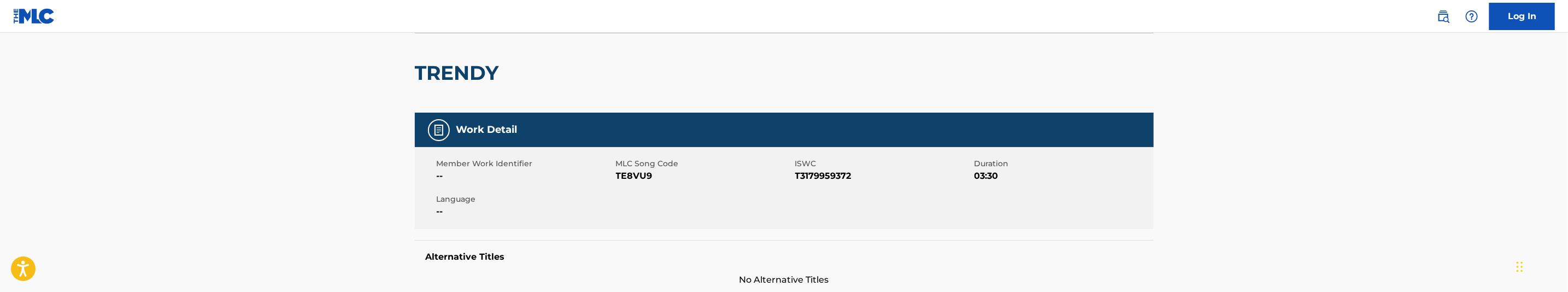
click at [638, 177] on span "TE8VU9" at bounding box center [704, 176] width 177 height 13
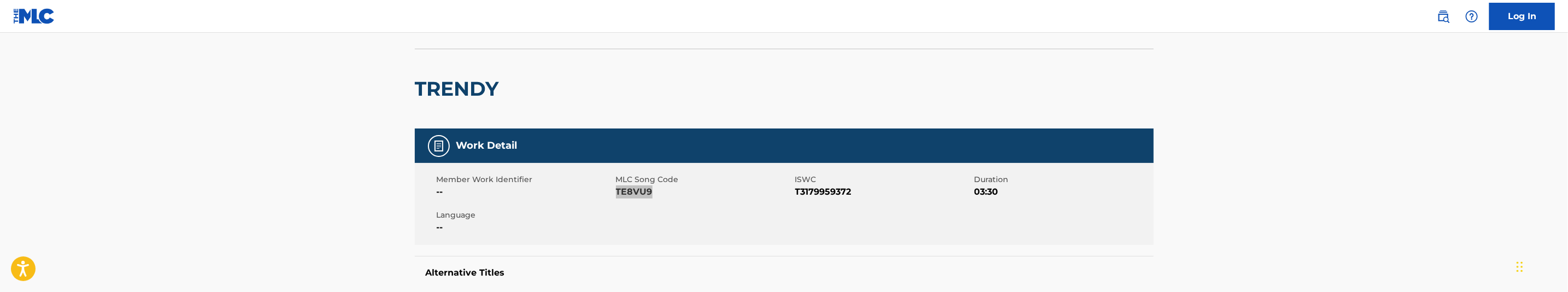
scroll to position [0, 0]
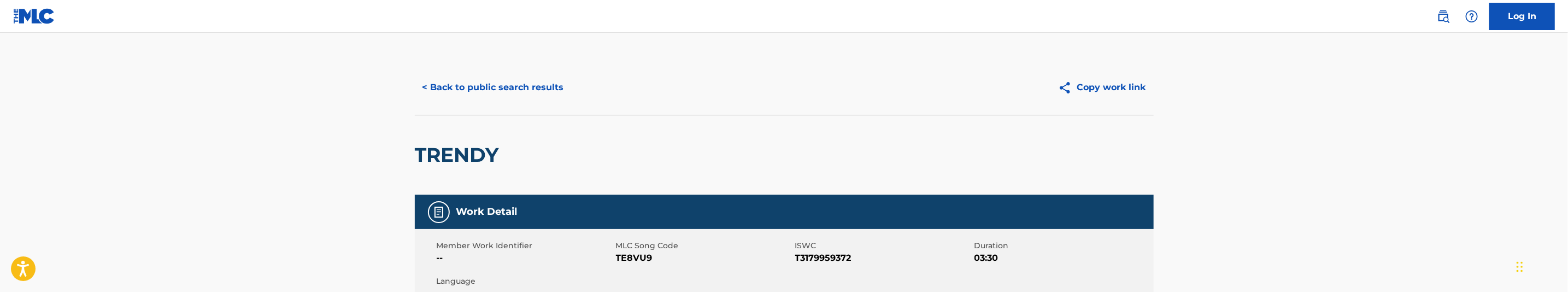
click at [528, 71] on div "< Back to public search results Copy work link" at bounding box center [784, 87] width 739 height 55
click at [531, 85] on button "< Back to public search results" at bounding box center [493, 88] width 157 height 27
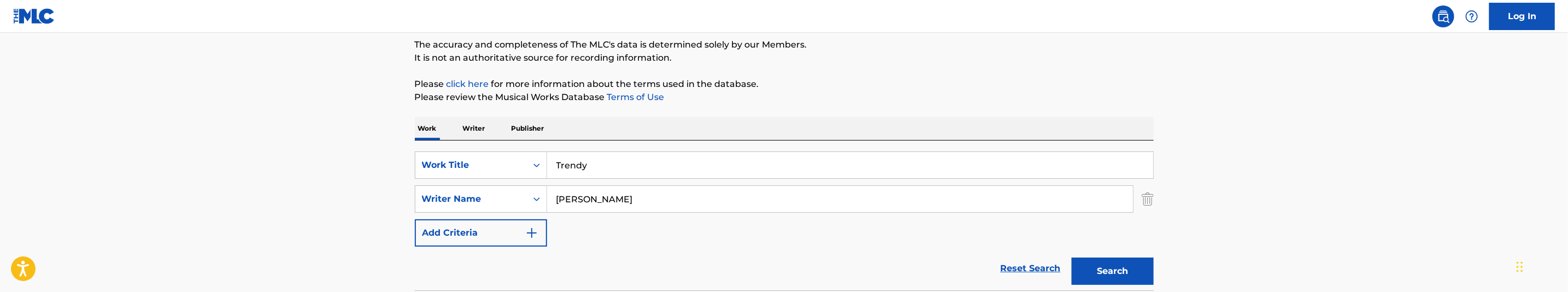
scroll to position [77, 0]
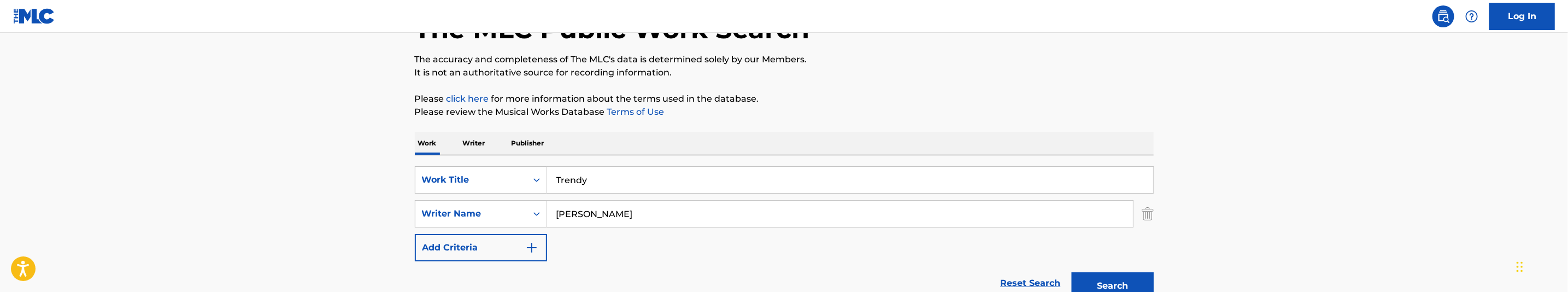
click at [624, 178] on input "Trendy" at bounding box center [850, 179] width 606 height 26
paste input "UGGY'S"
type input "TUGGY'S"
click at [922, 104] on p "Please click here for more information about the terms used in the database." at bounding box center [784, 99] width 739 height 13
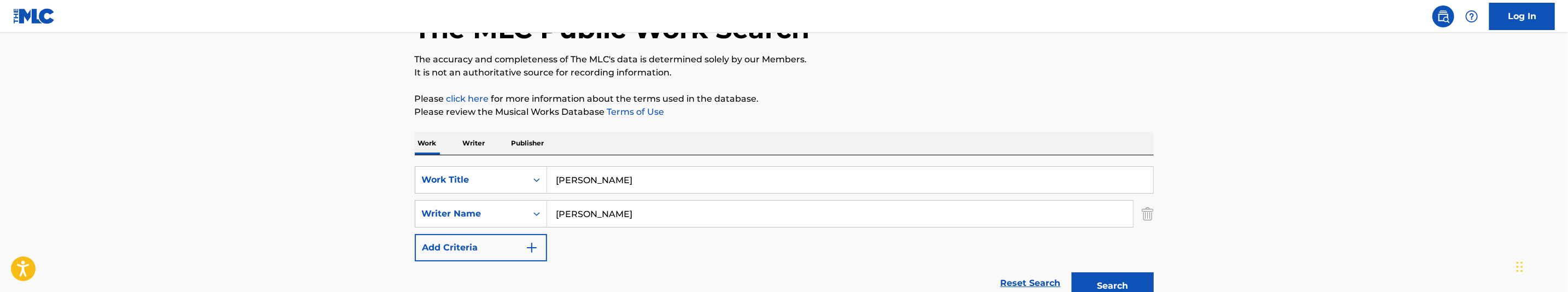
click at [713, 215] on input "Bakopoulos, George" at bounding box center [840, 213] width 586 height 26
paste input "Keemari Porter"
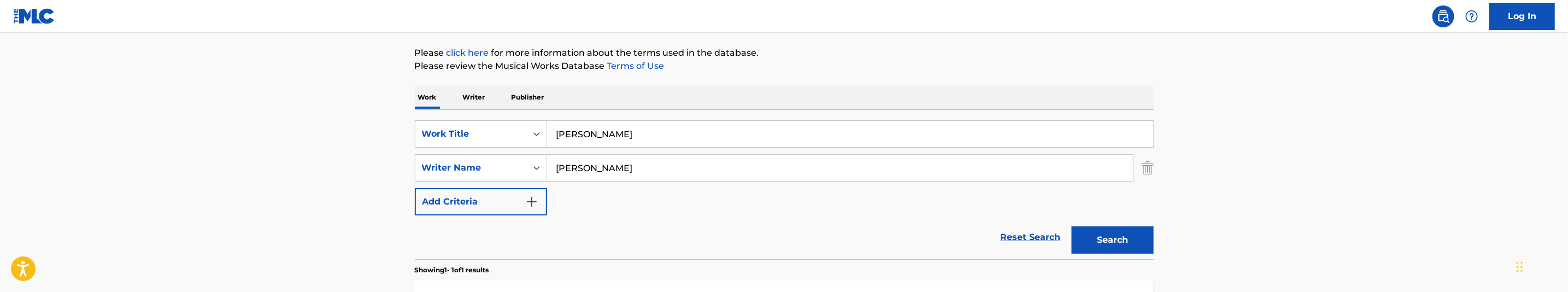
scroll to position [159, 0]
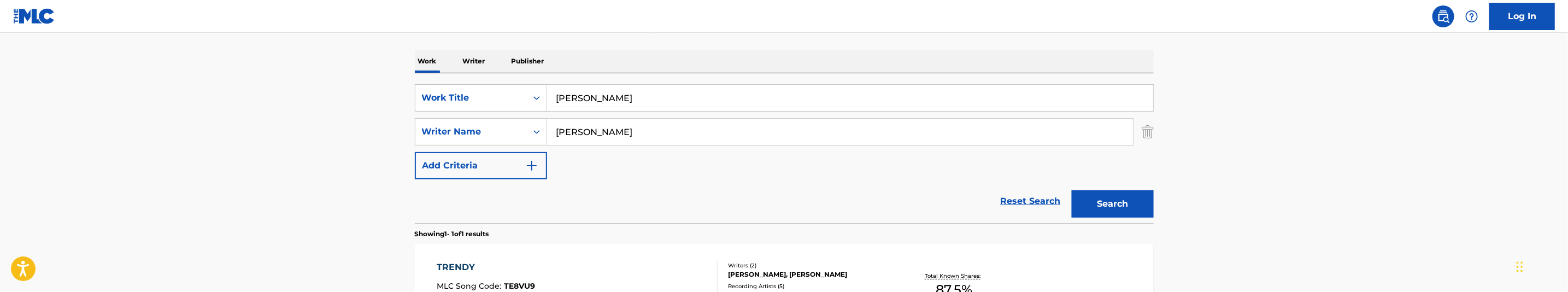
click at [1090, 197] on button "Search" at bounding box center [1112, 204] width 82 height 27
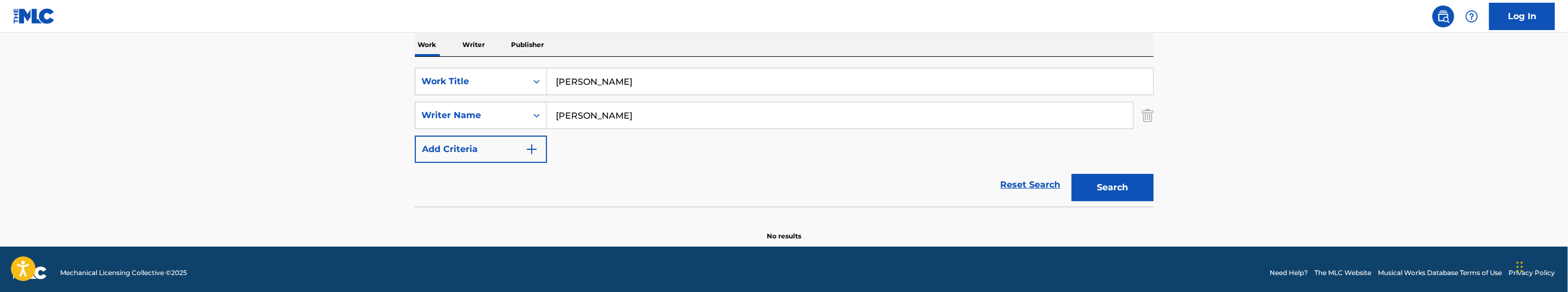
scroll to position [183, 0]
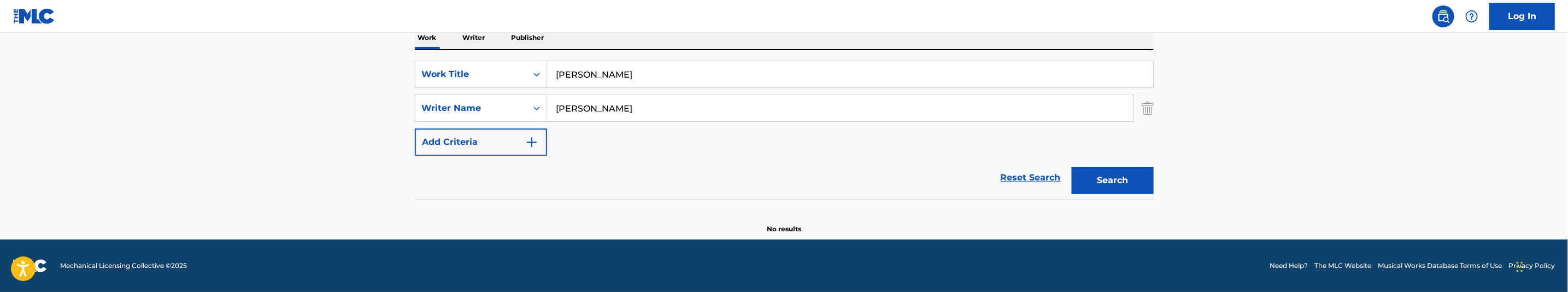
click at [644, 110] on input "Keemari Porter" at bounding box center [840, 108] width 586 height 26
paste input "Williams, Aaron Ronald"
click at [1105, 175] on button "Search" at bounding box center [1112, 180] width 82 height 27
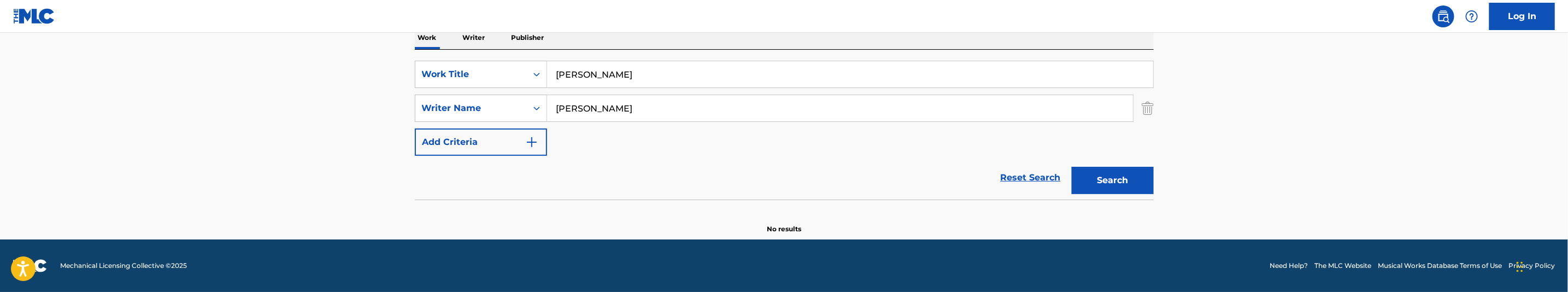
click at [1114, 177] on button "Search" at bounding box center [1112, 180] width 82 height 27
click at [690, 115] on input "Williams, Aaron Ronald" at bounding box center [840, 108] width 586 height 26
paste input "Moise, Javanni"
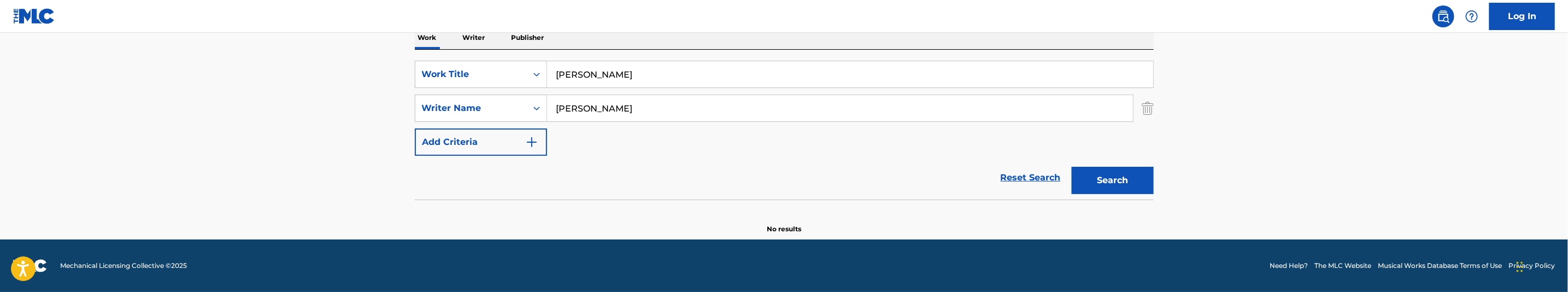
click at [1134, 174] on button "Search" at bounding box center [1112, 180] width 82 height 27
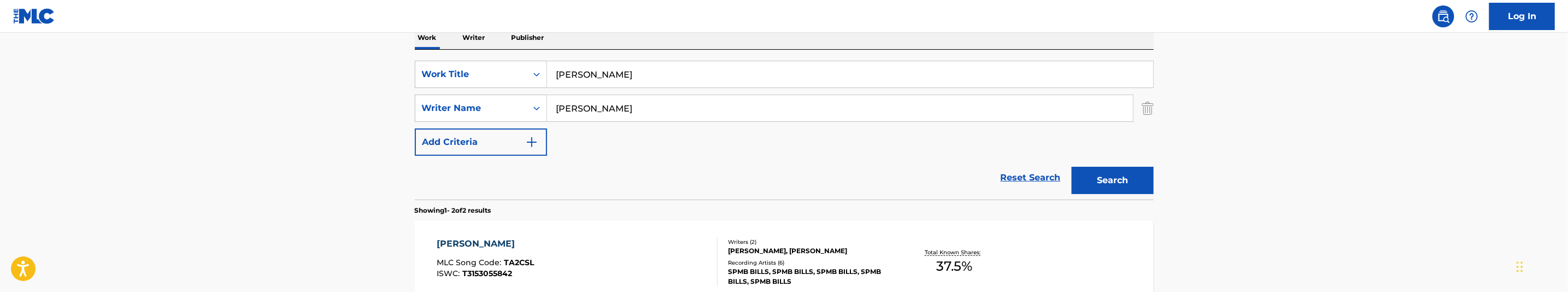
click at [646, 105] on input "Moise, Javanni" at bounding box center [840, 108] width 586 height 26
paste input "Bakopoulos, George"
type input "Bakopoulos, George"
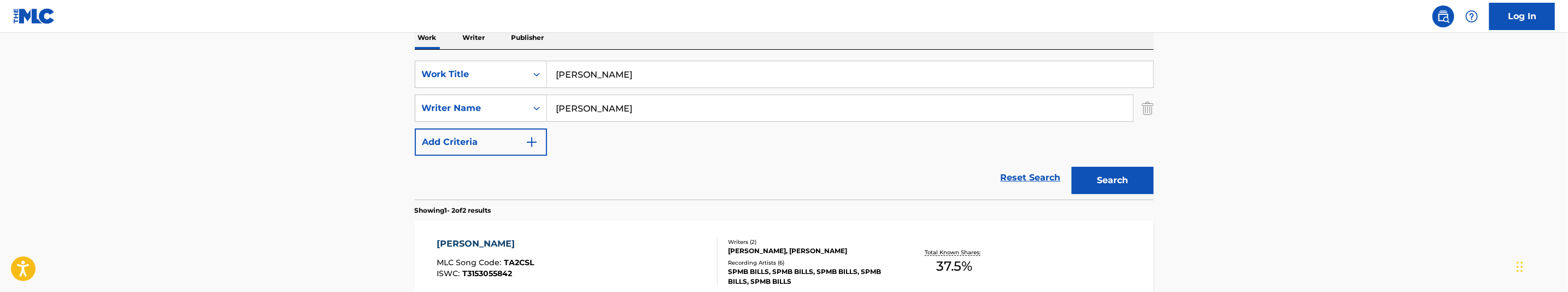
click at [1140, 176] on button "Search" at bounding box center [1112, 180] width 82 height 27
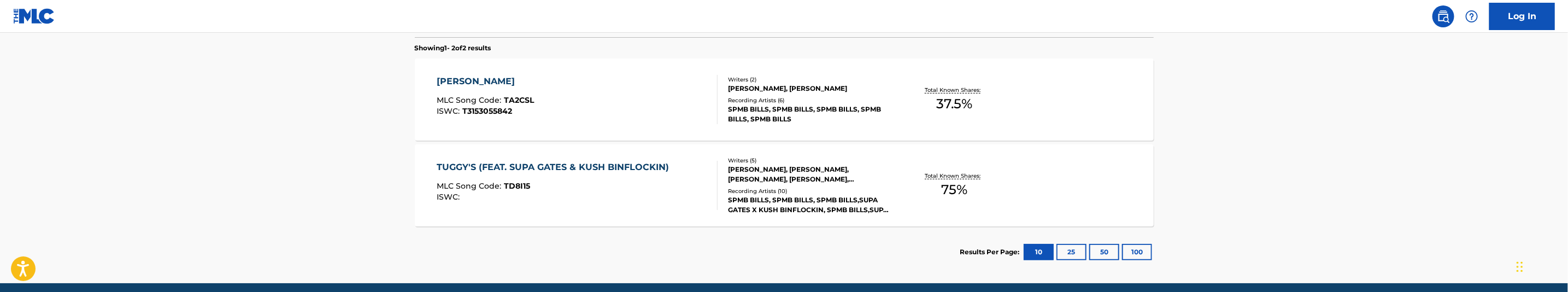
scroll to position [347, 0]
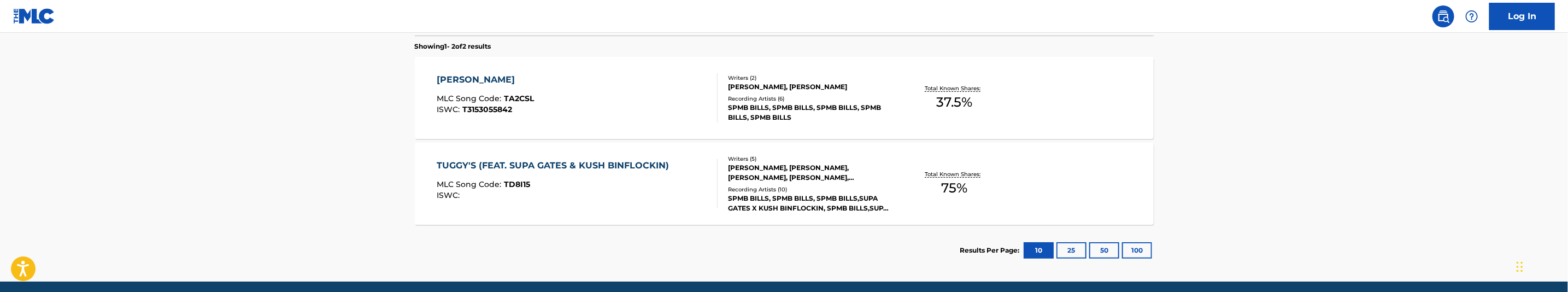
click at [603, 116] on div "TUGGY'S MLC Song Code : TA2CSL ISWC : T3153055842" at bounding box center [577, 98] width 281 height 49
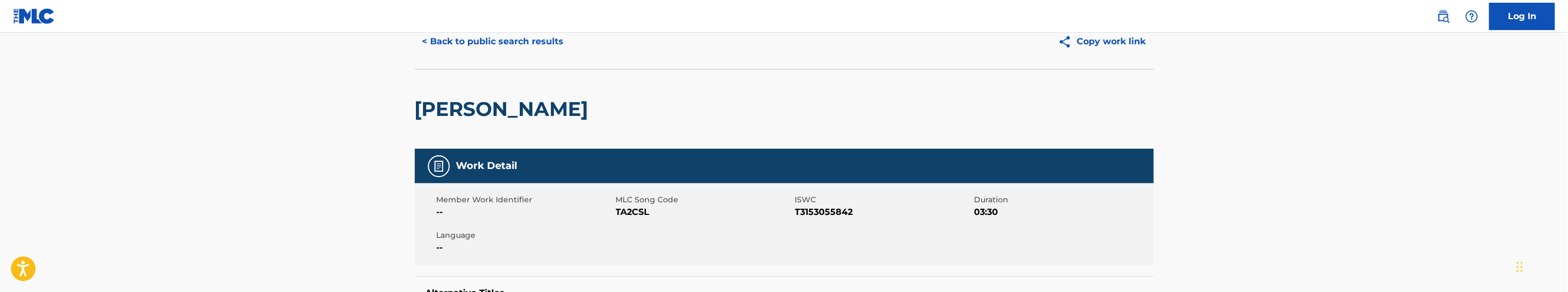
scroll to position [82, 0]
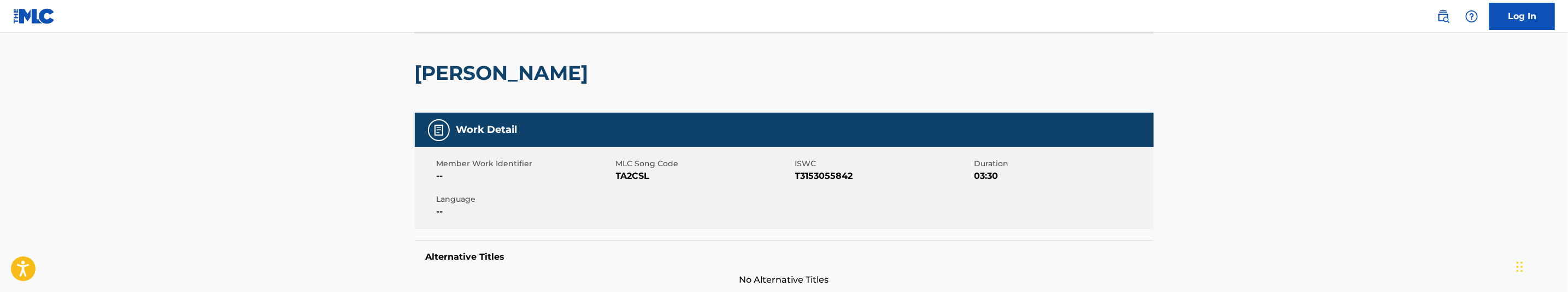
click at [627, 179] on span "TA2CSL" at bounding box center [704, 176] width 177 height 13
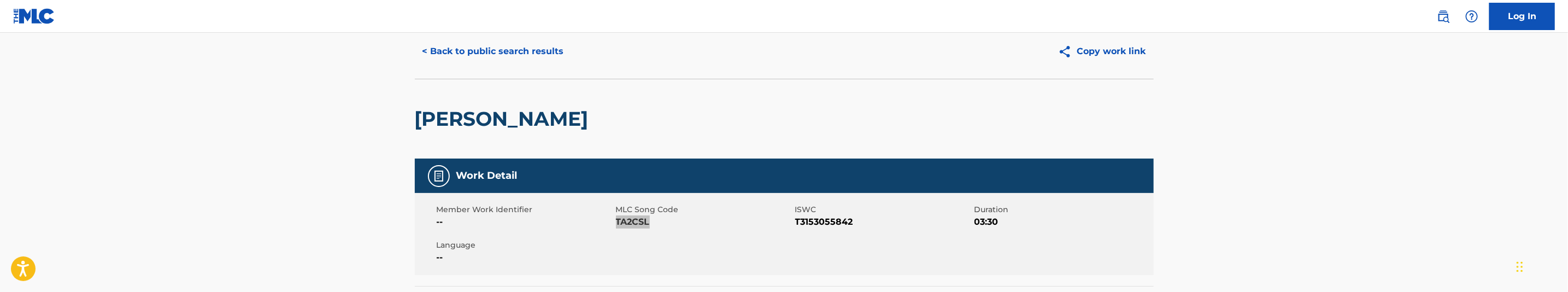
scroll to position [0, 0]
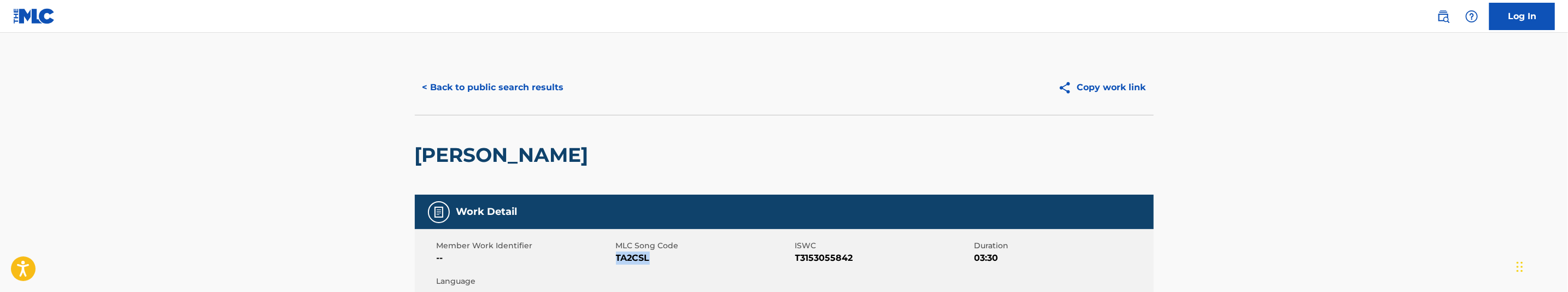
click at [497, 87] on button "< Back to public search results" at bounding box center [493, 88] width 157 height 27
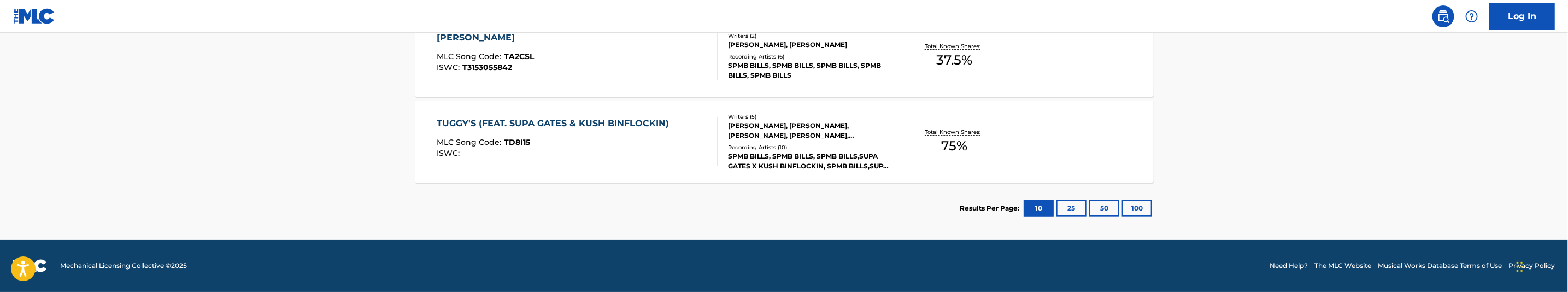
click at [619, 154] on div "ISWC :" at bounding box center [555, 153] width 237 height 8
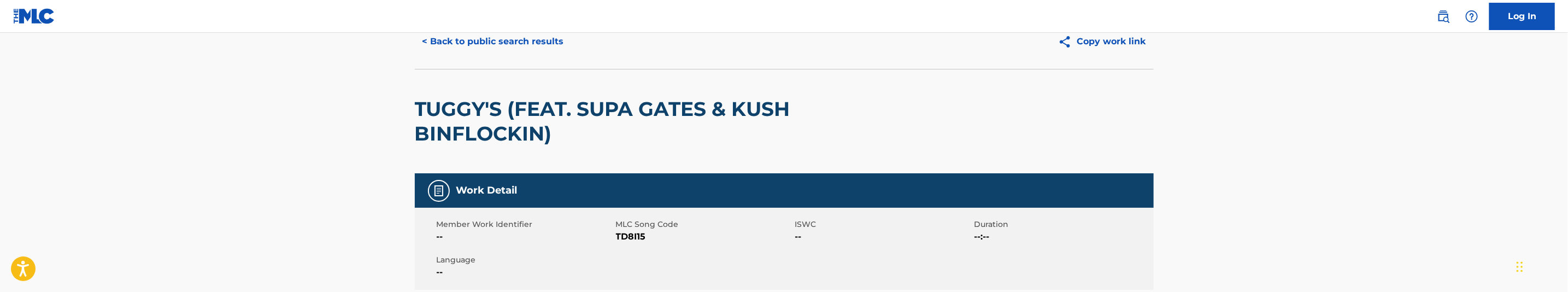
scroll to position [82, 0]
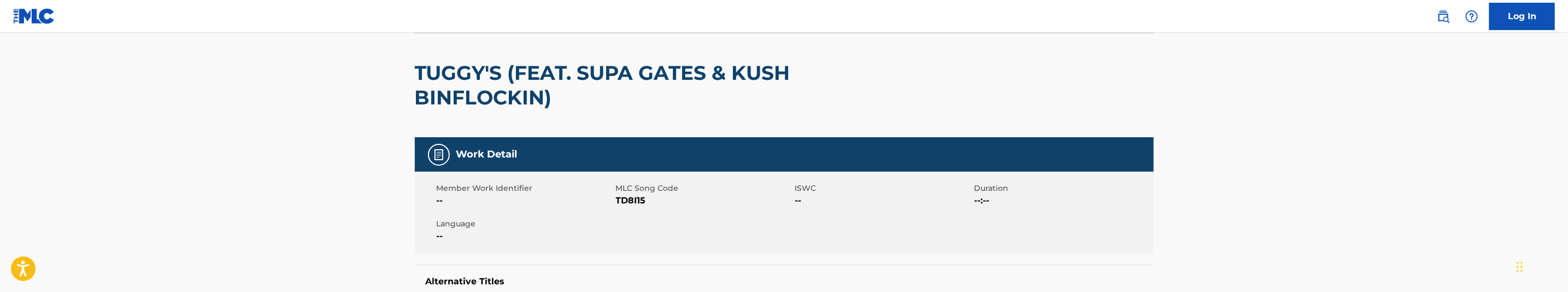
click at [629, 200] on span "TD8I15" at bounding box center [704, 200] width 177 height 13
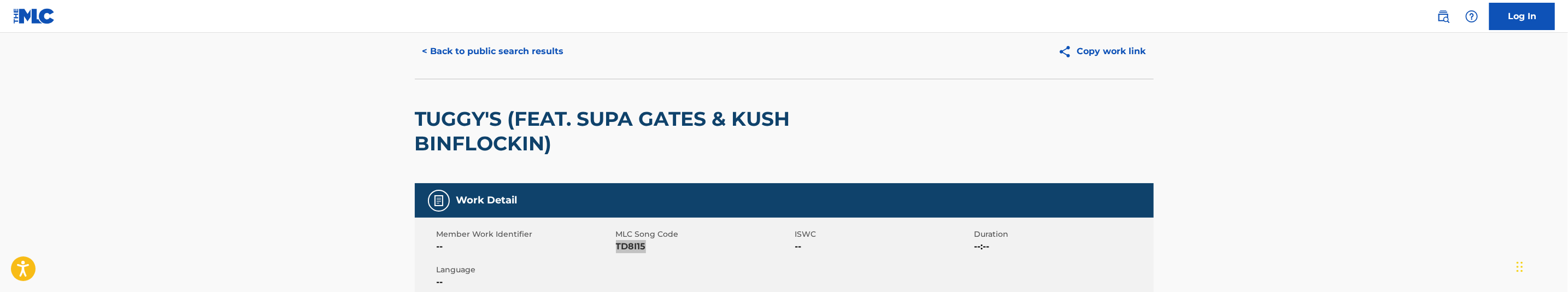
scroll to position [0, 0]
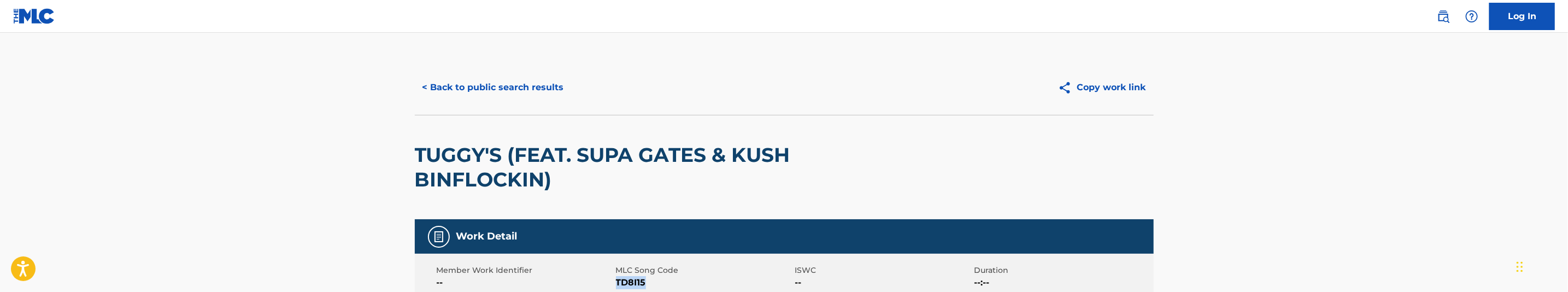
click at [558, 97] on button "< Back to public search results" at bounding box center [493, 88] width 157 height 27
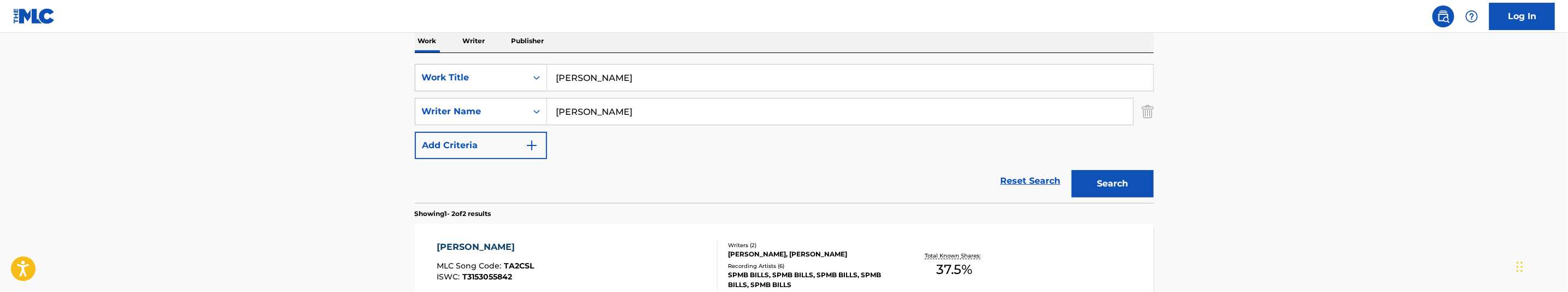
scroll to position [143, 0]
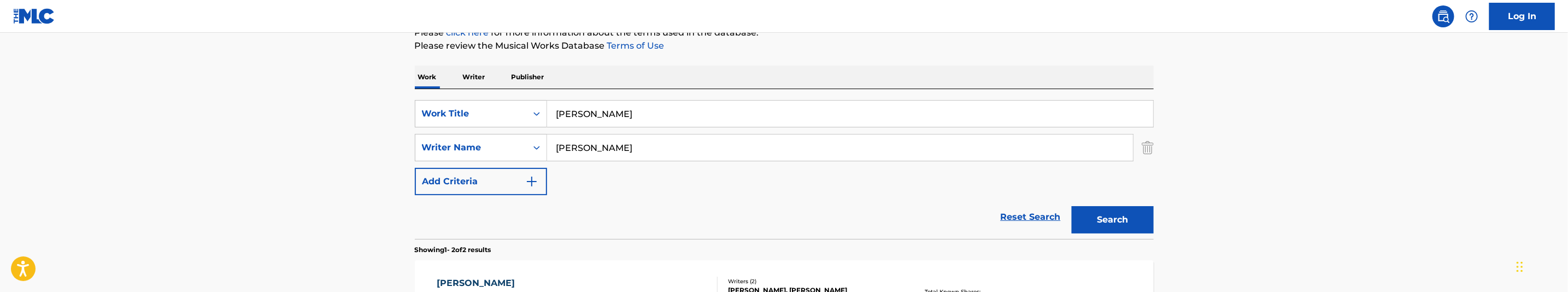
click at [598, 117] on input "TUGGY'S" at bounding box center [850, 113] width 606 height 26
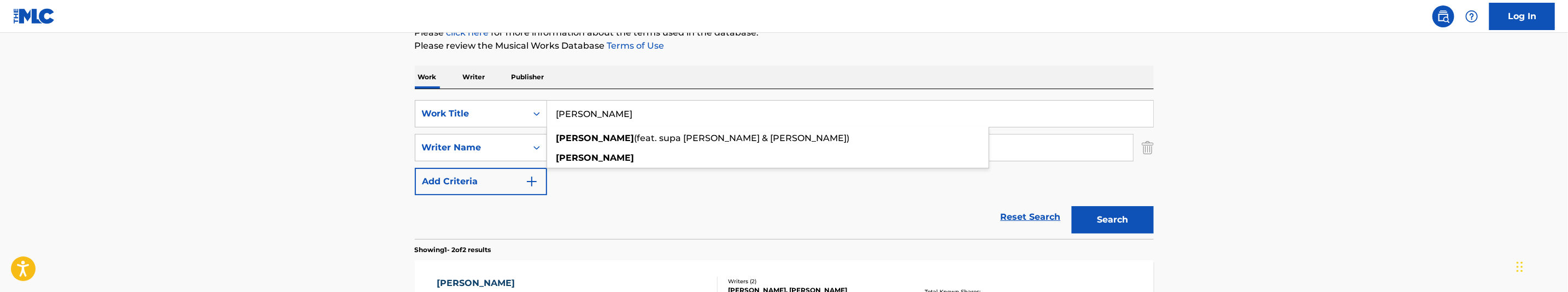
paste input "Underrated"
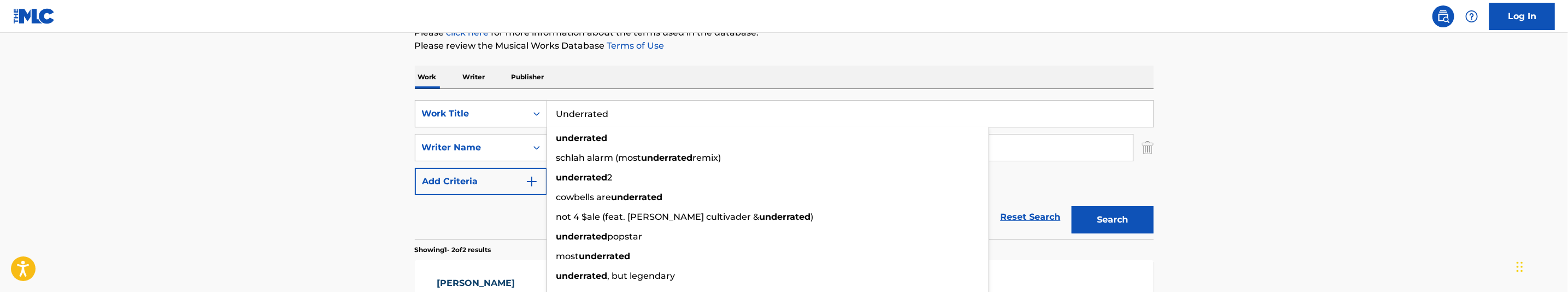
type input "Underrated"
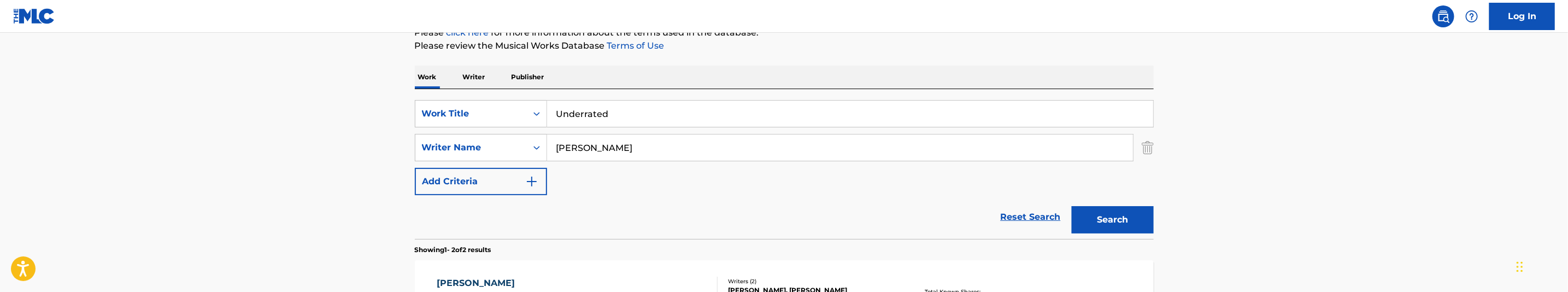
click at [684, 141] on input "Bakopoulos, George" at bounding box center [840, 147] width 586 height 26
paste input "Goodman, Quacey Anthony"
click at [1129, 220] on button "Search" at bounding box center [1112, 220] width 82 height 27
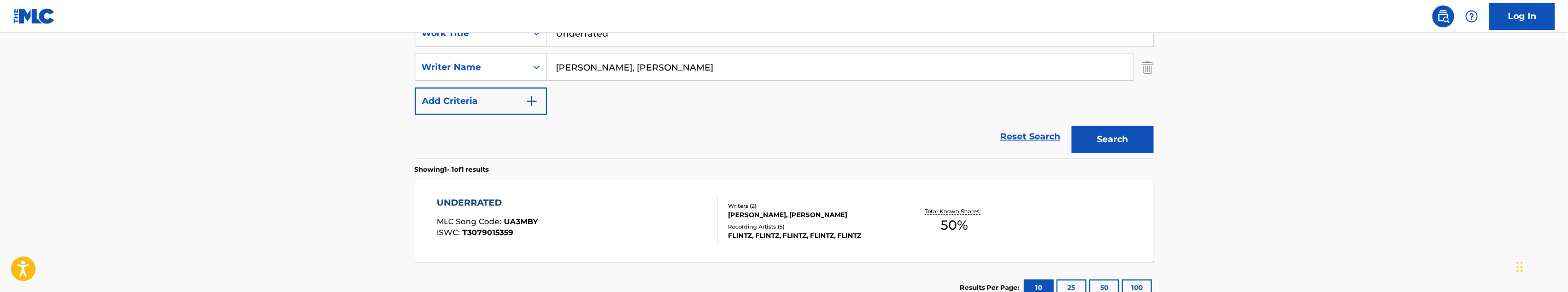
scroll to position [221, 0]
click at [677, 72] on input "Goodman, Quacey Anthony" at bounding box center [840, 69] width 586 height 26
paste input "Bakopoulos, George"
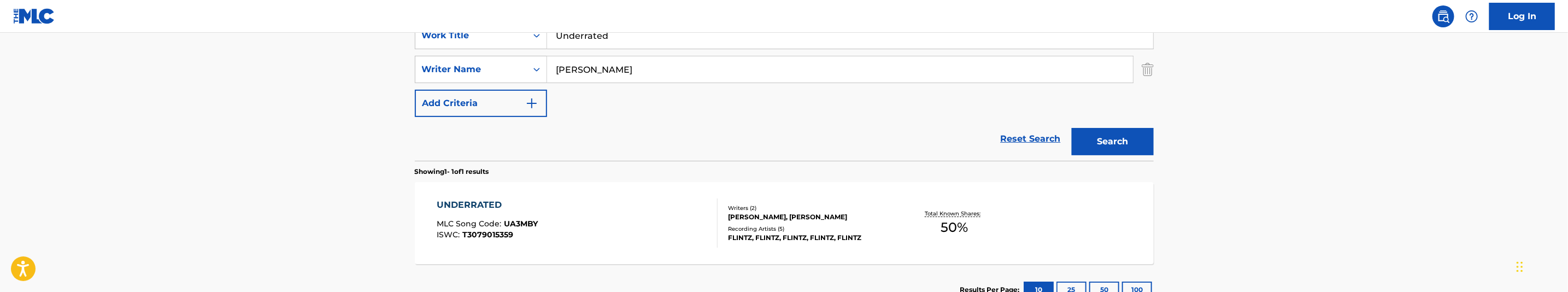
type input "Bakopoulos, George"
click at [1115, 150] on button "Search" at bounding box center [1112, 141] width 82 height 27
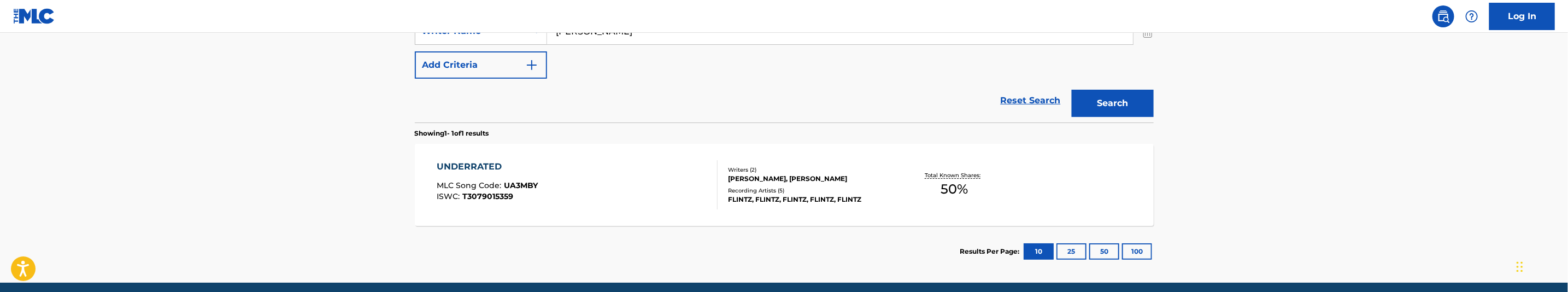
scroll to position [303, 0]
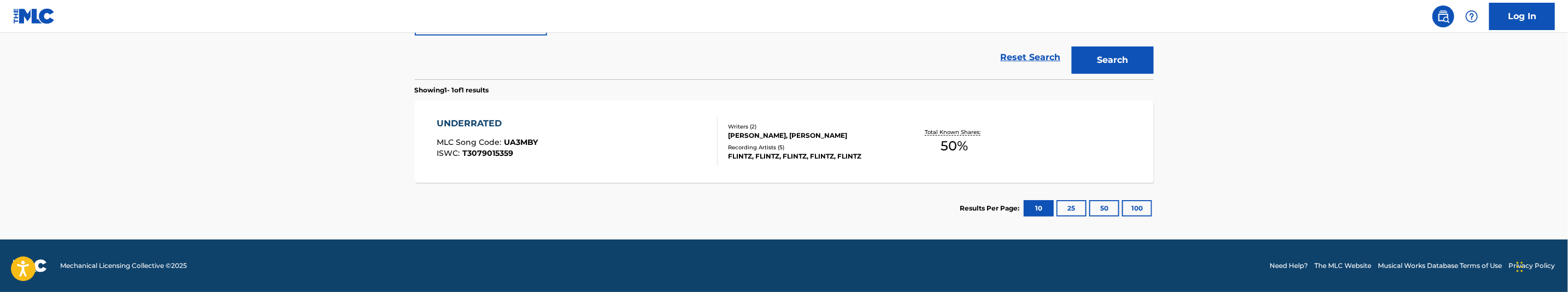
click at [659, 166] on div "UNDERRATED MLC Song Code : UA3MBY ISWC : T3079015359" at bounding box center [577, 141] width 281 height 49
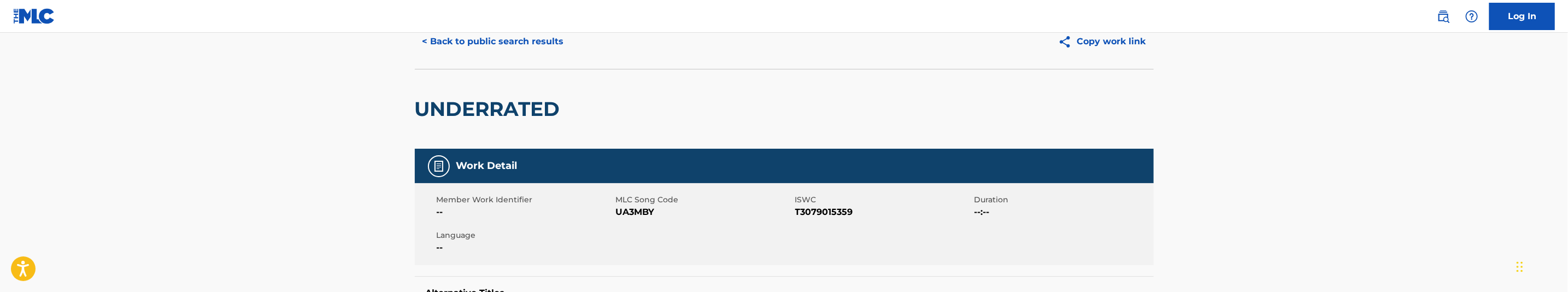
scroll to position [82, 0]
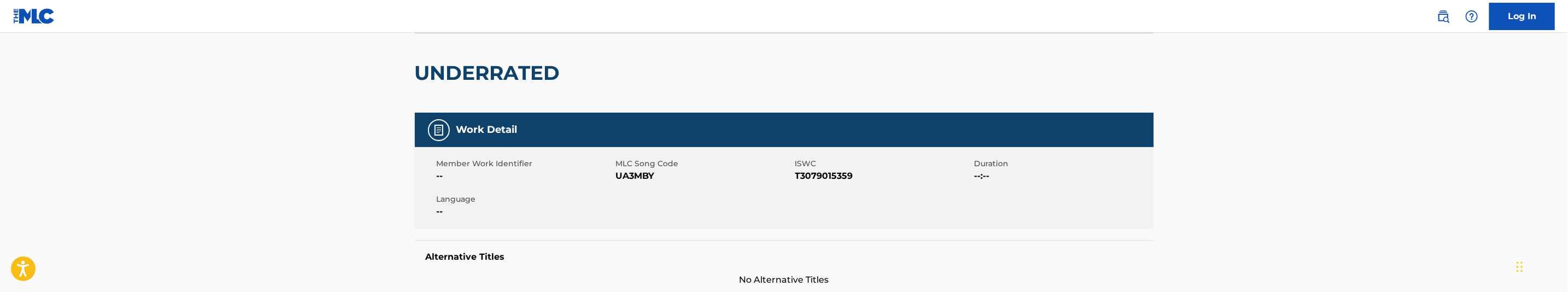
click at [641, 176] on span "UA3MBY" at bounding box center [704, 176] width 177 height 13
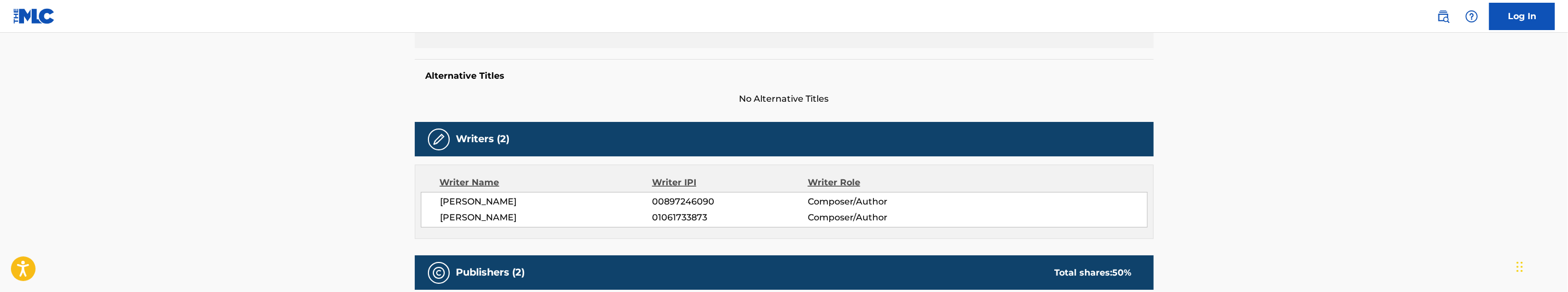
scroll to position [0, 0]
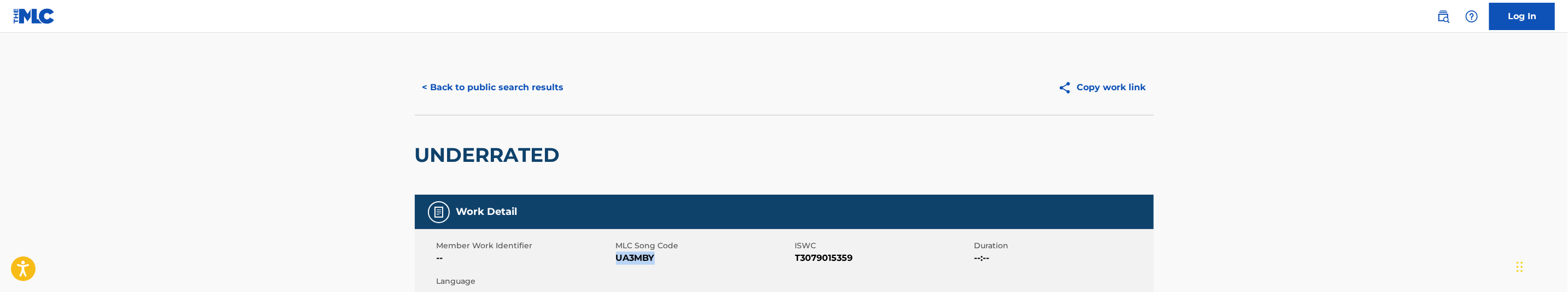
click at [522, 88] on button "< Back to public search results" at bounding box center [493, 88] width 157 height 27
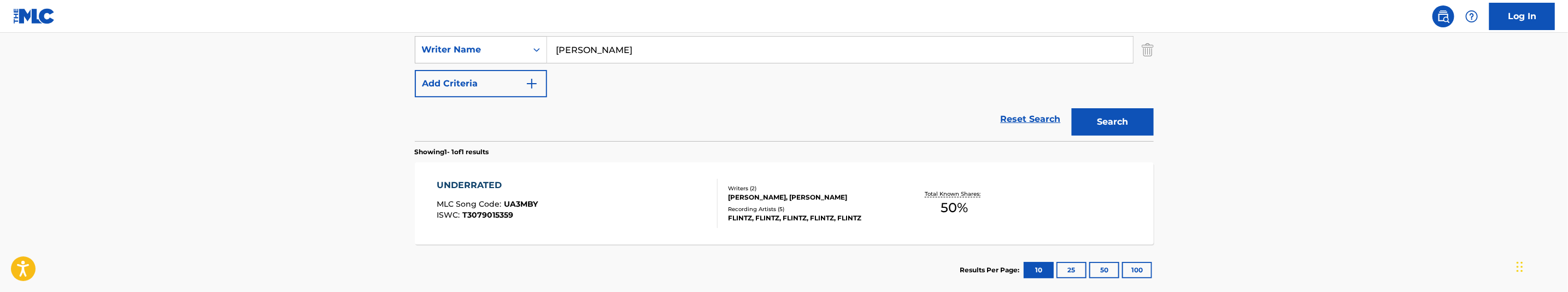
scroll to position [159, 0]
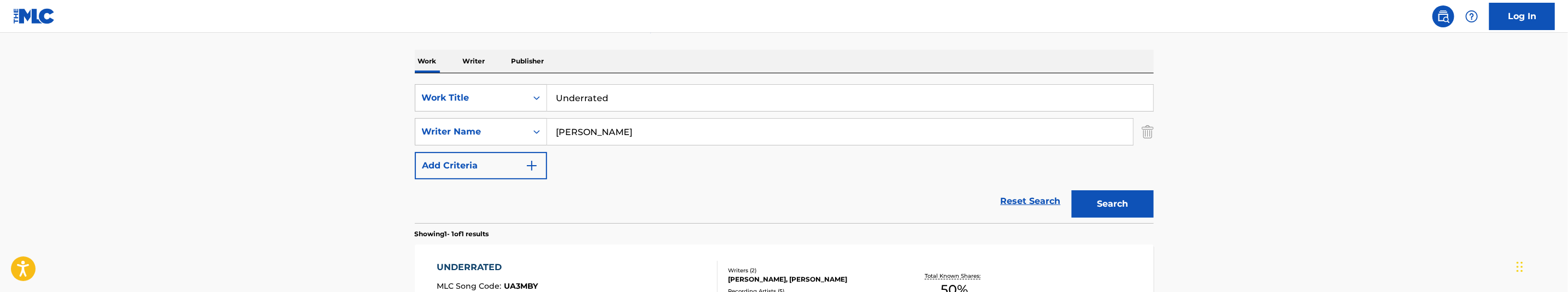
click at [602, 105] on input "Underrated" at bounding box center [850, 98] width 606 height 26
paste input "p It"
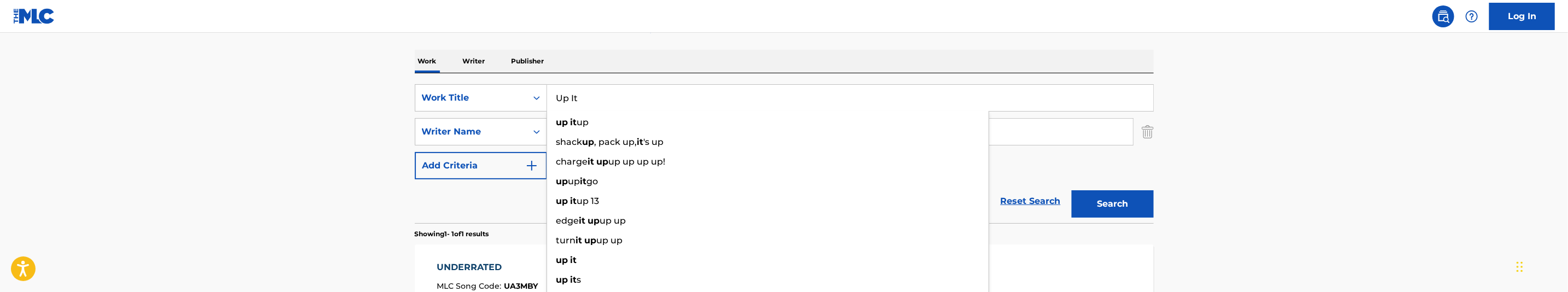
type input "Up It"
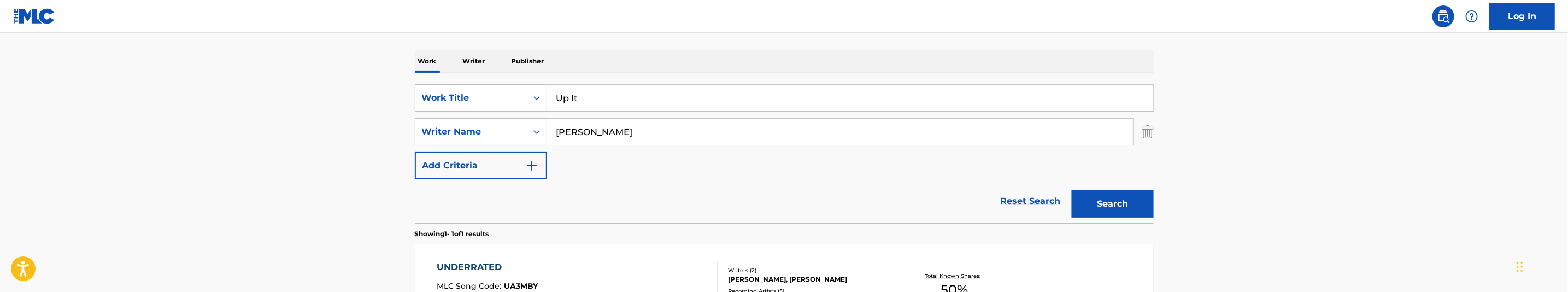
click at [618, 136] on input "Bakopoulos, George" at bounding box center [840, 131] width 586 height 26
paste input "Jennings, Chow Micah"
click at [1100, 199] on button "Search" at bounding box center [1112, 204] width 82 height 27
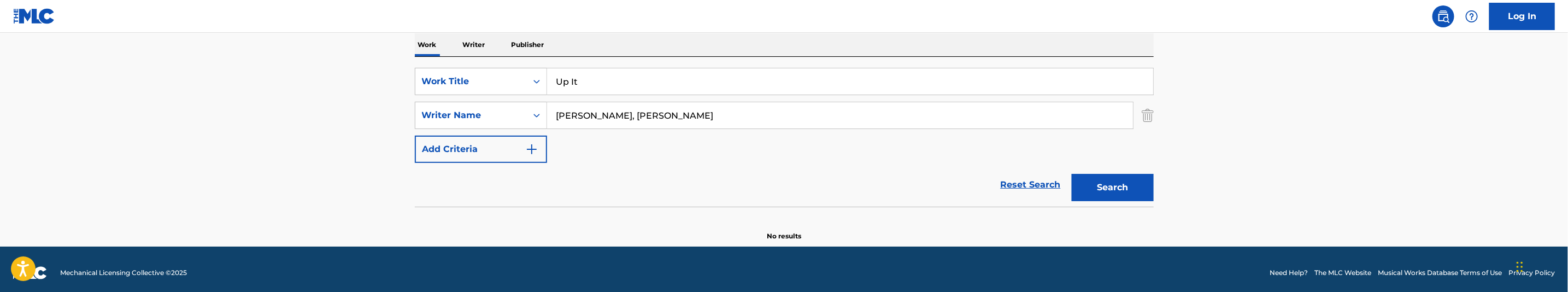
scroll to position [183, 0]
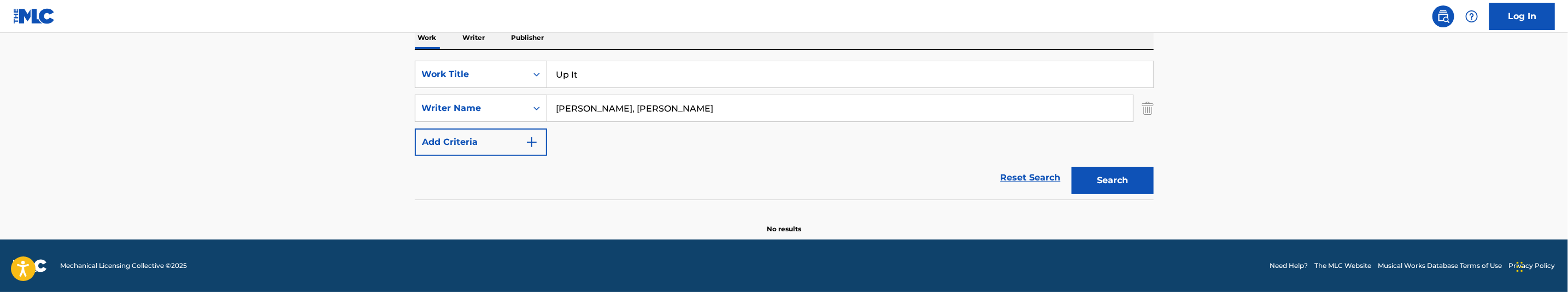
click at [645, 107] on input "Jennings, Chow Micah" at bounding box center [840, 108] width 586 height 26
paste input "Bakopoulos, George"
type input "Bakopoulos, George"
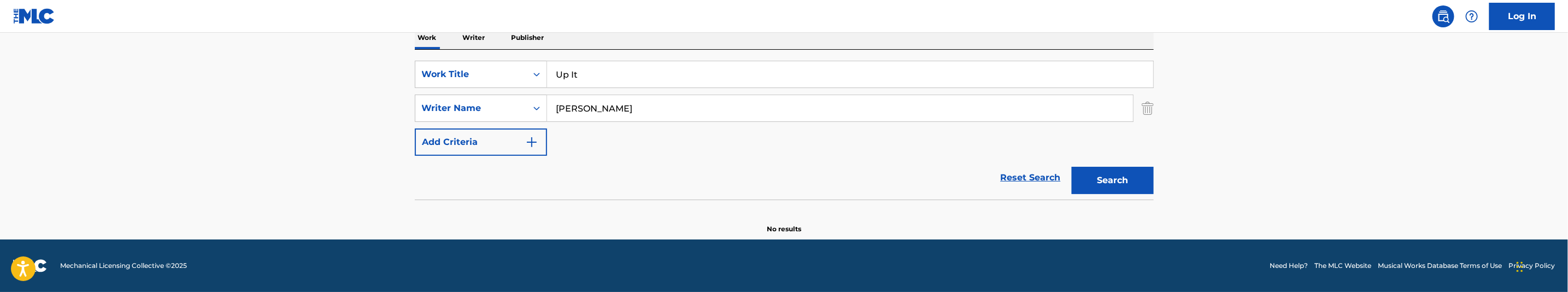
click at [1115, 175] on button "Search" at bounding box center [1112, 180] width 82 height 27
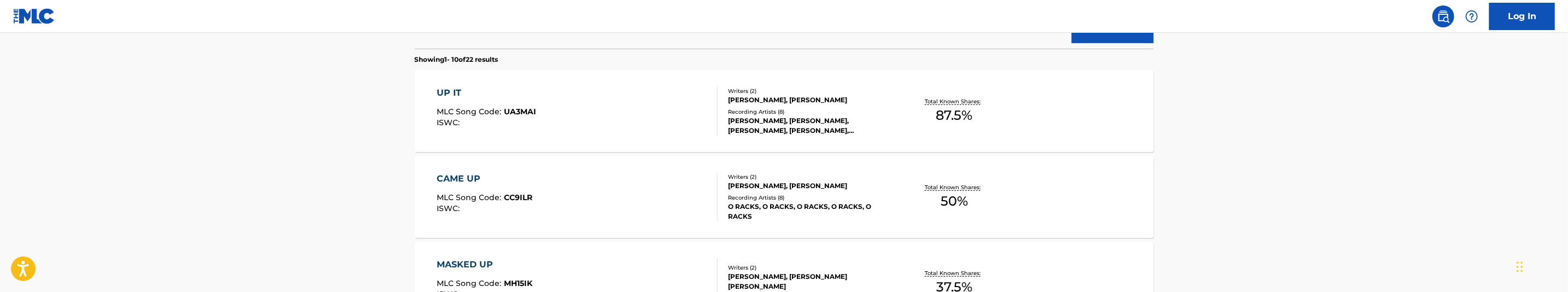
scroll to position [347, 0]
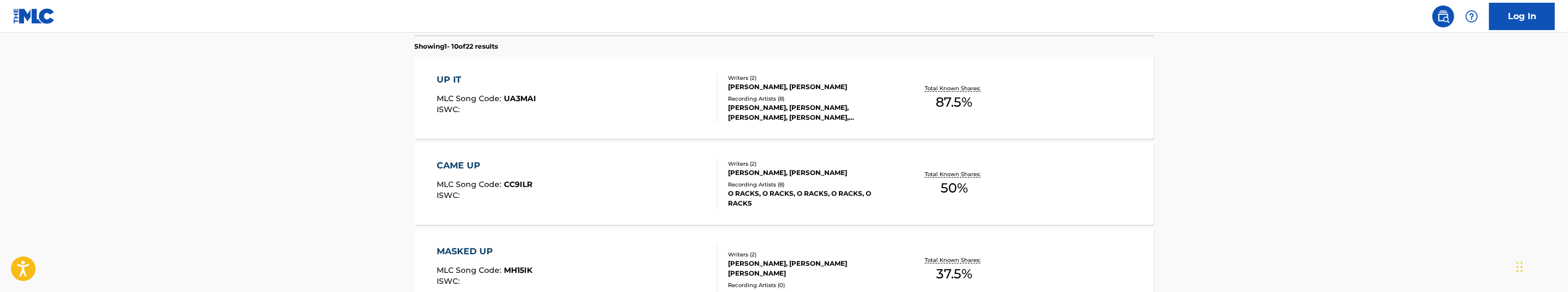
click at [640, 107] on div "UP IT MLC Song Code : UA3MAI ISWC :" at bounding box center [577, 98] width 281 height 49
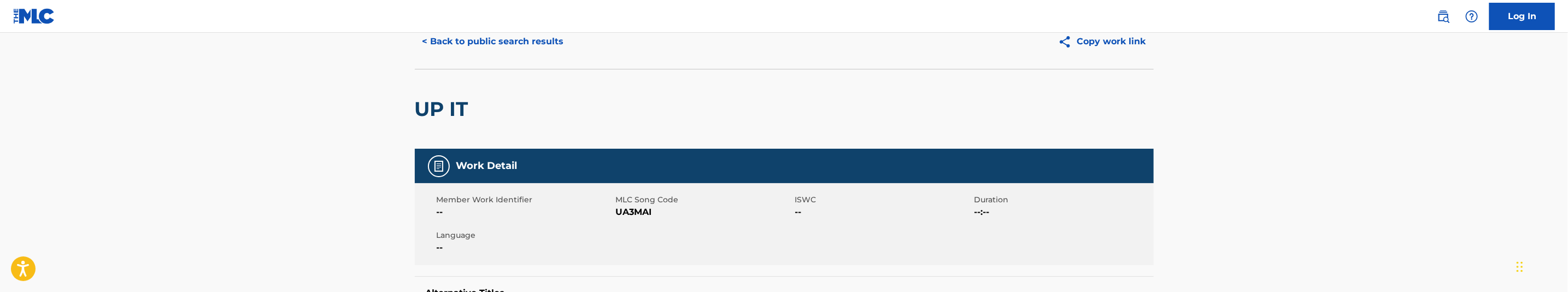
scroll to position [82, 0]
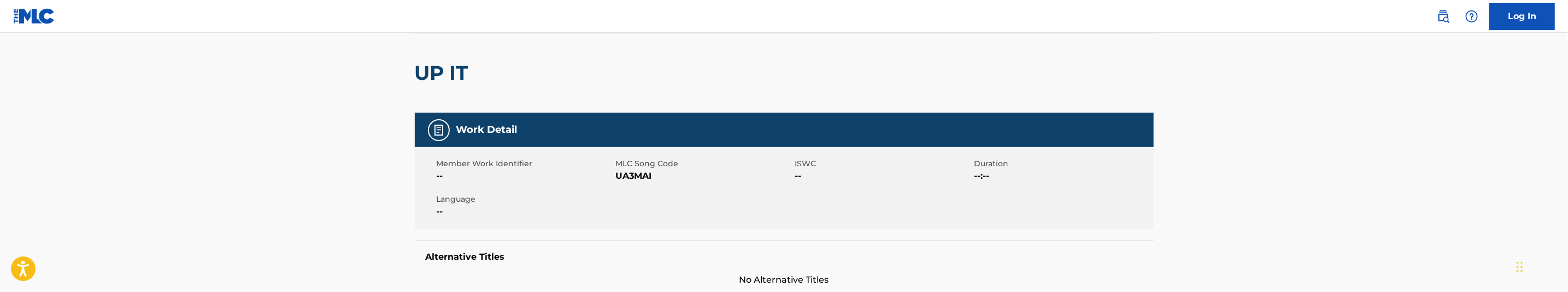
click at [634, 179] on span "UA3MAI" at bounding box center [704, 176] width 177 height 13
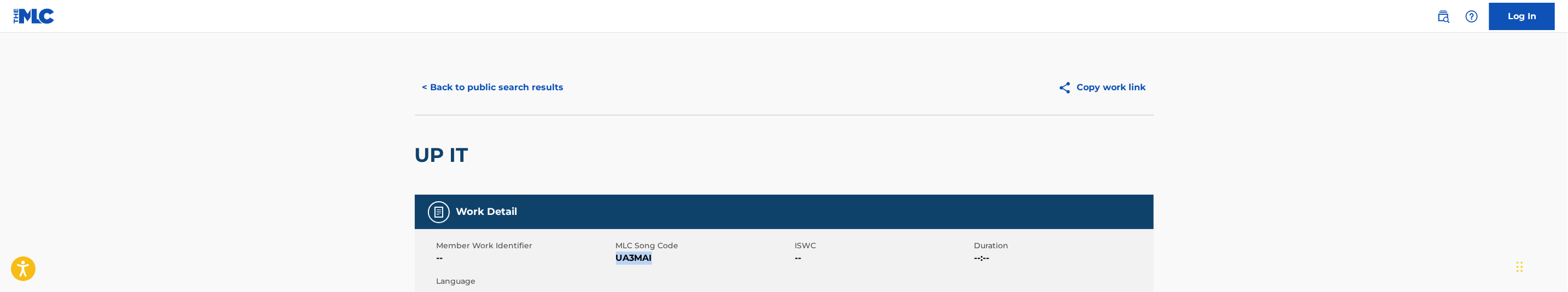
click at [489, 85] on button "< Back to public search results" at bounding box center [493, 88] width 157 height 27
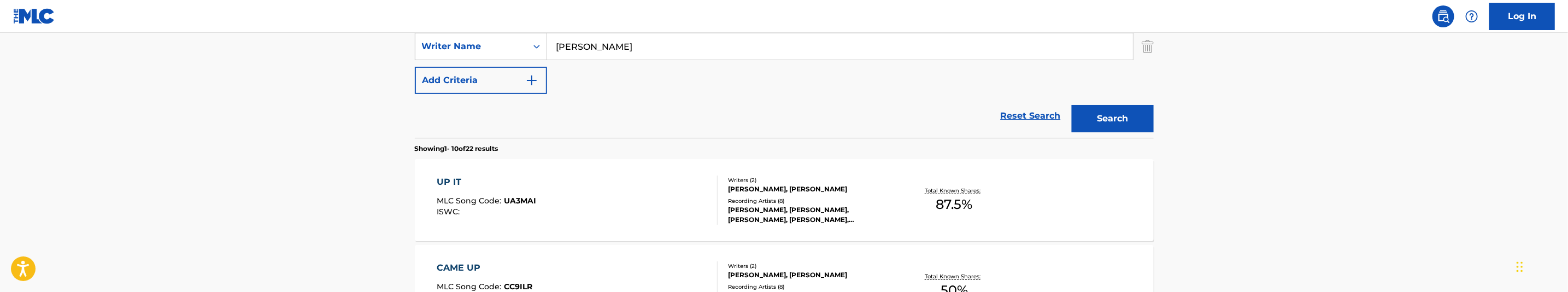
scroll to position [162, 0]
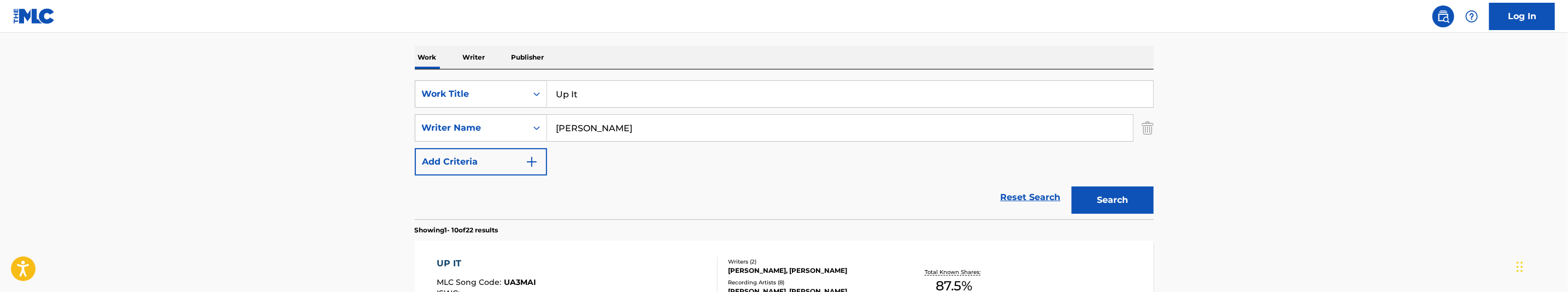
click at [603, 105] on input "Up It" at bounding box center [850, 93] width 606 height 26
paste input "Vicious"
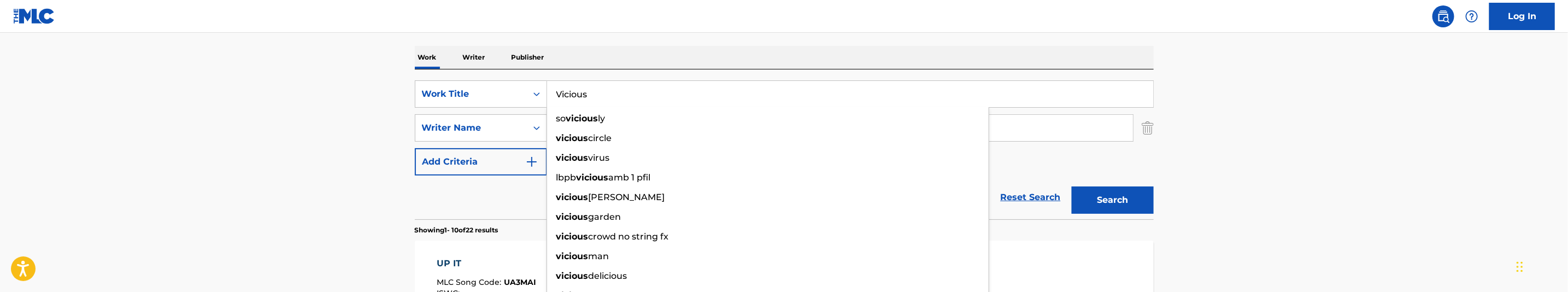
type input "Vicious"
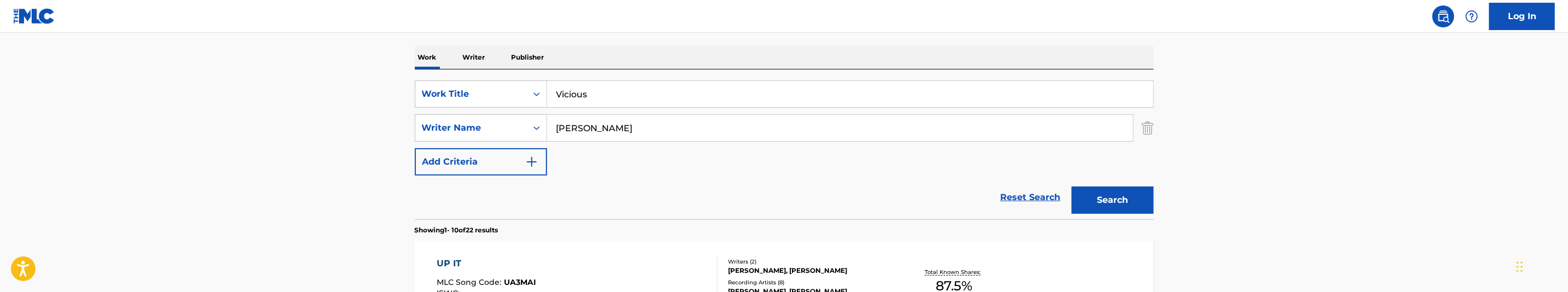
click at [653, 129] on input "Bakopoulos, George" at bounding box center [840, 127] width 586 height 26
paste input "Coles, Dever"
click at [1141, 207] on button "Search" at bounding box center [1112, 199] width 82 height 27
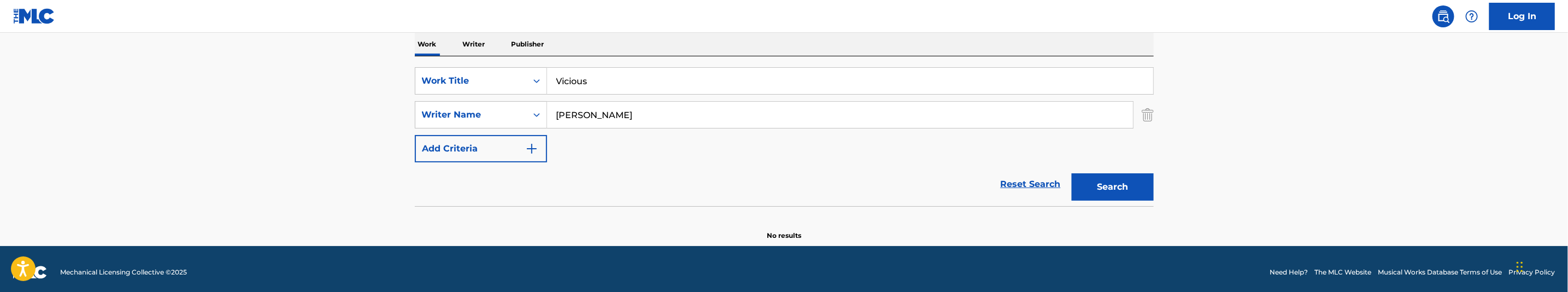
scroll to position [183, 0]
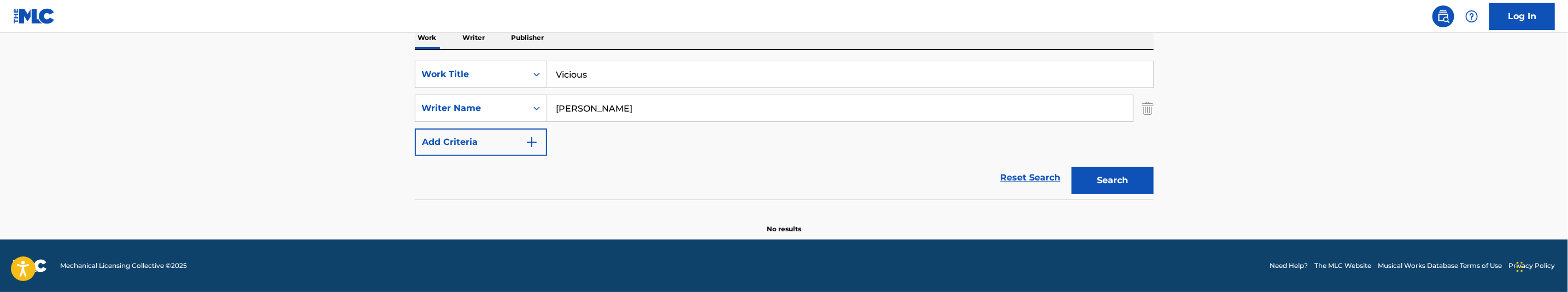
click at [672, 112] on input "Coles, Devere" at bounding box center [840, 108] width 586 height 26
paste input "Nahreef, Hanna"
click at [1098, 171] on button "Search" at bounding box center [1112, 180] width 82 height 27
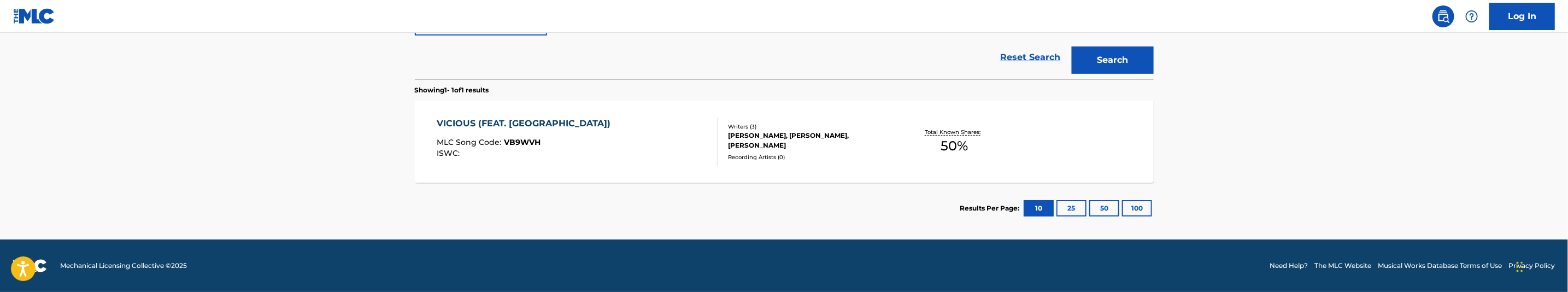
scroll to position [221, 0]
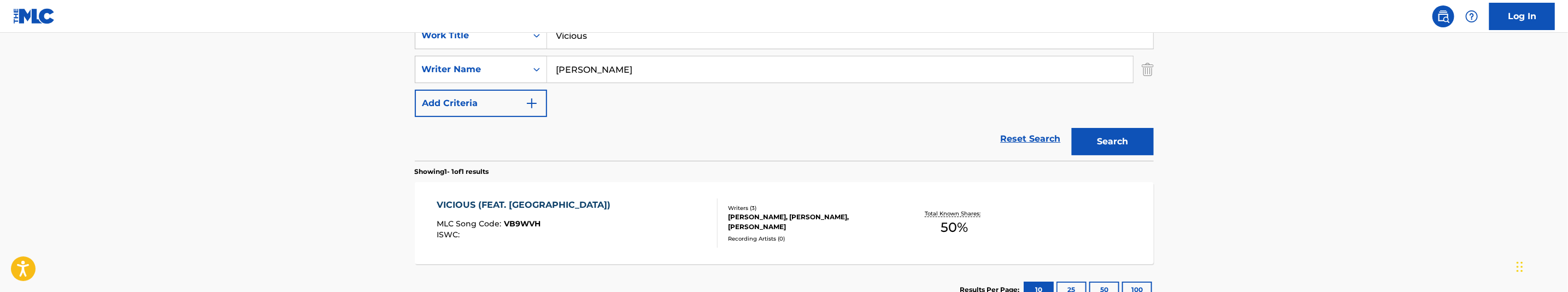
click at [622, 71] on input "Nahreef, Hanna" at bounding box center [840, 69] width 586 height 26
paste input "Bakopoulos, George"
type input "Bakopoulos, George"
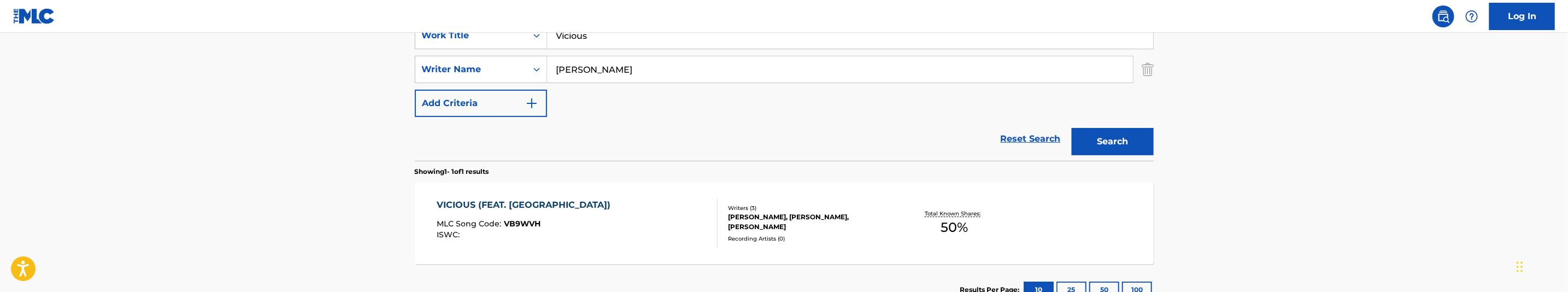
click at [1105, 138] on button "Search" at bounding box center [1112, 141] width 82 height 27
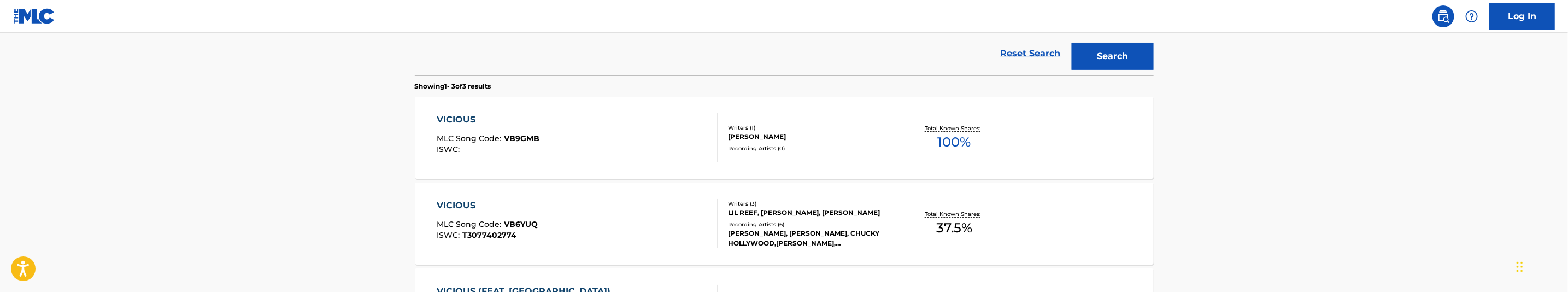
scroll to position [385, 0]
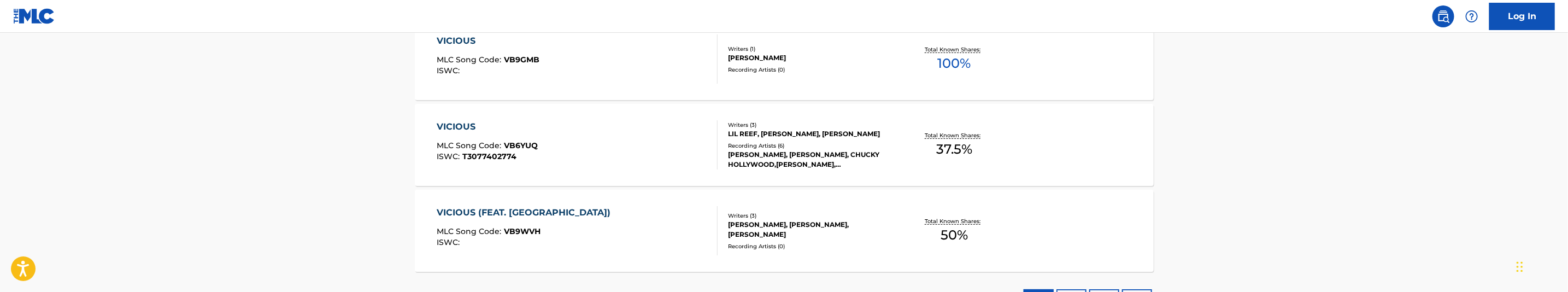
click at [605, 65] on div "VICIOUS MLC Song Code : VB9GMB ISWC :" at bounding box center [577, 59] width 281 height 49
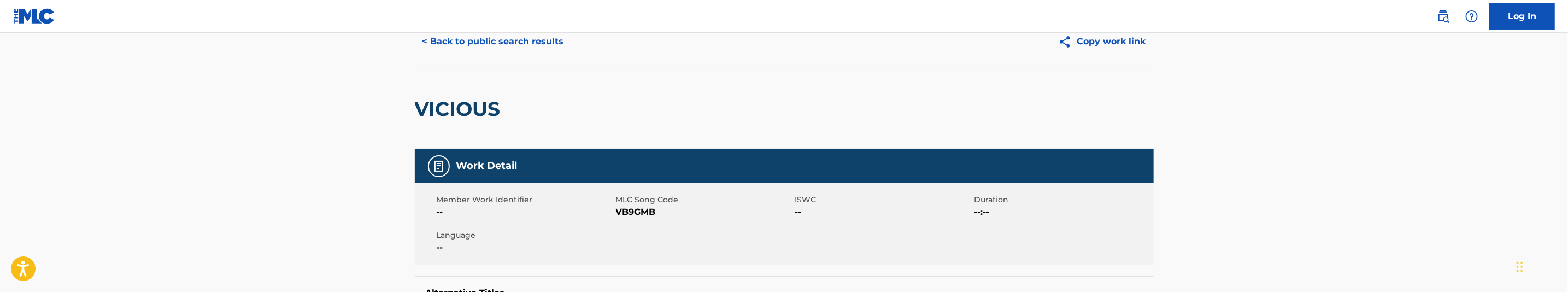
scroll to position [82, 0]
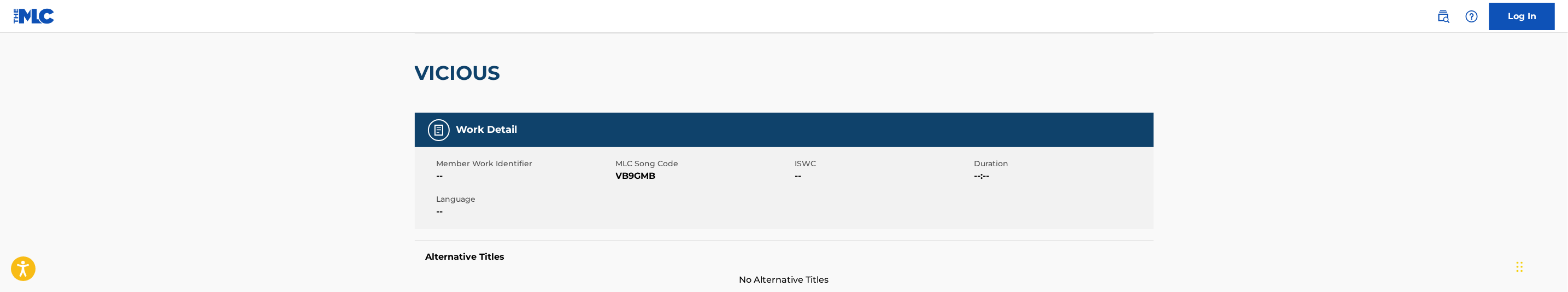
click at [643, 173] on span "VB9GMB" at bounding box center [704, 176] width 177 height 13
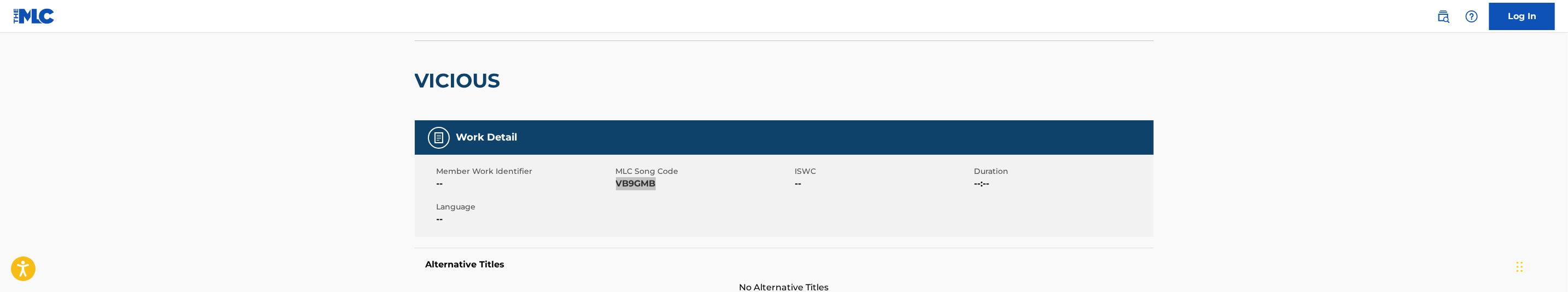
scroll to position [0, 0]
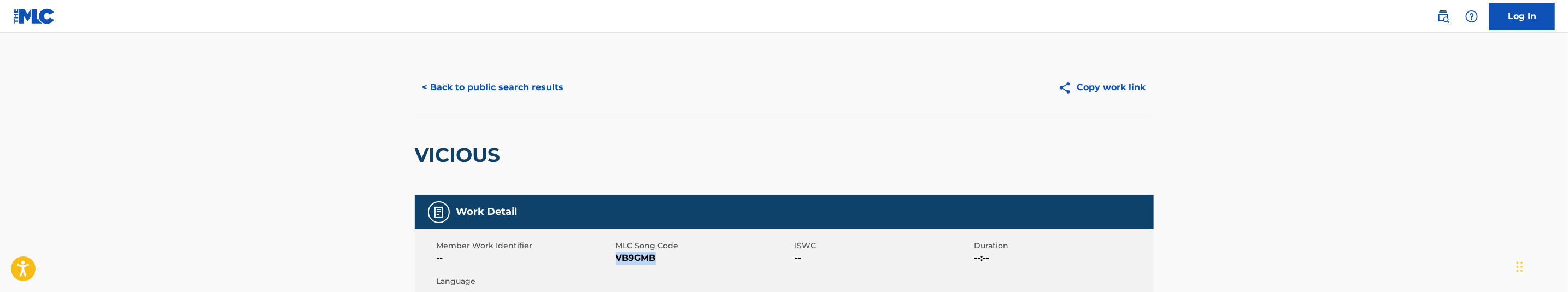
click at [533, 81] on button "< Back to public search results" at bounding box center [493, 88] width 157 height 27
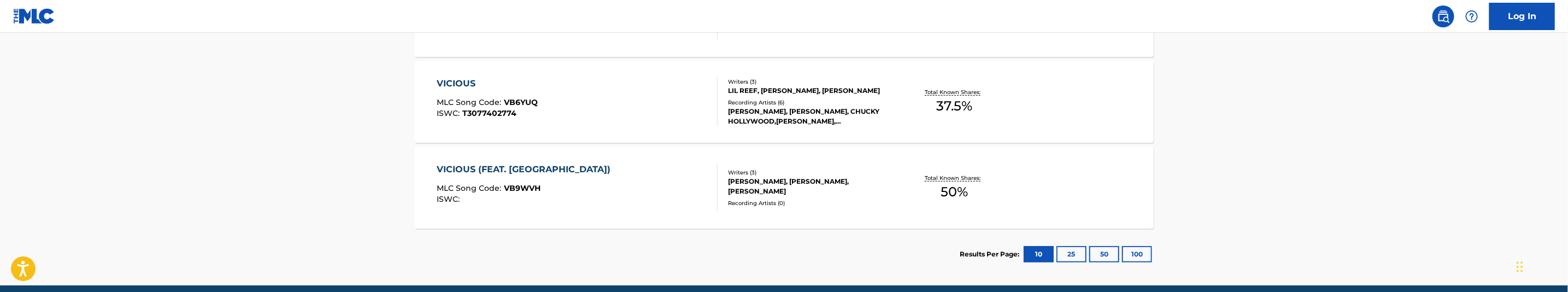
scroll to position [392, 0]
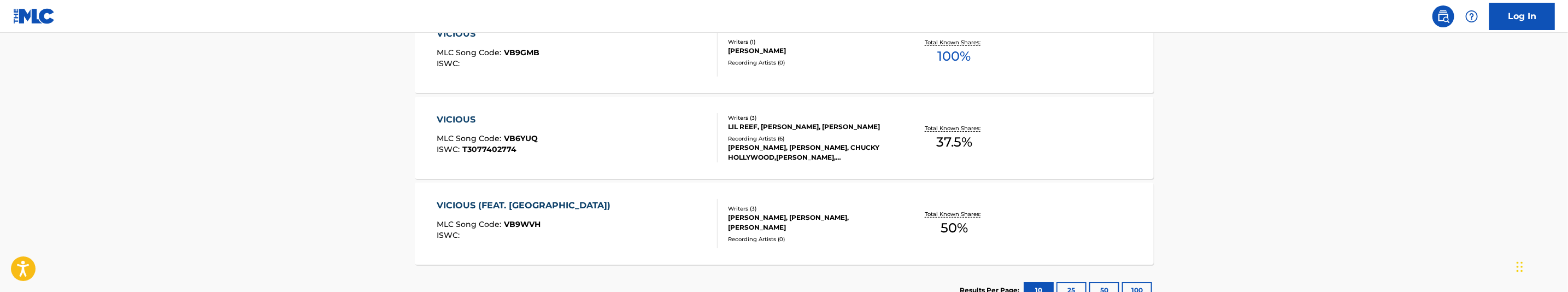
click at [624, 155] on div "VICIOUS MLC Song Code : VB6YUQ ISWC : T3077402774" at bounding box center [577, 137] width 281 height 49
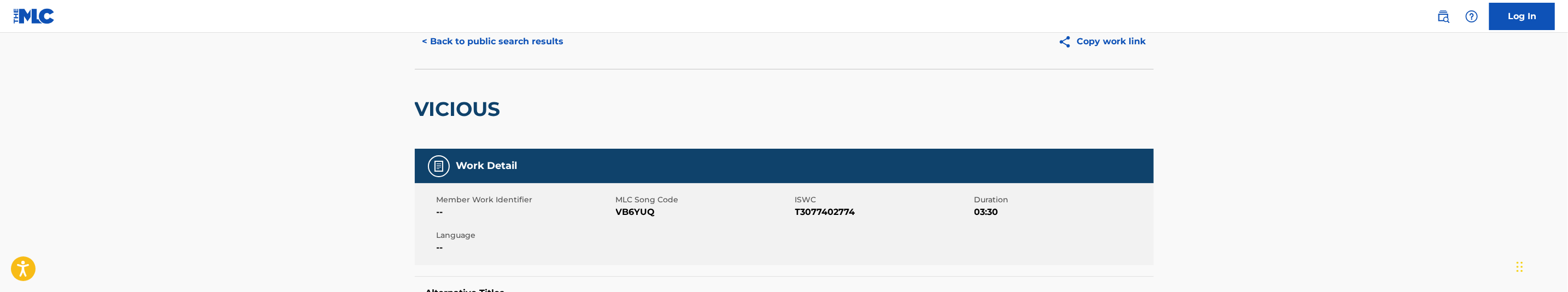
scroll to position [82, 0]
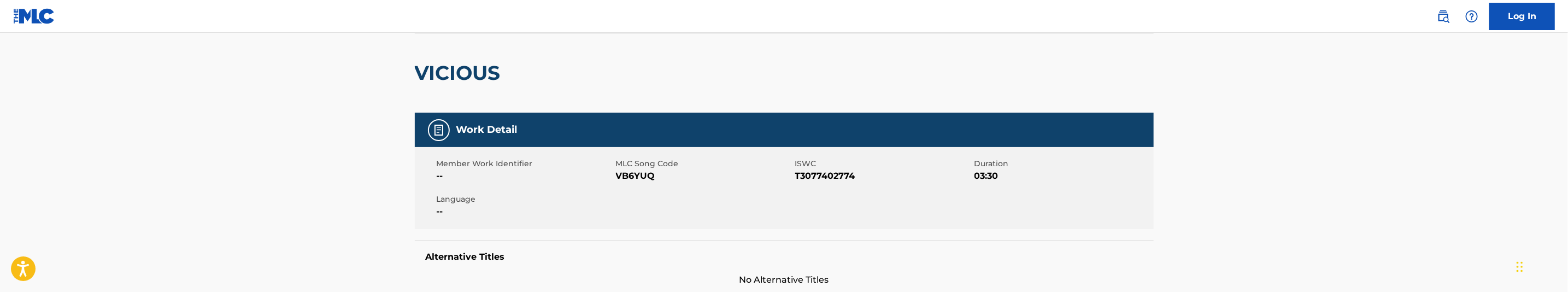
click at [644, 175] on span "VB6YUQ" at bounding box center [704, 176] width 177 height 13
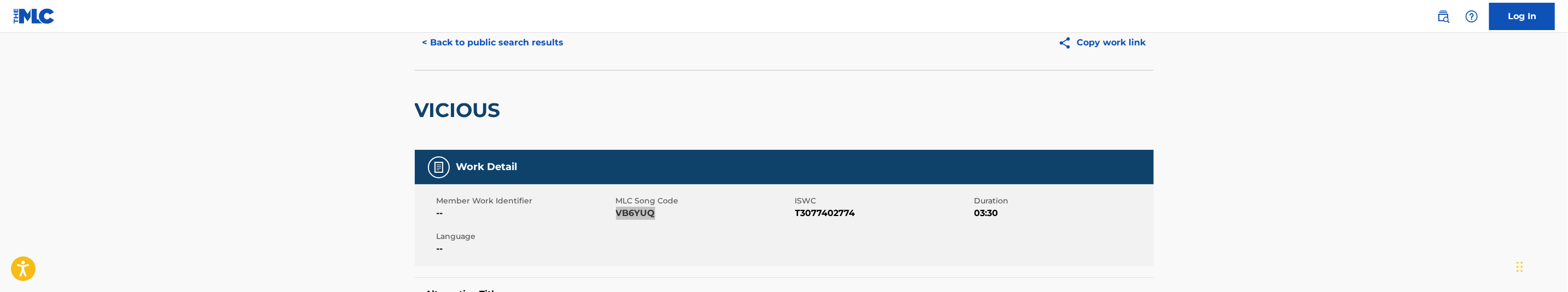
scroll to position [0, 0]
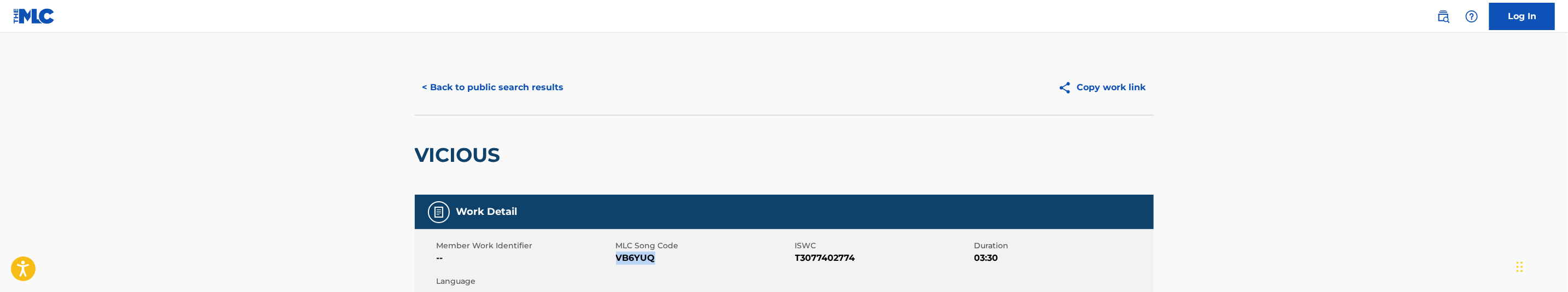
click at [524, 91] on button "< Back to public search results" at bounding box center [493, 88] width 157 height 27
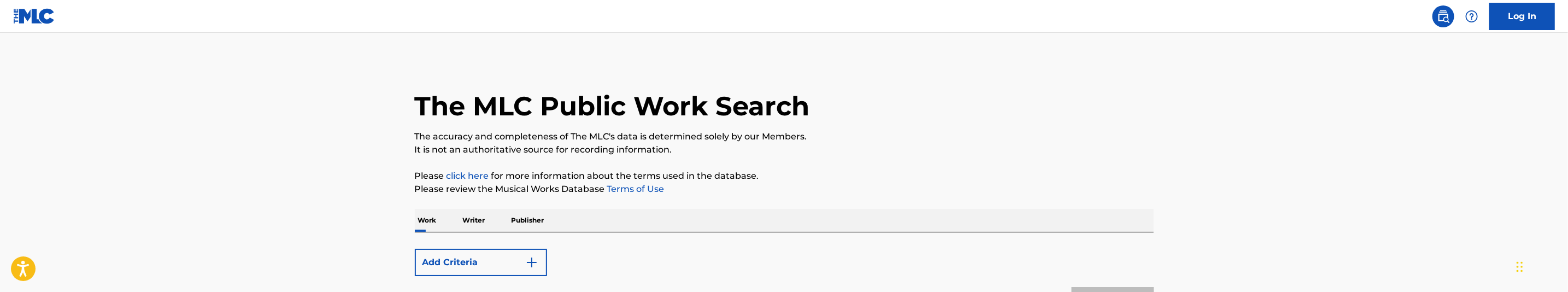
scroll to position [454, 0]
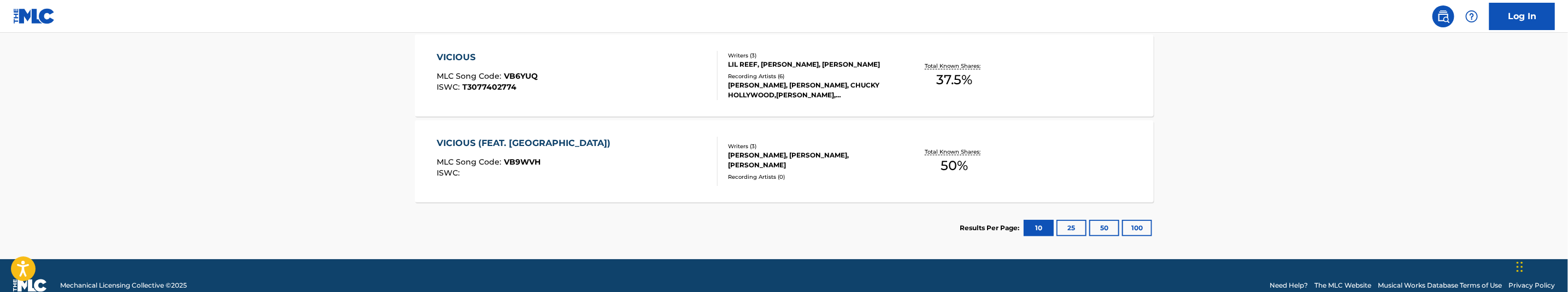
click at [645, 161] on div "VICIOUS (FEAT. LIL REEF) MLC Song Code : VB9WVH ISWC :" at bounding box center [577, 161] width 281 height 49
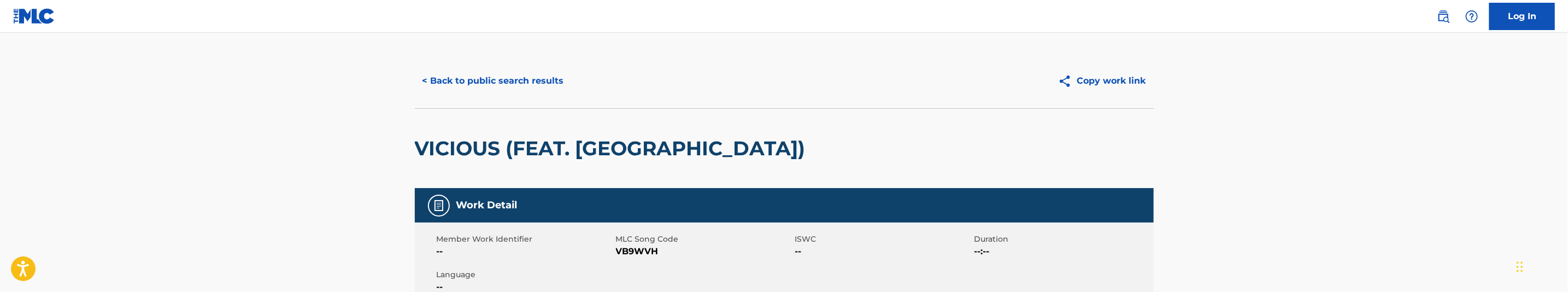
scroll to position [82, 0]
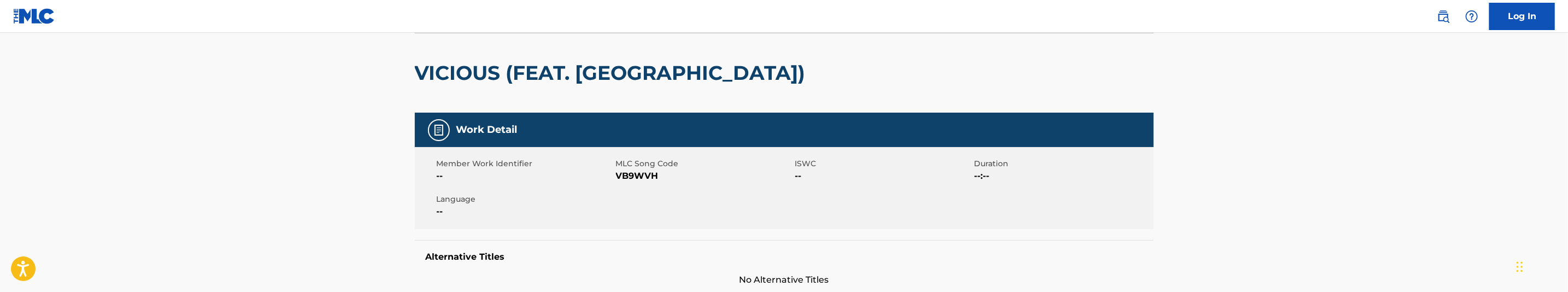
click at [645, 174] on span "VB9WVH" at bounding box center [704, 176] width 177 height 13
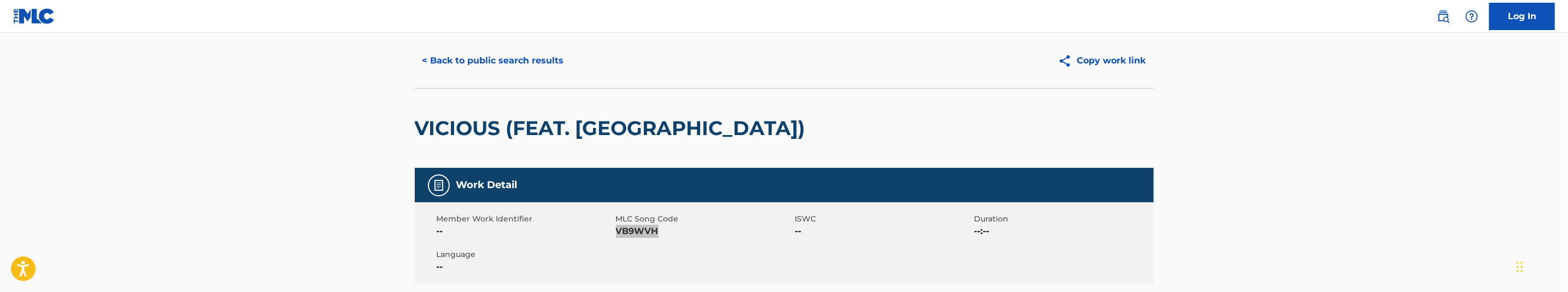
scroll to position [0, 0]
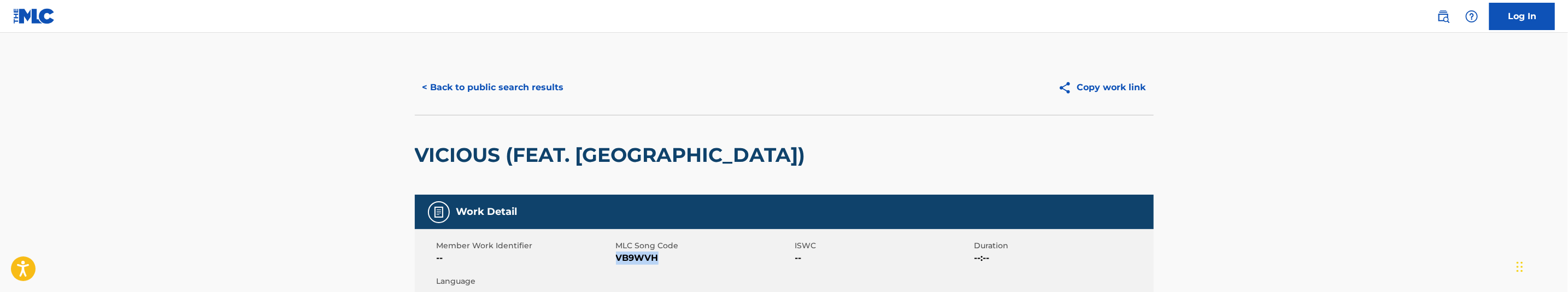
click at [508, 84] on button "< Back to public search results" at bounding box center [493, 88] width 157 height 27
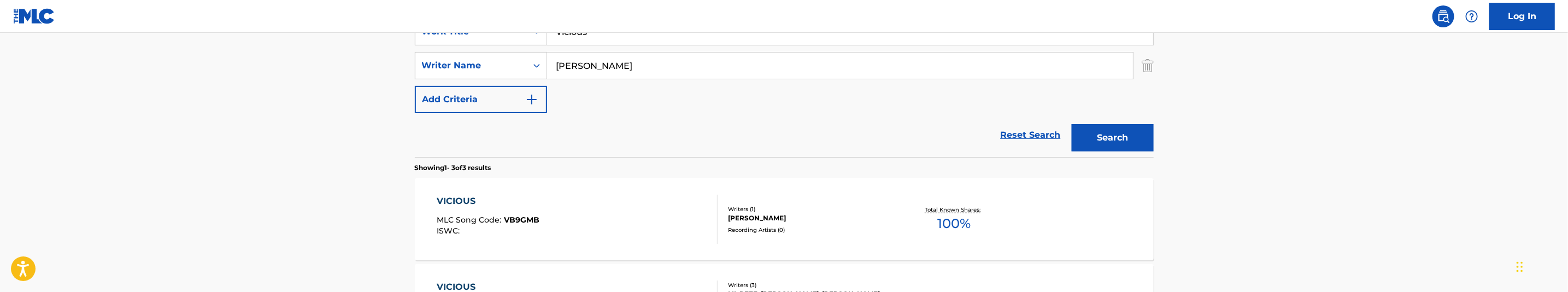
scroll to position [146, 0]
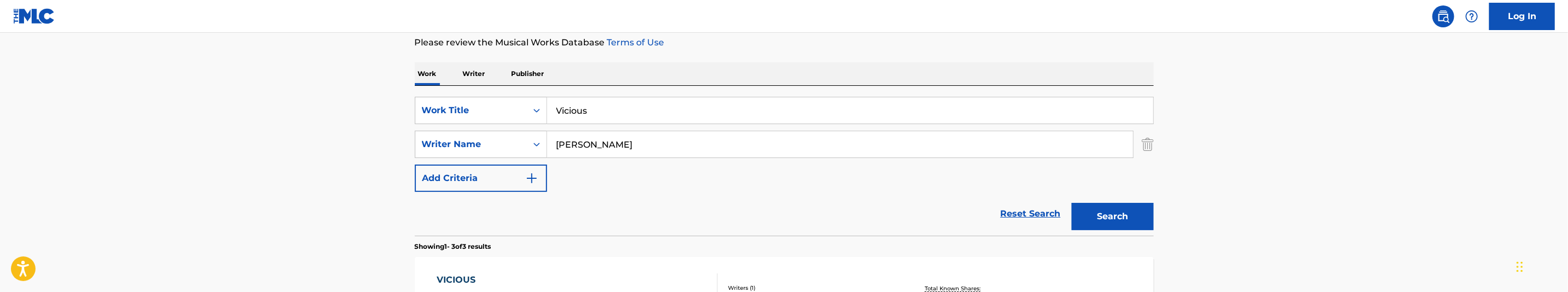
click at [614, 104] on input "Vicious" at bounding box center [850, 110] width 606 height 26
paste input "Whirlwind"
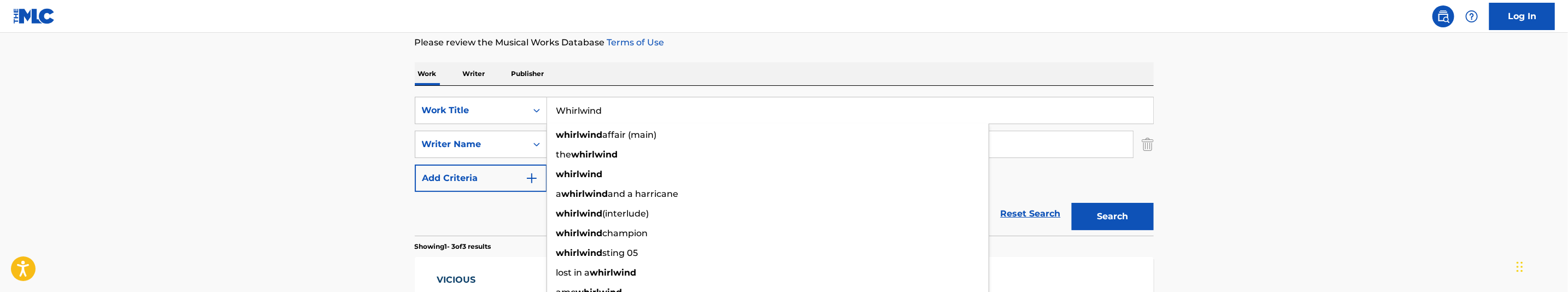
type input "Whirlwind"
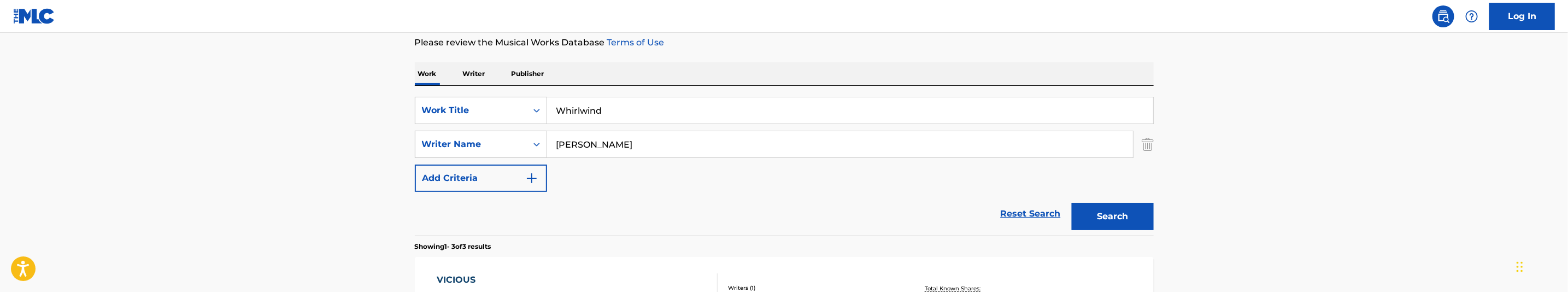
click at [754, 151] on input "Bakopoulos, George" at bounding box center [840, 144] width 586 height 26
click at [754, 151] on input "Bakopoulos, George" at bounding box center [840, 144] width 586 height 26
paste input "Moise, Javanni"
type input "Moise, Javanni"
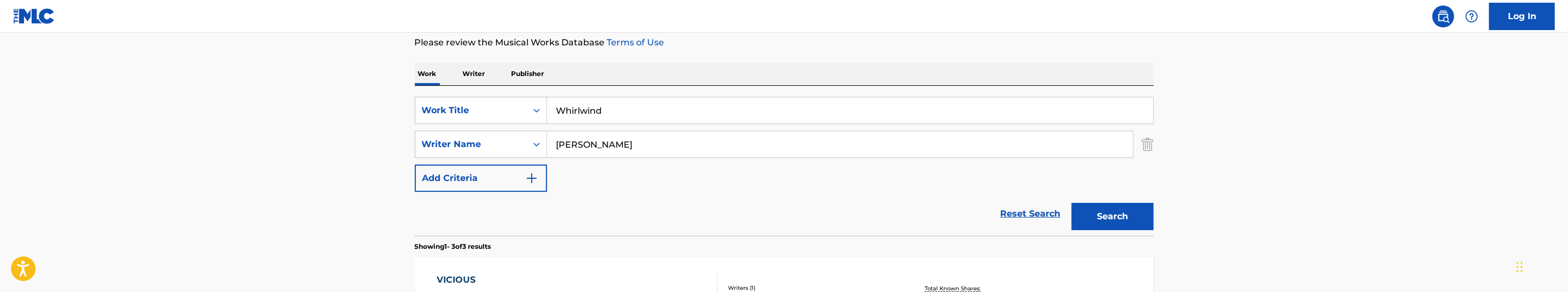
click at [1115, 207] on button "Search" at bounding box center [1112, 216] width 82 height 27
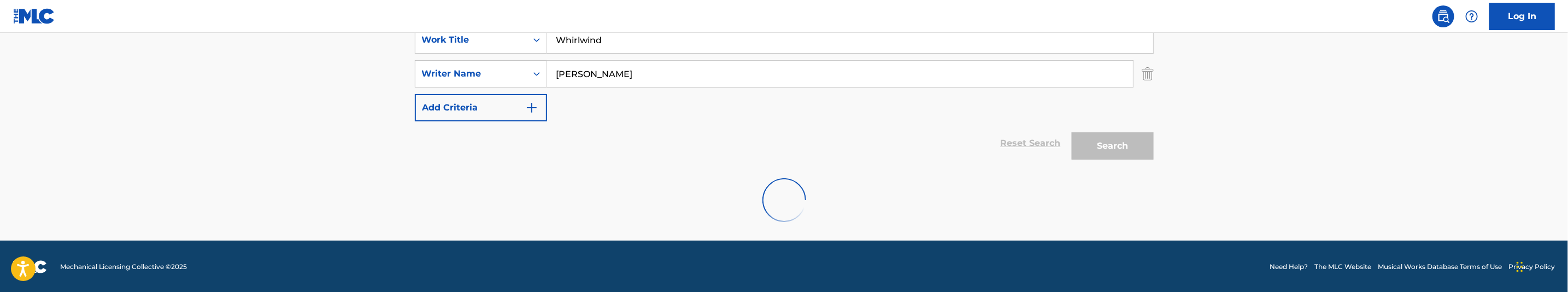
scroll to position [218, 0]
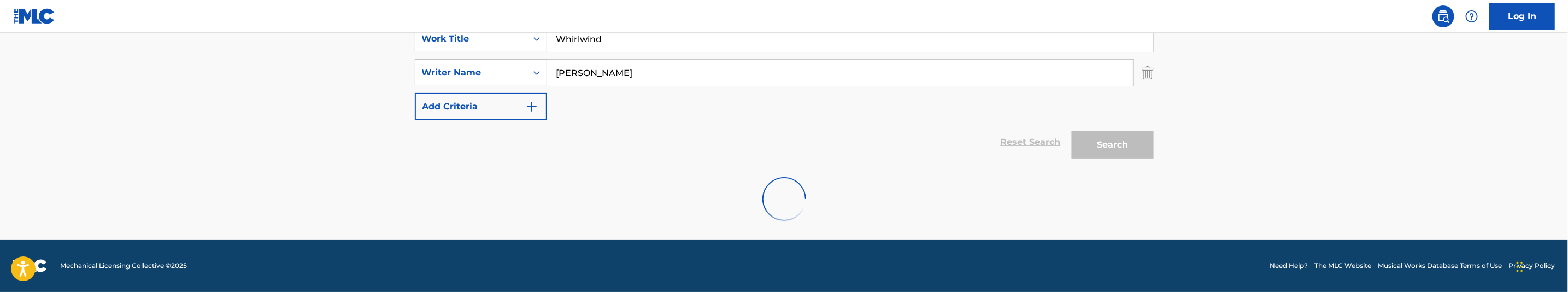
click at [648, 77] on input "Moise, Javanni" at bounding box center [840, 72] width 586 height 26
click at [649, 77] on input "Moise, Javanni" at bounding box center [840, 72] width 586 height 26
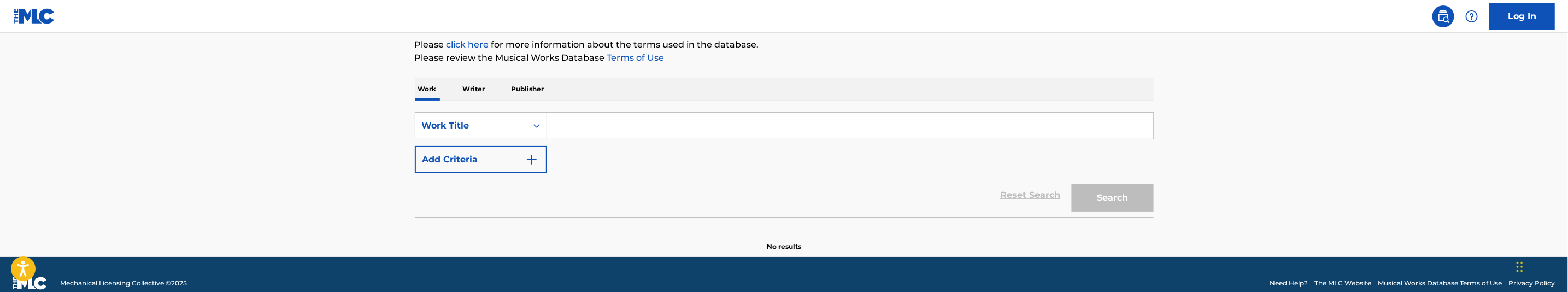
scroll to position [149, 0]
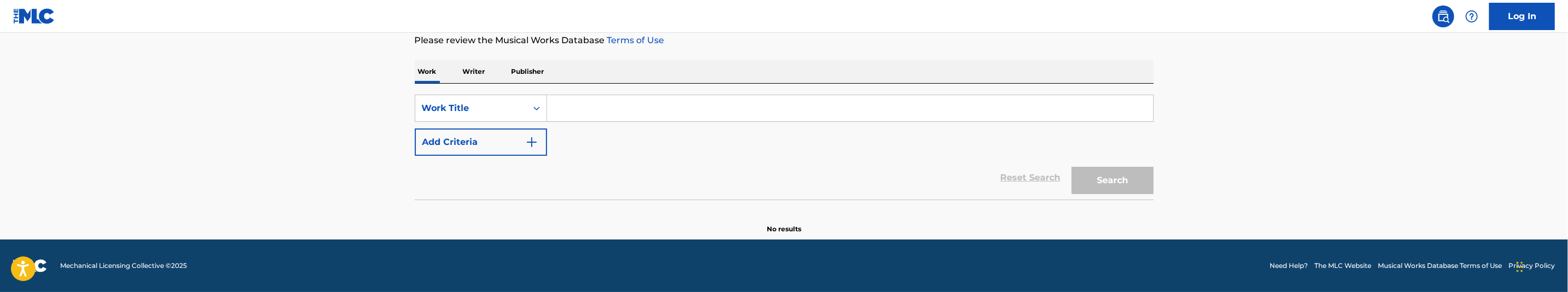
click at [570, 109] on input "Search Form" at bounding box center [850, 108] width 606 height 26
paste input "Whirlwind"
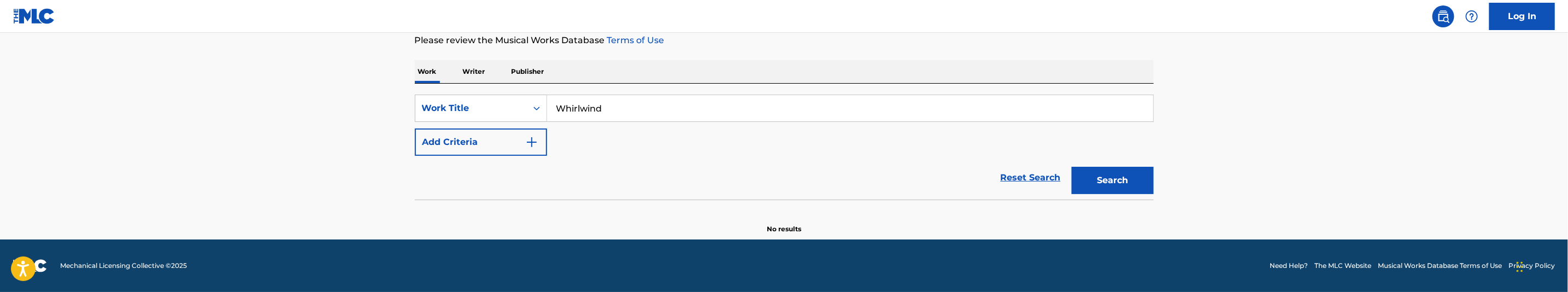
type input "Whirlwind"
click at [525, 141] on img "Search Form" at bounding box center [532, 142] width 13 height 13
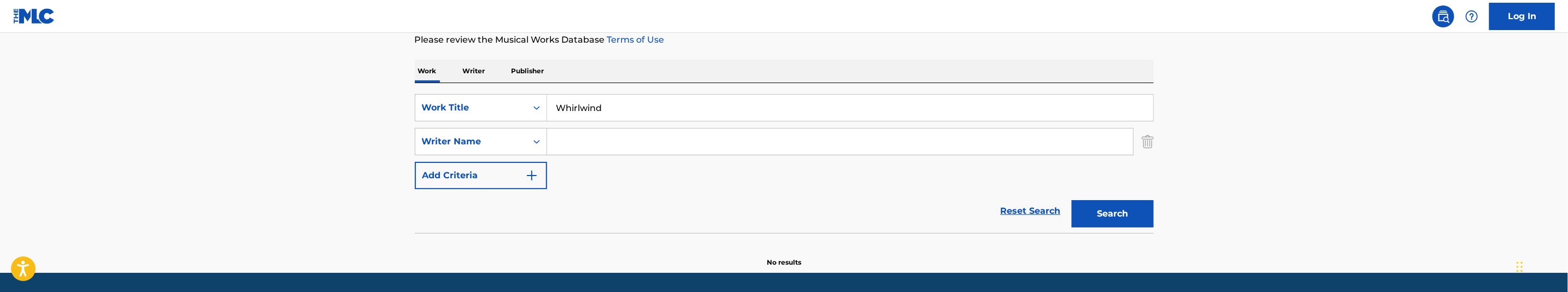
click at [609, 148] on input "Search Form" at bounding box center [840, 141] width 586 height 26
paste input "Moise, Javanni"
click at [1098, 209] on button "Search" at bounding box center [1112, 214] width 82 height 27
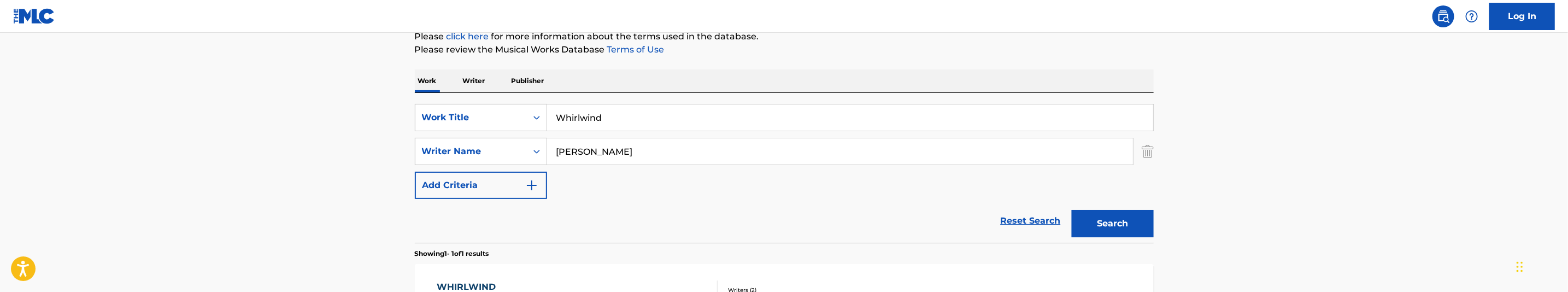
scroll to position [221, 0]
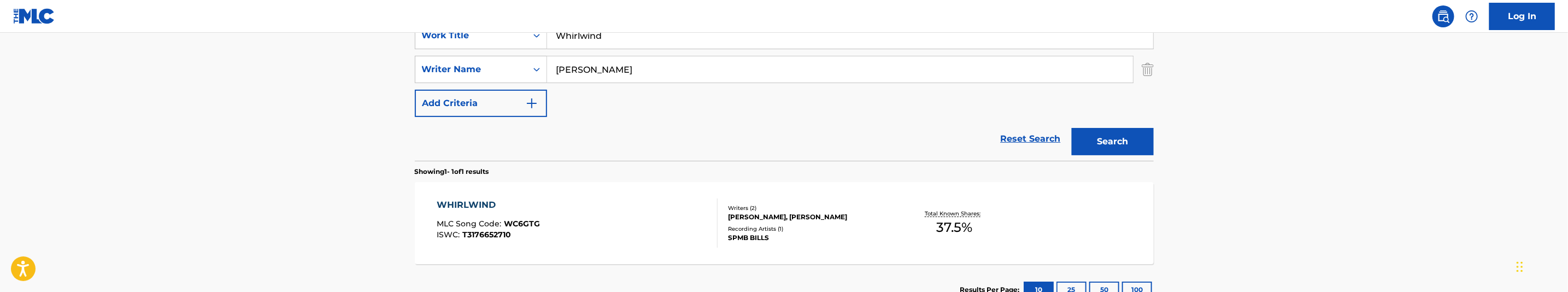
click at [646, 71] on input "Moise, Javanni" at bounding box center [840, 69] width 586 height 26
paste input "Bakopoulos, George"
type input "Bakopoulos, George"
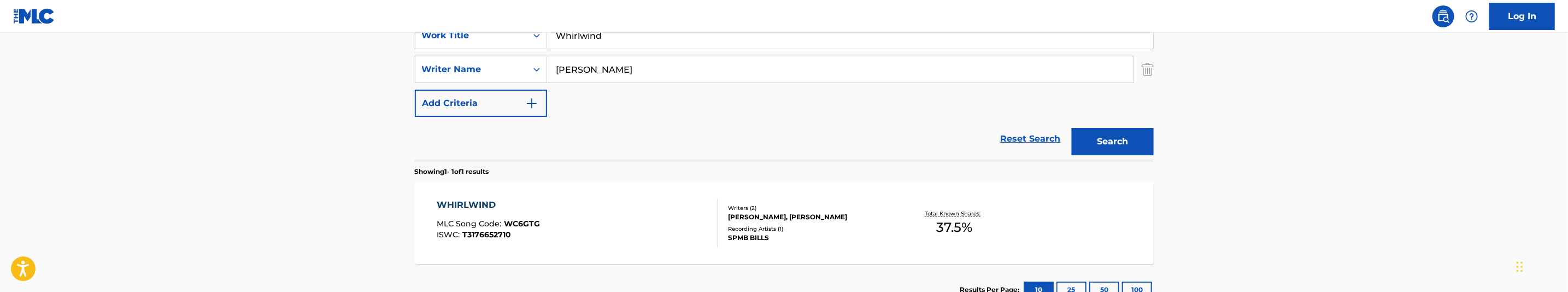
click at [1114, 141] on button "Search" at bounding box center [1112, 141] width 82 height 27
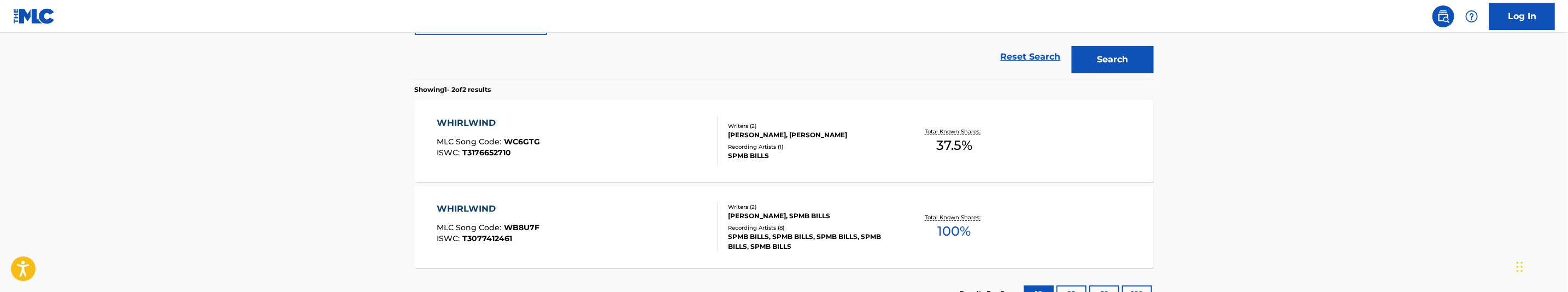
scroll to position [385, 0]
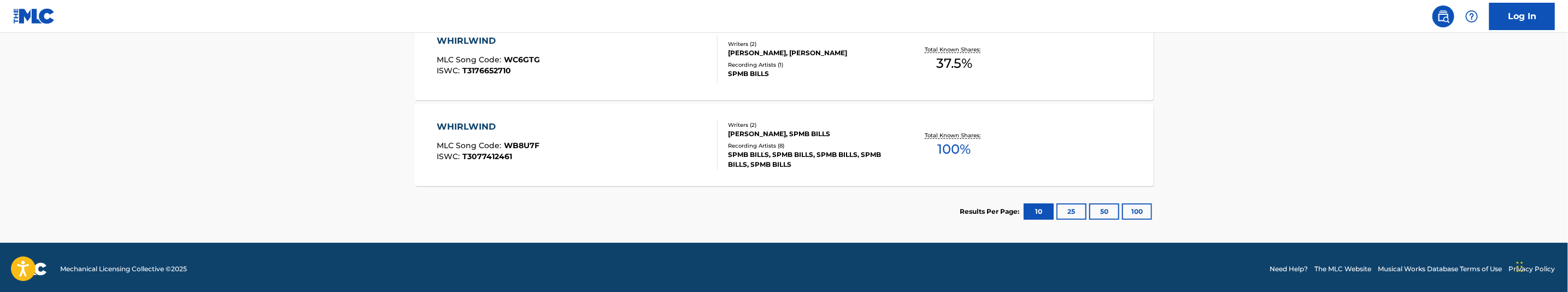
click at [629, 80] on div "WHIRLWIND MLC Song Code : WC6GTG ISWC : T3176652710" at bounding box center [577, 59] width 281 height 49
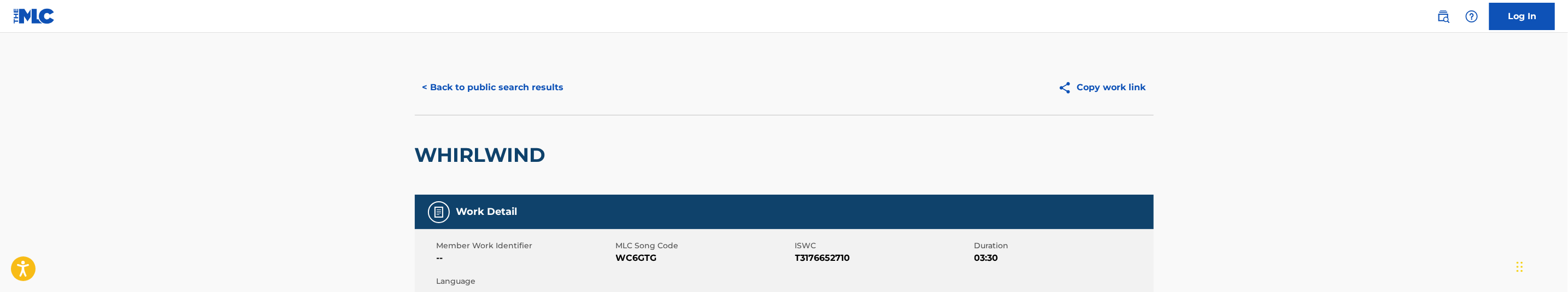
click at [645, 261] on span "WC6GTG" at bounding box center [704, 258] width 177 height 13
copy span "WC6GTG"
click at [508, 85] on button "< Back to public search results" at bounding box center [493, 88] width 157 height 27
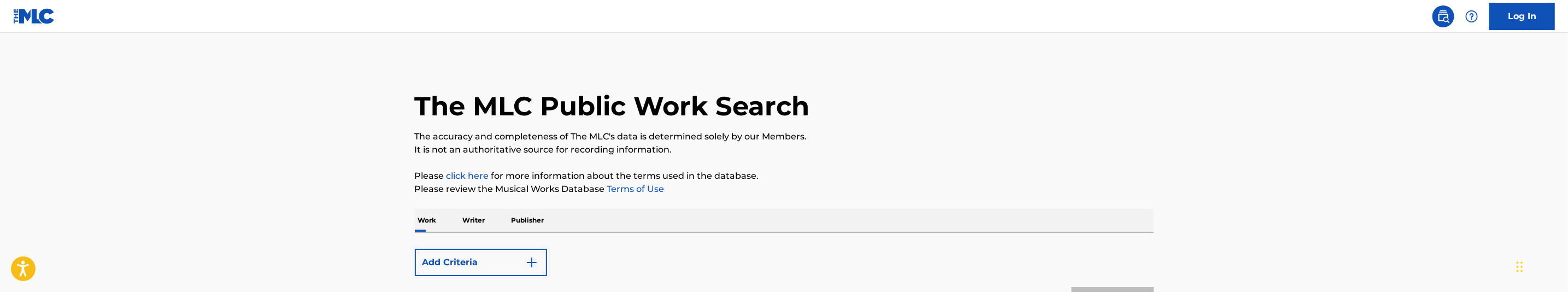
scroll to position [389, 0]
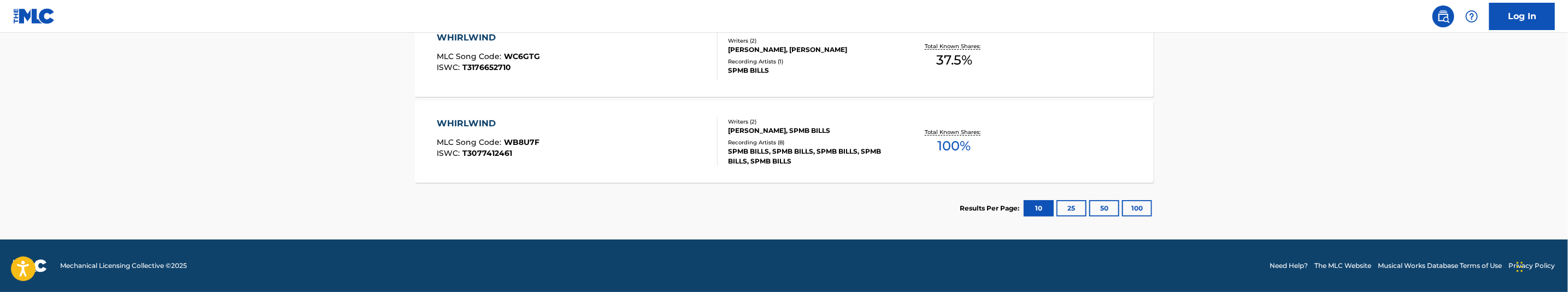
click at [643, 138] on div "WHIRLWIND MLC Song Code : WB8U7F ISWC : T3077412461" at bounding box center [577, 141] width 281 height 49
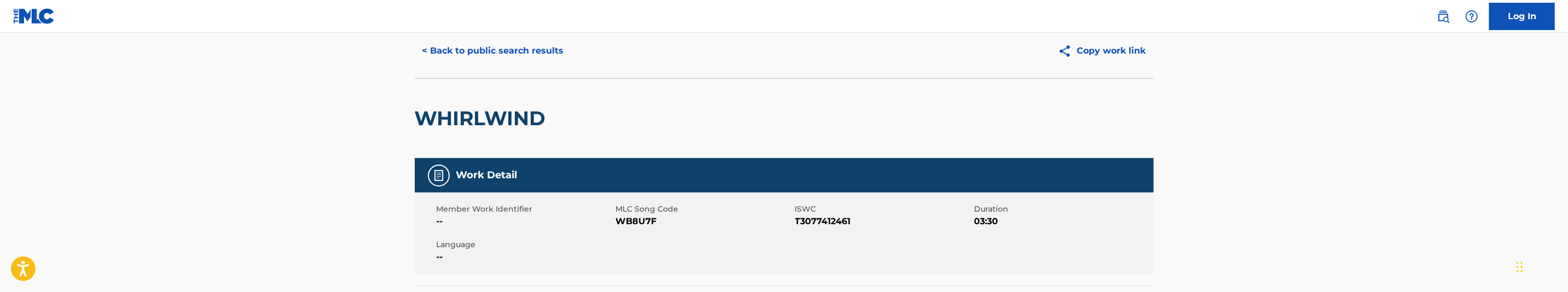
scroll to position [82, 0]
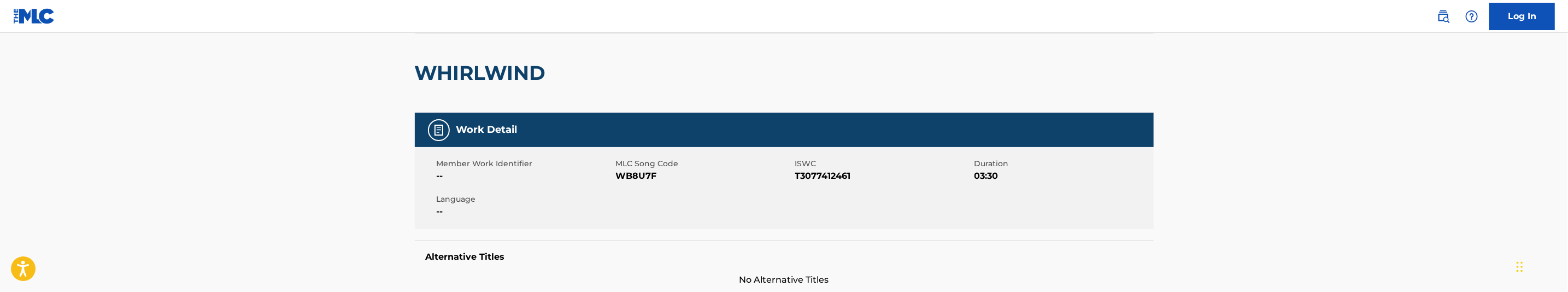
click at [652, 173] on span "WB8U7F" at bounding box center [704, 176] width 177 height 13
copy span "WB8U7F"
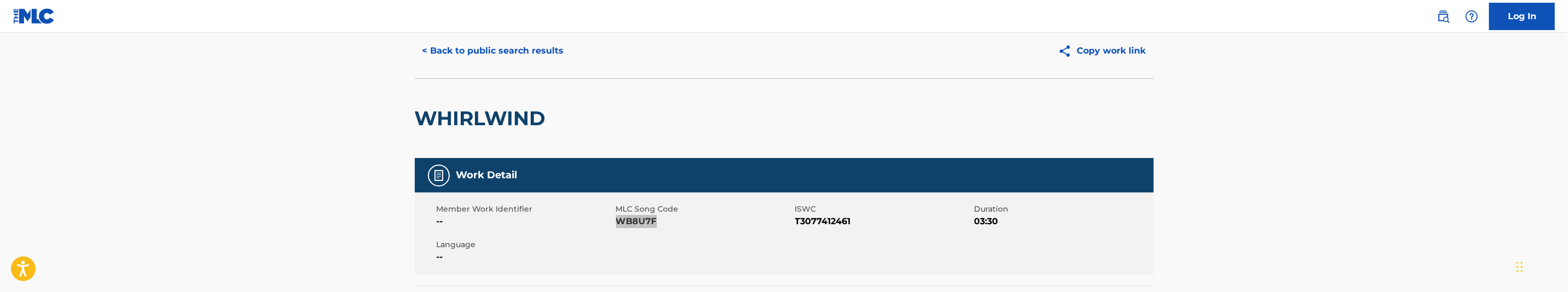
scroll to position [0, 0]
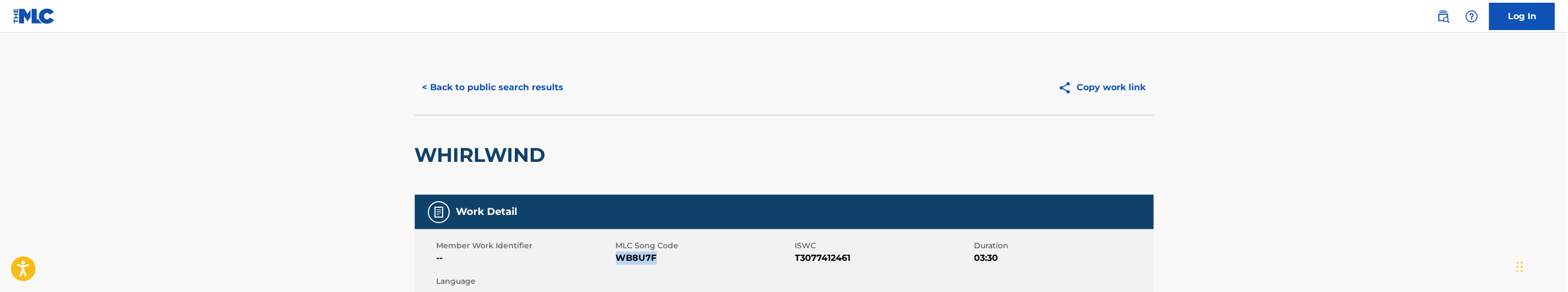
click at [507, 74] on button "< Back to public search results" at bounding box center [493, 88] width 157 height 27
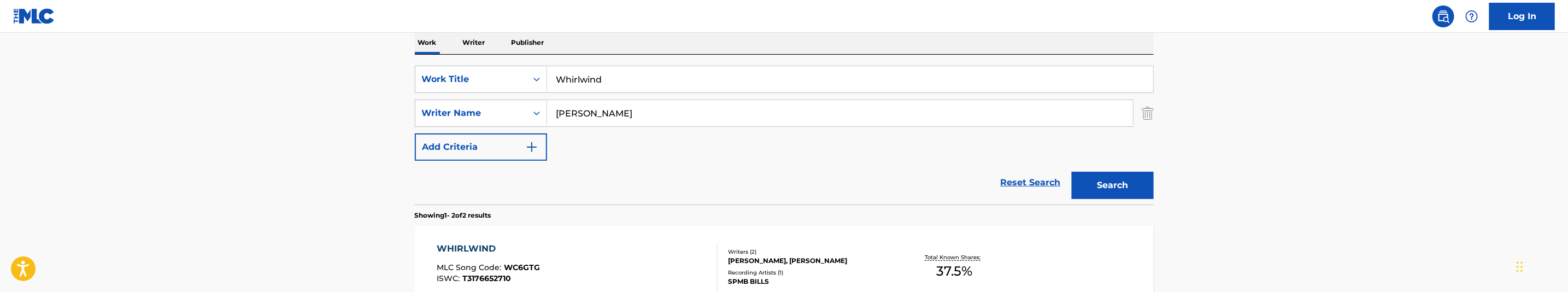
scroll to position [143, 0]
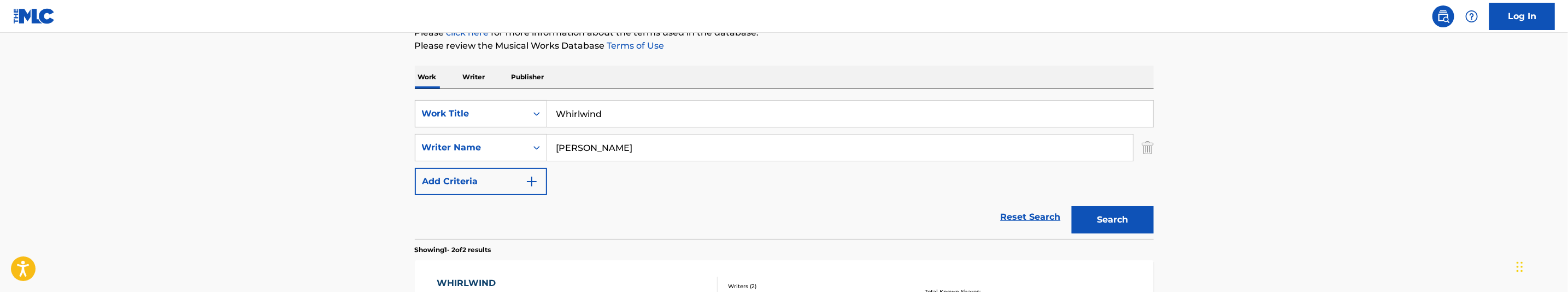
click at [610, 100] on input "Whirlwind" at bounding box center [850, 113] width 606 height 26
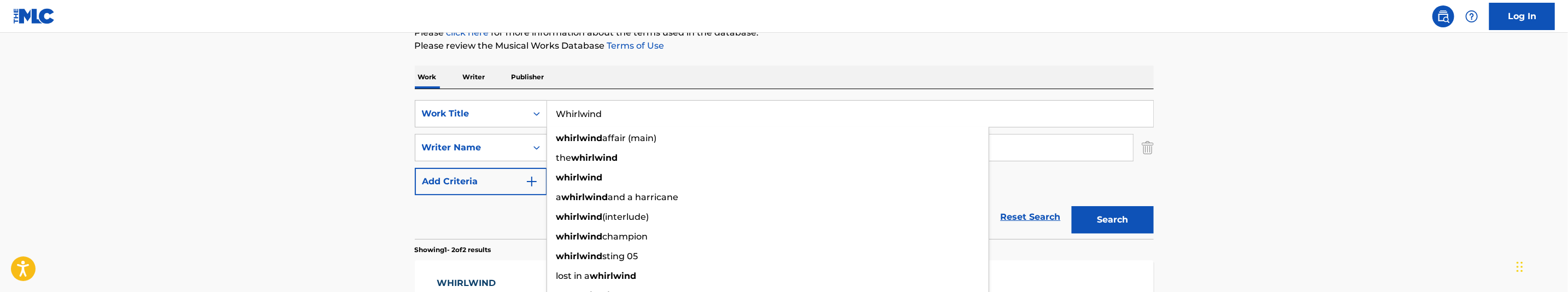
paste input "o Shot You"
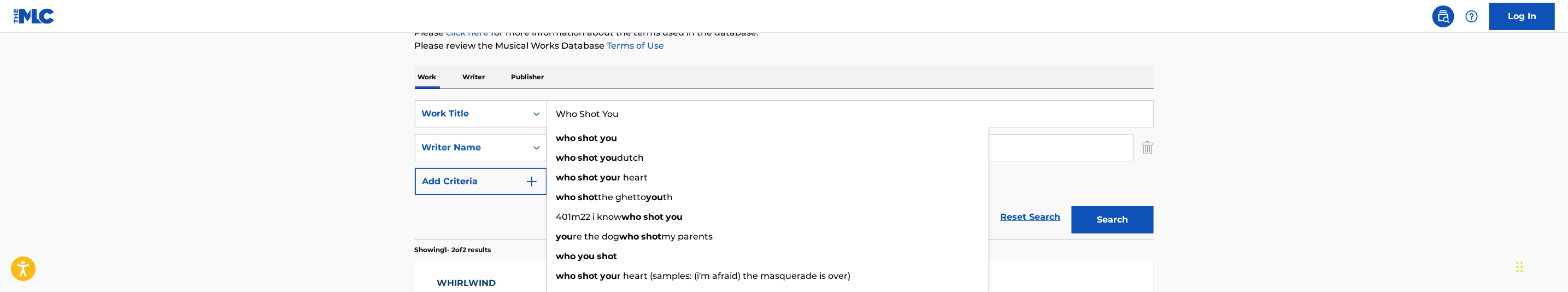
type input "Who Shot You"
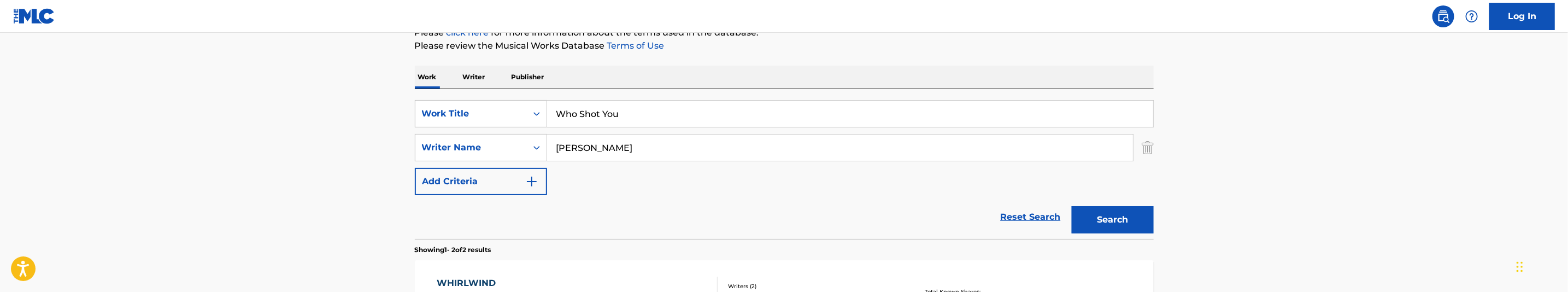
click at [656, 147] on input "Bakopoulos, George" at bounding box center [840, 147] width 586 height 26
paste input "Vann, Jhamir"
click at [1114, 213] on button "Search" at bounding box center [1112, 220] width 82 height 27
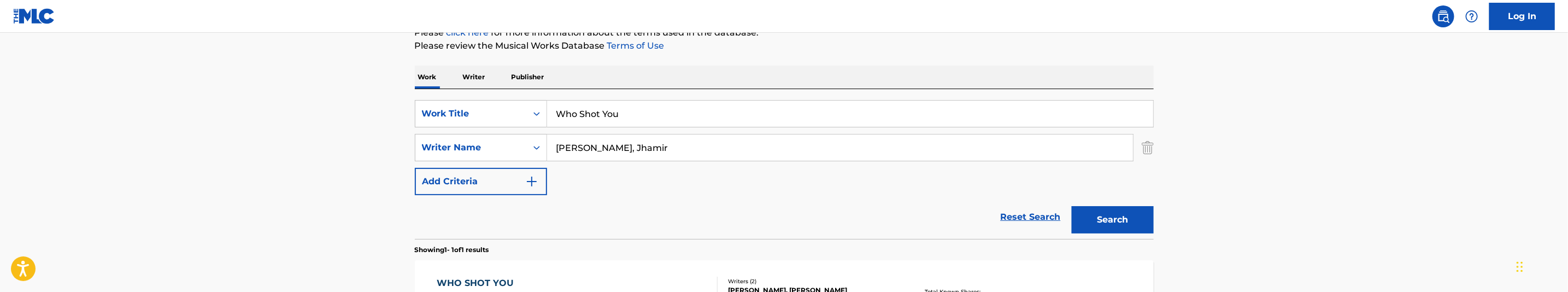
click at [1110, 218] on button "Search" at bounding box center [1112, 220] width 82 height 27
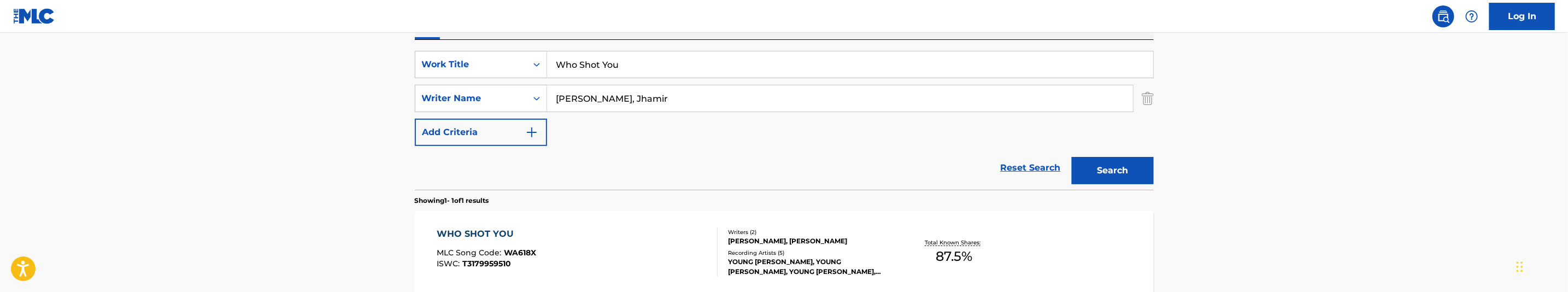
scroll to position [226, 0]
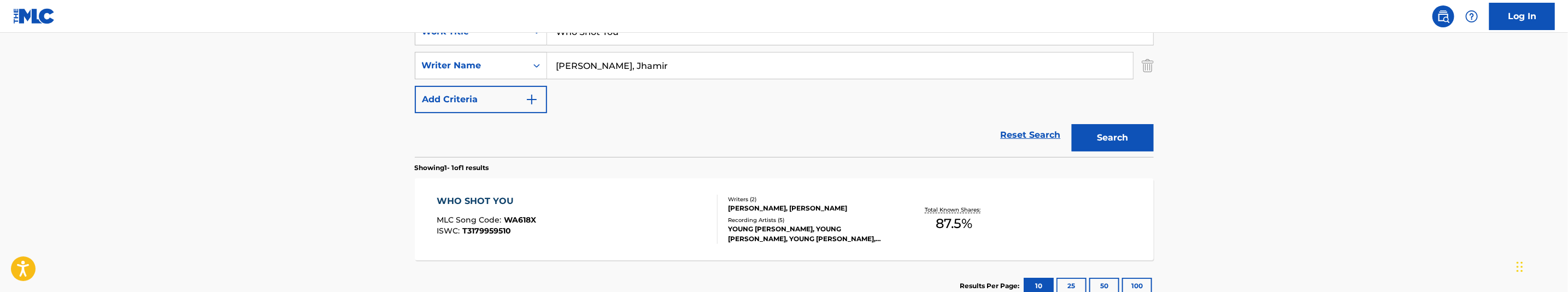
click at [644, 72] on input "Vann, Jhamir" at bounding box center [840, 65] width 586 height 26
paste input "Bakopoulos, George"
type input "Bakopoulos, George"
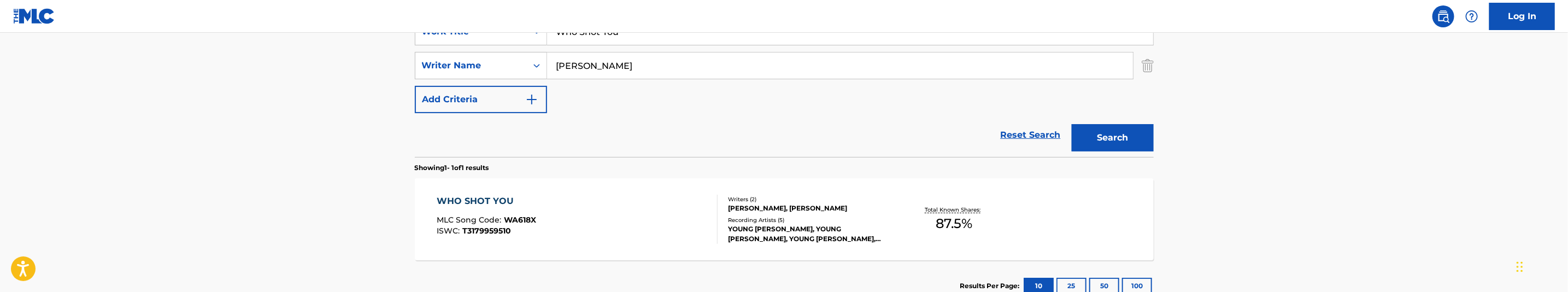
click at [1108, 133] on button "Search" at bounding box center [1112, 137] width 82 height 27
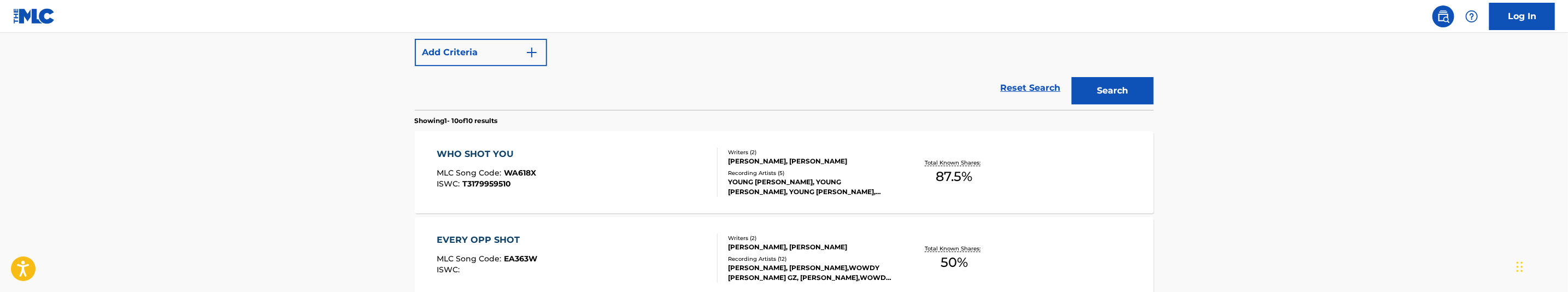
scroll to position [307, 0]
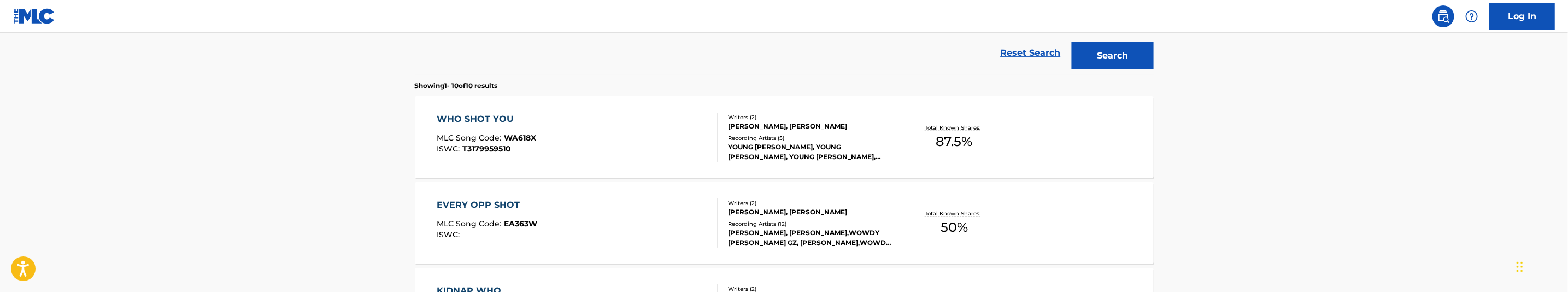
click at [621, 140] on div "WHO SHOT YOU MLC Song Code : WA618X ISWC : T3179959510" at bounding box center [577, 137] width 281 height 49
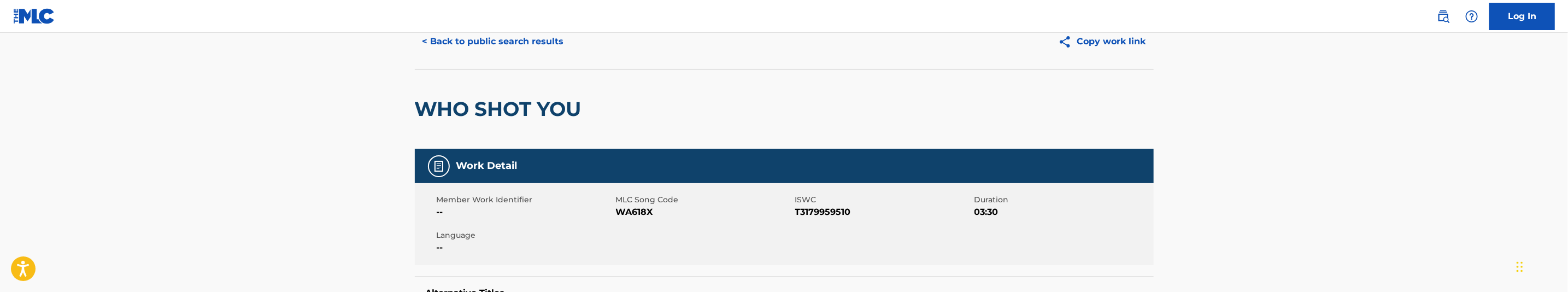
scroll to position [82, 0]
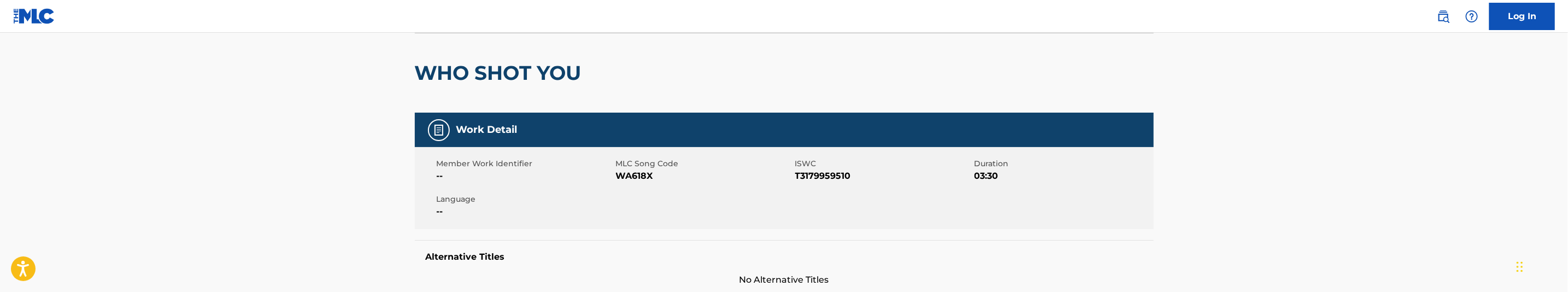
click at [630, 175] on span "WA618X" at bounding box center [704, 176] width 177 height 13
copy span "WA618X"
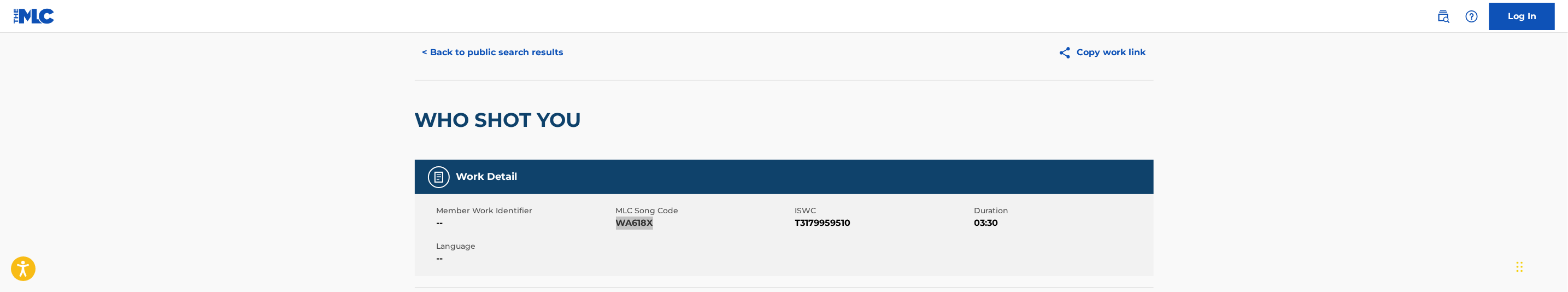
scroll to position [0, 0]
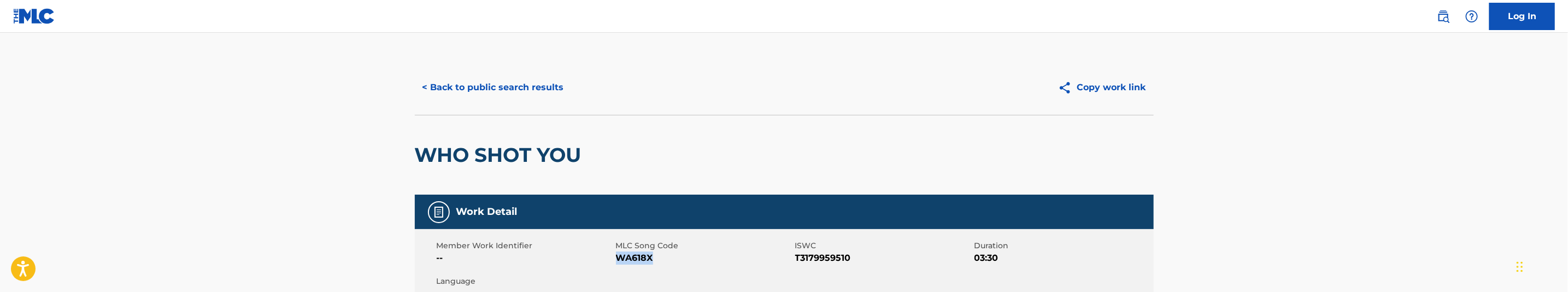
click at [523, 76] on button "< Back to public search results" at bounding box center [493, 88] width 157 height 27
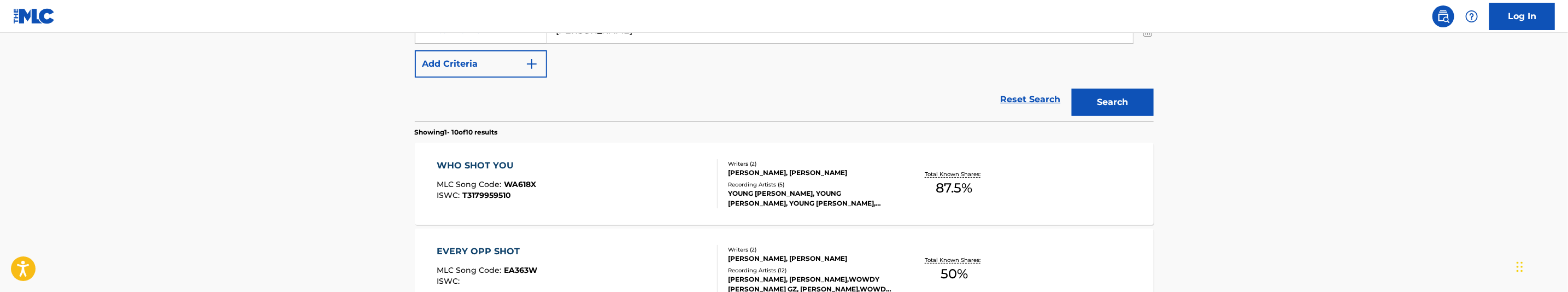
scroll to position [205, 0]
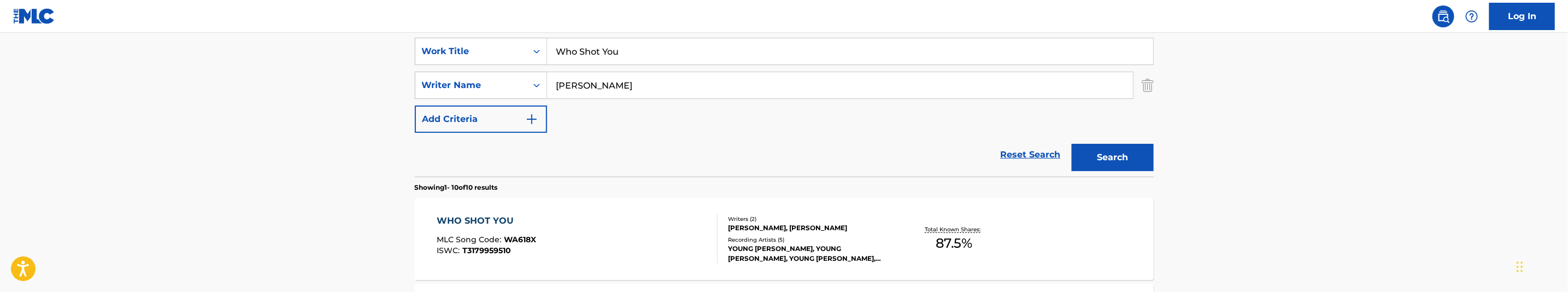
click at [609, 49] on input "Who Shot You" at bounding box center [850, 50] width 606 height 26
paste input "y You Calling"
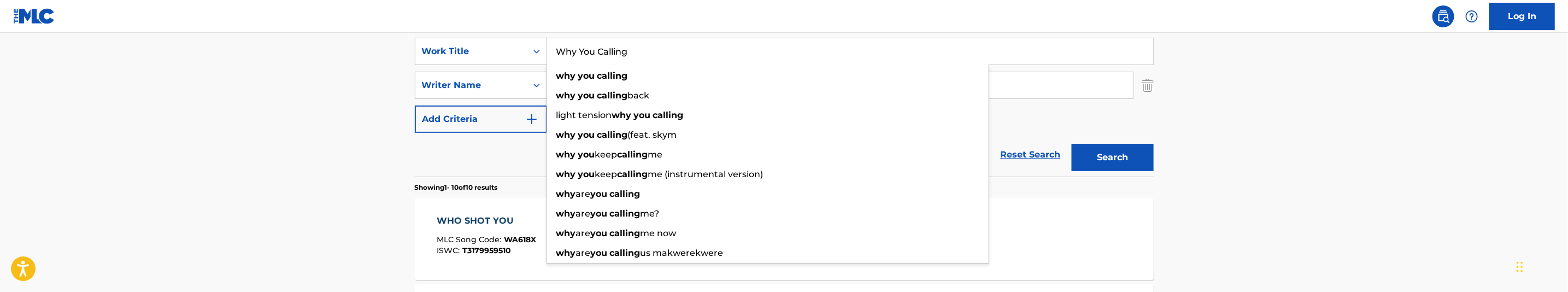
type input "Why You Calling"
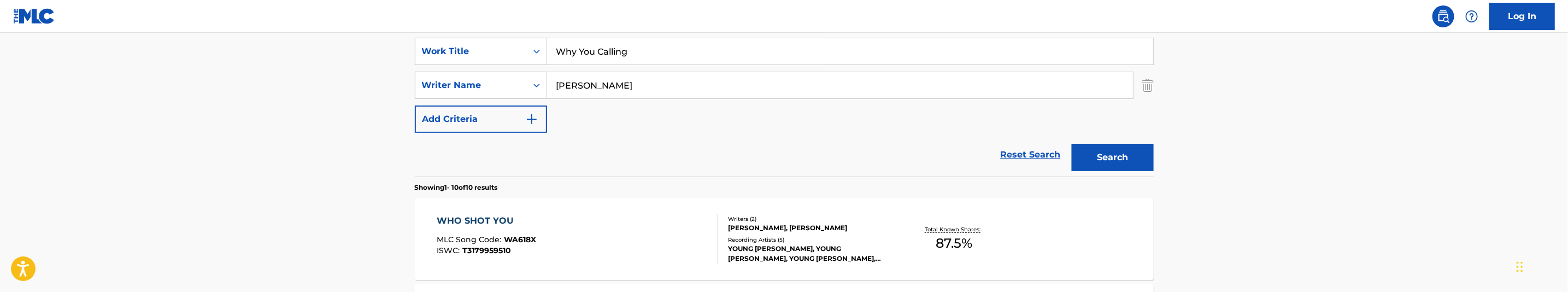
click at [666, 87] on input "Bakopoulos, George" at bounding box center [840, 85] width 586 height 26
paste input "Seki, Desmond"
click at [1088, 153] on button "Search" at bounding box center [1112, 157] width 82 height 27
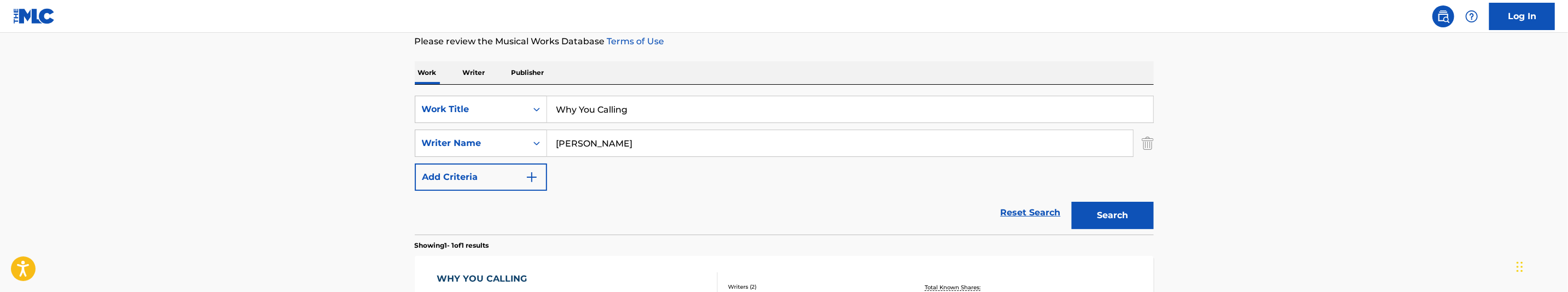
scroll to position [140, 0]
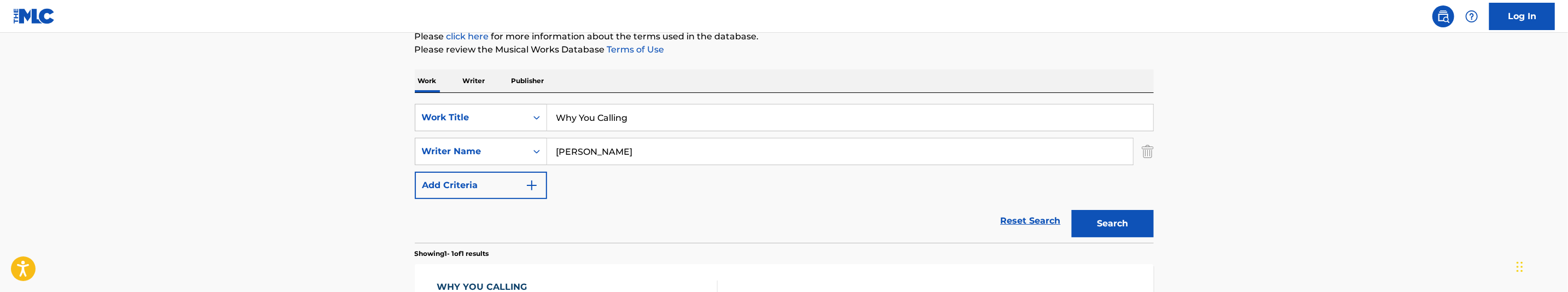
click at [667, 145] on input "Seki, Desmond" at bounding box center [840, 151] width 586 height 26
paste input "Bakopoulos, George"
type input "Bakopoulos, George"
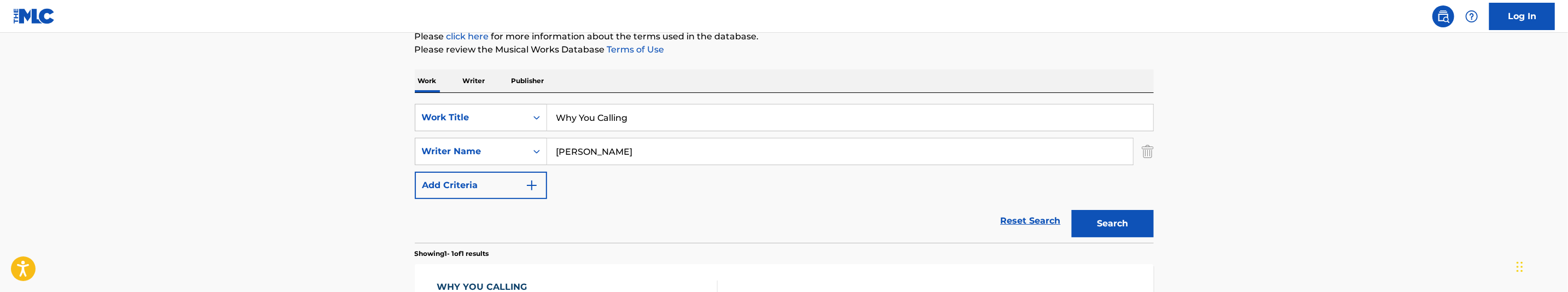
click at [1110, 220] on button "Search" at bounding box center [1112, 223] width 82 height 27
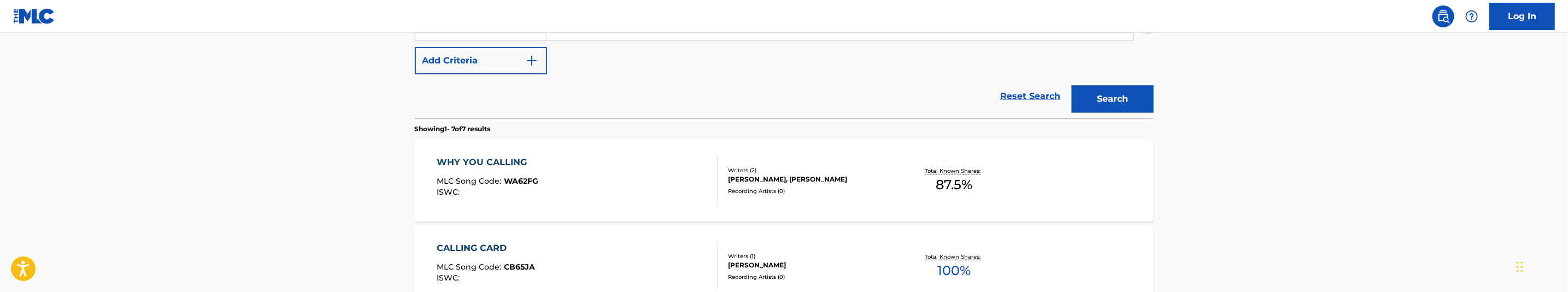
scroll to position [300, 0]
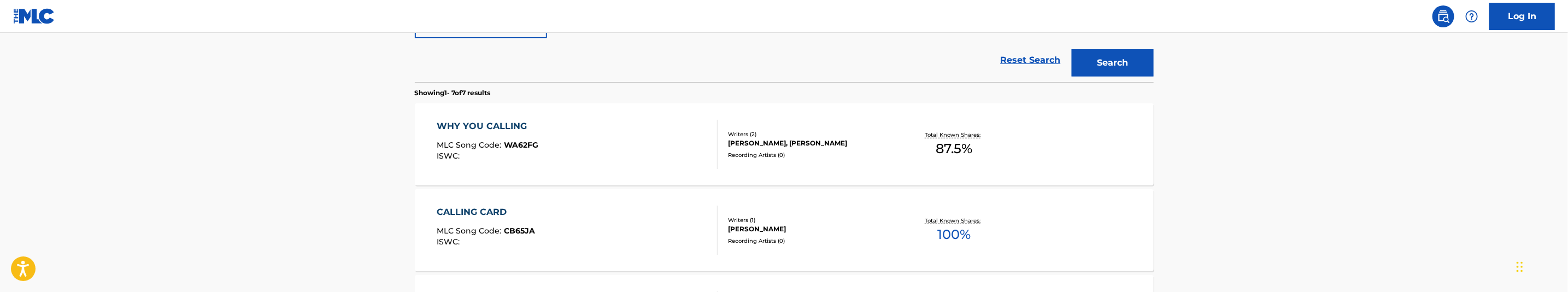
click at [568, 153] on div "WHY YOU CALLING MLC Song Code : WA62FG ISWC :" at bounding box center [577, 144] width 281 height 49
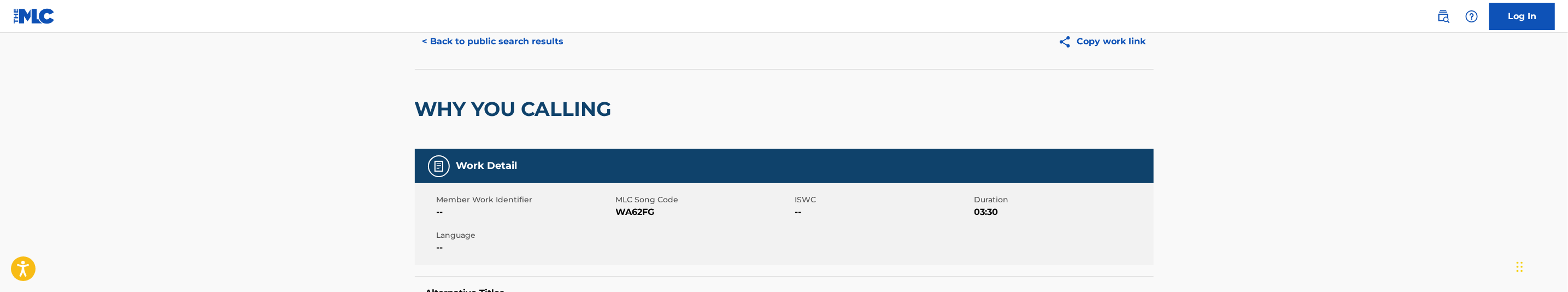
scroll to position [82, 0]
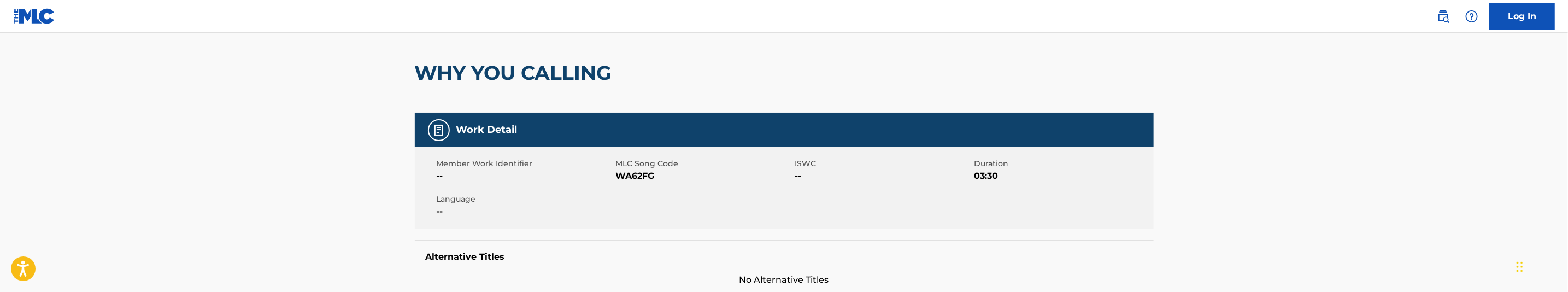
click at [638, 175] on span "WA62FG" at bounding box center [704, 176] width 177 height 13
copy span "WA62FG"
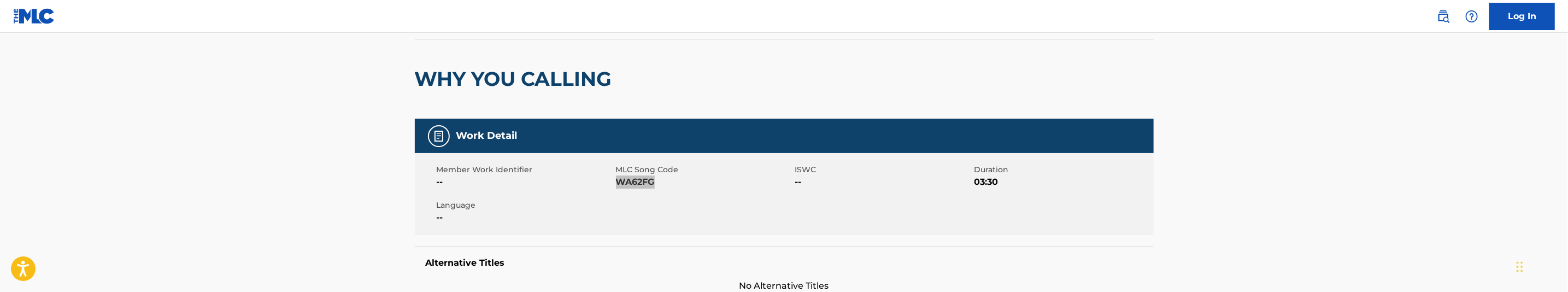
scroll to position [0, 0]
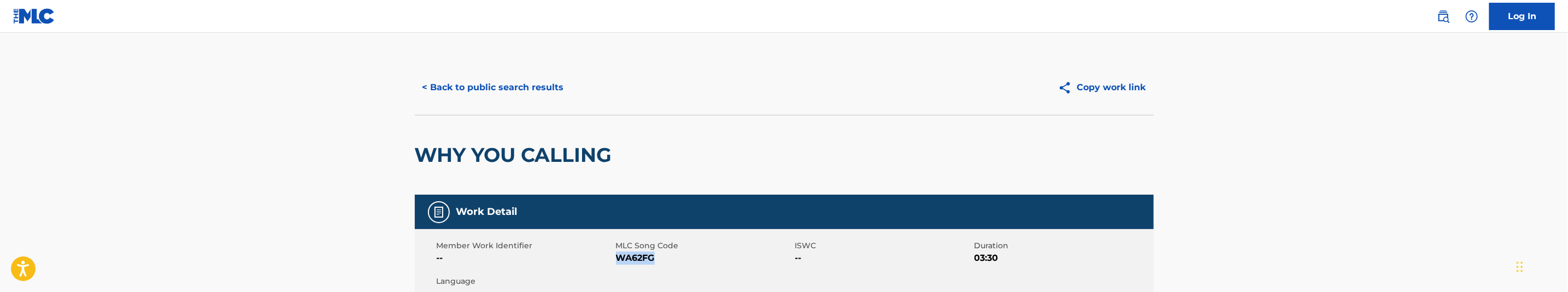
click at [539, 86] on button "< Back to public search results" at bounding box center [493, 88] width 157 height 27
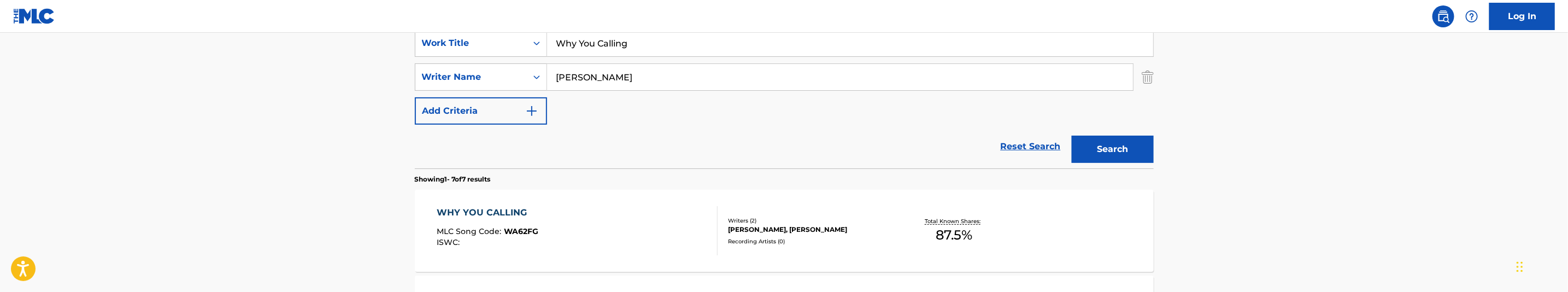
scroll to position [199, 0]
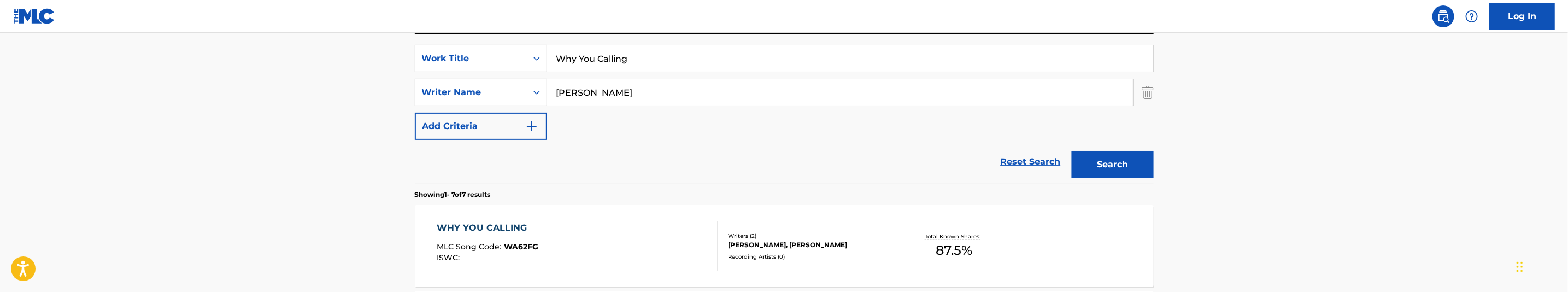
click at [628, 61] on input "Why You Calling" at bounding box center [850, 58] width 606 height 26
click at [629, 61] on input "Why You Calling" at bounding box center [850, 58] width 606 height 26
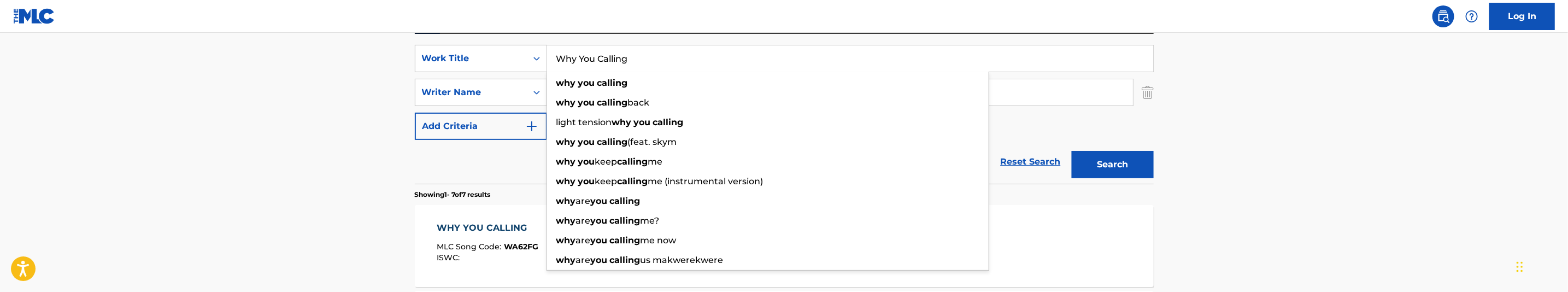
click at [629, 61] on input "Why You Calling" at bounding box center [850, 58] width 606 height 26
paste input "ocky"
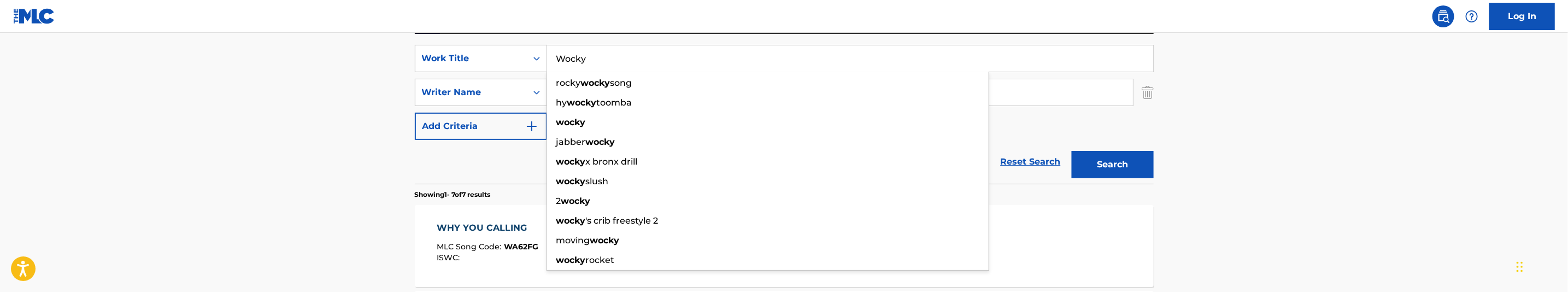
type input "Wocky"
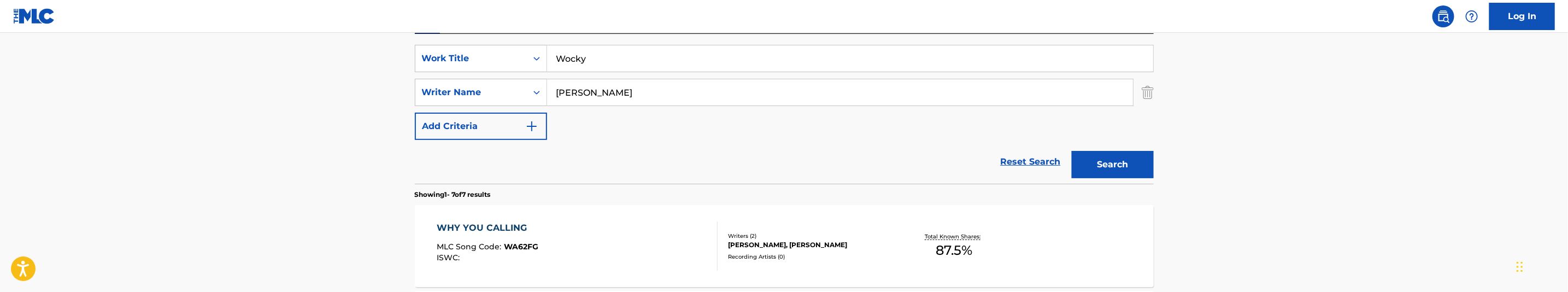
click at [625, 99] on input "Bakopoulos, George" at bounding box center [840, 92] width 586 height 26
paste input "Romero, Alexander"
click at [1105, 166] on button "Search" at bounding box center [1112, 164] width 82 height 27
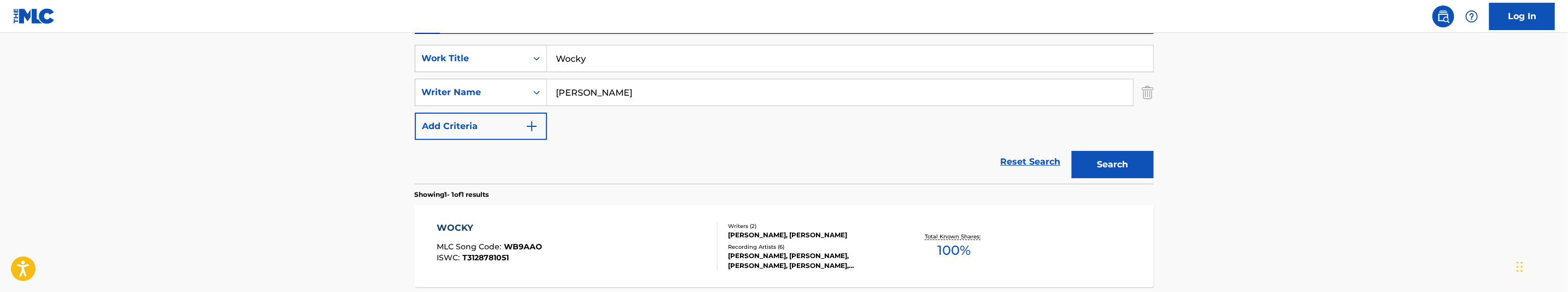
click at [666, 84] on input "Romero, Alexander" at bounding box center [840, 92] width 586 height 26
paste input "Bakopoulos, George"
type input "Bakopoulos, George"
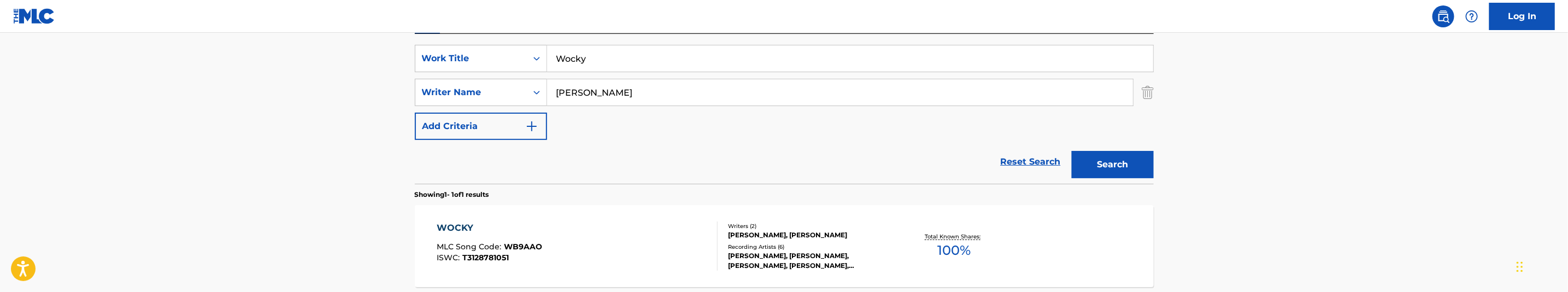
click at [1132, 173] on button "Search" at bounding box center [1112, 164] width 82 height 27
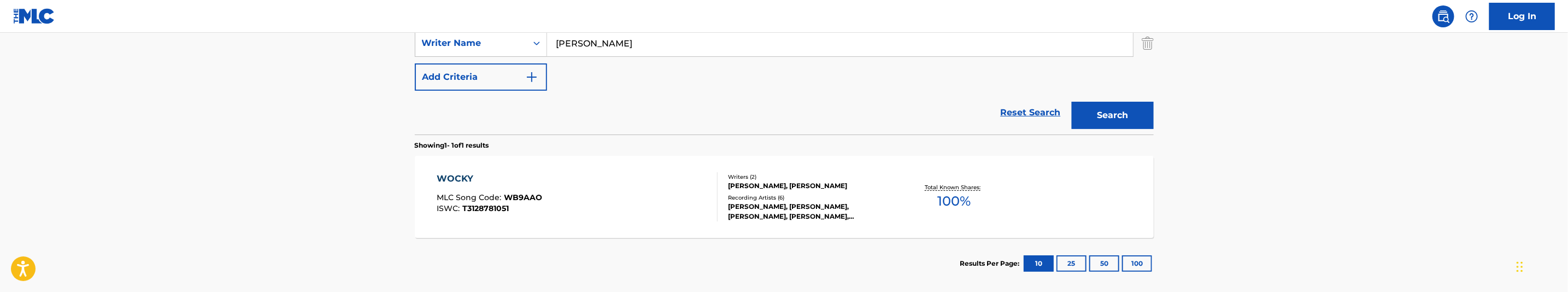
scroll to position [280, 0]
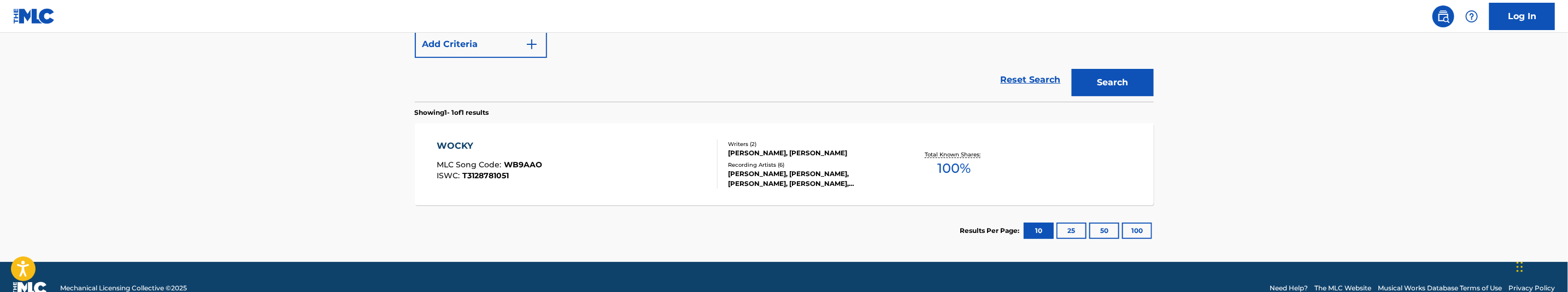
click at [648, 169] on div "WOCKY MLC Song Code : WB9AAO ISWC : T3128781051" at bounding box center [577, 164] width 281 height 49
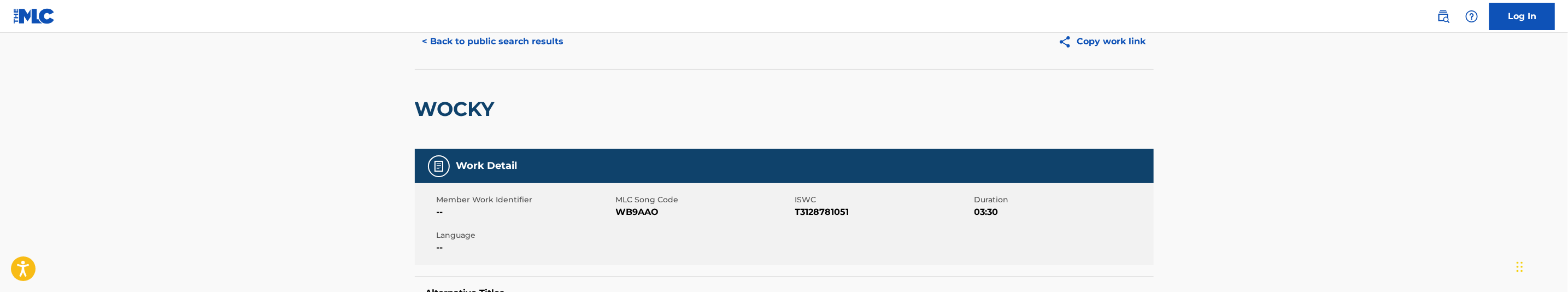
scroll to position [164, 0]
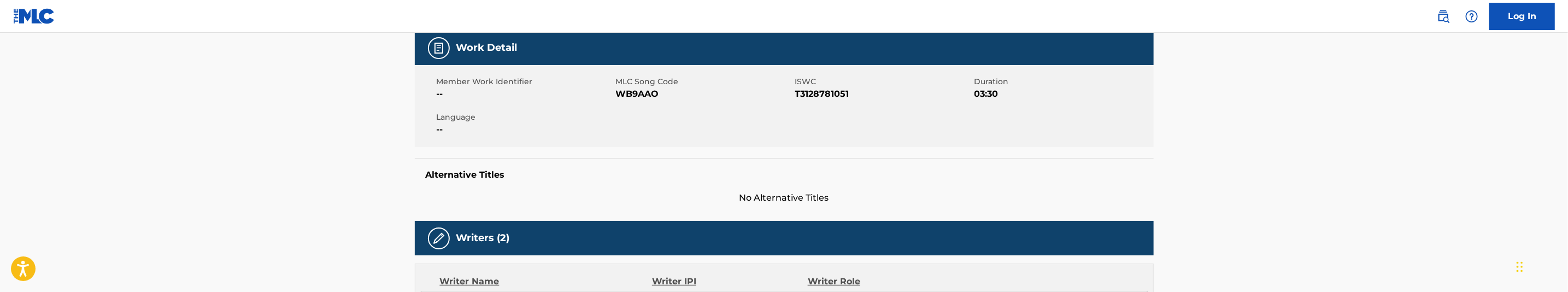
click at [635, 97] on span "WB9AAO" at bounding box center [704, 94] width 177 height 13
copy span "WB9AAO"
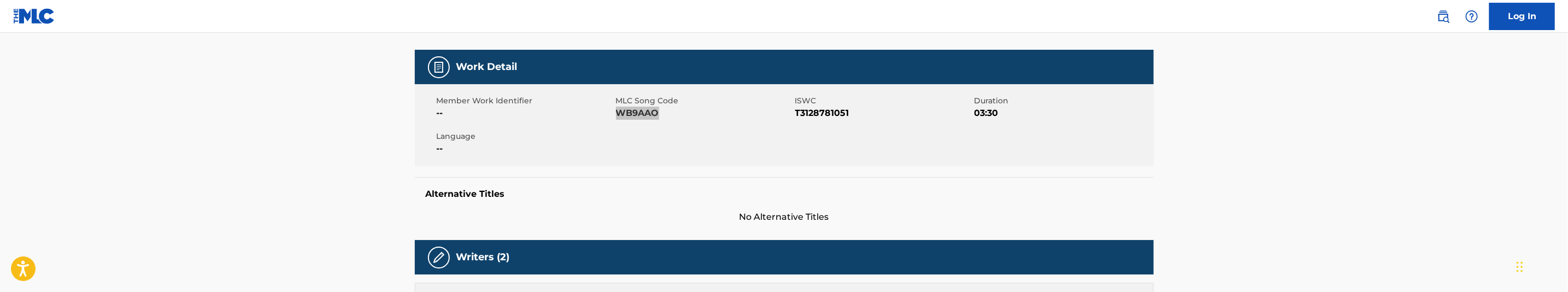
scroll to position [0, 0]
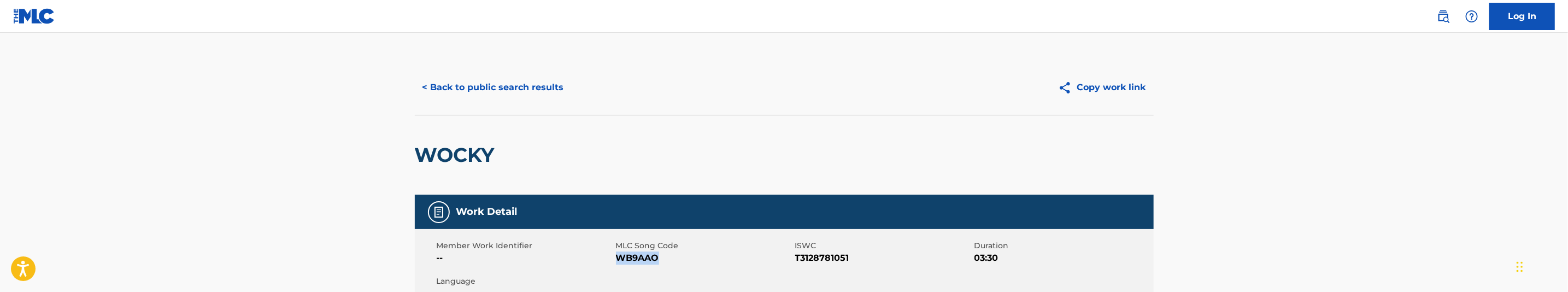
click at [488, 100] on button "< Back to public search results" at bounding box center [493, 88] width 157 height 27
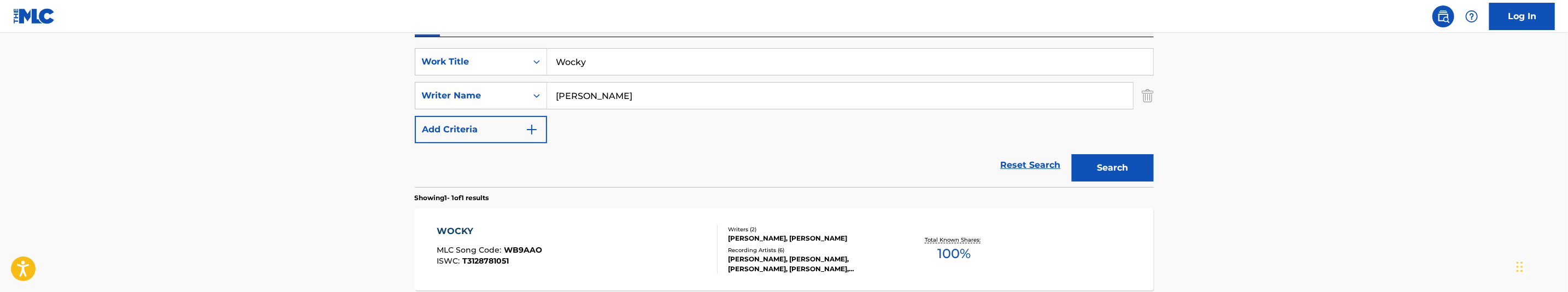
scroll to position [159, 0]
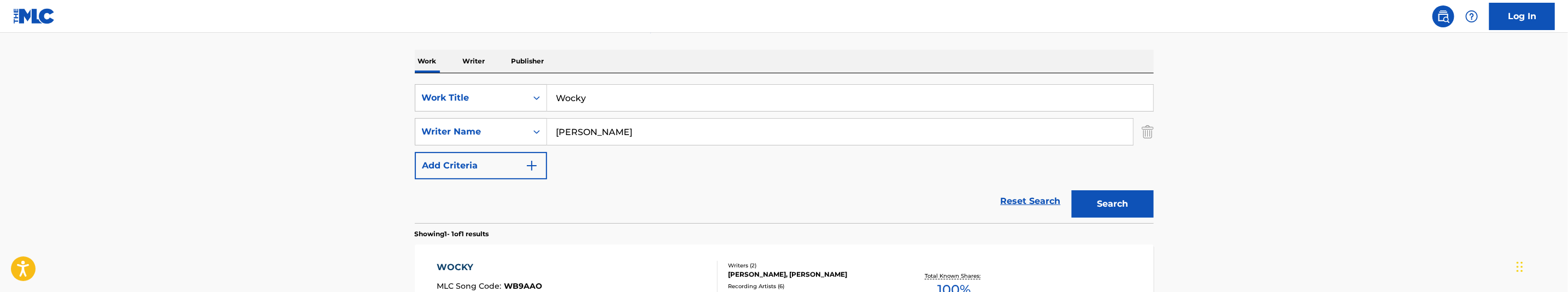
click at [640, 105] on input "Wocky" at bounding box center [850, 98] width 606 height 26
paste input "o K PT3"
type input "Woo K PT3"
click at [659, 123] on input "Bakopoulos, George" at bounding box center [840, 131] width 586 height 26
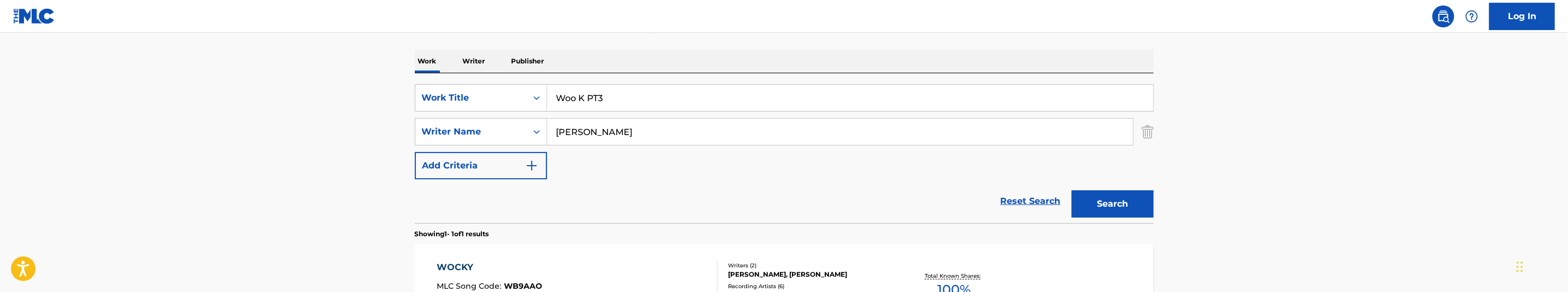
click at [659, 123] on input "Bakopoulos, George" at bounding box center [840, 131] width 586 height 26
paste input "ermudez, Cultur"
click at [1101, 200] on button "Search" at bounding box center [1112, 204] width 82 height 27
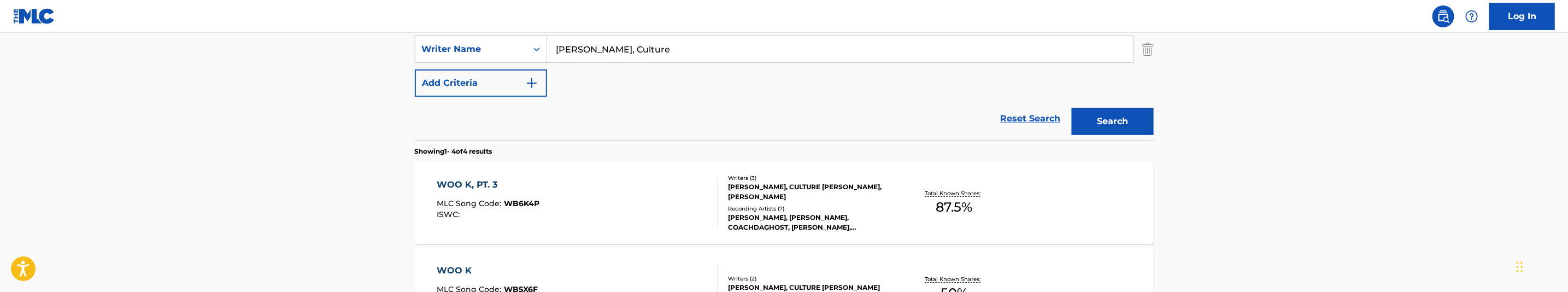
scroll to position [241, 0]
click at [656, 50] on input "Bermudez, Culture" at bounding box center [840, 50] width 586 height 26
paste input "Vasquez, Nuival"
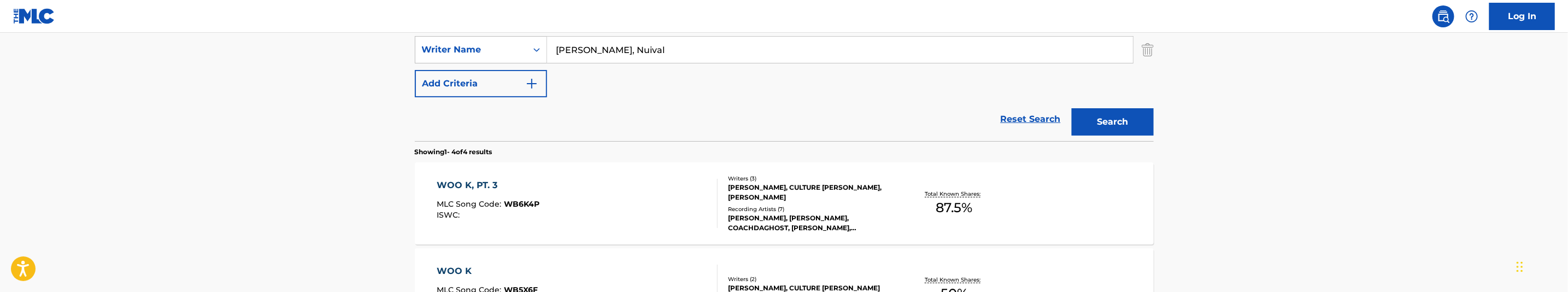
click at [1126, 121] on button "Search" at bounding box center [1112, 122] width 82 height 27
click at [660, 52] on input "Vasquez, Nuival" at bounding box center [840, 50] width 586 height 26
paste input "Bakopoulos, George"
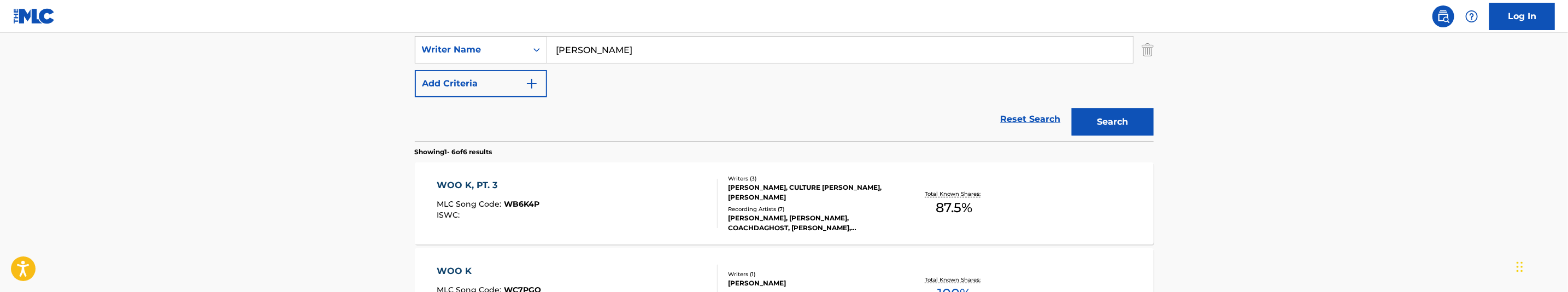
type input "Bakopoulos, George"
click at [1155, 129] on div "The MLC Public Work Search The accuracy and completeness of The MLC's data is d…" at bounding box center [784, 272] width 765 height 905
click at [1123, 129] on button "Search" at bounding box center [1112, 122] width 82 height 27
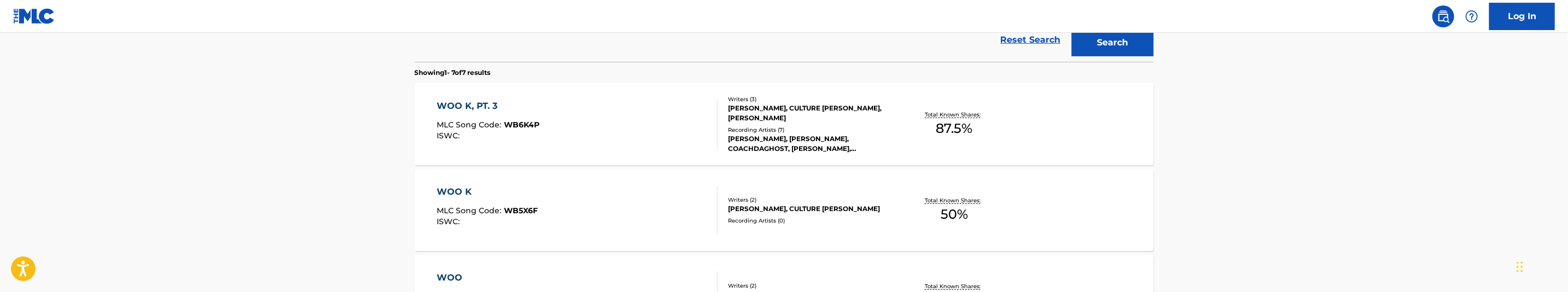
scroll to position [323, 0]
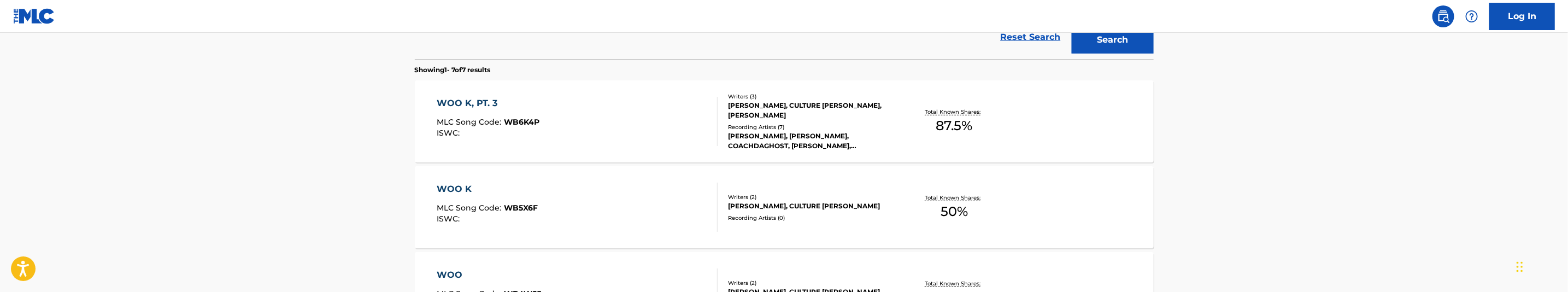
click at [605, 123] on div "WOO K, PT. 3 MLC Song Code : WB6K4P ISWC :" at bounding box center [577, 121] width 281 height 49
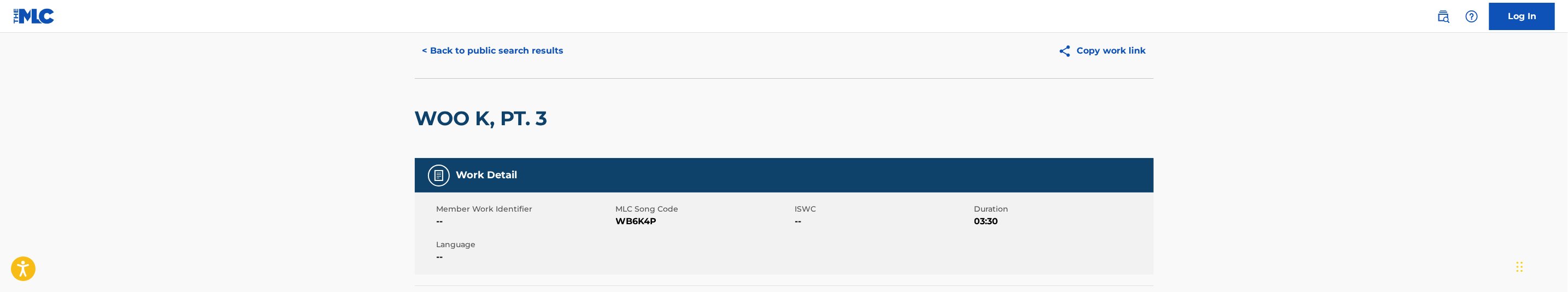
scroll to position [82, 0]
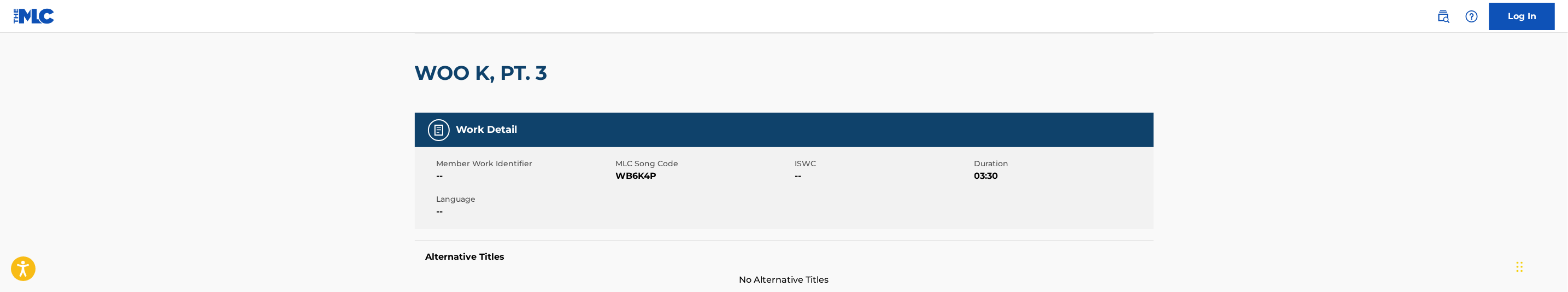
click at [641, 177] on span "WB6K4P" at bounding box center [704, 176] width 177 height 13
copy span "WB6K4P"
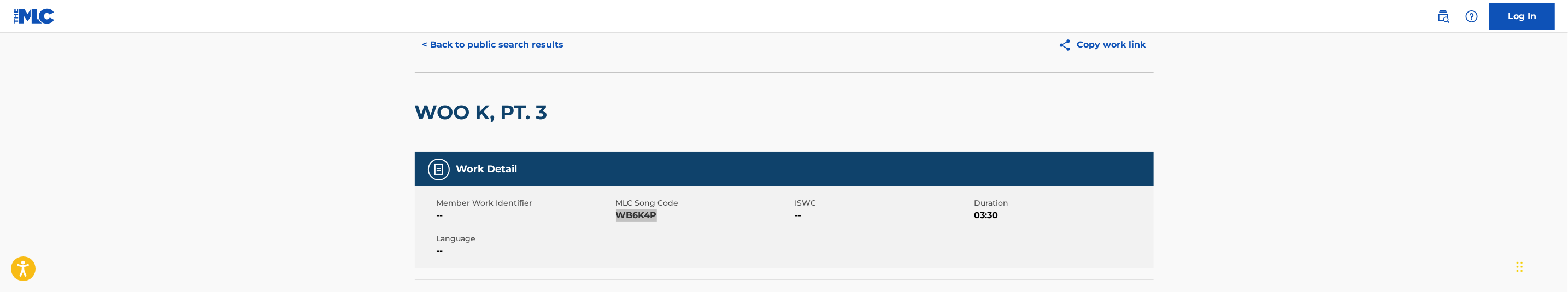
scroll to position [0, 0]
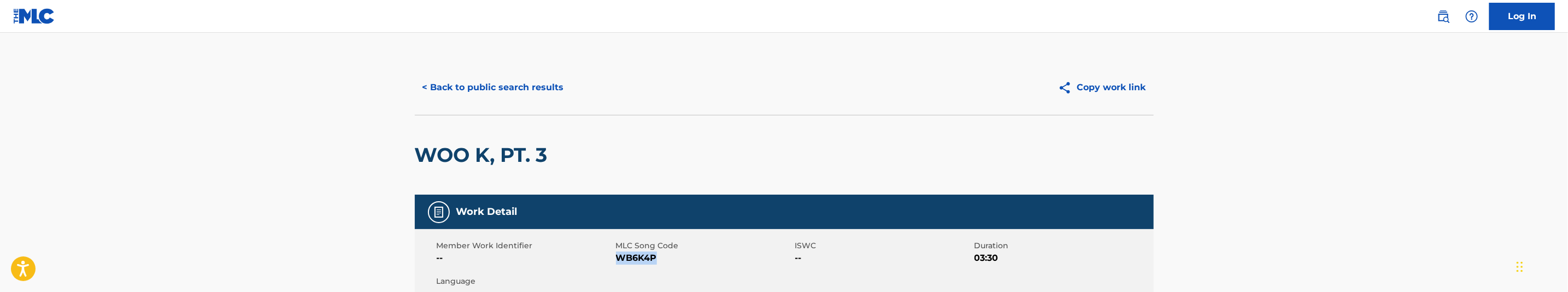
click at [550, 74] on button "< Back to public search results" at bounding box center [493, 88] width 157 height 27
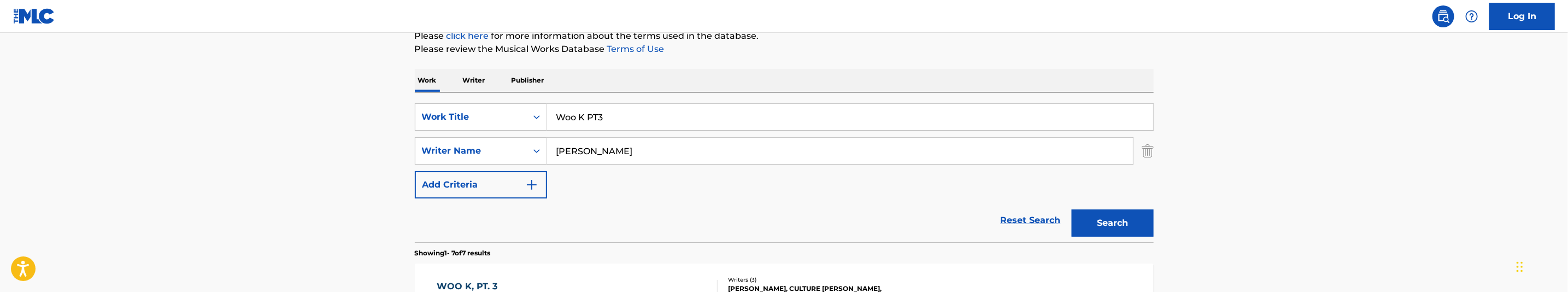
scroll to position [140, 0]
click at [601, 114] on input "Woo K PT3" at bounding box center [850, 117] width 606 height 26
paste input "rong Lights"
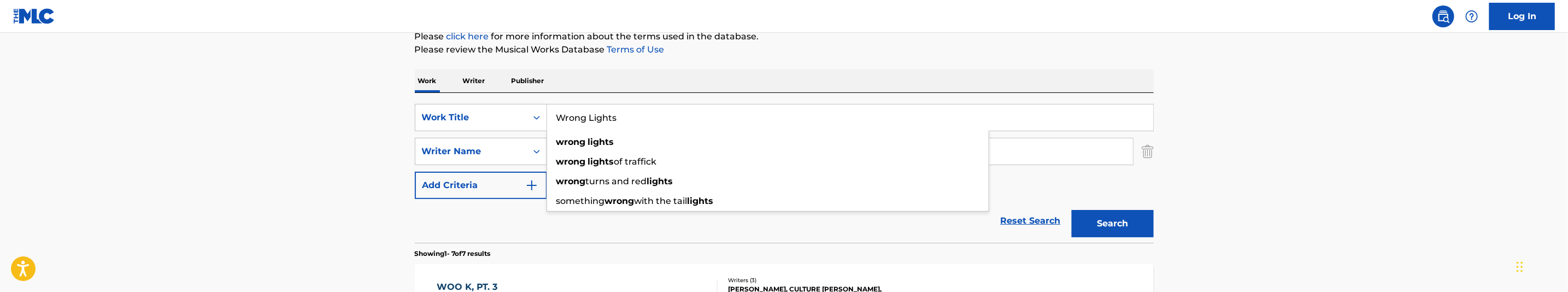
type input "Wrong Lights"
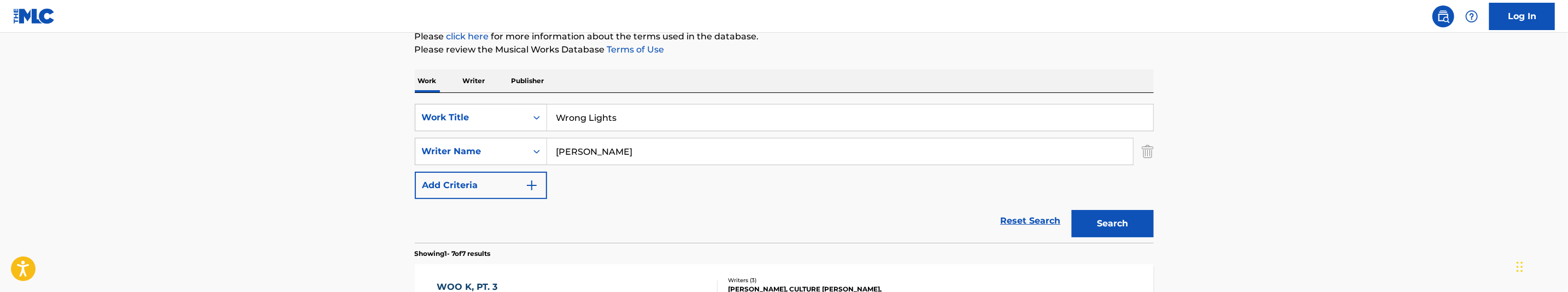
click at [669, 145] on input "Bakopoulos, George" at bounding box center [840, 151] width 586 height 26
paste input "Cummings, Qudir"
click at [1114, 215] on button "Search" at bounding box center [1112, 223] width 82 height 27
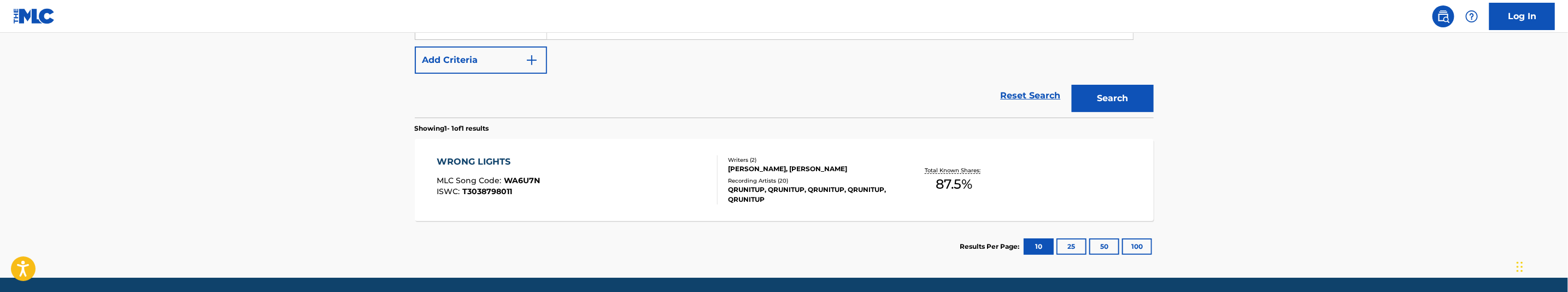
scroll to position [221, 0]
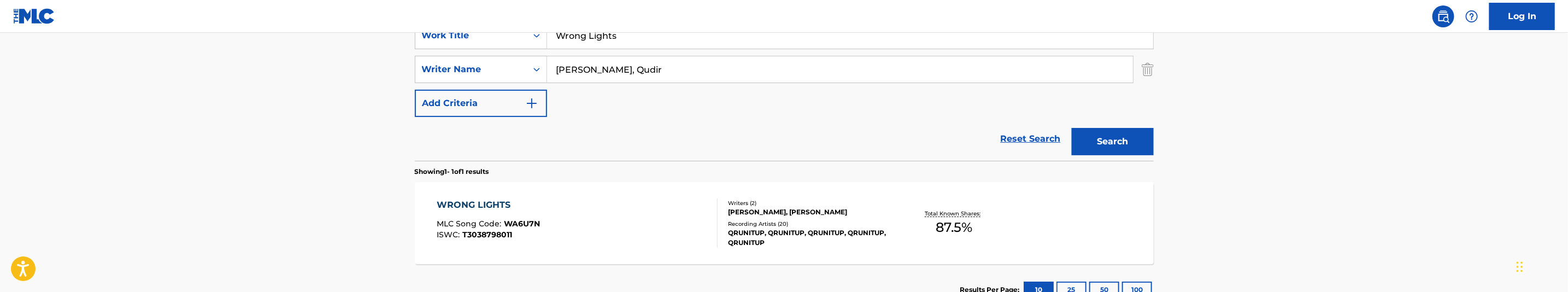
click at [629, 69] on input "Cummings, Qudir" at bounding box center [840, 69] width 586 height 26
paste input "Bakopoulos, George"
type input "Bakopoulos, George"
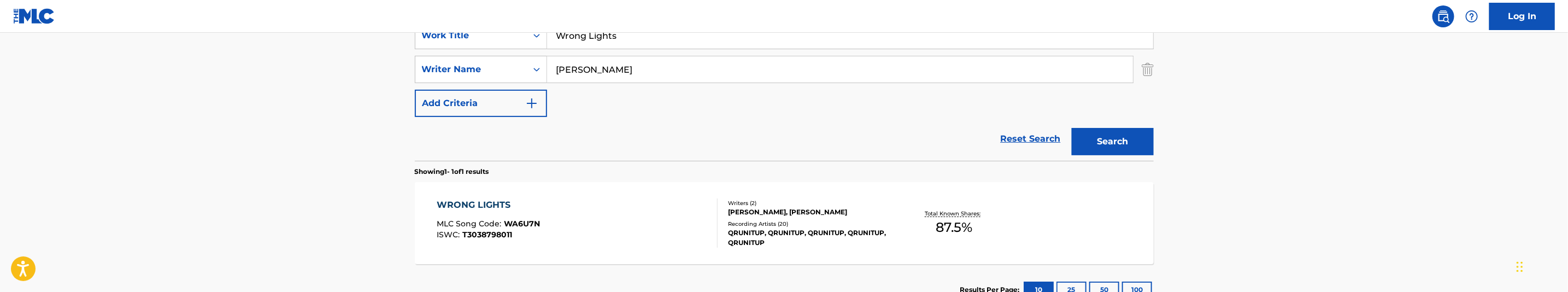
click at [1115, 141] on button "Search" at bounding box center [1112, 141] width 82 height 27
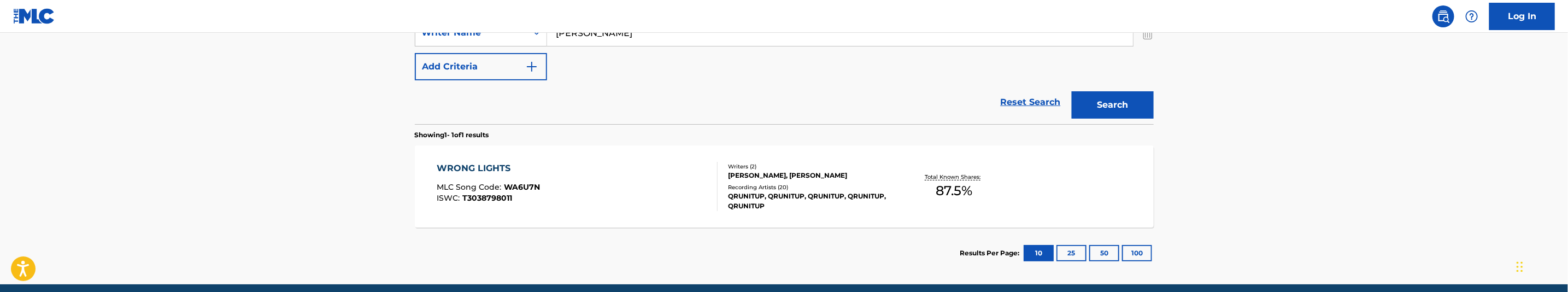
scroll to position [303, 0]
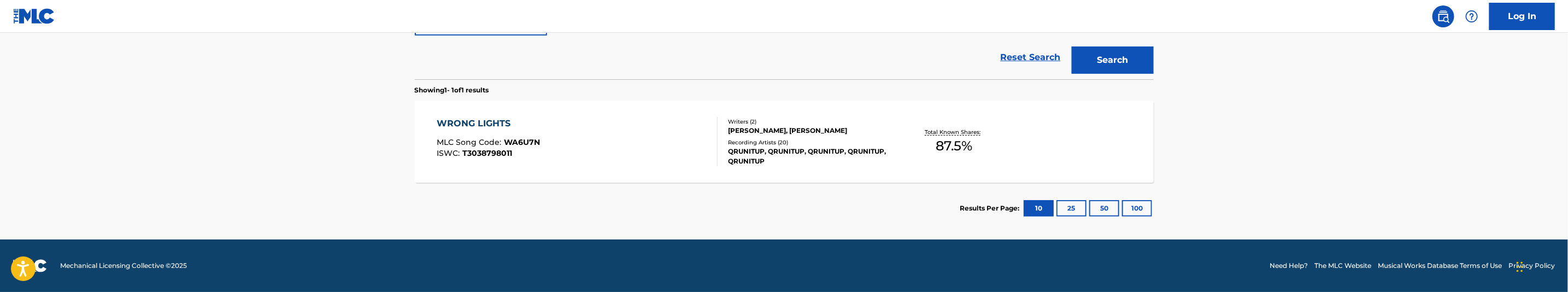
click at [614, 155] on div "WRONG LIGHTS MLC Song Code : WA6U7N ISWC : T3038798011" at bounding box center [577, 141] width 281 height 49
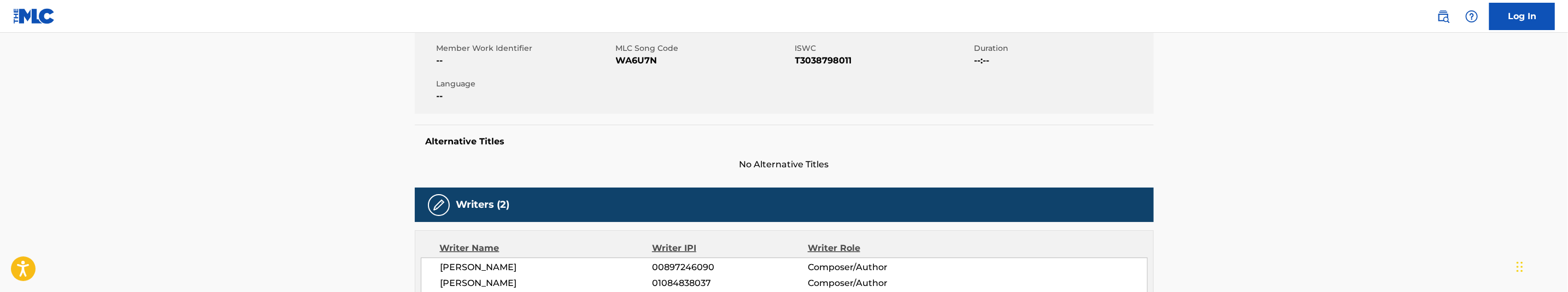
scroll to position [164, 0]
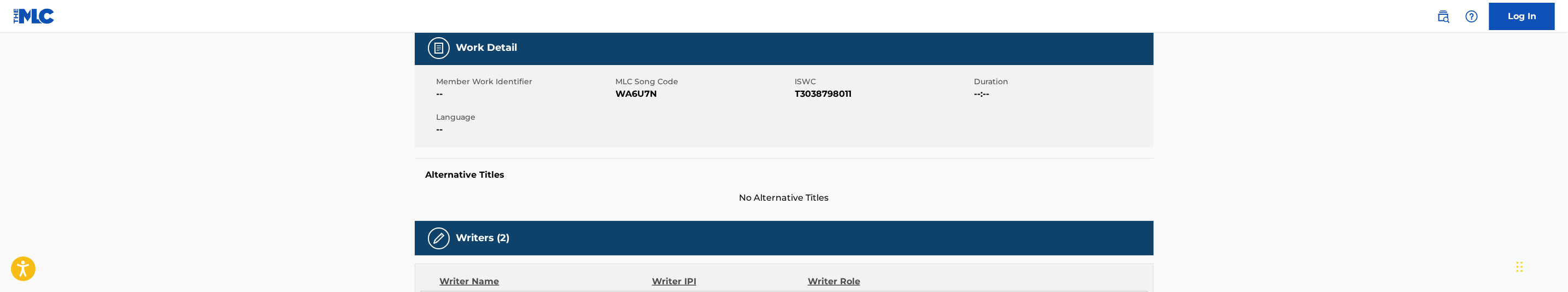
click at [641, 98] on span "WA6U7N" at bounding box center [704, 94] width 177 height 13
copy span "WA6U7N"
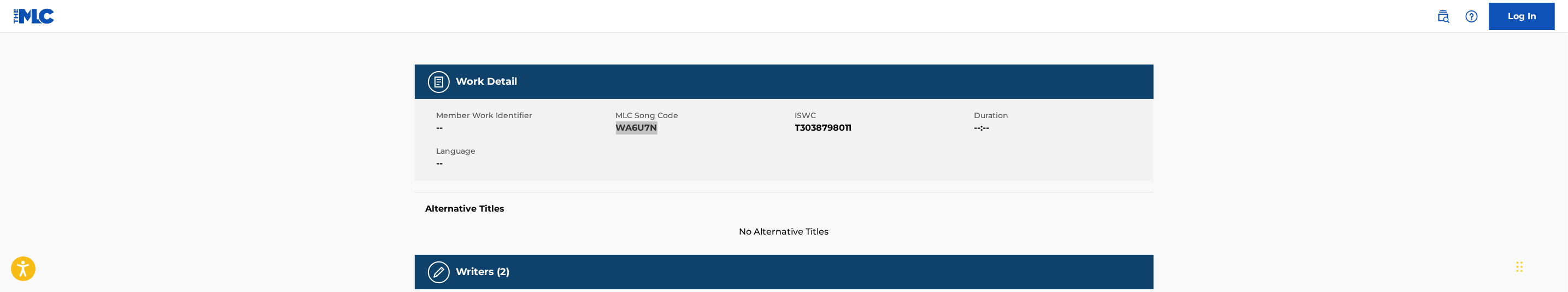
scroll to position [0, 0]
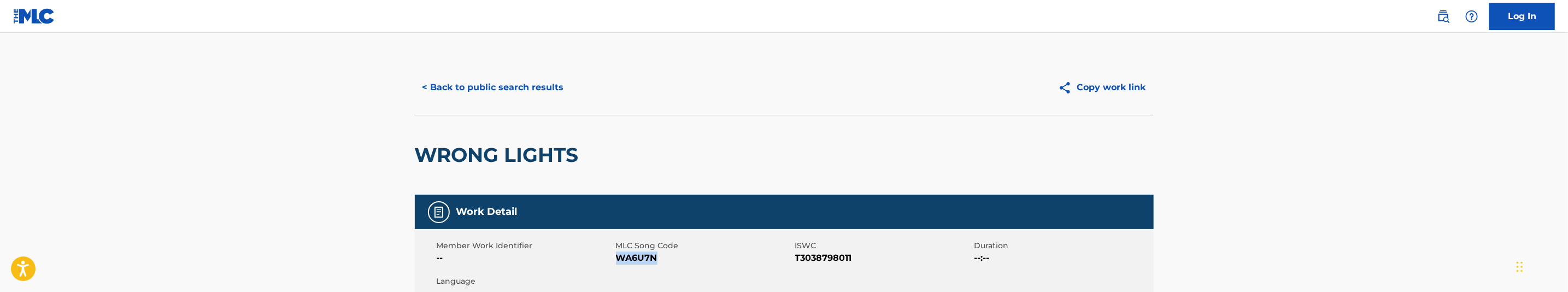
click at [552, 89] on button "< Back to public search results" at bounding box center [493, 88] width 157 height 27
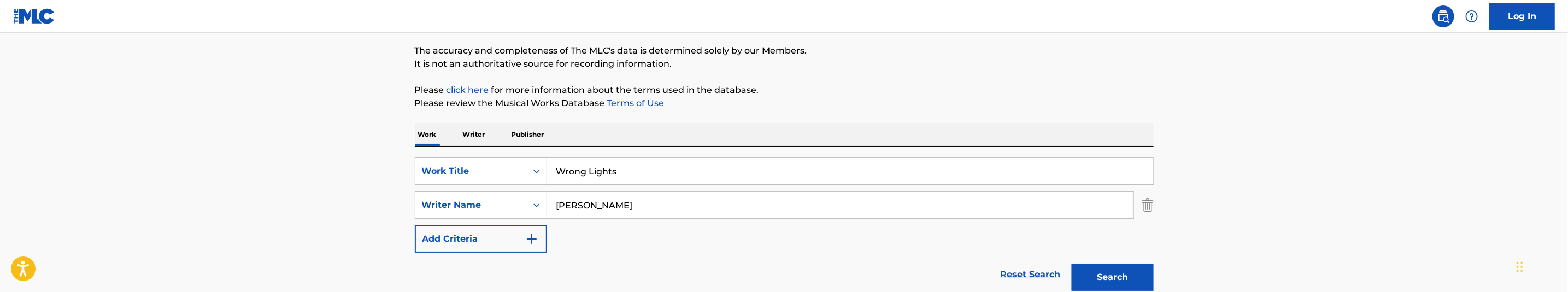
scroll to position [77, 0]
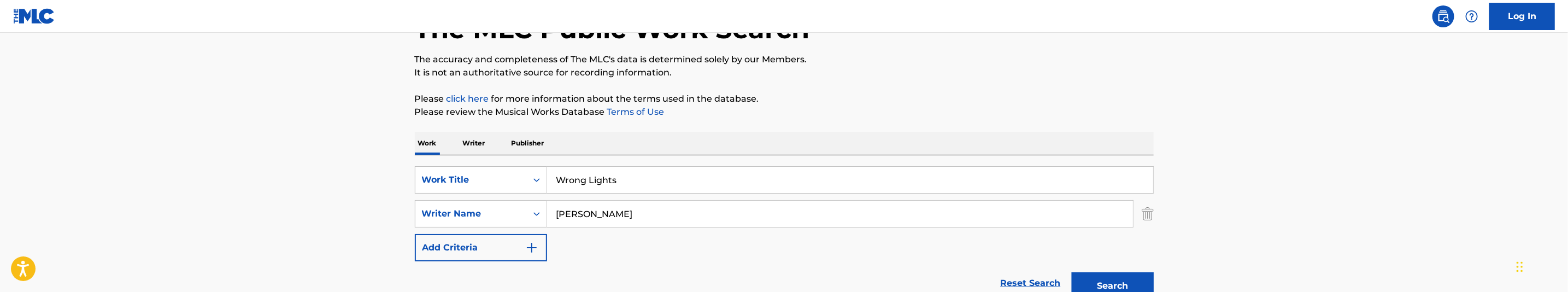
click at [634, 181] on input "Wrong Lights" at bounding box center [850, 179] width 606 height 26
paste input "You Looking Pitiful"
type input "You Looking Pitiful"
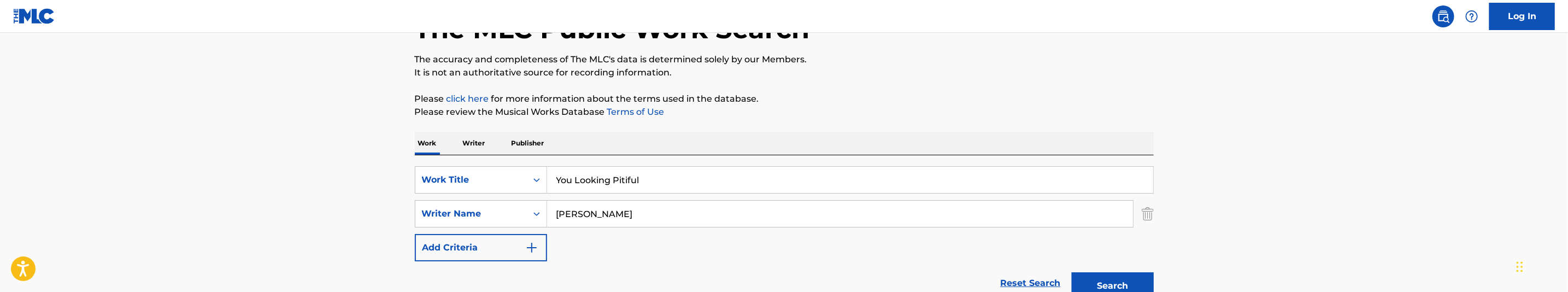
click at [669, 209] on input "Bakopoulos, George" at bounding box center [840, 213] width 586 height 26
paste input "Morales, Christopher Louis"
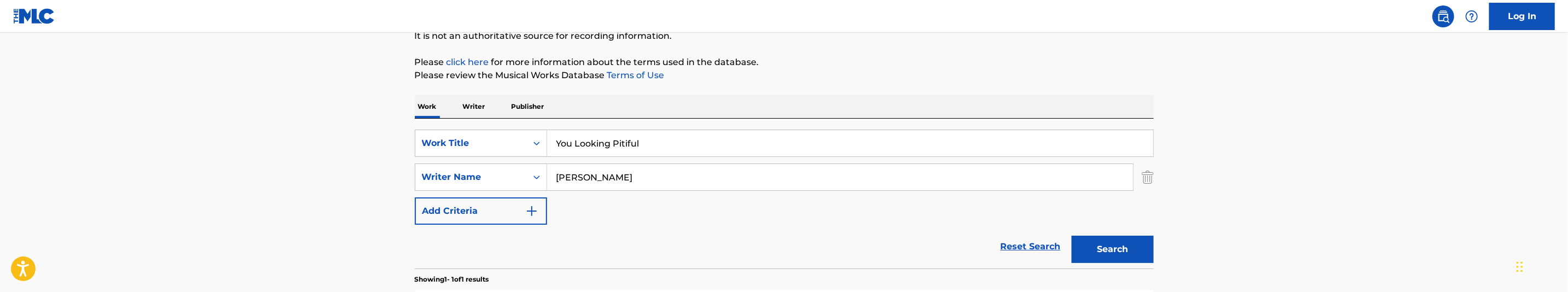
scroll to position [159, 0]
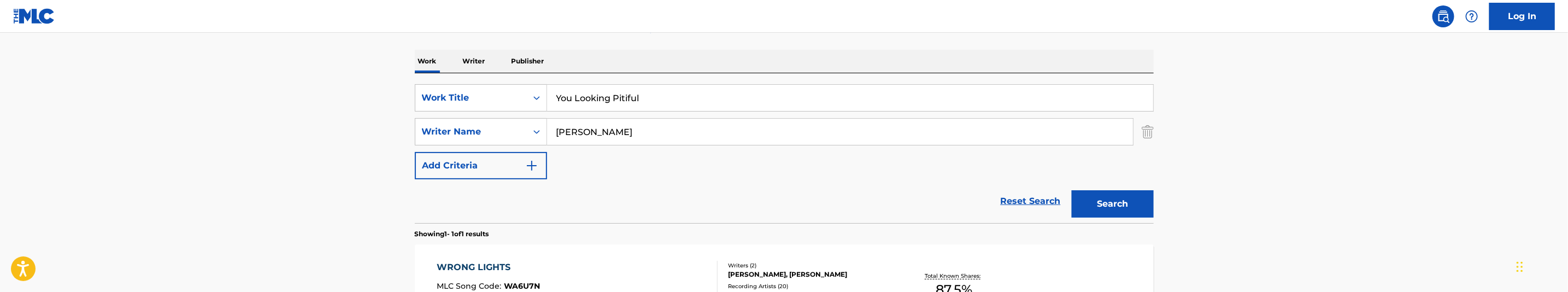
click at [1119, 211] on button "Search" at bounding box center [1112, 204] width 82 height 27
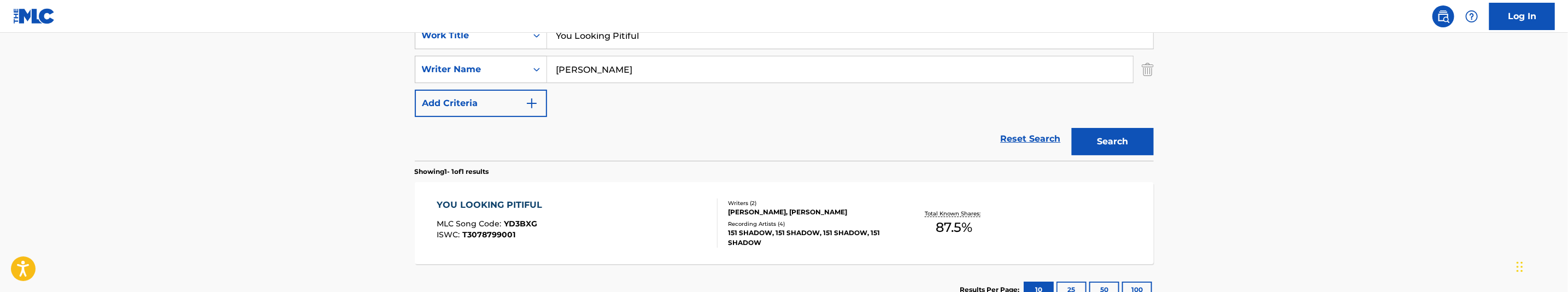
scroll to position [140, 0]
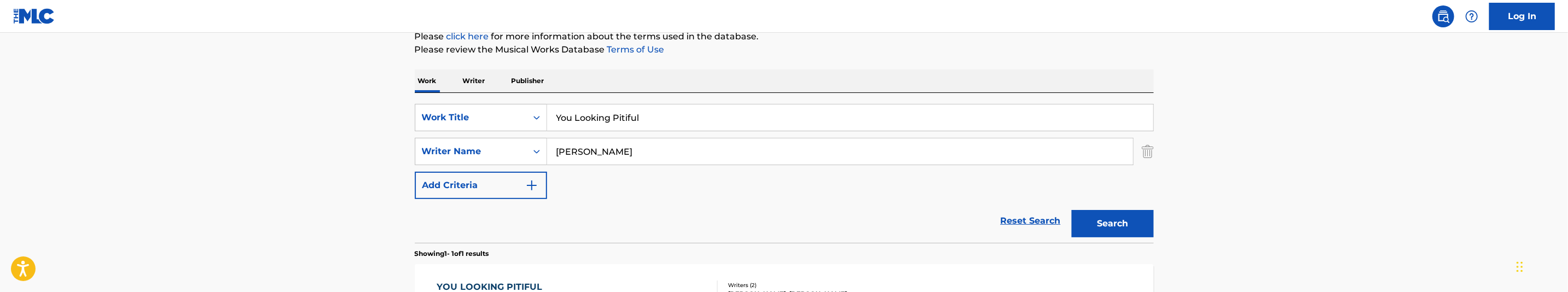
click at [669, 157] on input "Morales, Christopher Louis" at bounding box center [840, 151] width 586 height 26
paste input "Bakopoulos, George"
type input "Bakopoulos, George"
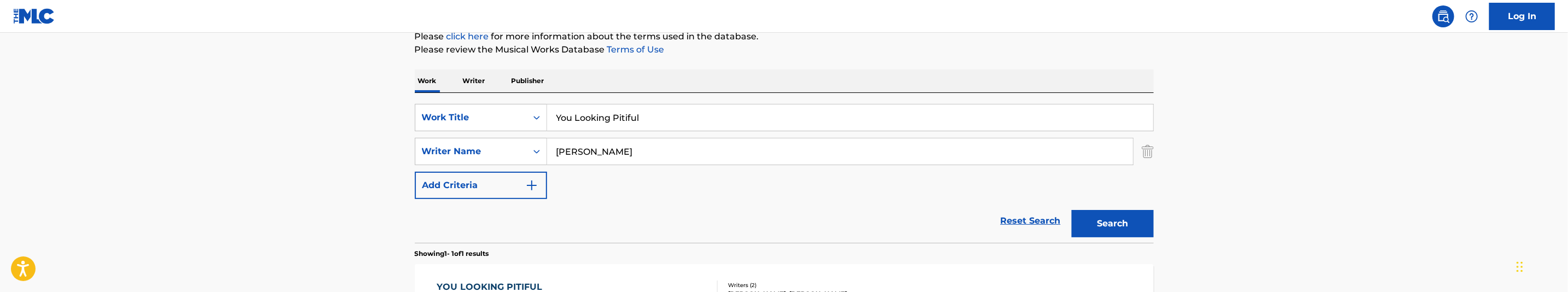
click at [1119, 208] on div "Search" at bounding box center [1110, 220] width 88 height 44
click at [1121, 220] on button "Search" at bounding box center [1112, 223] width 82 height 27
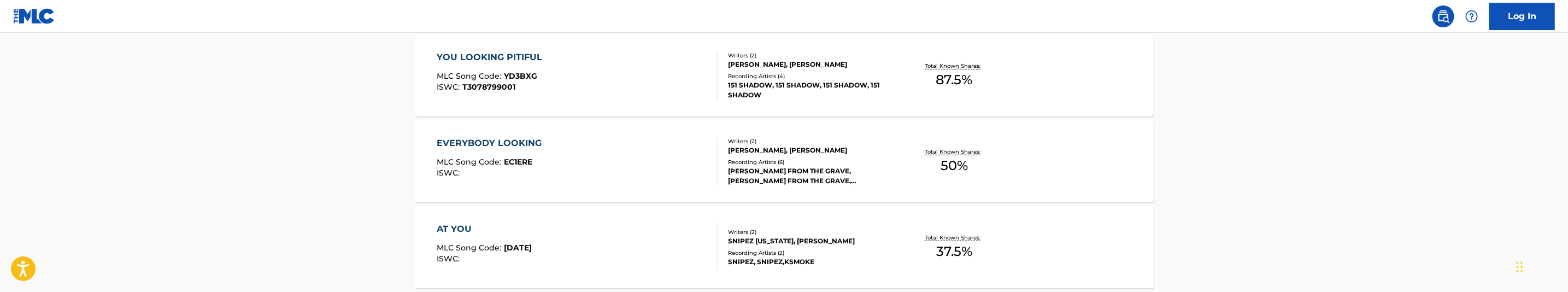
scroll to position [382, 0]
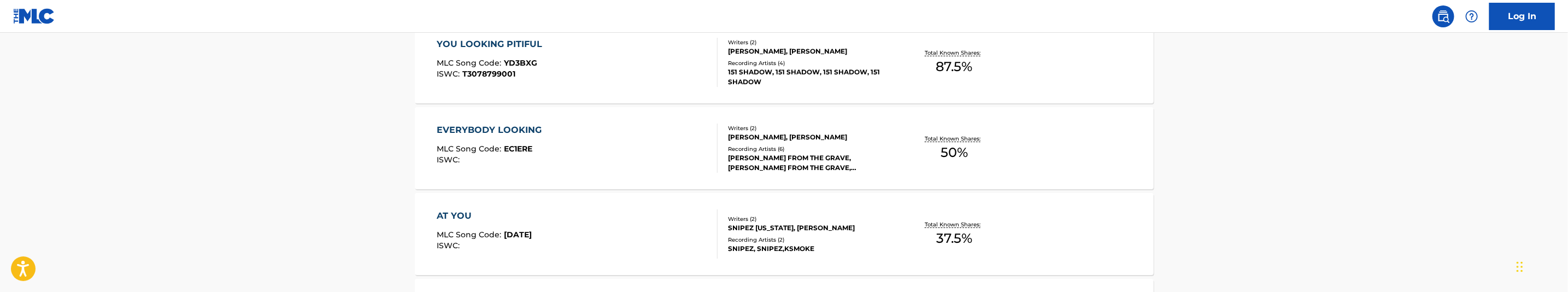
click at [614, 71] on div "YOU LOOKING PITIFUL MLC Song Code : YD3BXG ISWC : T3078799001" at bounding box center [577, 62] width 281 height 49
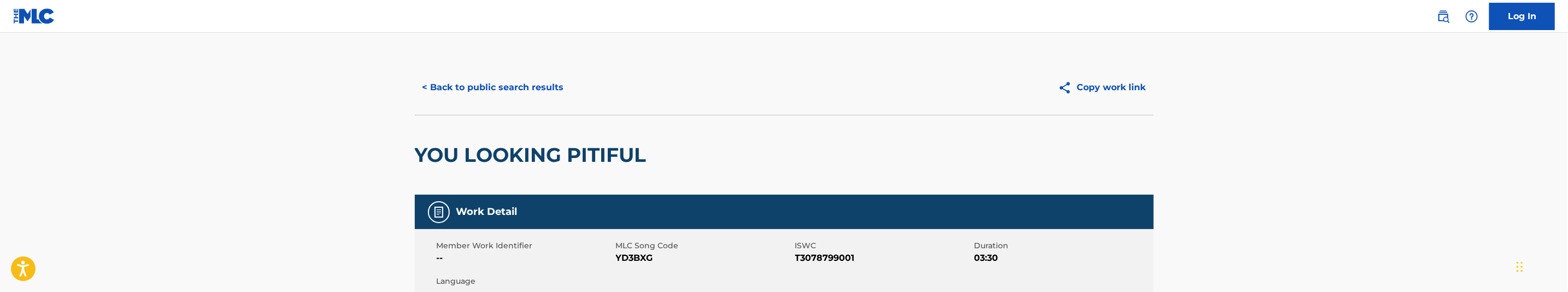
click at [641, 261] on span "YD3BXG" at bounding box center [704, 258] width 177 height 13
copy span "YD3BXG"
click at [515, 89] on button "< Back to public search results" at bounding box center [493, 88] width 157 height 27
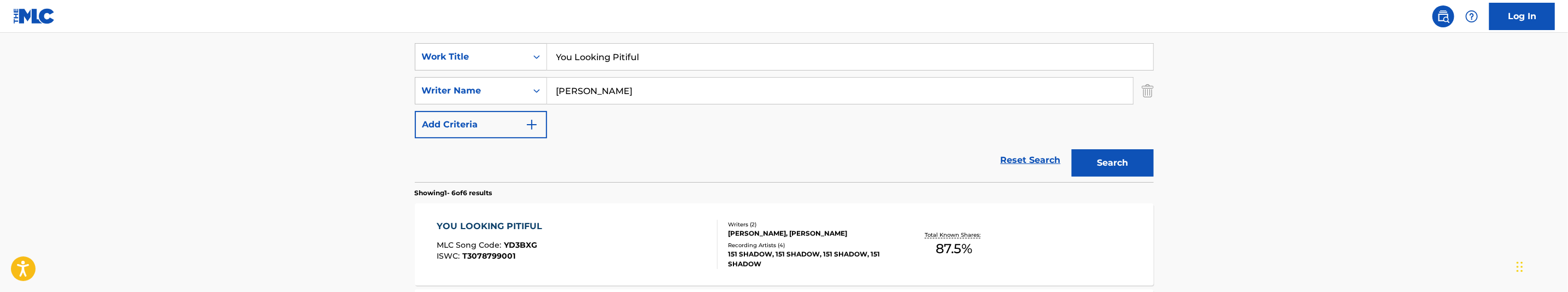
scroll to position [199, 0]
click at [601, 56] on input "You Looking Pitiful" at bounding box center [850, 58] width 606 height 26
paste input "ng"
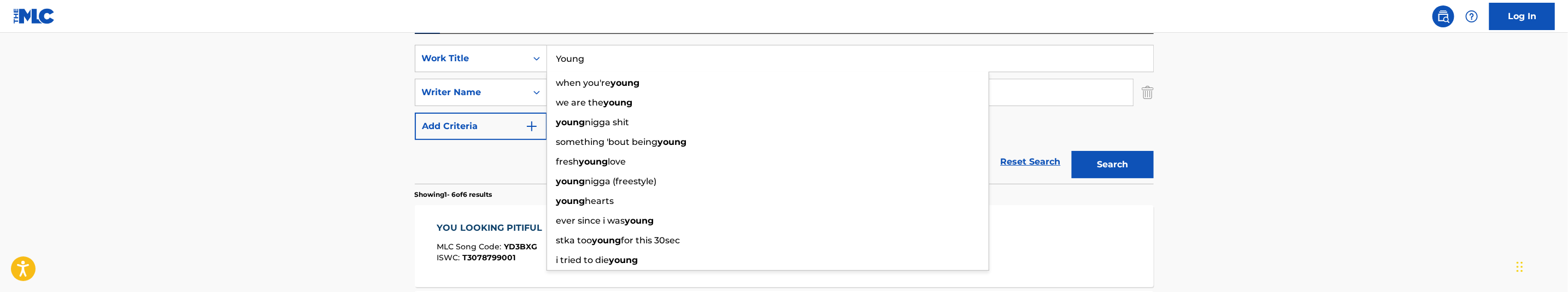
type input "Young"
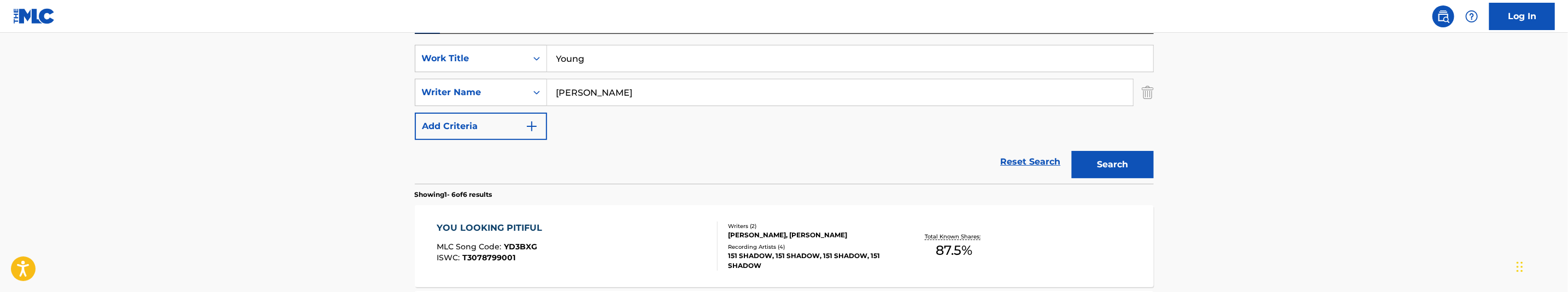
click at [669, 87] on input "Bakopoulos, George" at bounding box center [840, 92] width 586 height 26
paste input "olla Bolla, Giovanni"
click at [1124, 157] on button "Search" at bounding box center [1112, 164] width 82 height 27
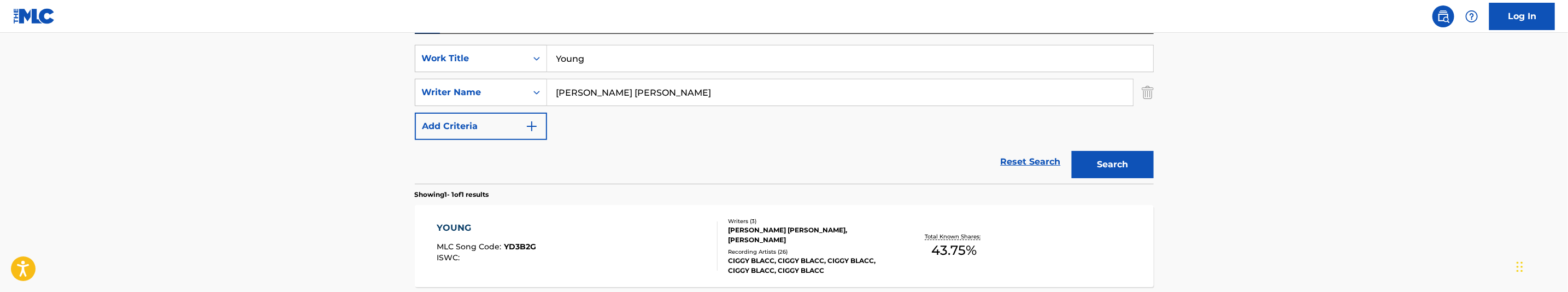
click at [689, 94] on input "Bolla Bolla, Giovanni" at bounding box center [840, 92] width 586 height 26
paste input "lanchard, Nikenxon"
click at [1085, 161] on button "Search" at bounding box center [1112, 164] width 82 height 27
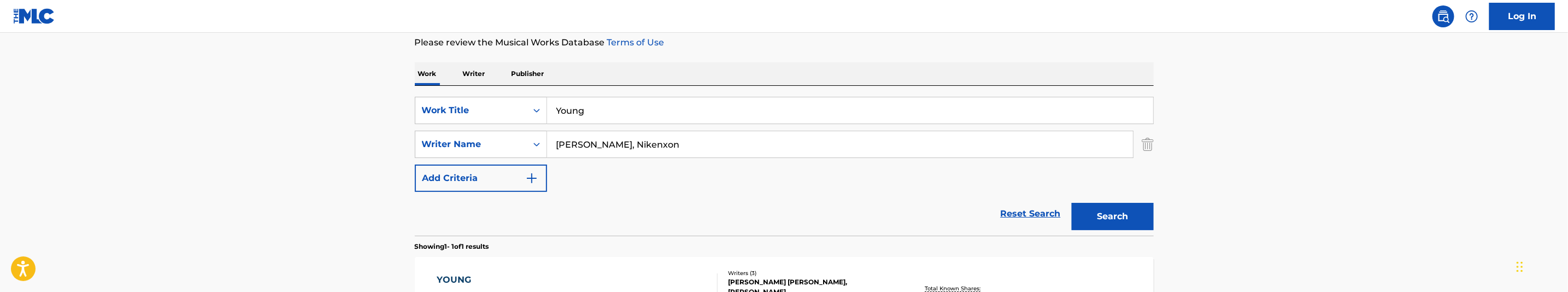
scroll to position [140, 0]
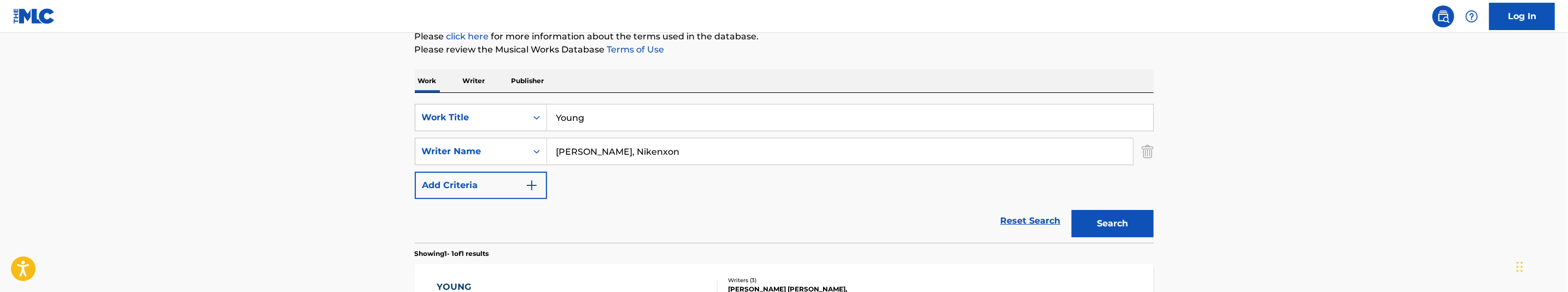
click at [660, 162] on input "Blanchard, Nikenxon" at bounding box center [840, 151] width 586 height 26
paste input "akopoulos, George"
type input "Bakopoulos, George"
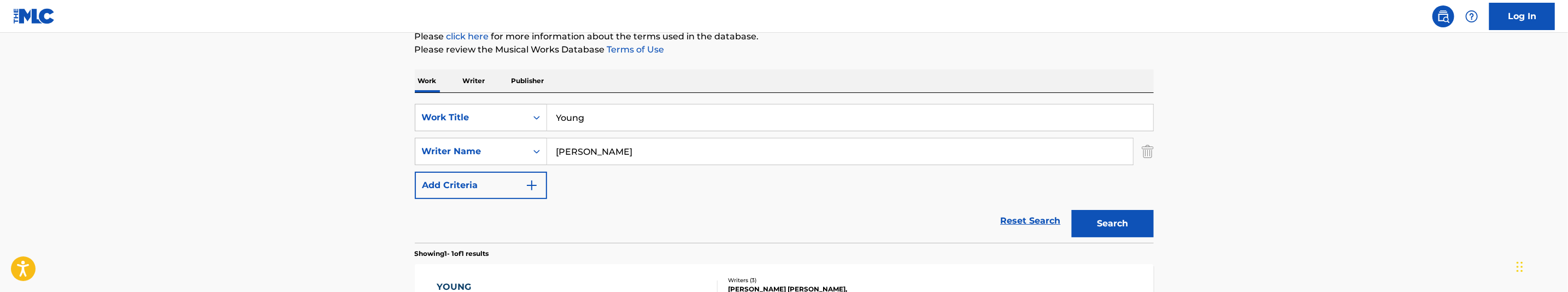
click at [1112, 223] on button "Search" at bounding box center [1112, 223] width 82 height 27
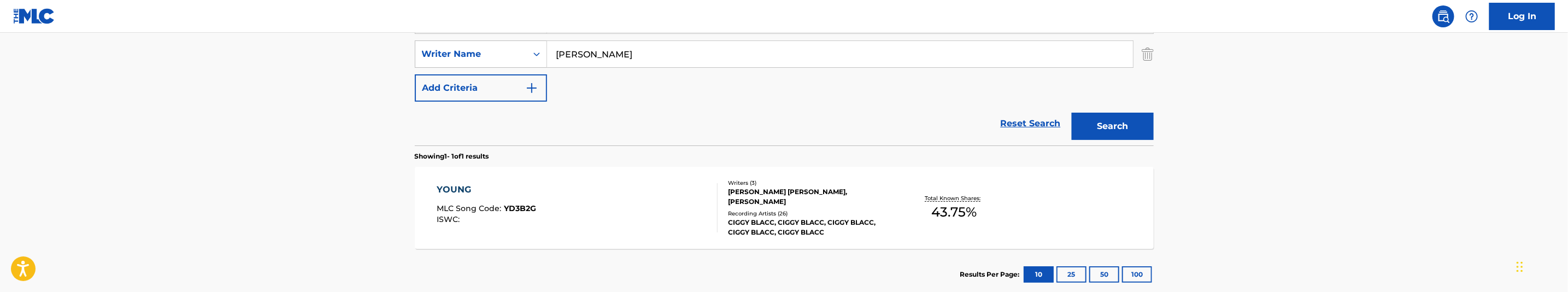
scroll to position [303, 0]
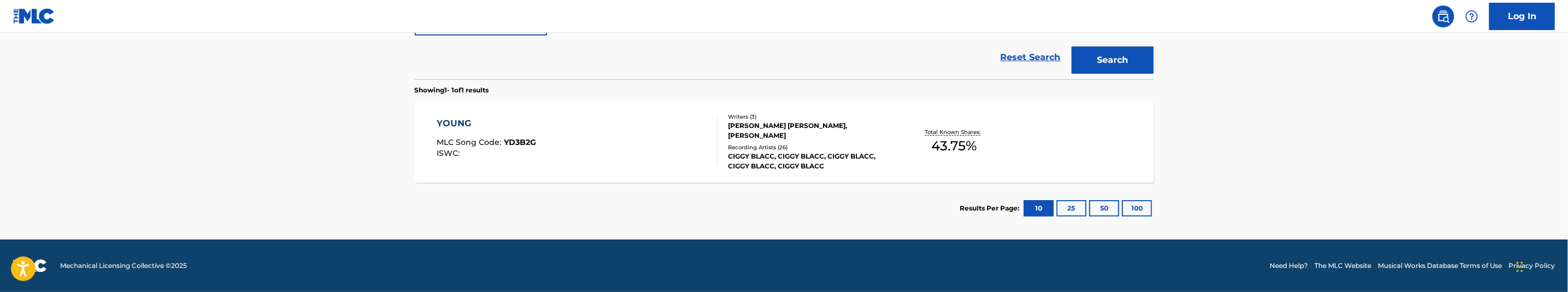
click at [613, 142] on div "YOUNG MLC Song Code : YD3B2G ISWC :" at bounding box center [577, 141] width 281 height 49
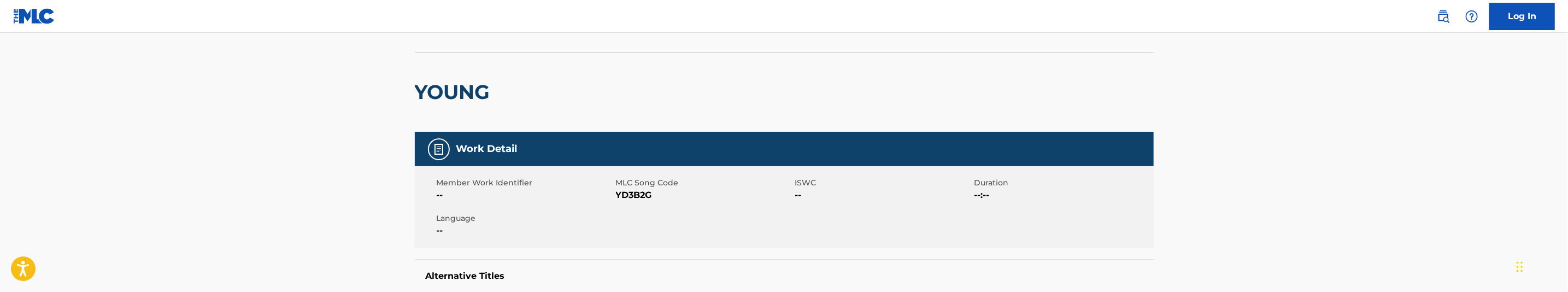
scroll to position [82, 0]
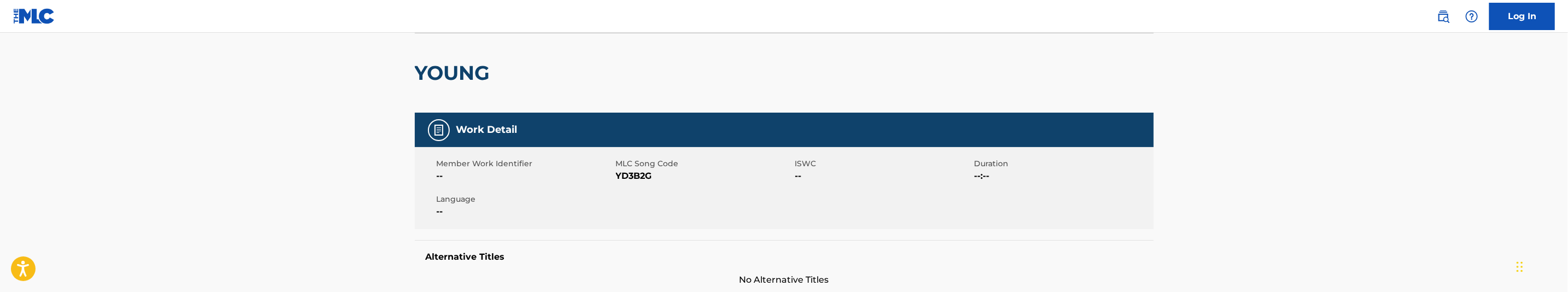
click at [640, 178] on span "YD3B2G" at bounding box center [704, 176] width 177 height 13
copy span "YD3B2G"
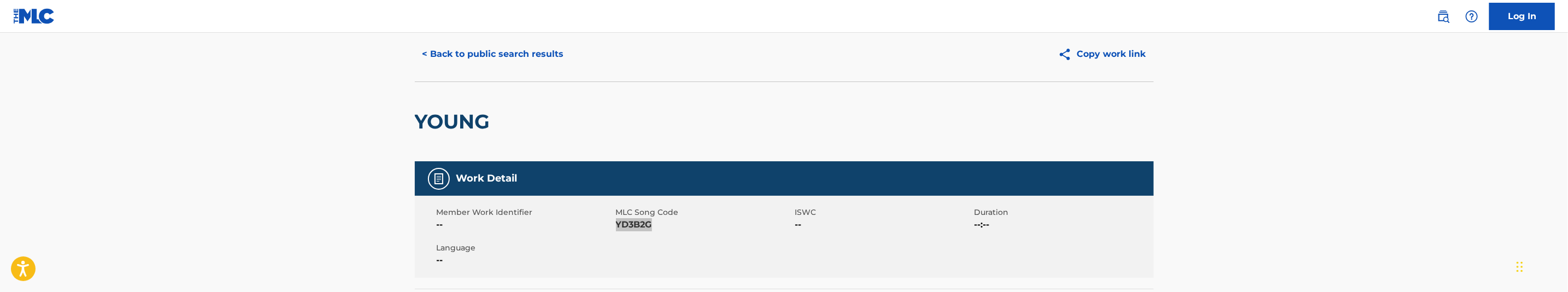
scroll to position [0, 0]
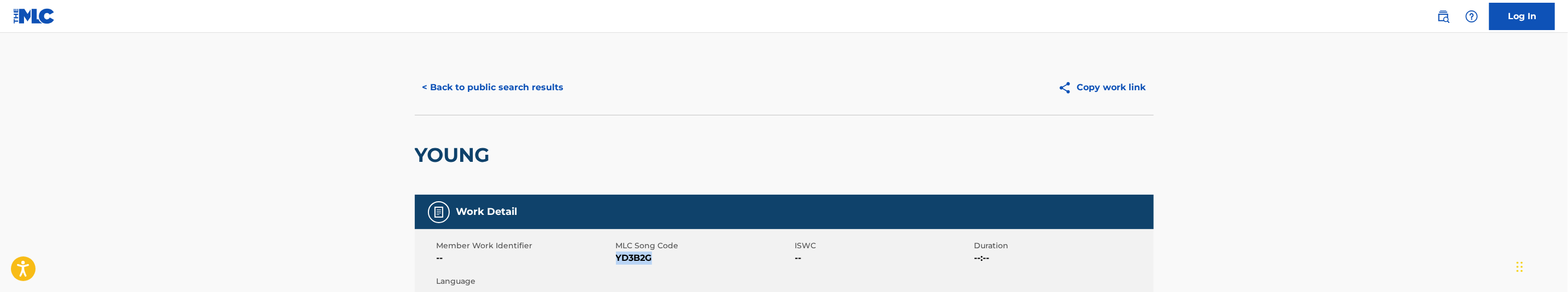
click at [541, 89] on button "< Back to public search results" at bounding box center [493, 88] width 157 height 27
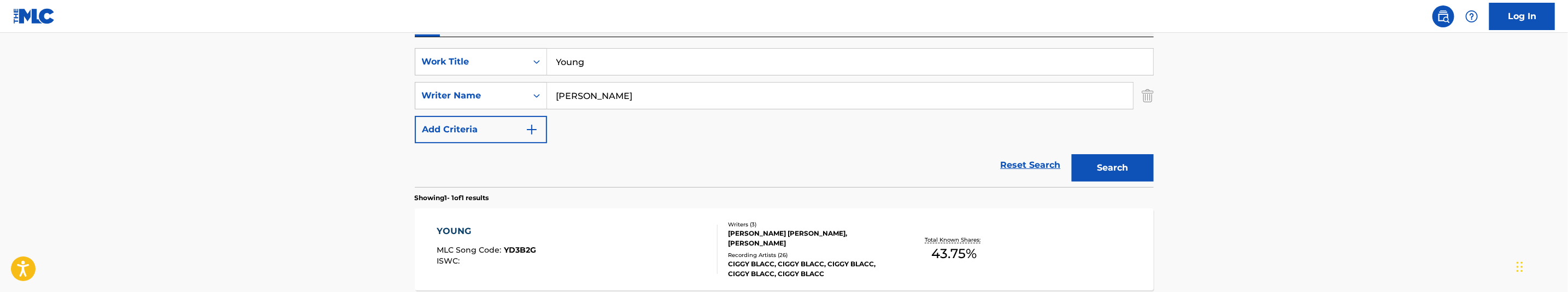
scroll to position [159, 0]
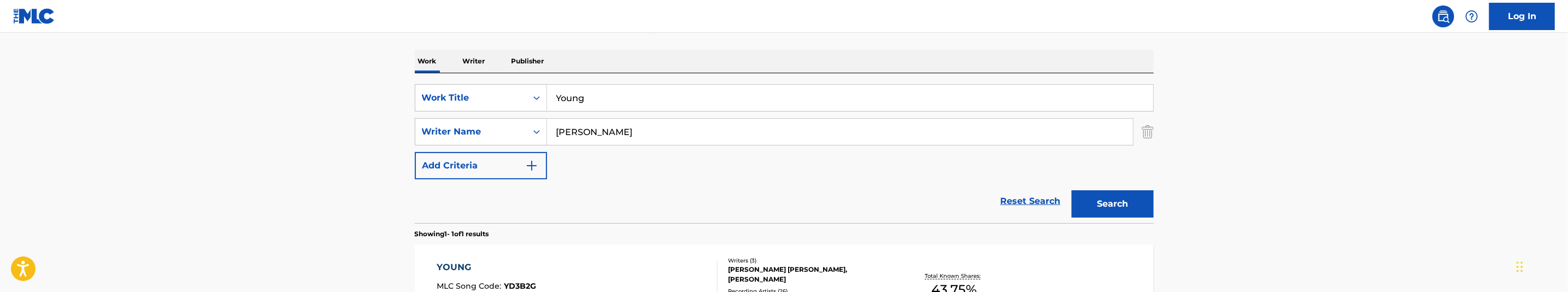
click at [594, 104] on input "Young" at bounding box center [850, 98] width 606 height 26
paste input "uck"
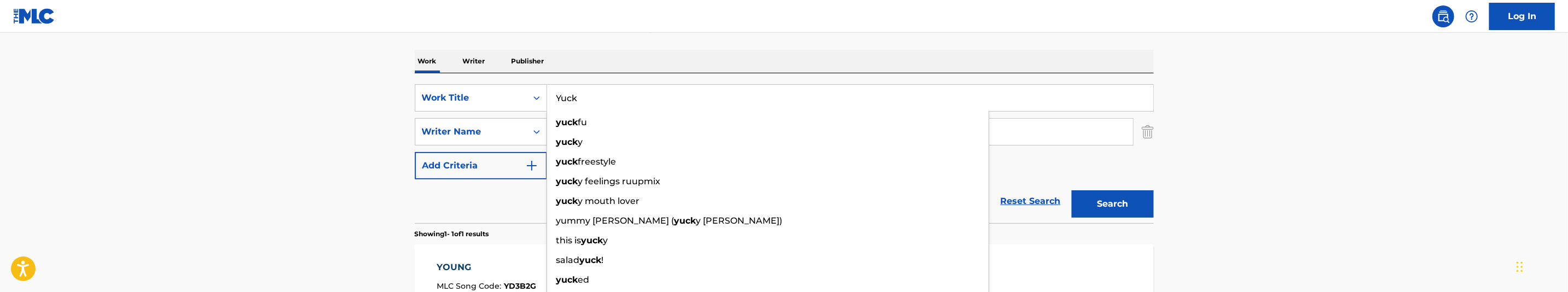
type input "Yuck"
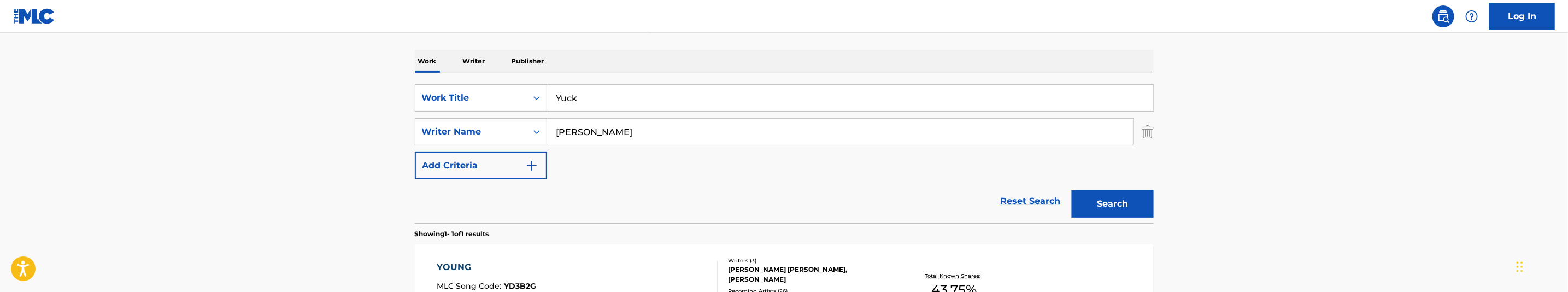
click at [641, 129] on input "Bakopoulos, George" at bounding box center [840, 131] width 586 height 26
paste input "Montana, Snipez"
click at [1116, 204] on button "Search" at bounding box center [1112, 204] width 82 height 27
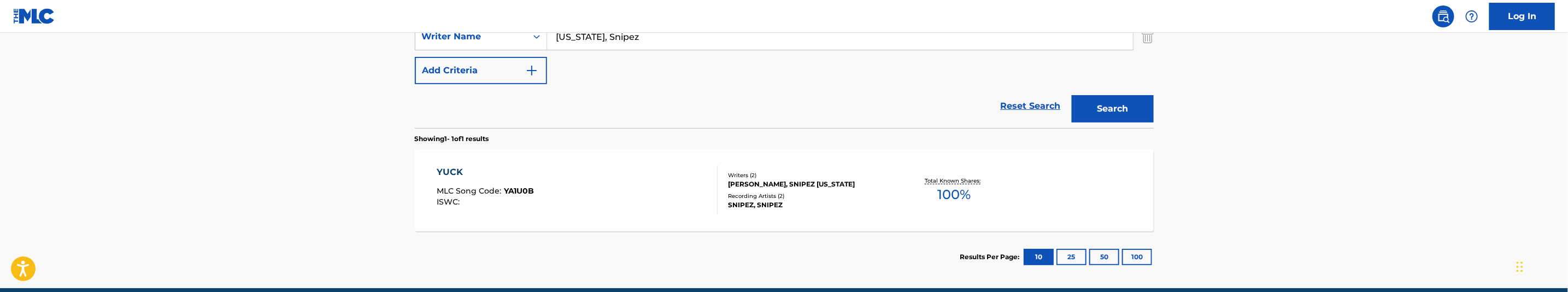
scroll to position [218, 0]
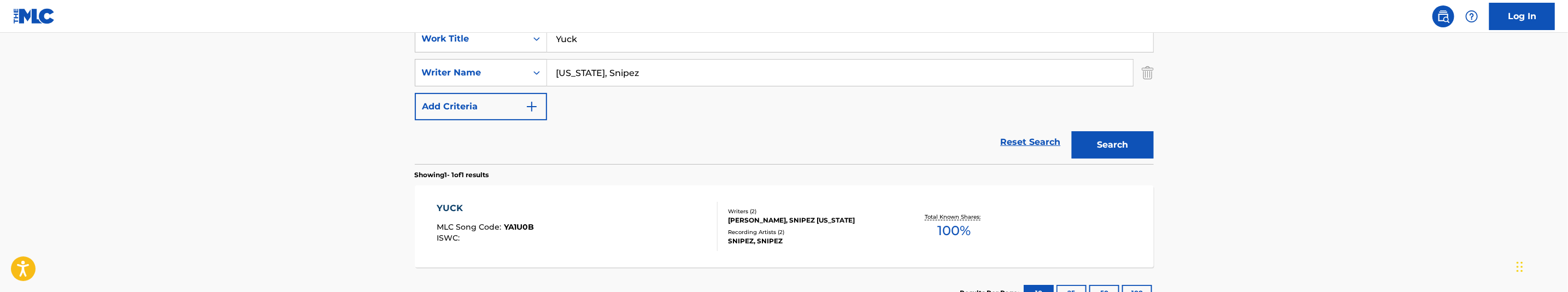
click at [677, 74] on input "Montana, Snipez" at bounding box center [840, 72] width 586 height 26
paste input "Bakopoulos, George"
type input "Bakopoulos, George"
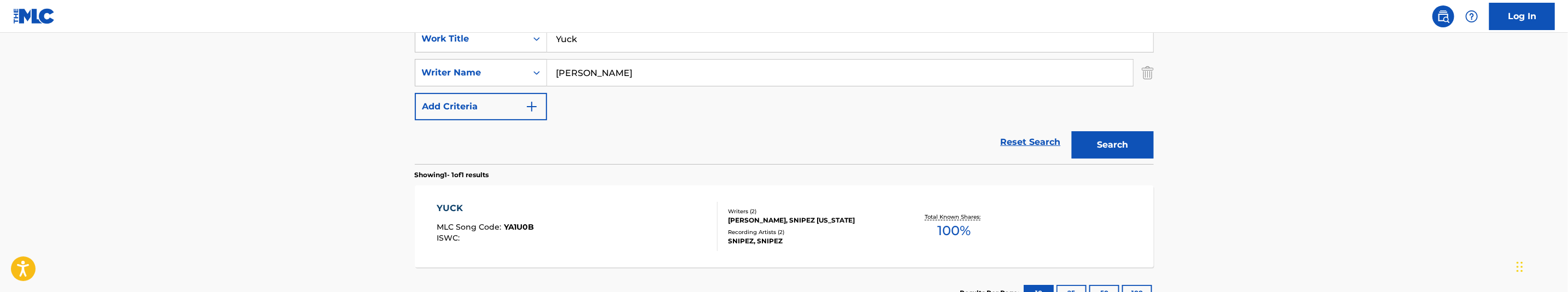
click at [1112, 150] on button "Search" at bounding box center [1112, 145] width 82 height 27
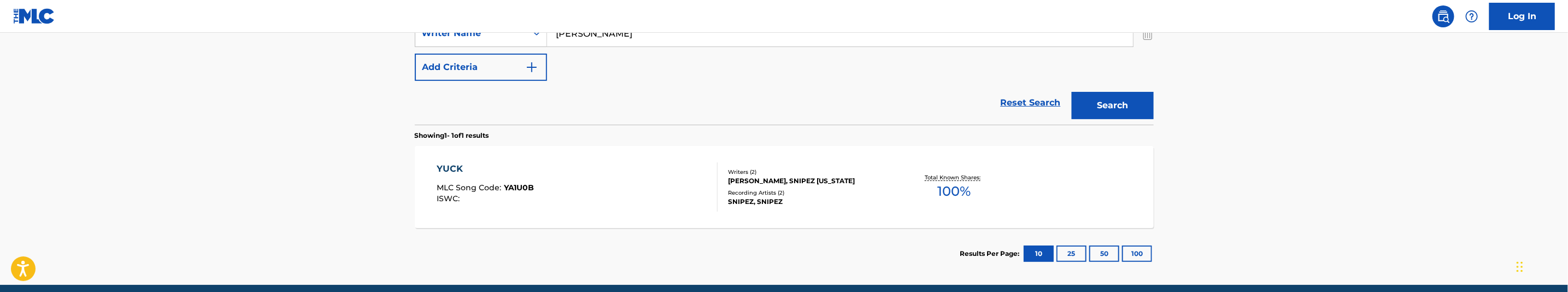
scroll to position [300, 0]
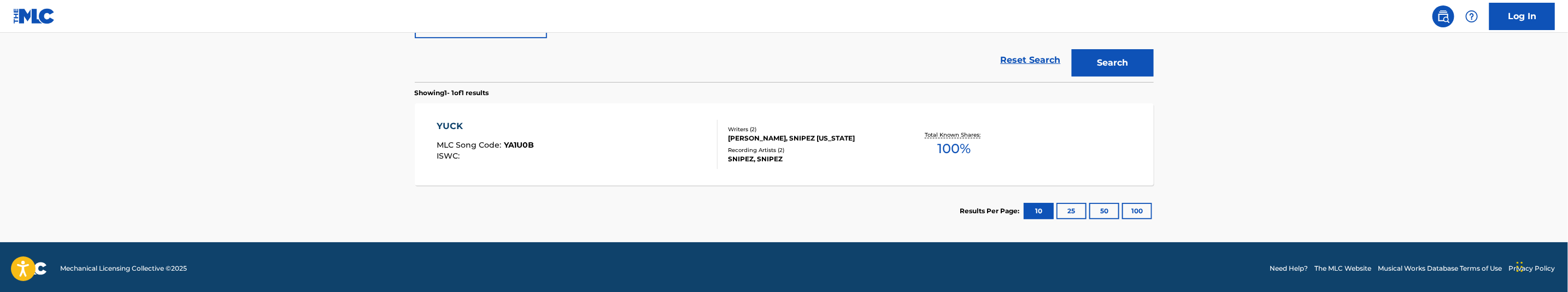
click at [655, 151] on div "YUCK MLC Song Code : YA1U0B ISWC :" at bounding box center [577, 144] width 281 height 49
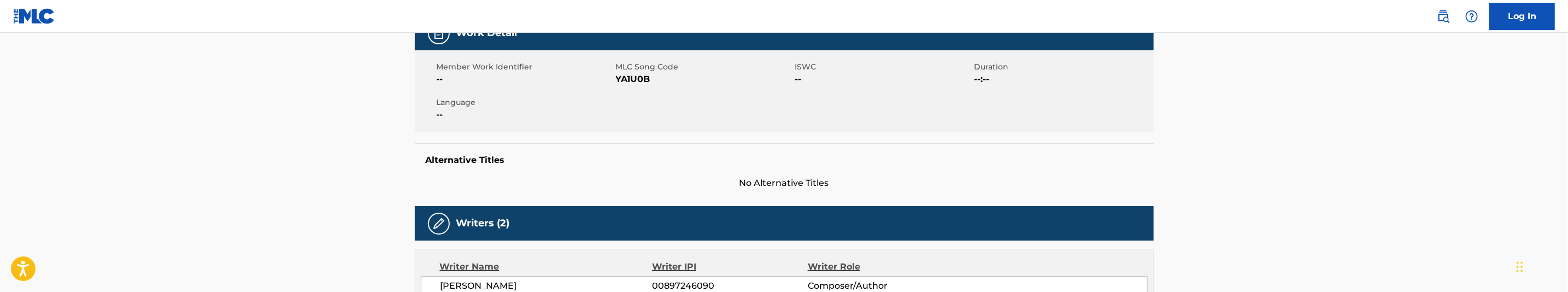
scroll to position [164, 0]
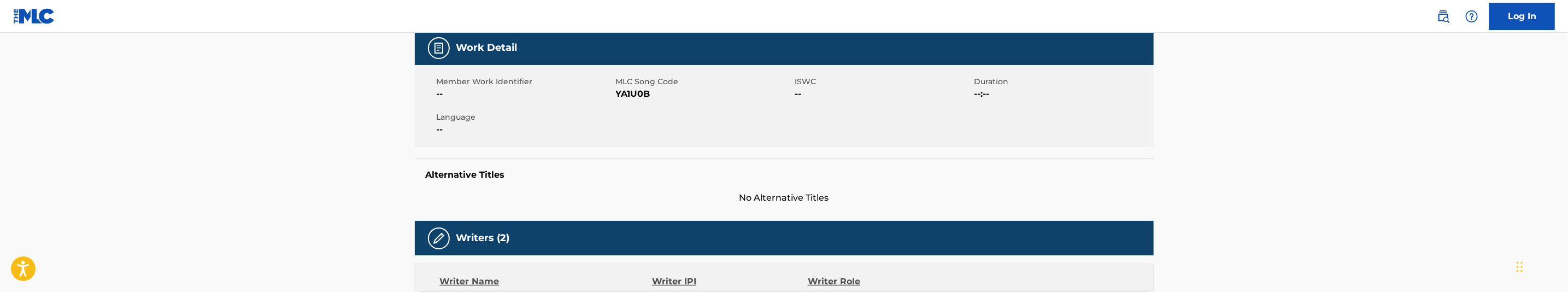
click at [635, 93] on span "YA1U0B" at bounding box center [704, 94] width 177 height 13
copy span "YA1U0B"
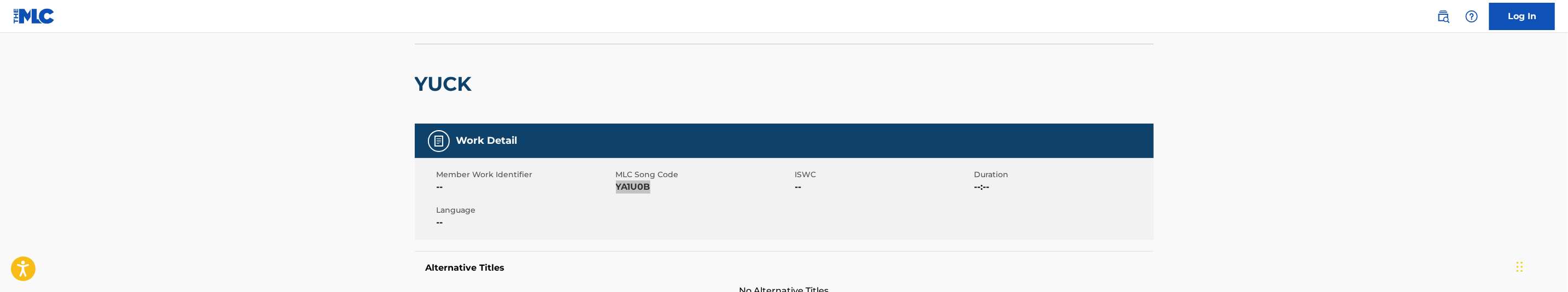
scroll to position [0, 0]
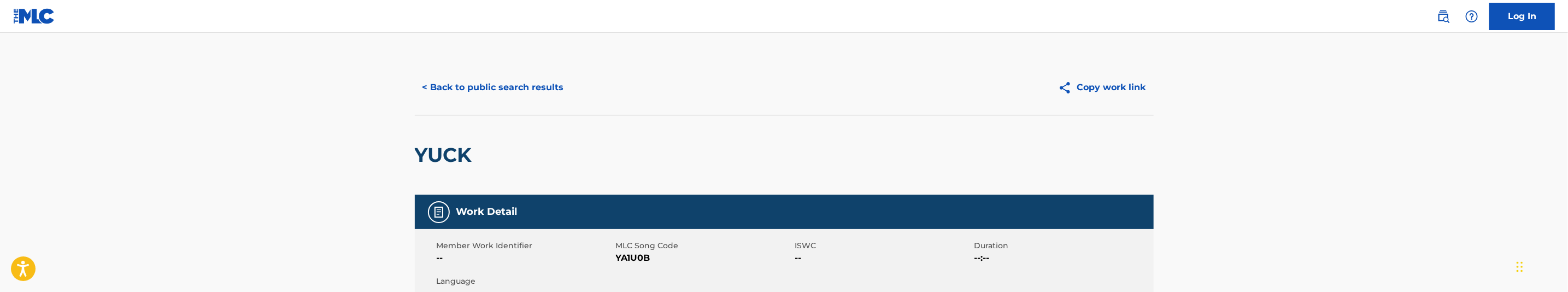
click at [519, 104] on div "< Back to public search results Copy work link" at bounding box center [784, 87] width 739 height 55
click at [533, 90] on button "< Back to public search results" at bounding box center [493, 88] width 157 height 27
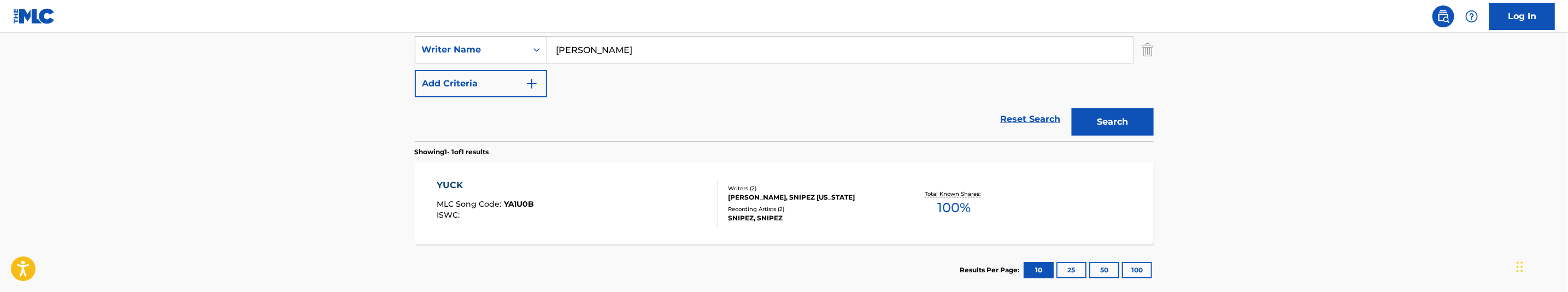
scroll to position [159, 0]
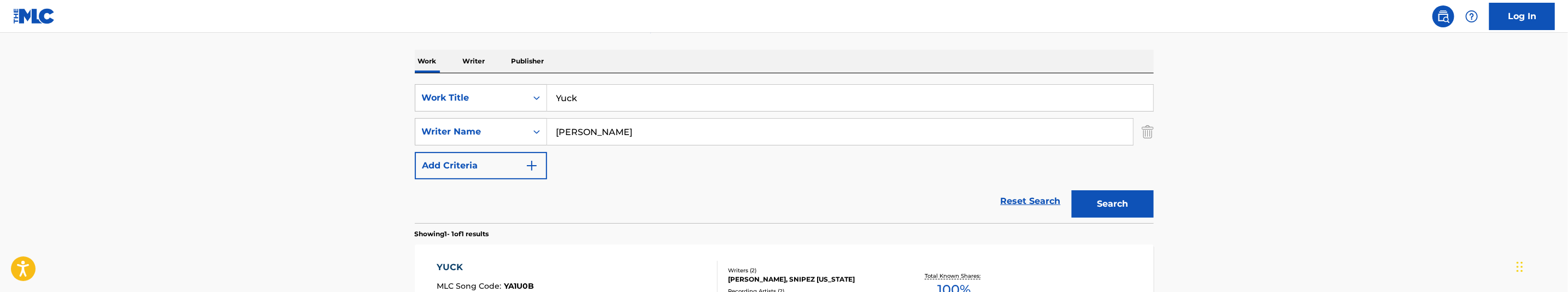
click at [603, 99] on input "Yuck" at bounding box center [850, 98] width 606 height 26
paste input "Zaza Dat Bird"
type input "Zaza Dat Bird"
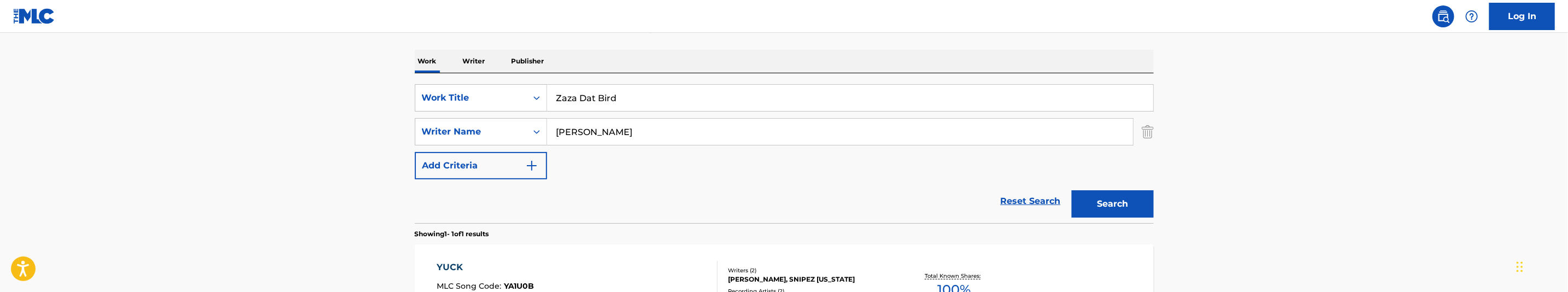
click at [710, 136] on input "Bakopoulos, George" at bounding box center [840, 131] width 586 height 26
paste input "George, Jovon"
click at [1105, 218] on div "Search" at bounding box center [1110, 201] width 88 height 44
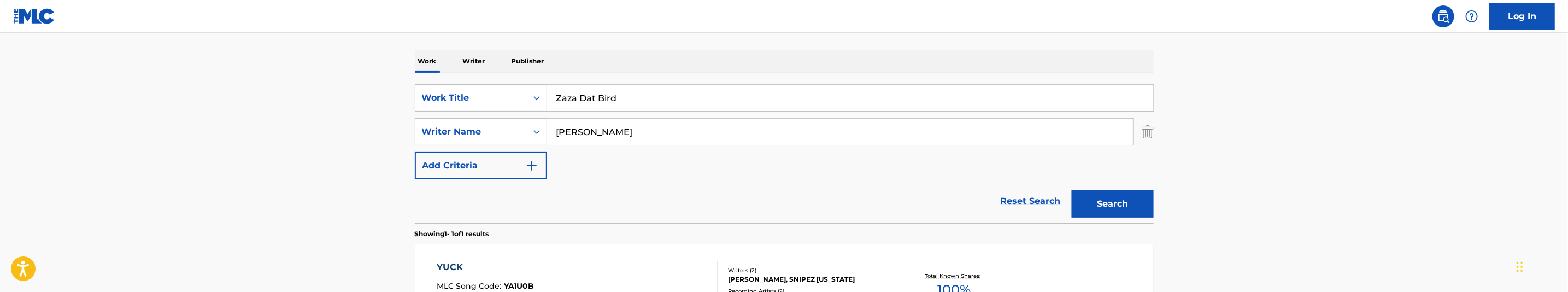
click at [1107, 199] on button "Search" at bounding box center [1112, 204] width 82 height 27
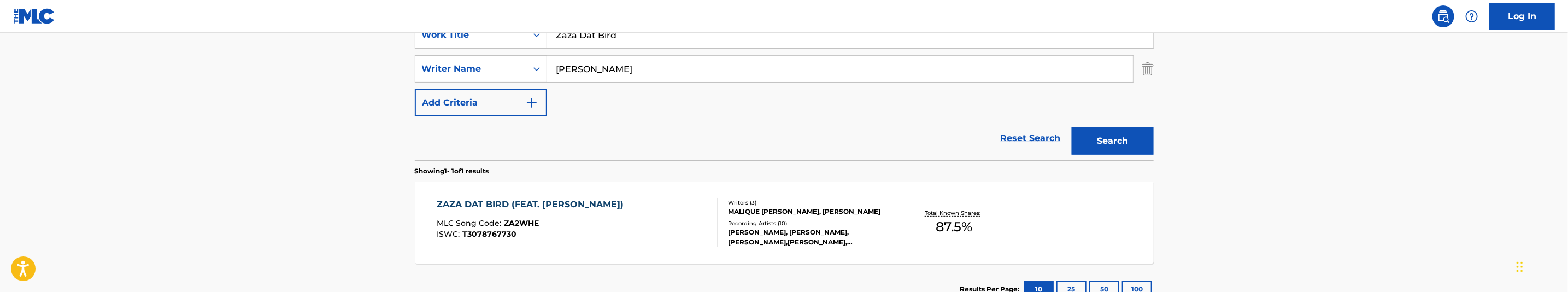
scroll to position [221, 0]
click at [619, 71] on input "George, Jovon" at bounding box center [840, 69] width 586 height 26
paste input "Wilson, Malique Tahkie"
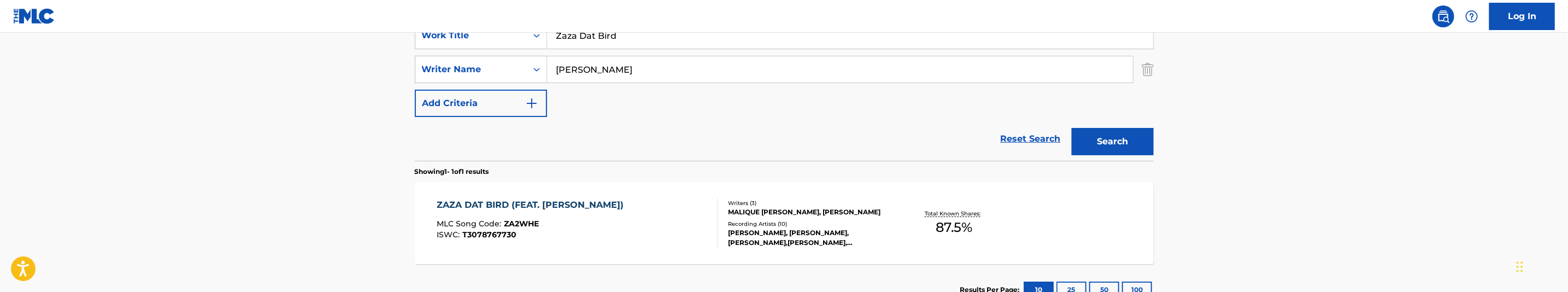
click at [1119, 153] on button "Search" at bounding box center [1112, 141] width 82 height 27
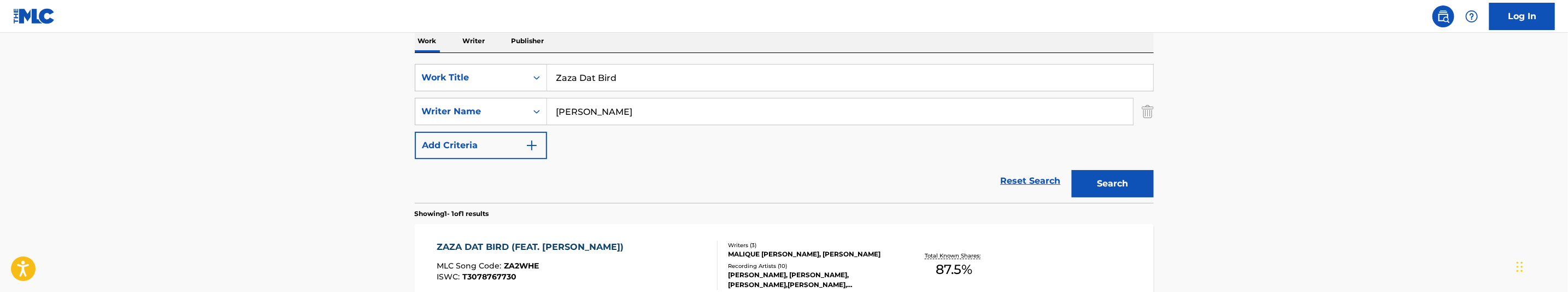
scroll to position [140, 0]
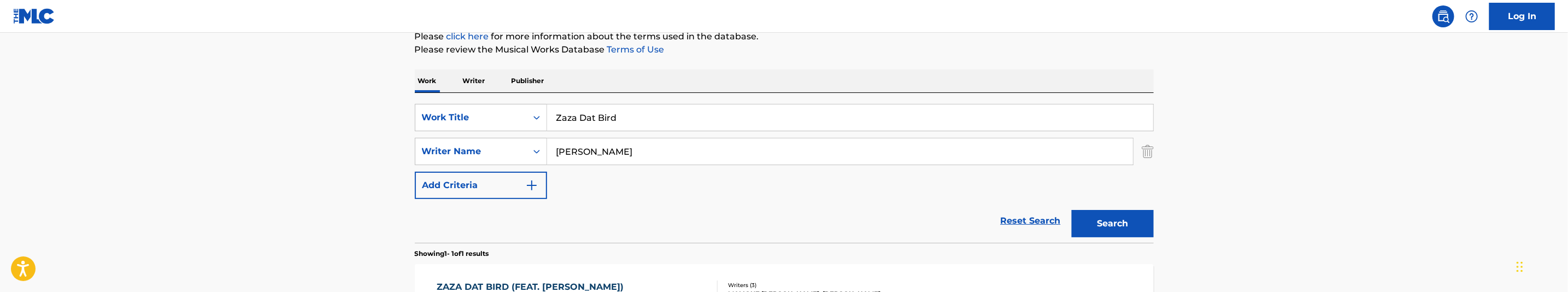
click at [680, 155] on input "Wilson, Malique Tahkie" at bounding box center [840, 151] width 586 height 26
paste input "Bakopoulos, Georg"
click at [719, 150] on input "Wilson, Malique Bakopoulos, George" at bounding box center [840, 151] width 586 height 26
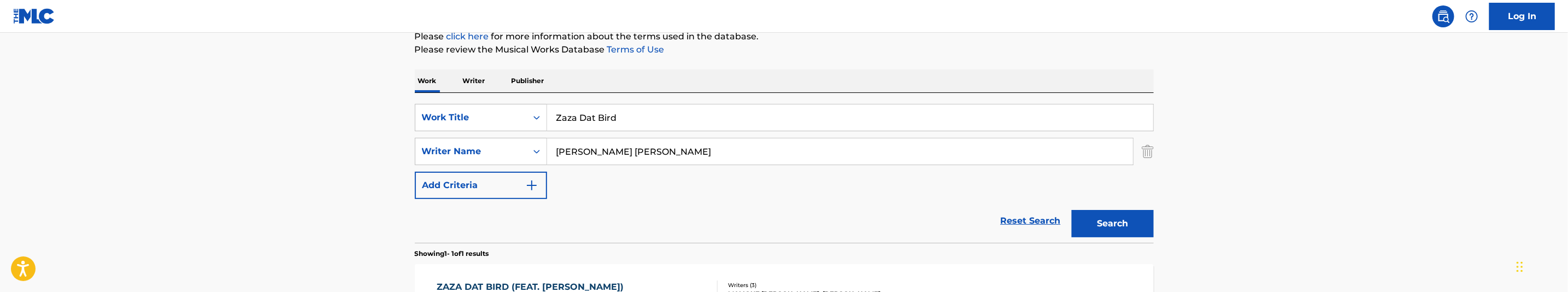
click at [719, 150] on input "Wilson, Malique Bakopoulos, George" at bounding box center [840, 151] width 586 height 26
paste input "Search Form"
type input "Bakopoulos, George"
click at [1133, 233] on button "Search" at bounding box center [1112, 223] width 82 height 27
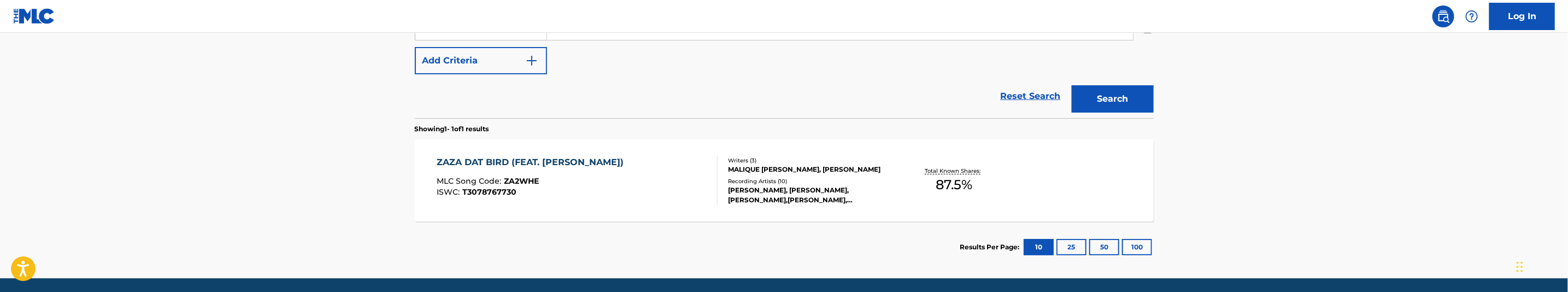
scroll to position [300, 0]
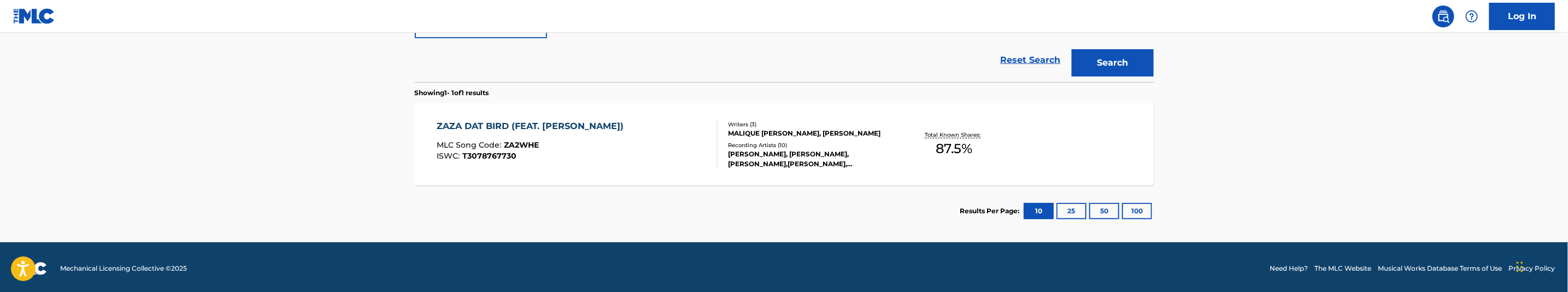
click at [615, 156] on div "ISWC : T3078767730" at bounding box center [533, 156] width 193 height 8
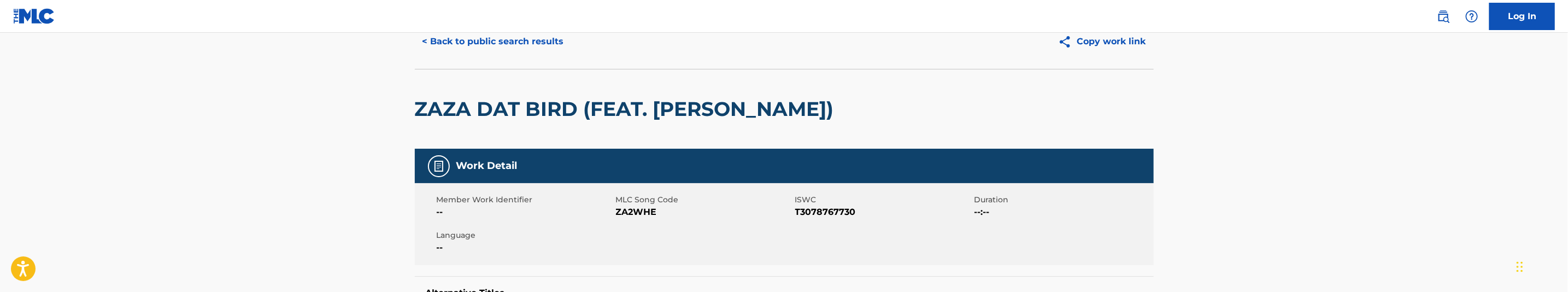
scroll to position [82, 0]
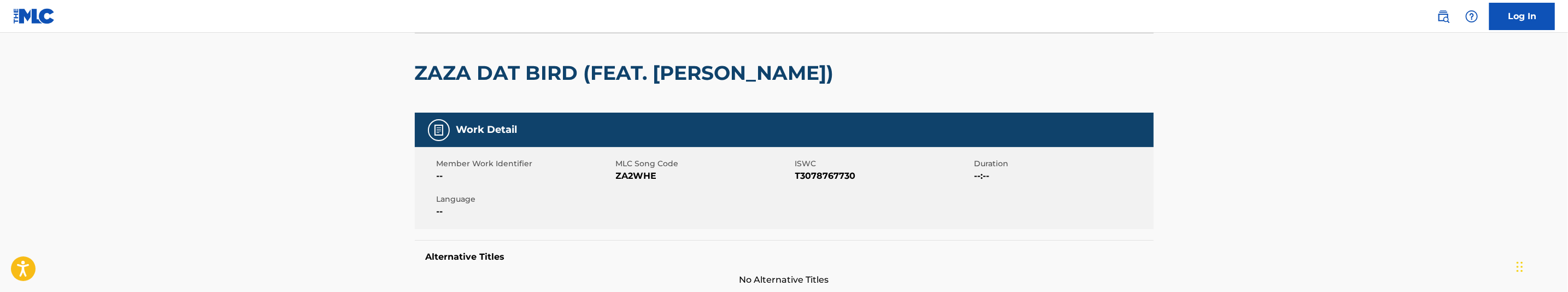
click at [643, 178] on span "ZA2WHE" at bounding box center [704, 176] width 177 height 13
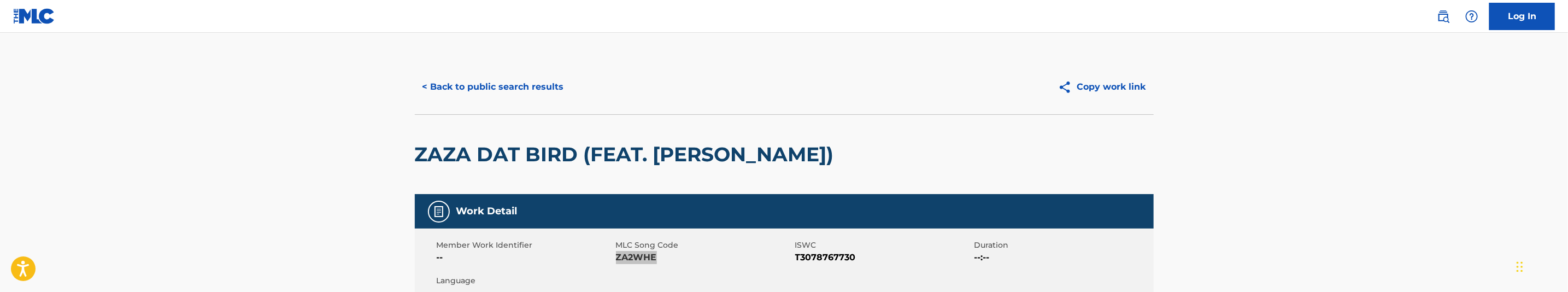
scroll to position [0, 0]
click at [546, 83] on button "< Back to public search results" at bounding box center [493, 88] width 157 height 27
